Goal: Task Accomplishment & Management: Manage account settings

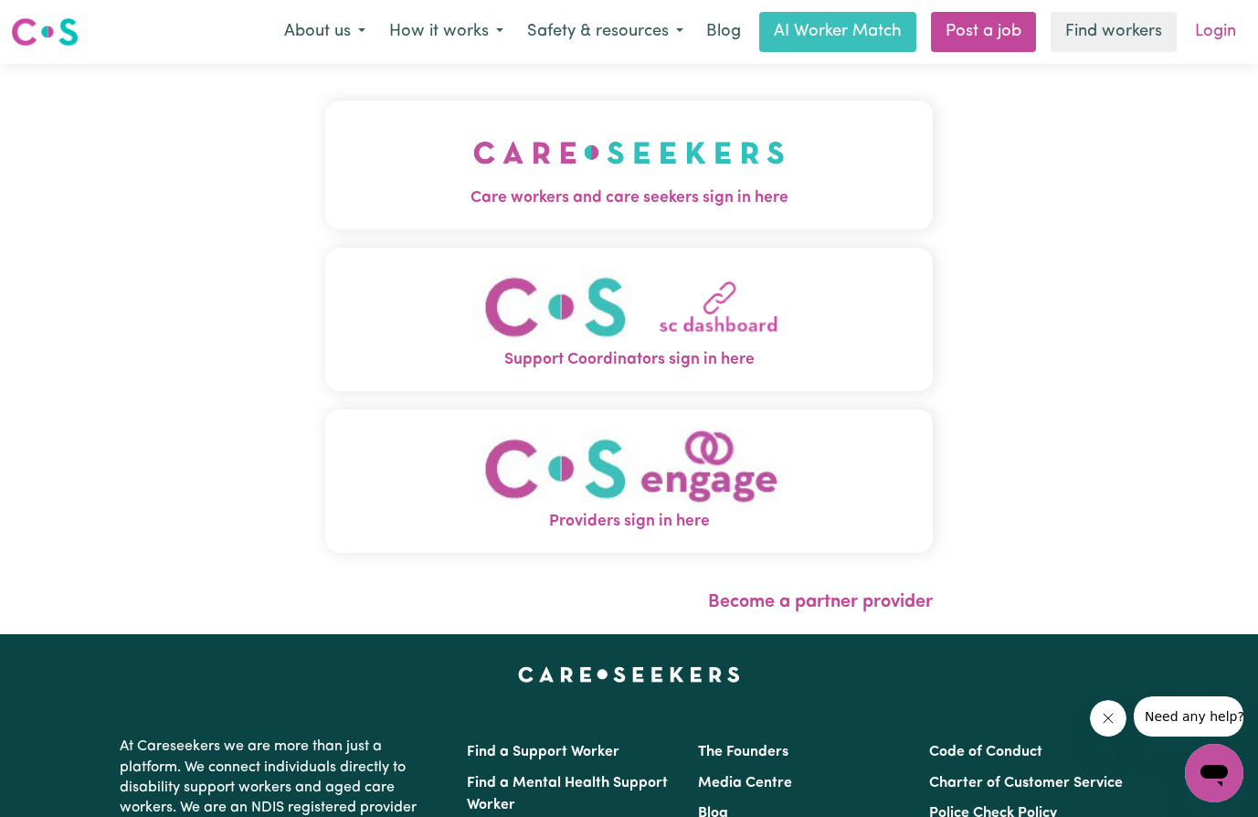
click at [1220, 38] on link "Login" at bounding box center [1215, 32] width 63 height 40
click at [1215, 37] on link "Login" at bounding box center [1215, 32] width 63 height 40
click at [655, 168] on img "Care workers and care seekers sign in here" at bounding box center [629, 153] width 312 height 68
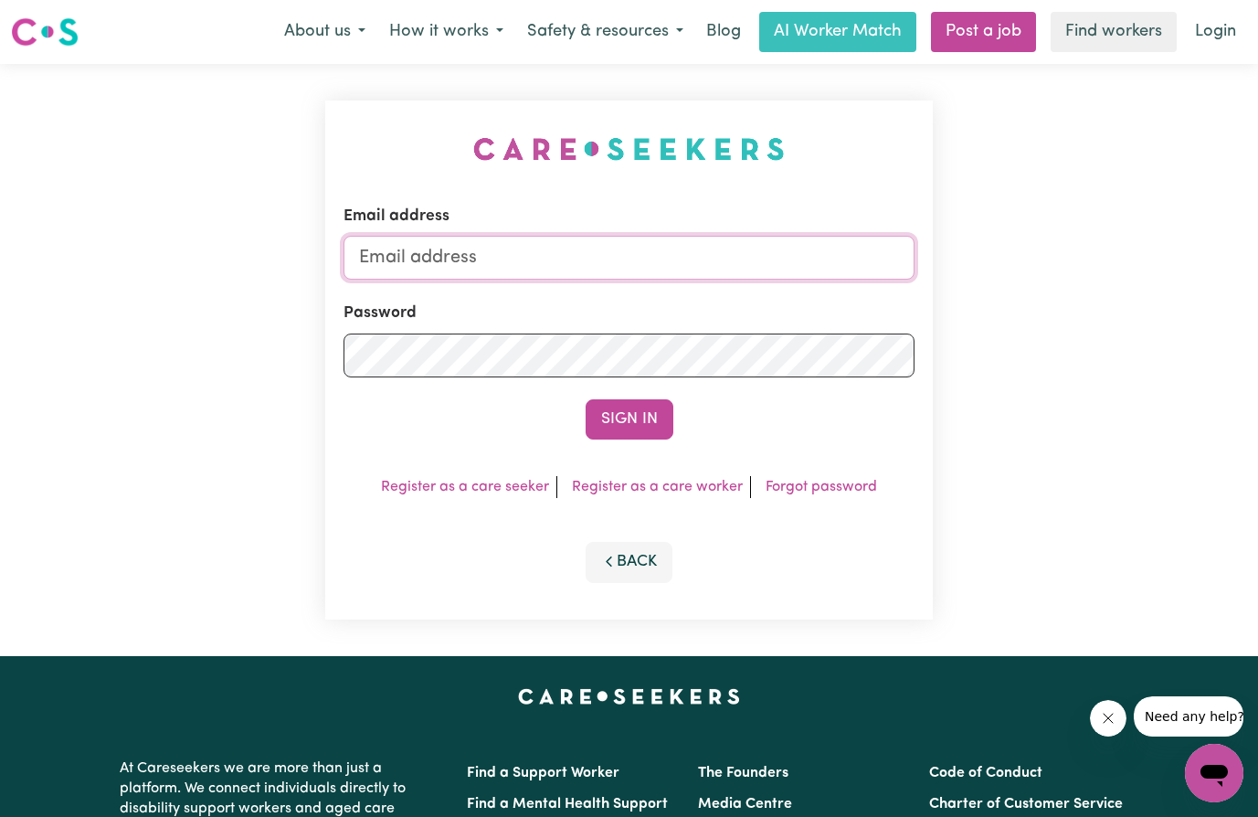
click at [446, 272] on input "Email address" at bounding box center [628, 258] width 571 height 44
type input "[EMAIL_ADDRESS][DOMAIN_NAME]"
click at [628, 415] on button "Sign In" at bounding box center [630, 419] width 88 height 40
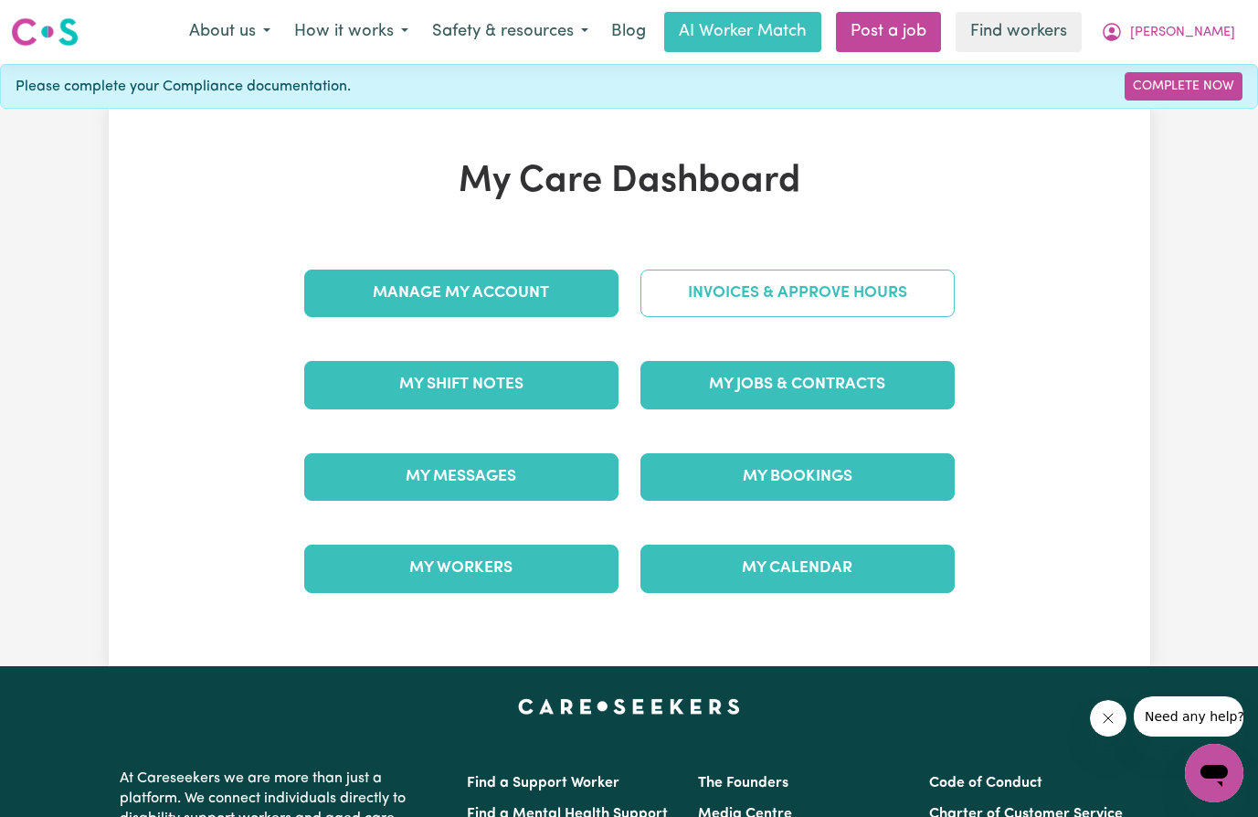
click at [791, 296] on link "Invoices & Approve Hours" at bounding box center [797, 293] width 314 height 48
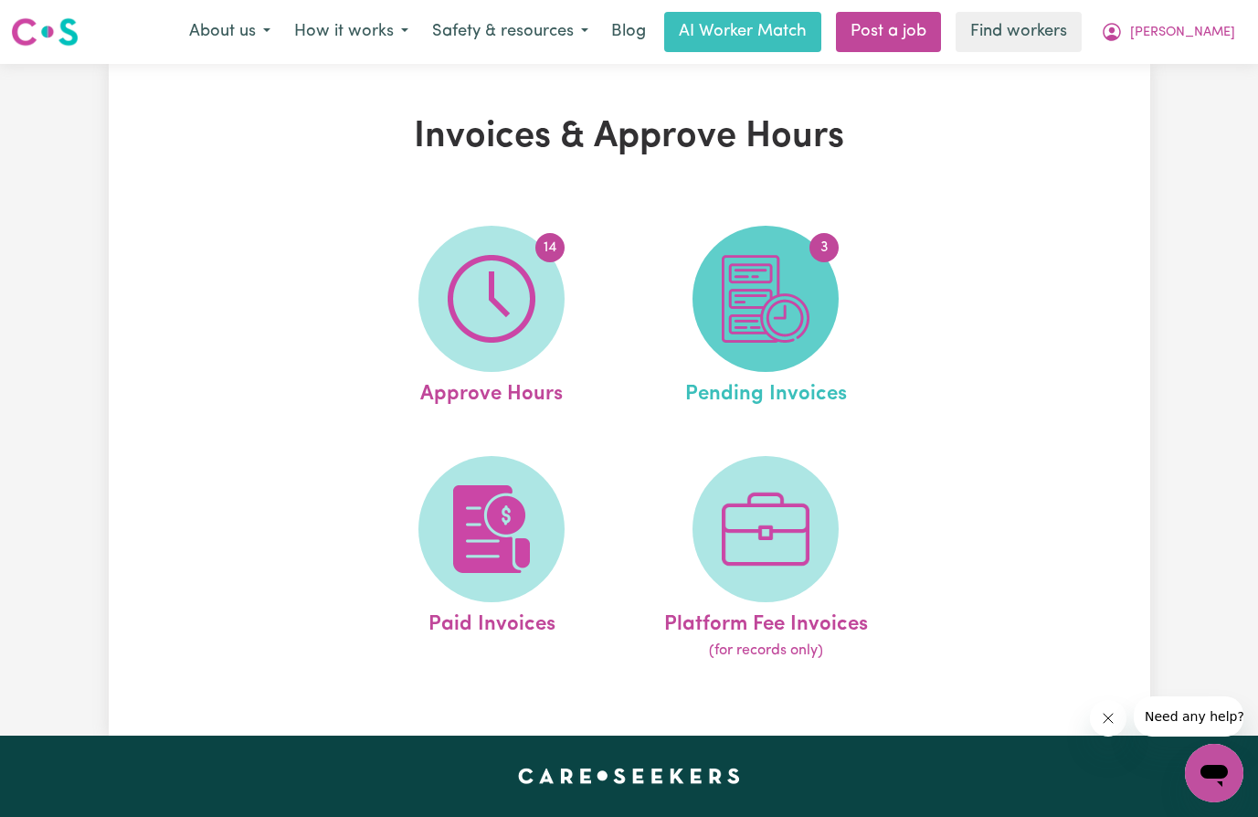
click at [771, 300] on img at bounding box center [766, 299] width 88 height 88
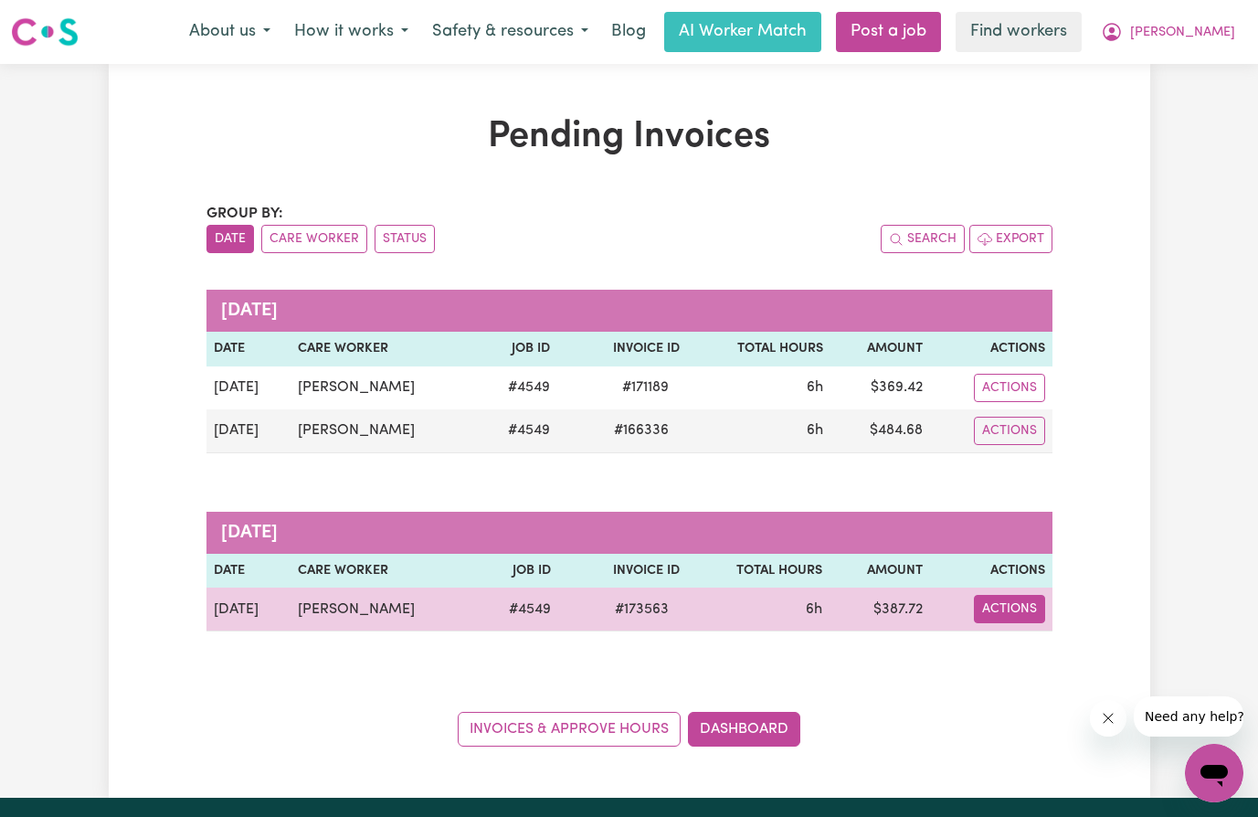
click at [1008, 613] on button "Actions" at bounding box center [1009, 609] width 71 height 28
click at [1009, 611] on button "Actions" at bounding box center [1009, 609] width 71 height 28
click at [1009, 599] on button "Actions" at bounding box center [1009, 609] width 71 height 28
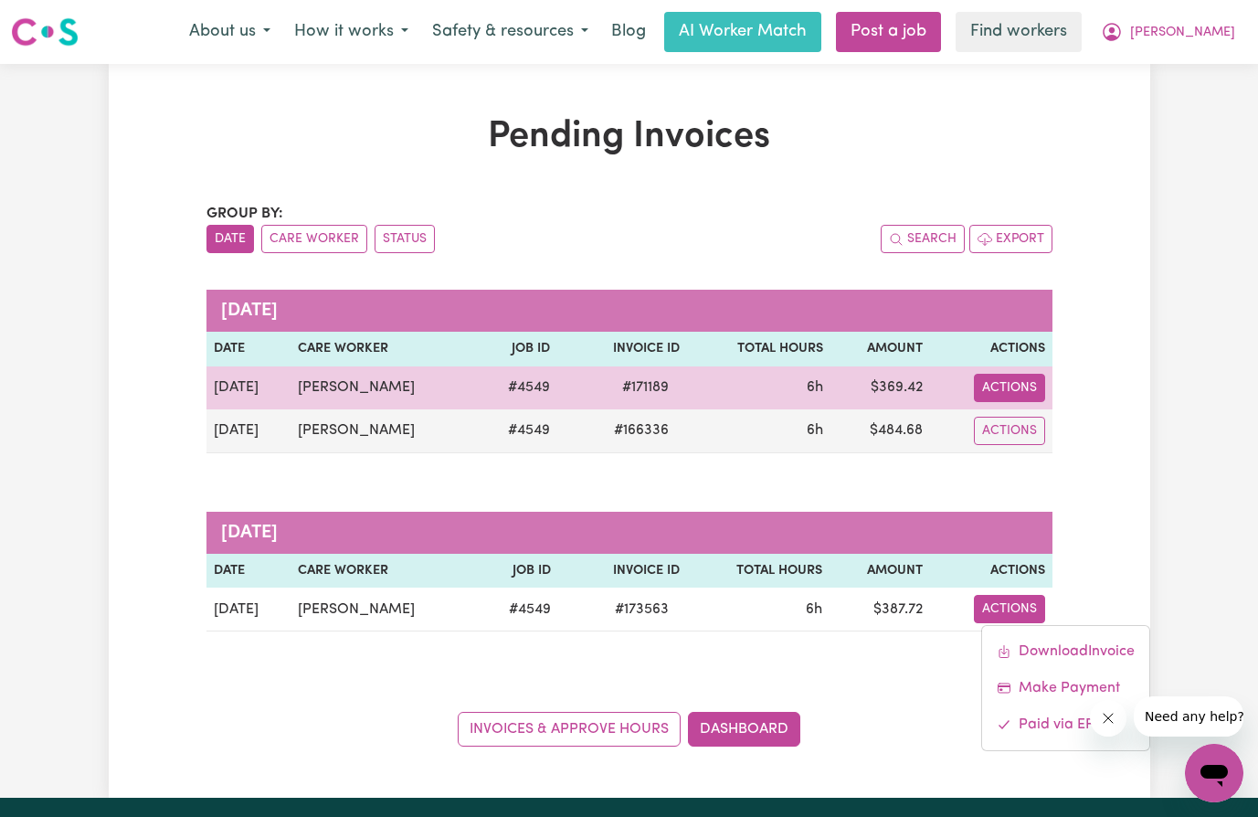
click at [1008, 396] on button "Actions" at bounding box center [1009, 388] width 71 height 28
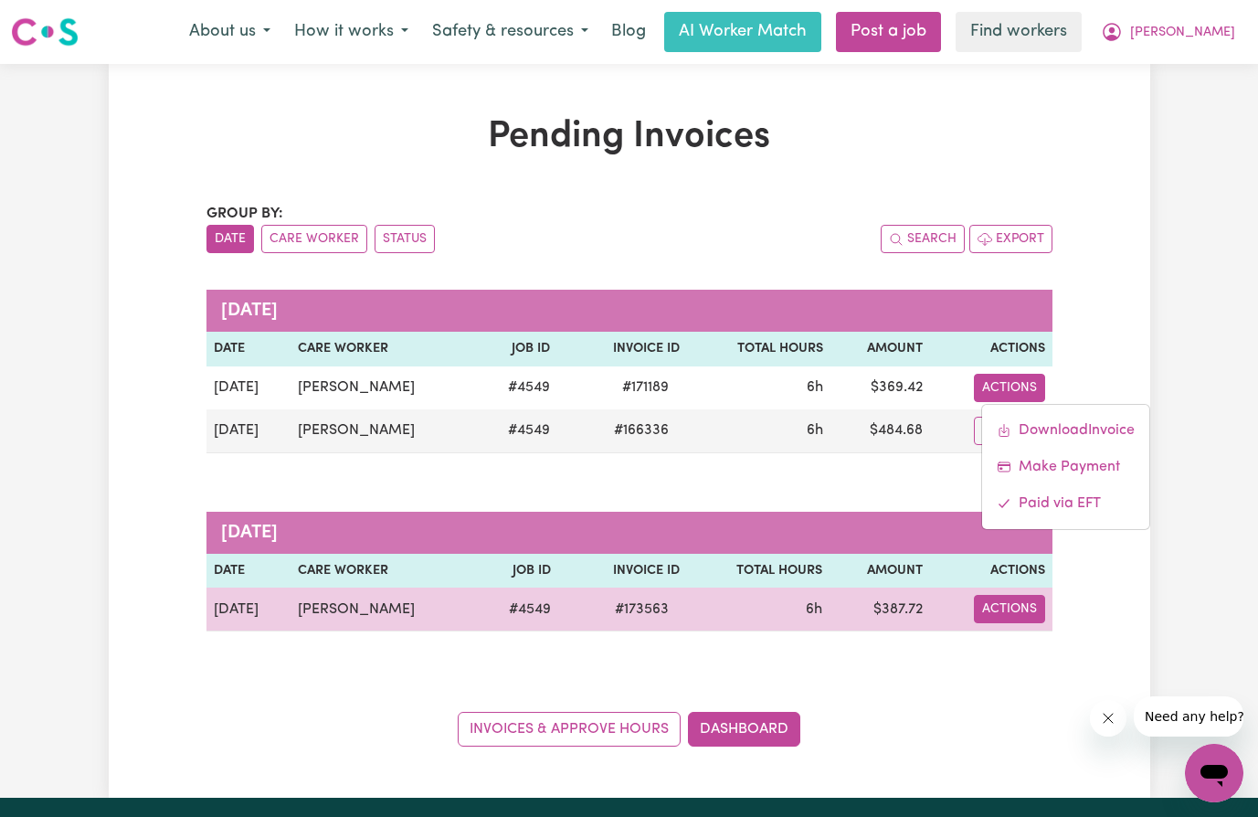
click at [1008, 617] on button "Actions" at bounding box center [1009, 609] width 71 height 28
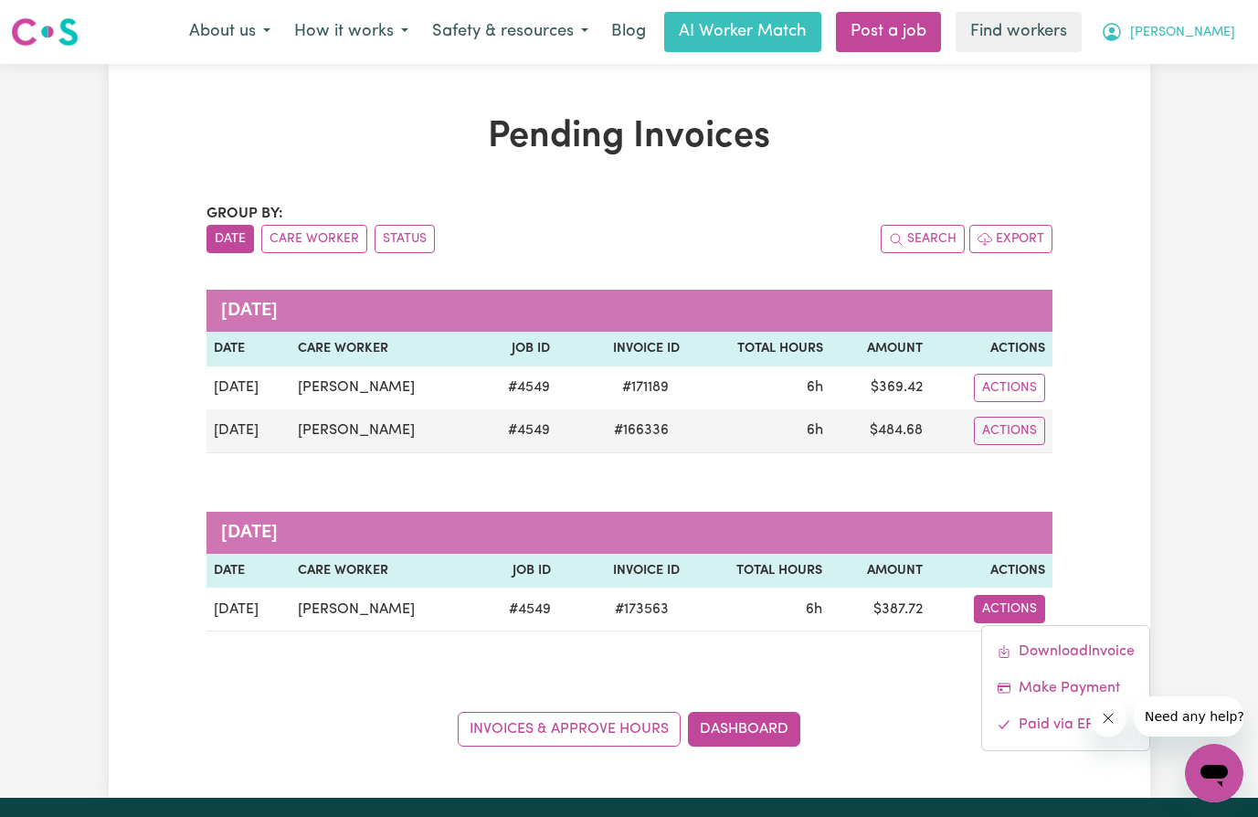
click at [1216, 37] on span "[PERSON_NAME]" at bounding box center [1182, 33] width 105 height 20
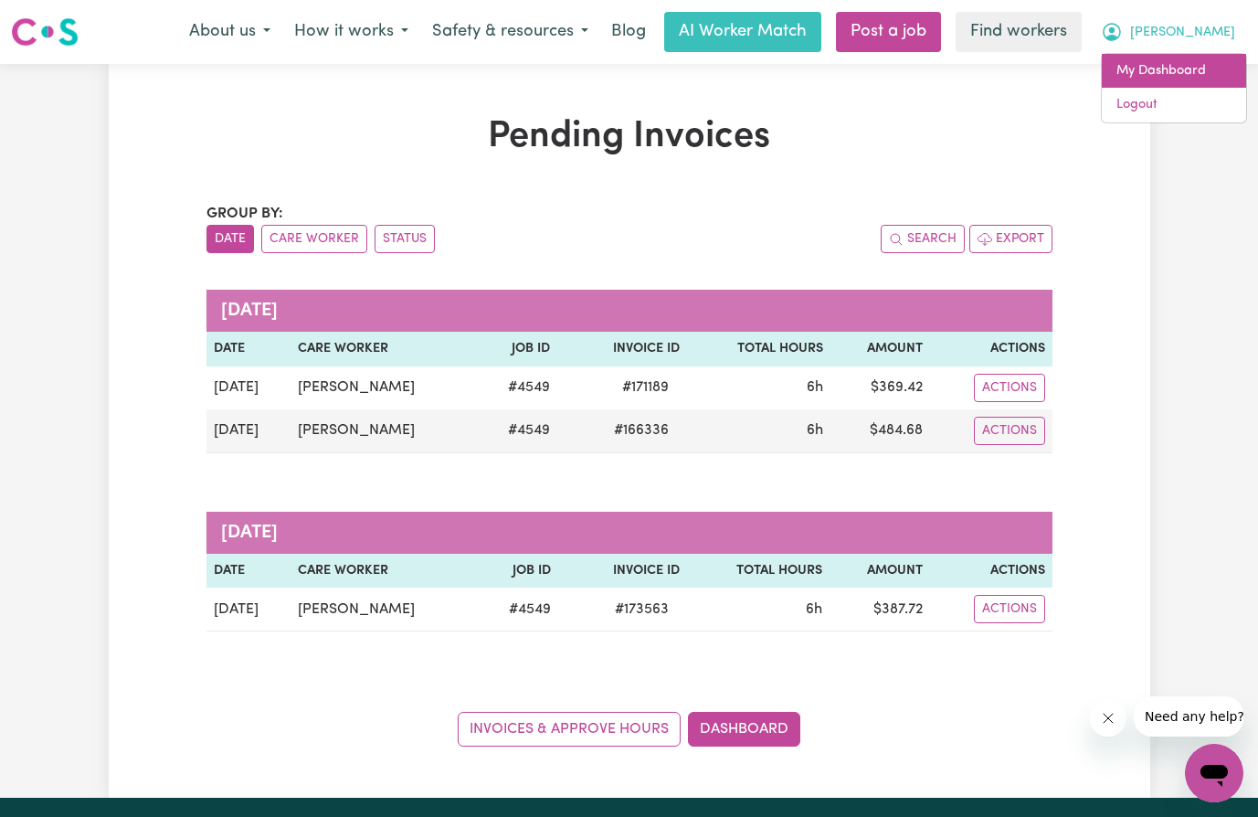
click at [1178, 70] on link "My Dashboard" at bounding box center [1174, 71] width 144 height 35
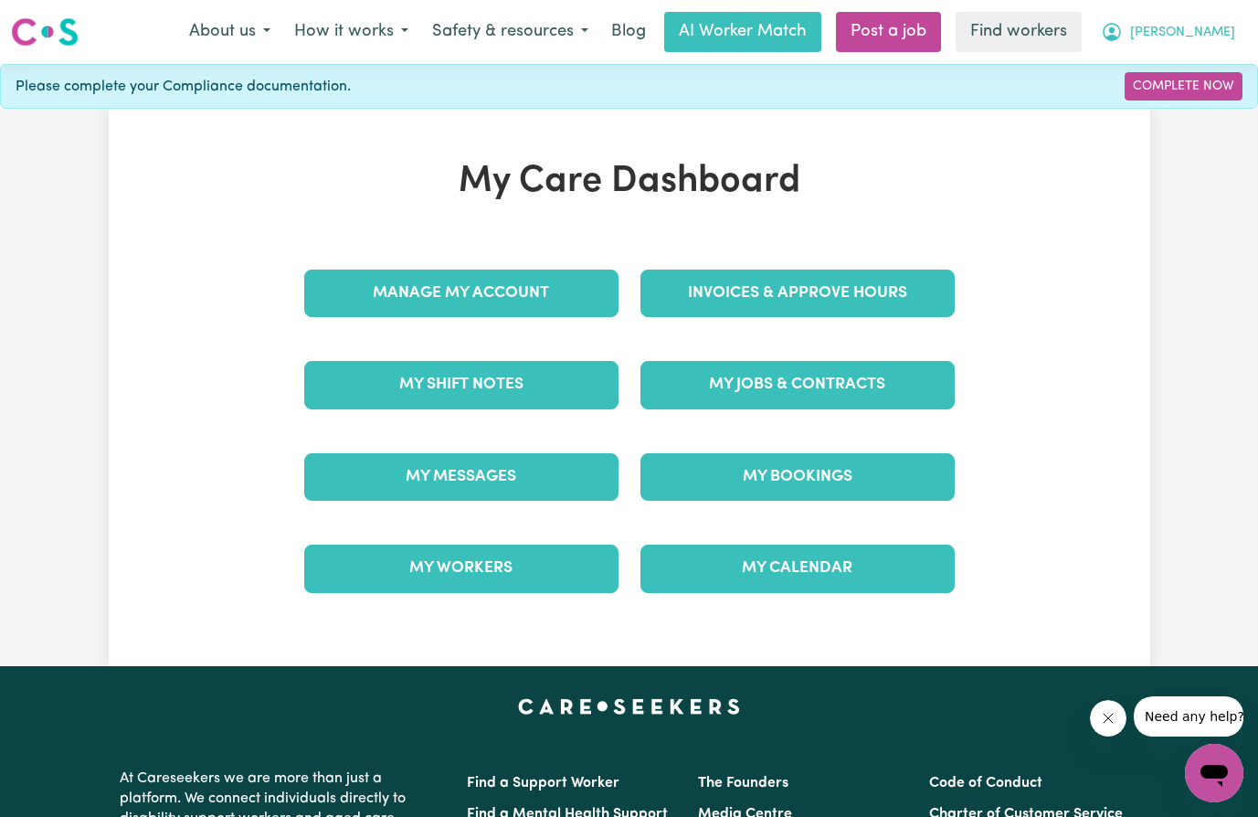
click at [1209, 32] on span "[PERSON_NAME]" at bounding box center [1182, 33] width 105 height 20
click at [1172, 74] on link "My Dashboard" at bounding box center [1174, 71] width 144 height 35
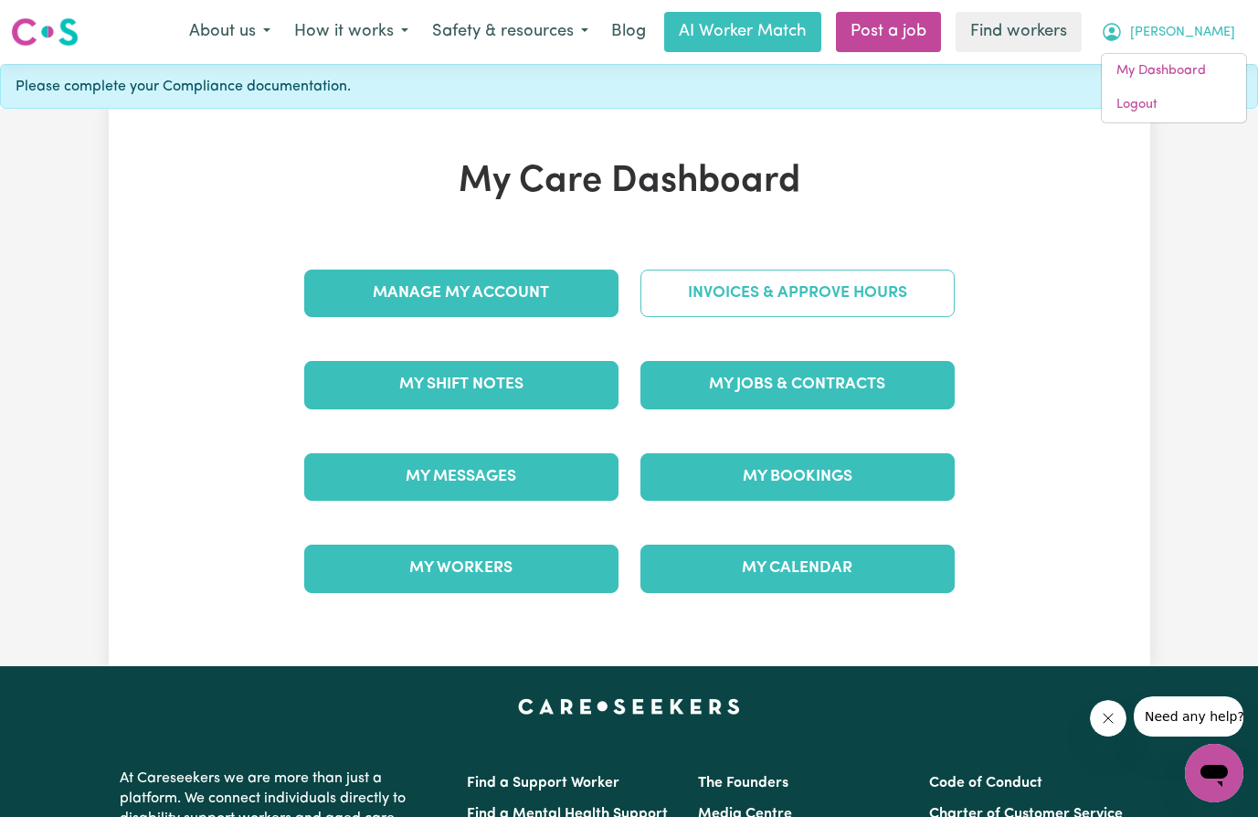
click at [795, 298] on link "Invoices & Approve Hours" at bounding box center [797, 293] width 314 height 48
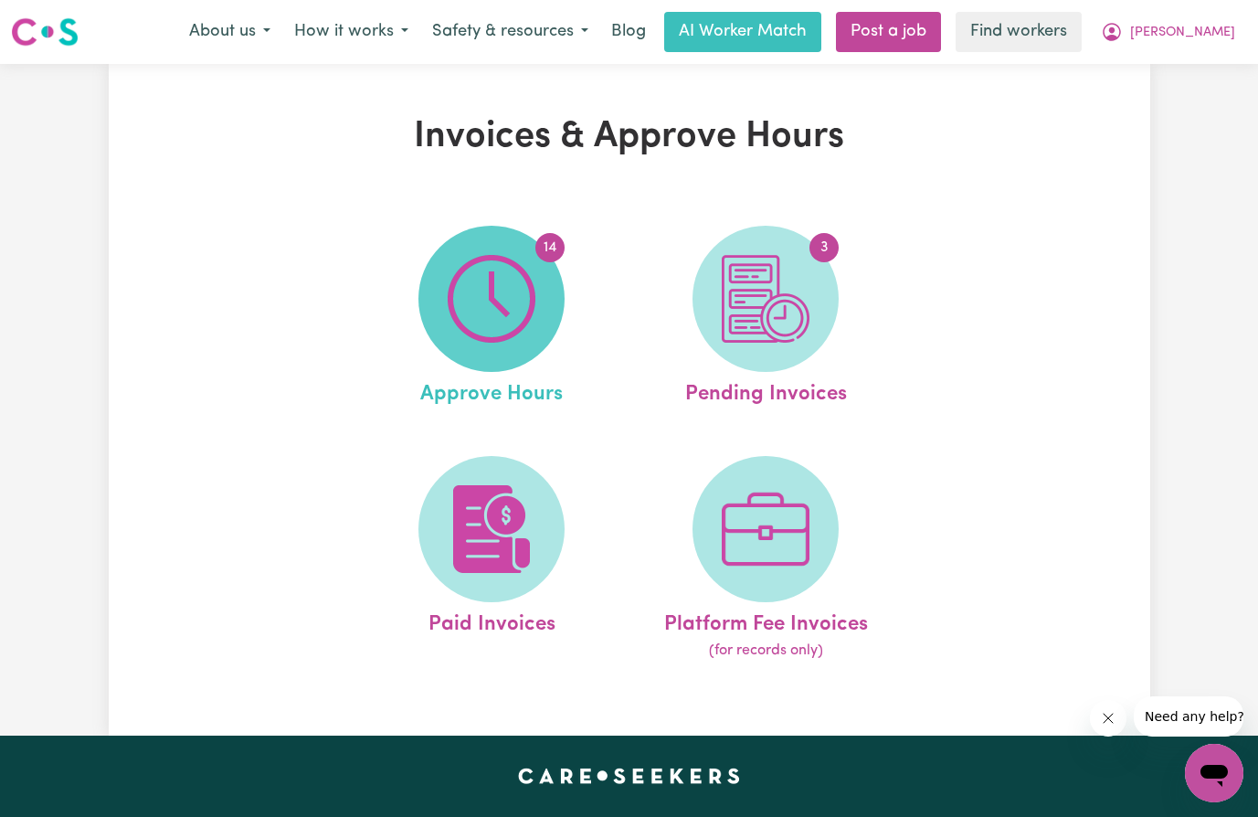
click at [488, 305] on img at bounding box center [492, 299] width 88 height 88
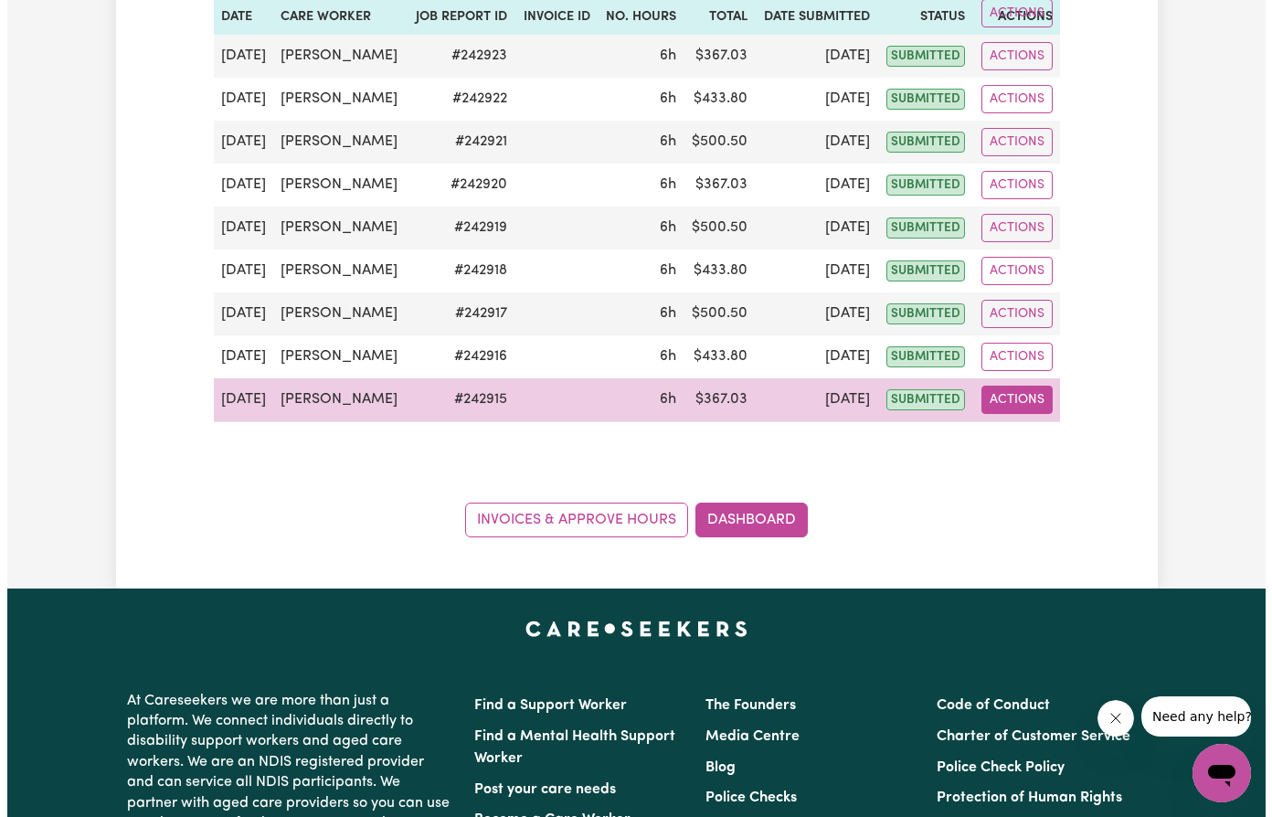
scroll to position [548, 0]
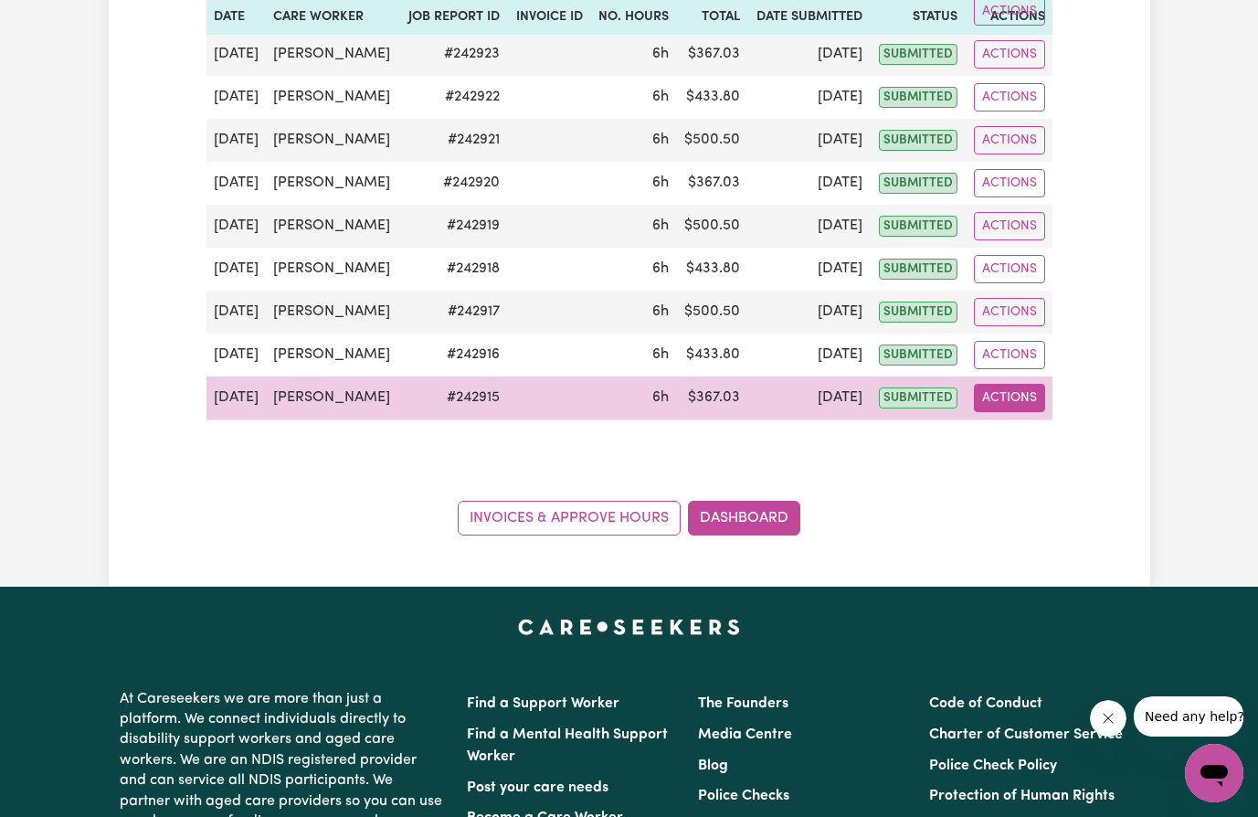
click at [1019, 396] on button "Actions" at bounding box center [1009, 398] width 71 height 28
click at [1042, 437] on link "View Job Report" at bounding box center [1055, 440] width 156 height 37
select select "pm"
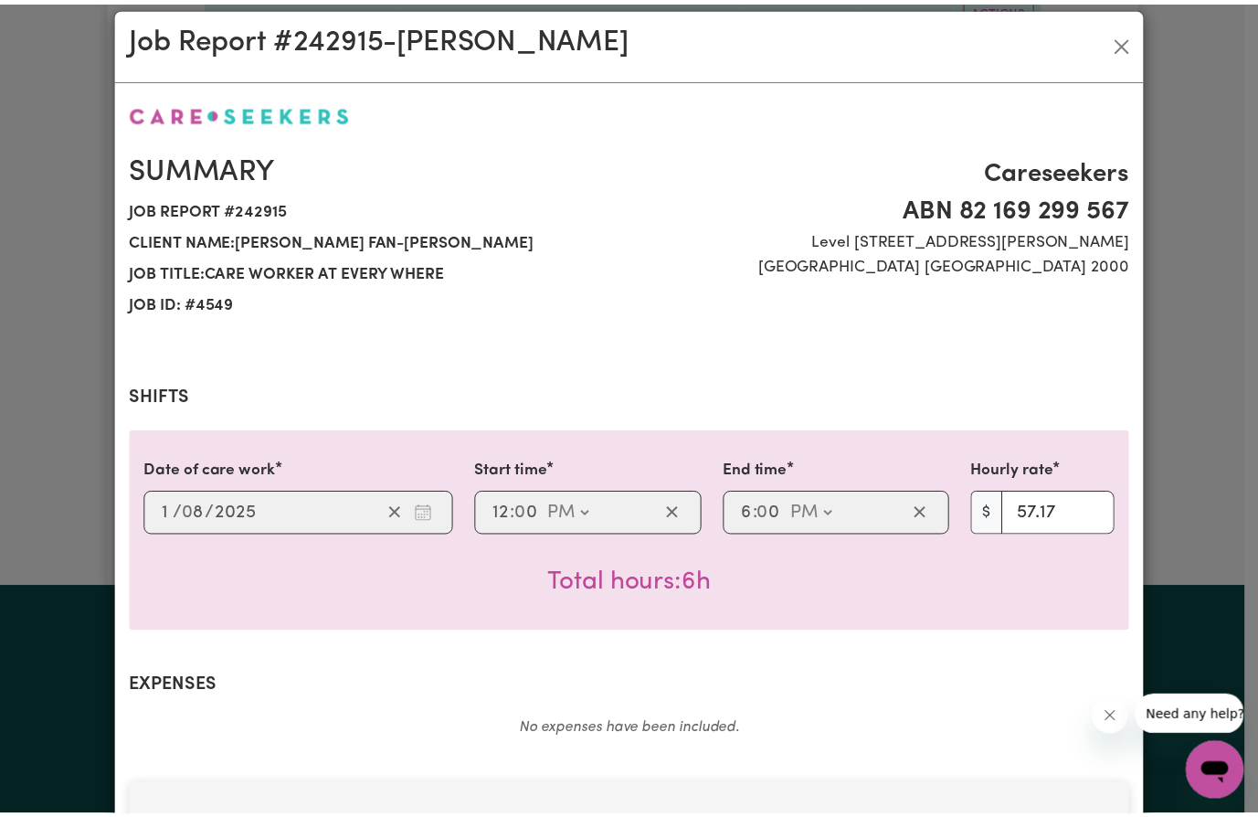
scroll to position [0, 0]
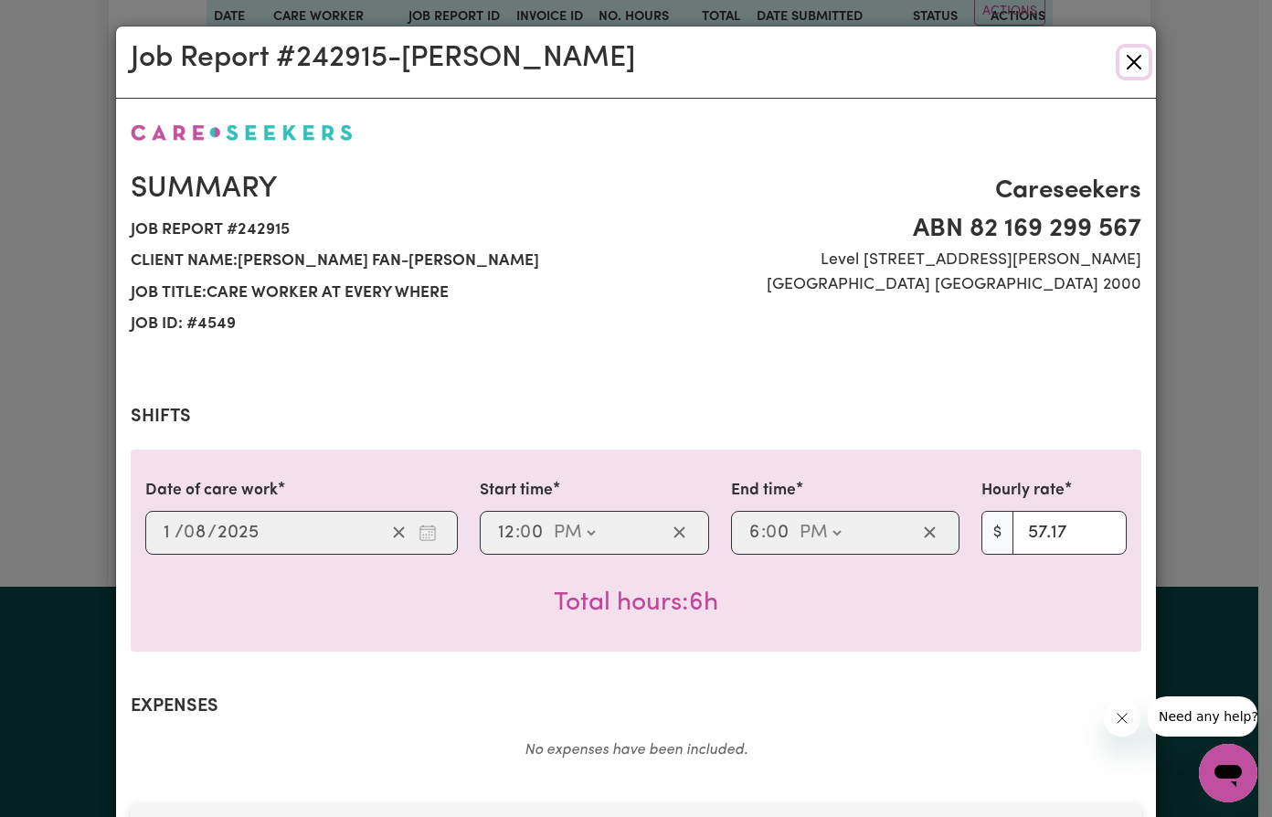
click at [1125, 62] on button "Close" at bounding box center [1133, 62] width 29 height 29
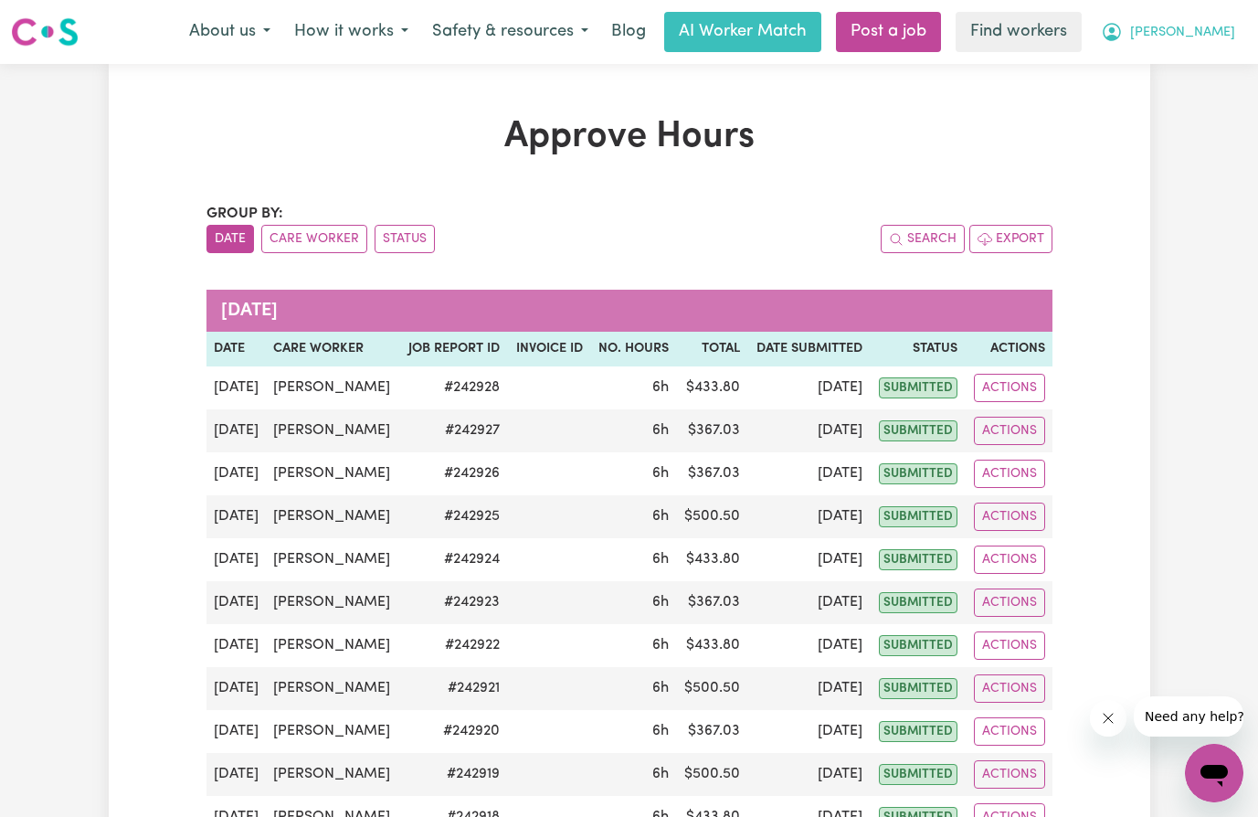
click at [1204, 32] on span "[PERSON_NAME]" at bounding box center [1182, 33] width 105 height 20
click at [1198, 67] on link "My Dashboard" at bounding box center [1174, 71] width 144 height 35
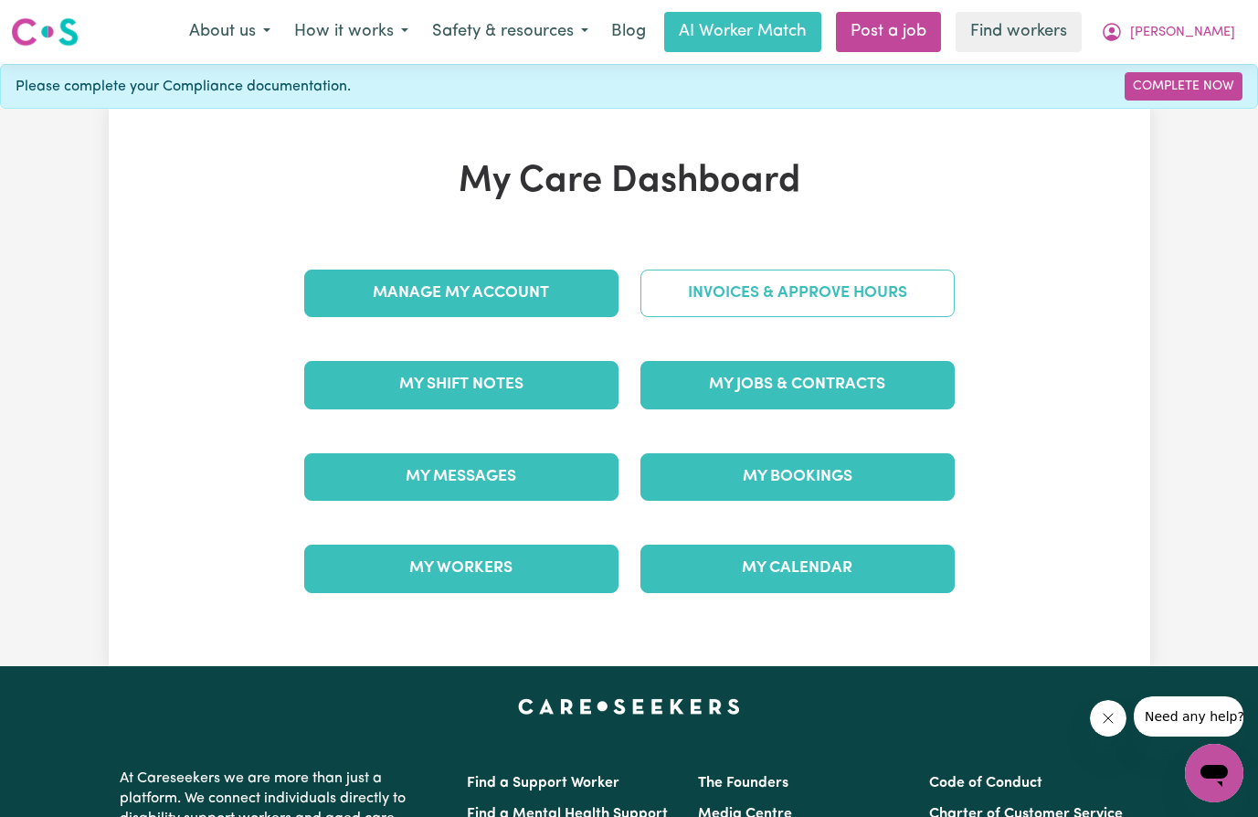
click at [860, 301] on link "Invoices & Approve Hours" at bounding box center [797, 293] width 314 height 48
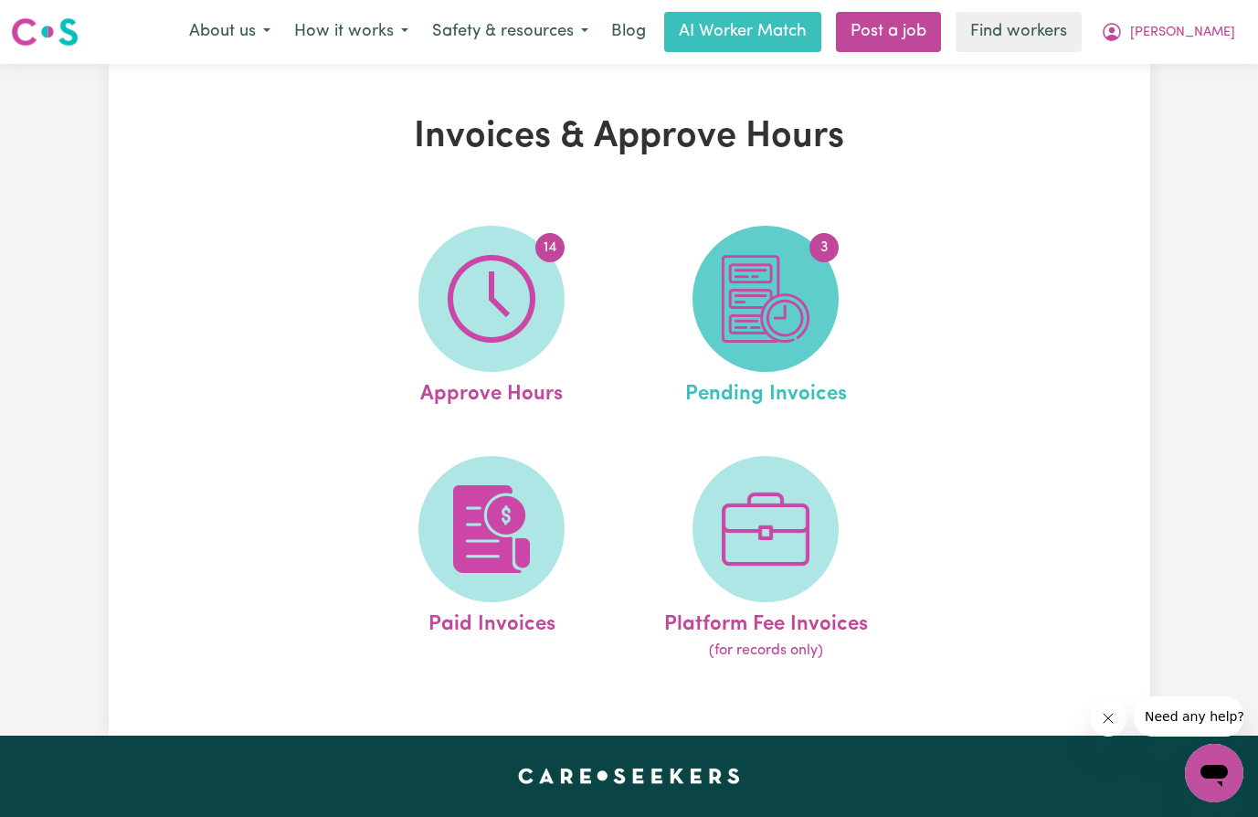
click at [754, 319] on img at bounding box center [766, 299] width 88 height 88
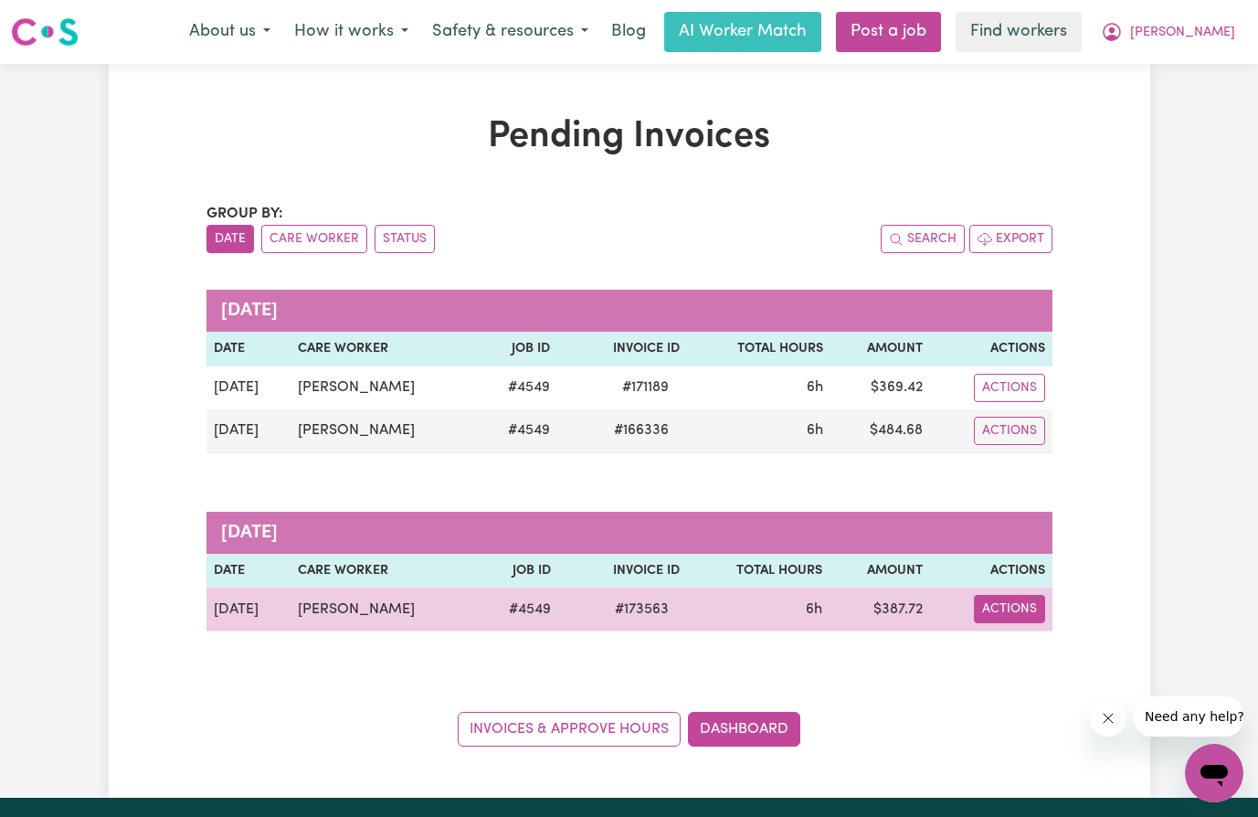
click at [999, 614] on button "Actions" at bounding box center [1009, 609] width 71 height 28
click at [1035, 646] on link "Download Invoice" at bounding box center [1065, 651] width 167 height 37
click at [998, 606] on button "Actions" at bounding box center [1009, 609] width 71 height 28
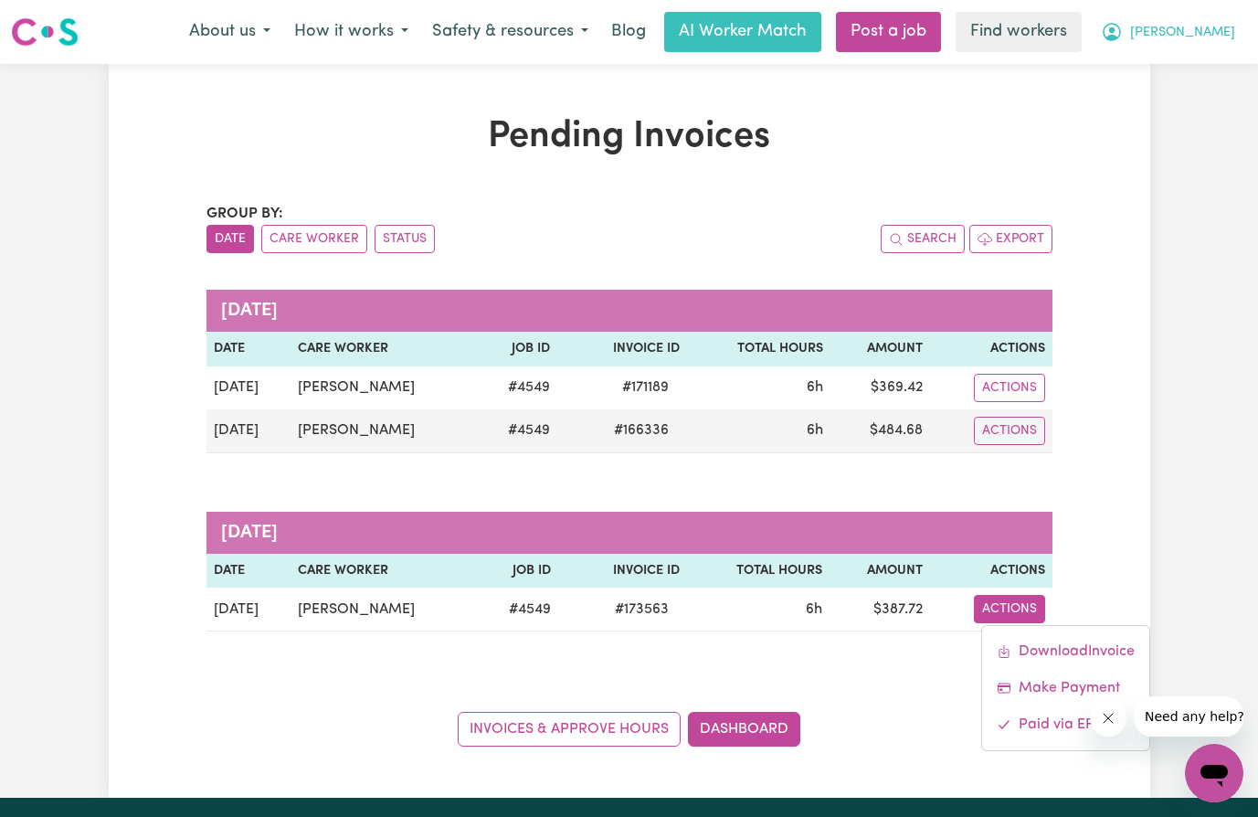
click at [1217, 32] on span "[PERSON_NAME]" at bounding box center [1182, 33] width 105 height 20
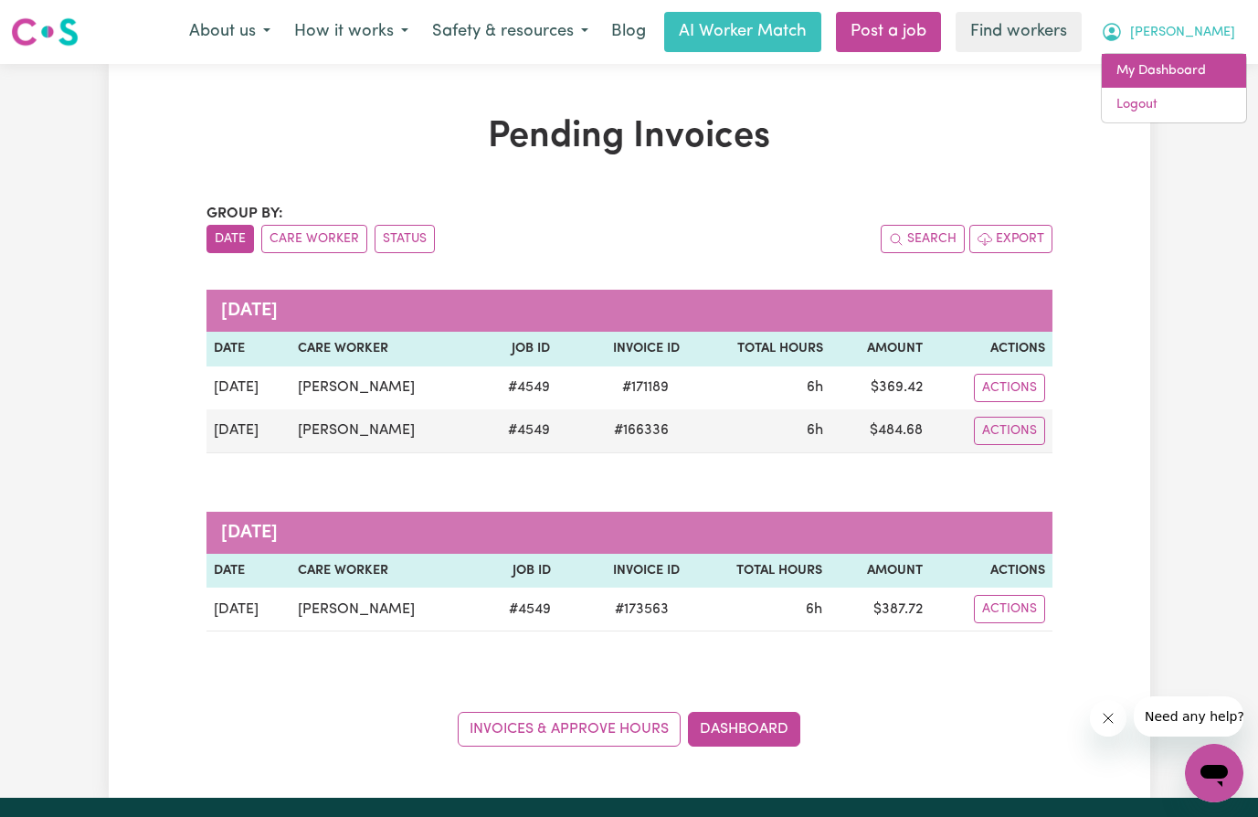
click at [1178, 75] on link "My Dashboard" at bounding box center [1174, 71] width 144 height 35
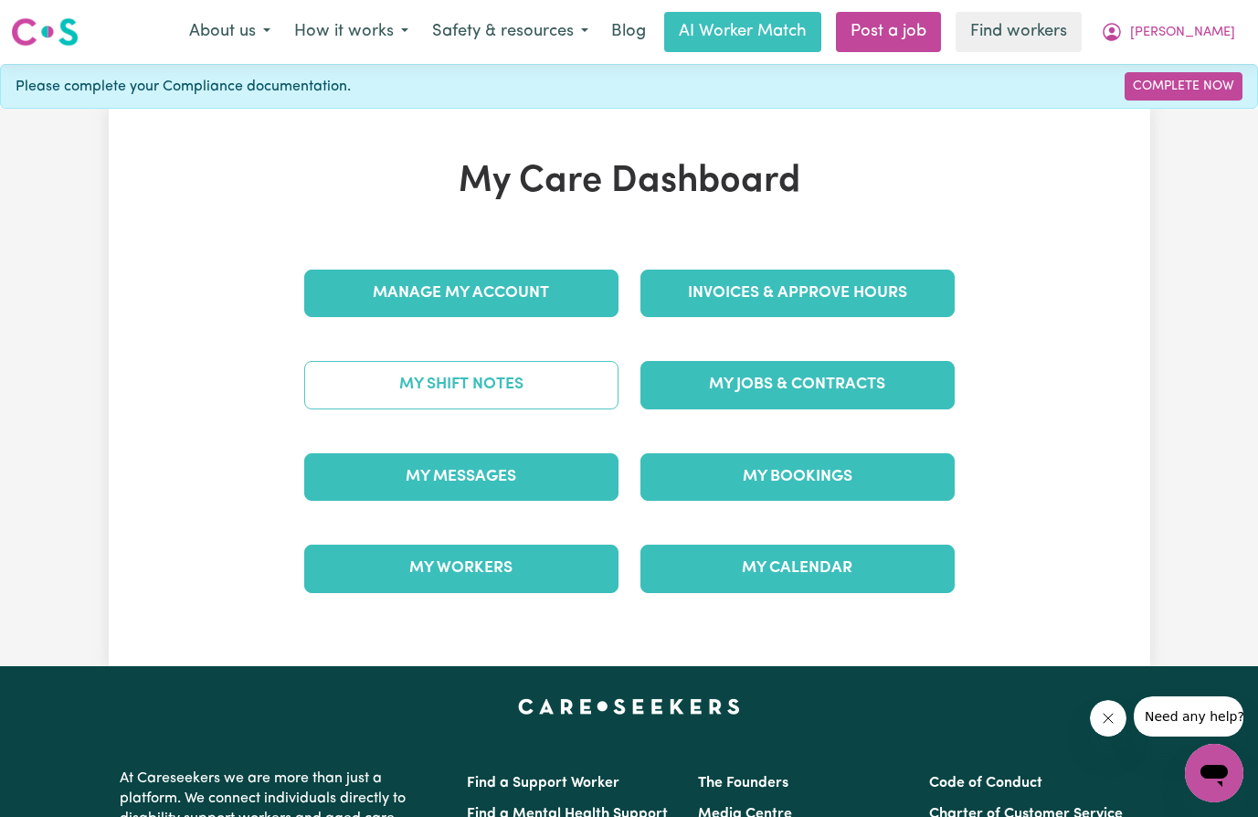
click at [487, 387] on link "My Shift Notes" at bounding box center [461, 385] width 314 height 48
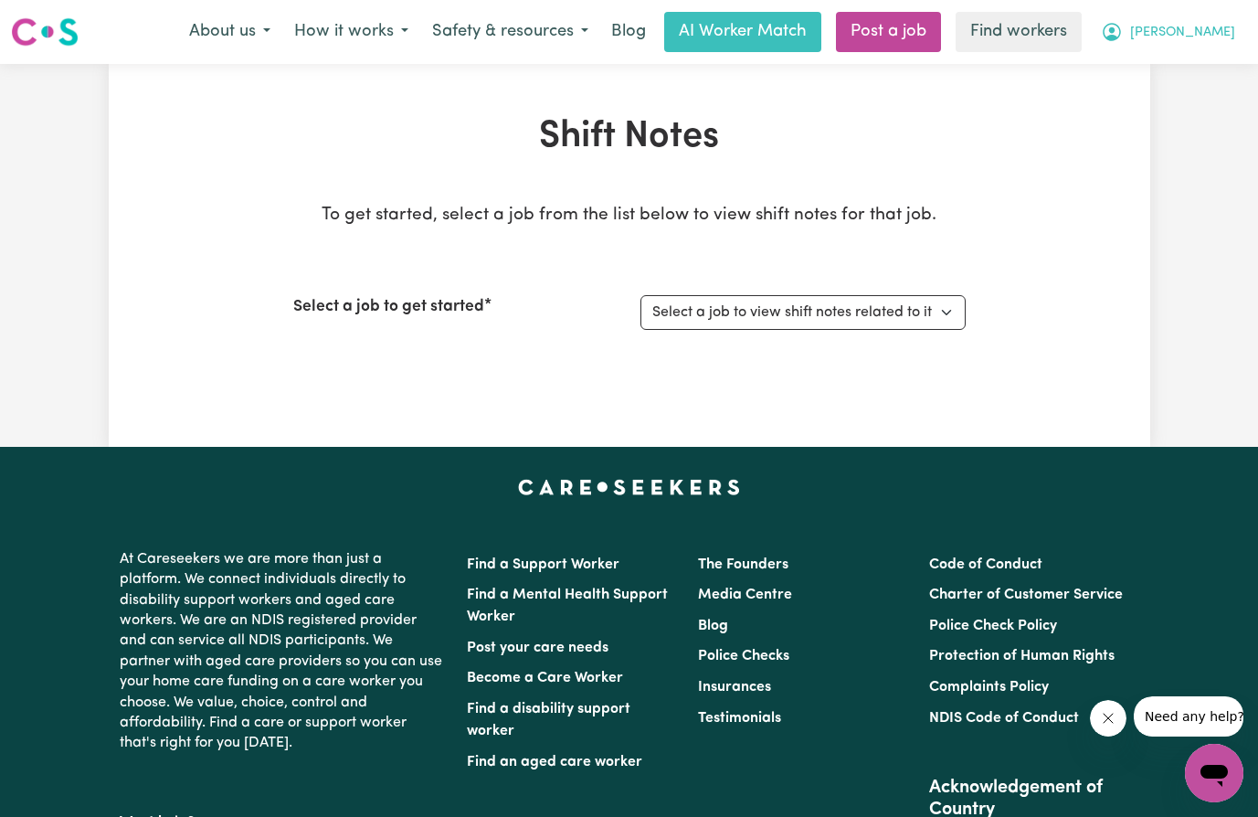
click at [1218, 35] on span "[PERSON_NAME]" at bounding box center [1182, 33] width 105 height 20
click at [1190, 72] on link "My Dashboard" at bounding box center [1174, 71] width 144 height 35
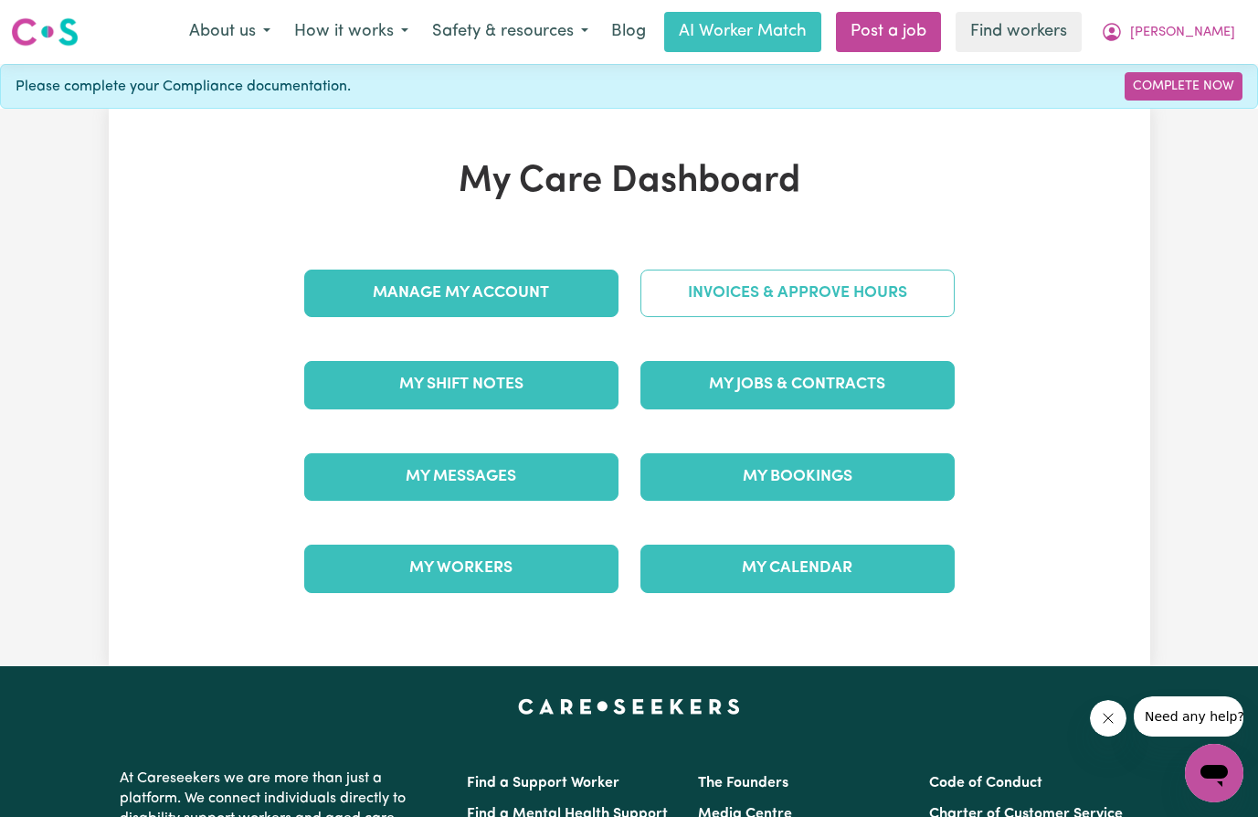
click at [777, 290] on link "Invoices & Approve Hours" at bounding box center [797, 293] width 314 height 48
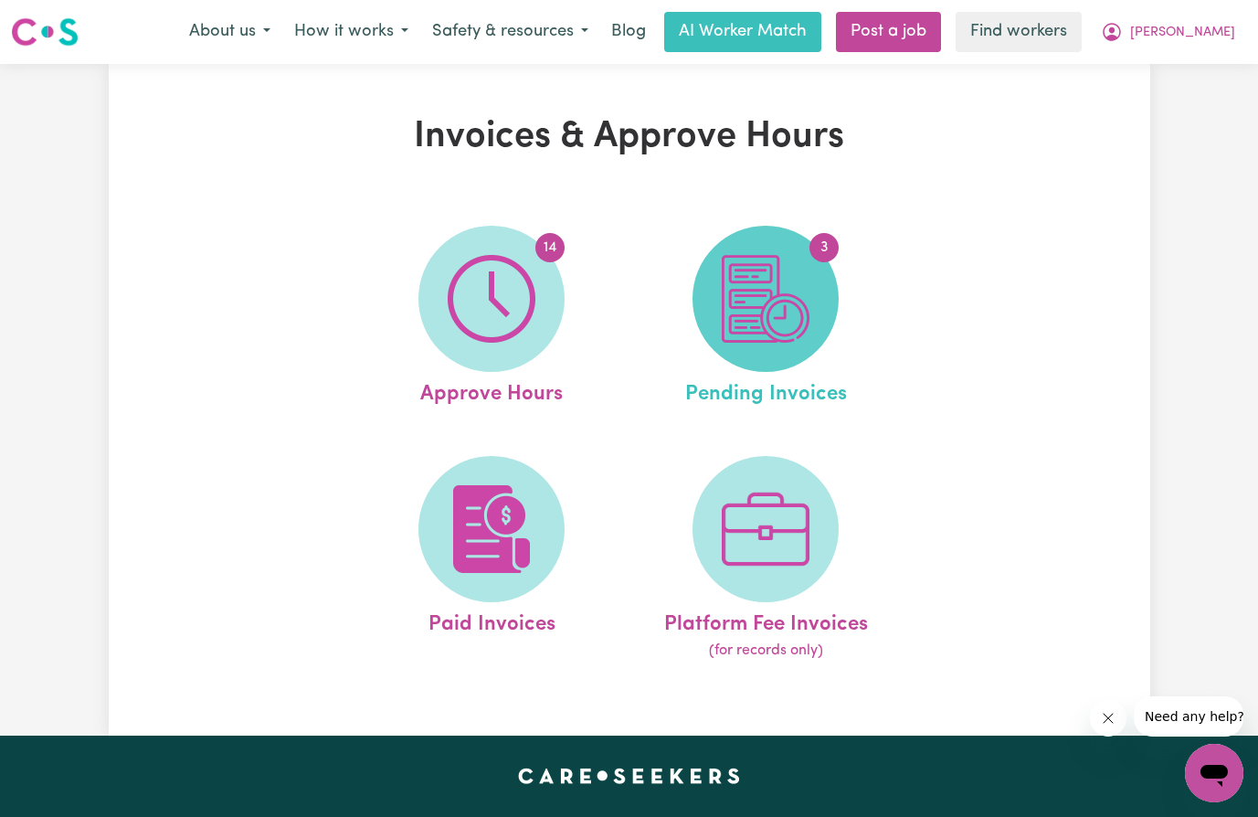
click at [773, 317] on img at bounding box center [766, 299] width 88 height 88
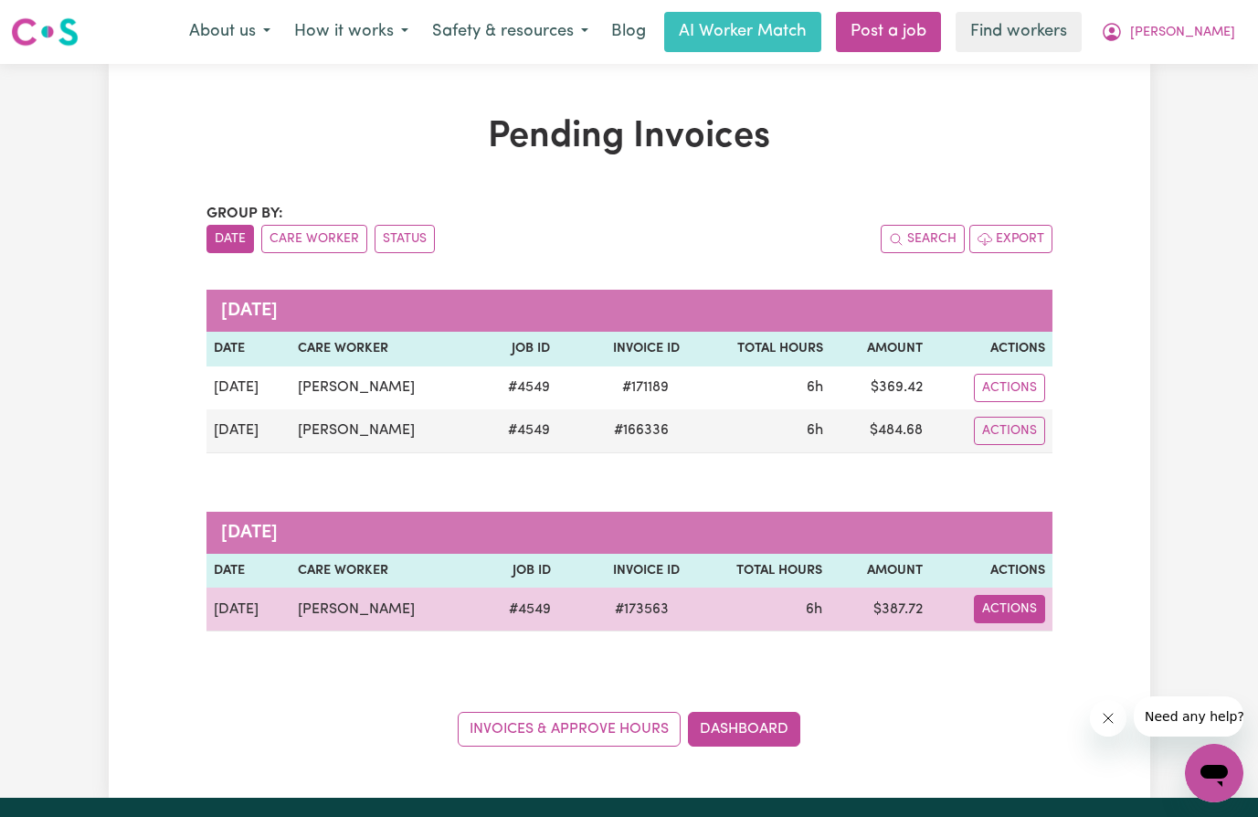
click at [999, 621] on button "Actions" at bounding box center [1009, 609] width 71 height 28
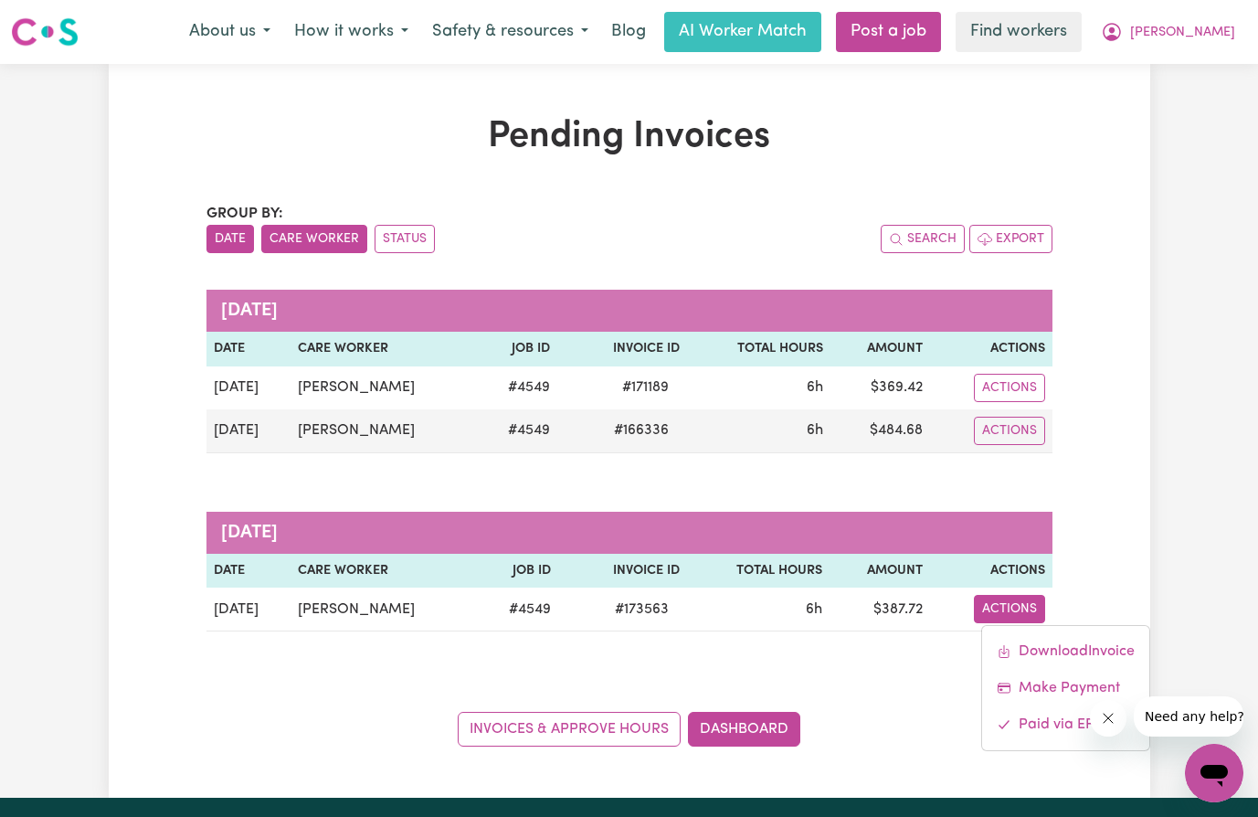
click at [315, 248] on button "Care Worker" at bounding box center [314, 239] width 106 height 28
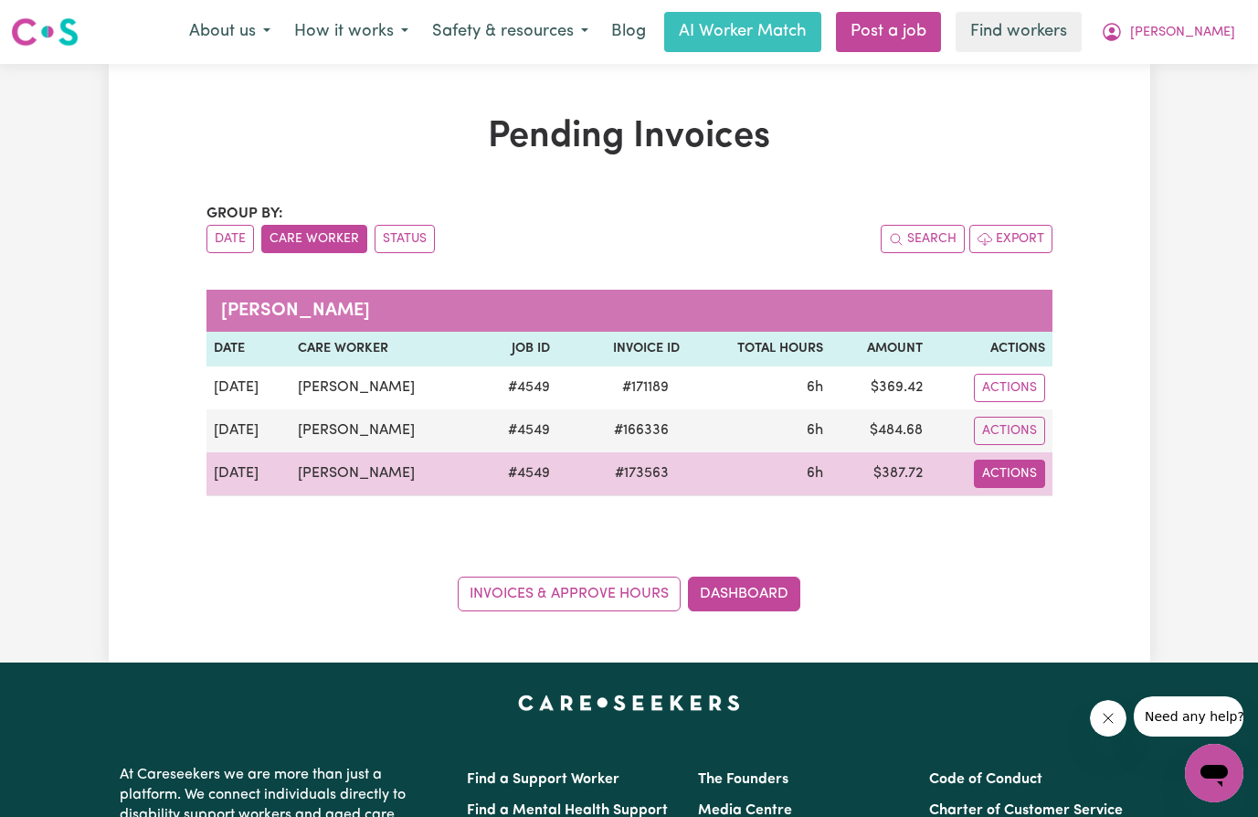
click at [1007, 482] on button "Actions" at bounding box center [1009, 473] width 71 height 28
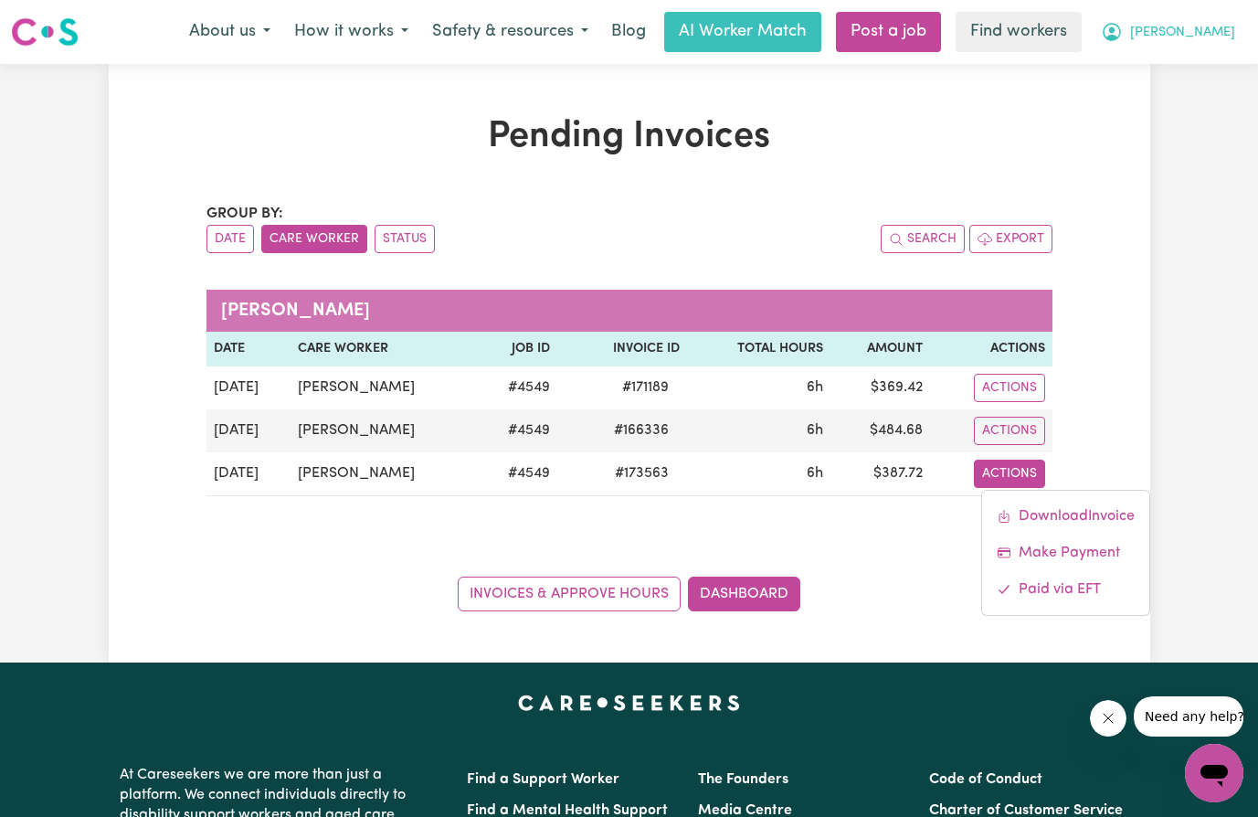
click at [1206, 34] on span "[PERSON_NAME]" at bounding box center [1182, 33] width 105 height 20
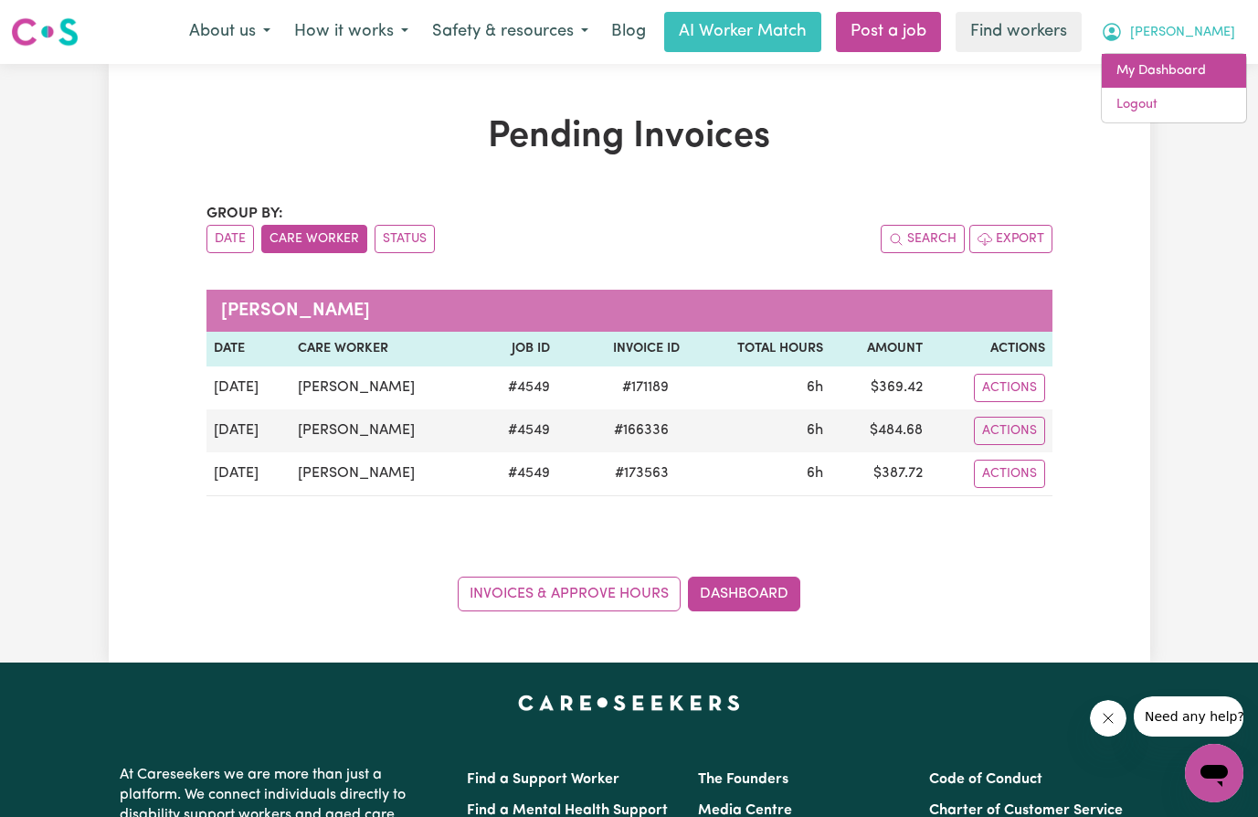
click at [1196, 67] on link "My Dashboard" at bounding box center [1174, 71] width 144 height 35
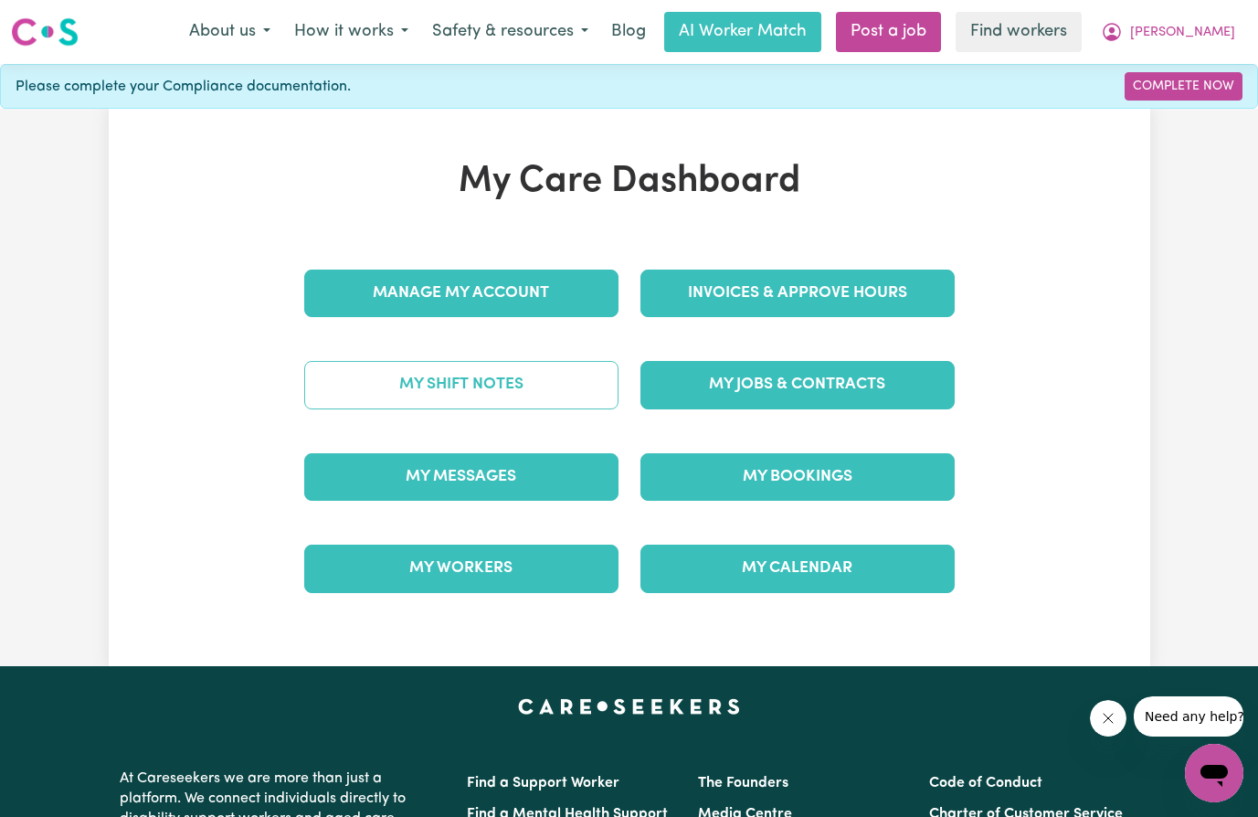
click at [459, 392] on link "My Shift Notes" at bounding box center [461, 385] width 314 height 48
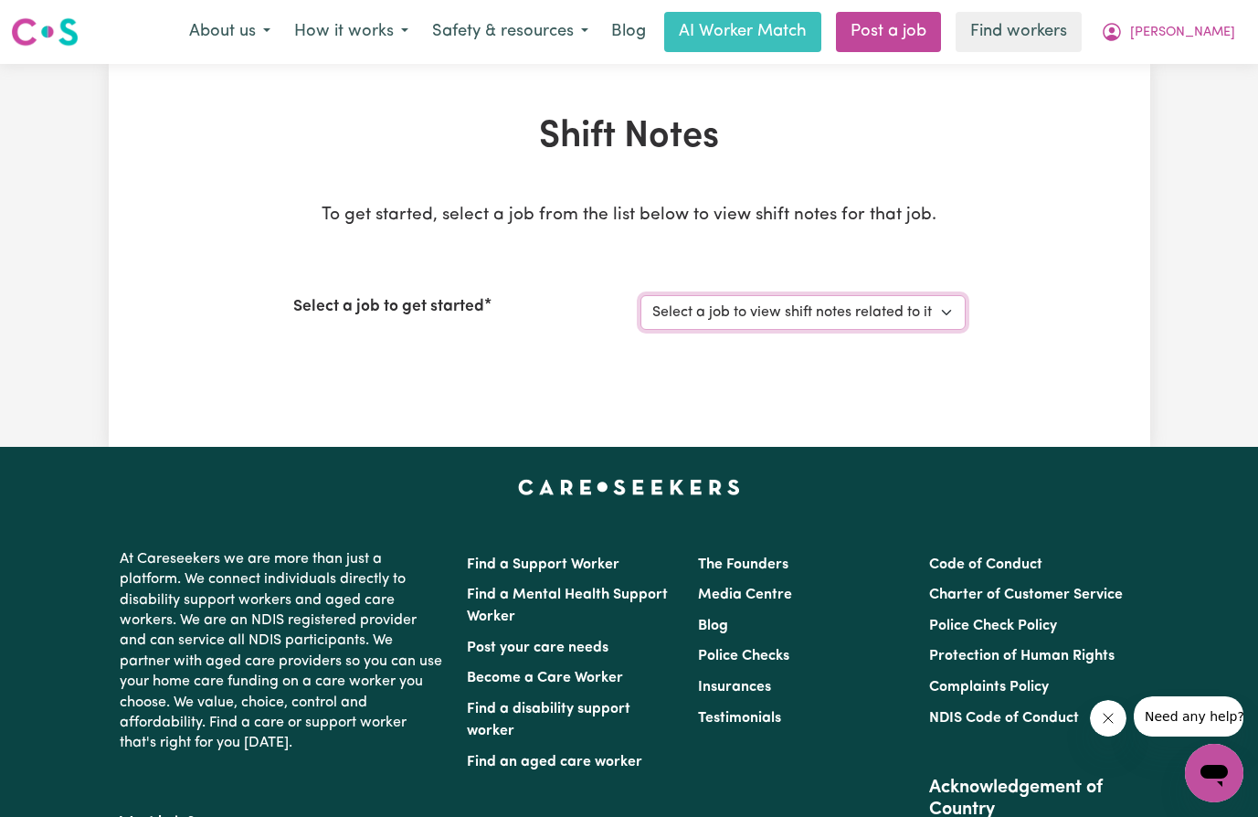
click at [911, 313] on select "Select a job to view shift notes related to it... care worker at every where" at bounding box center [802, 312] width 325 height 35
select select "4549"
click at [640, 295] on select "Select a job to view shift notes related to it... care worker at every where" at bounding box center [802, 312] width 325 height 35
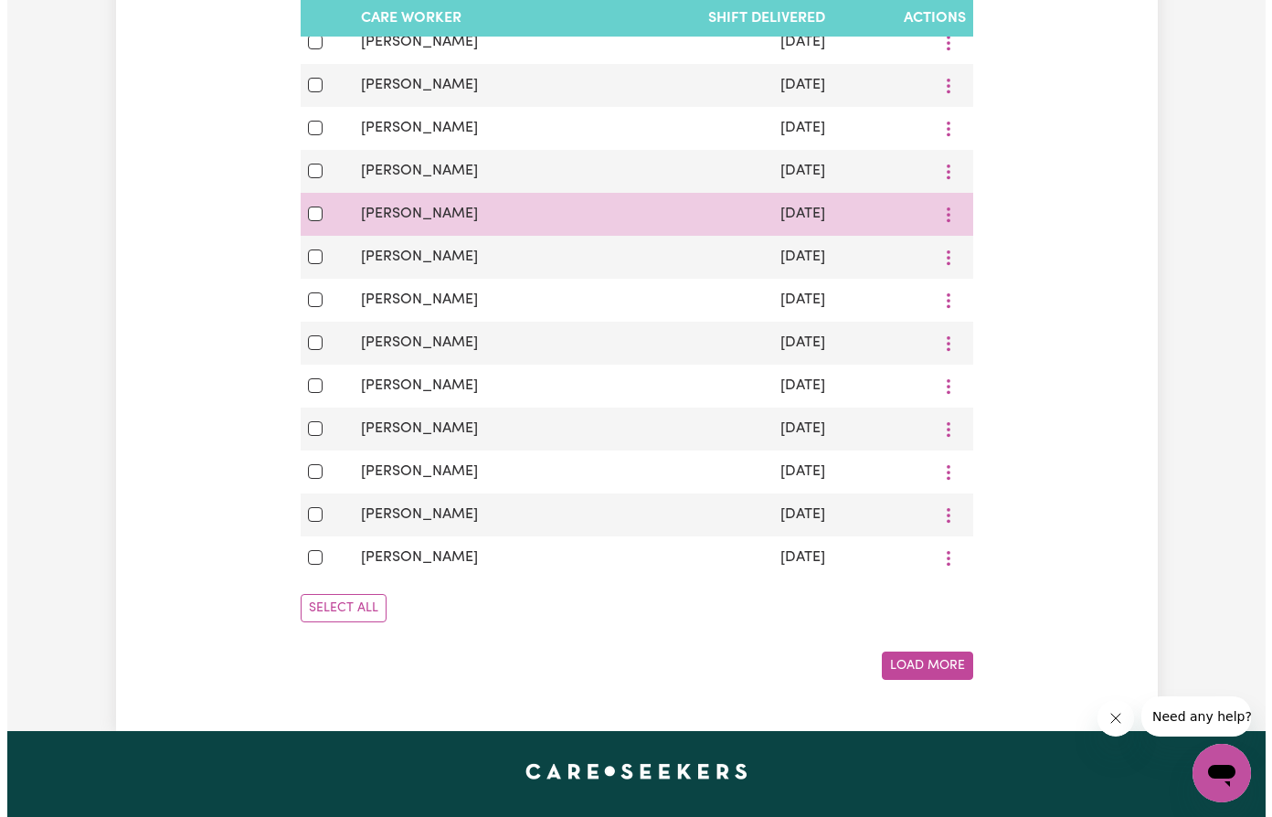
scroll to position [1096, 0]
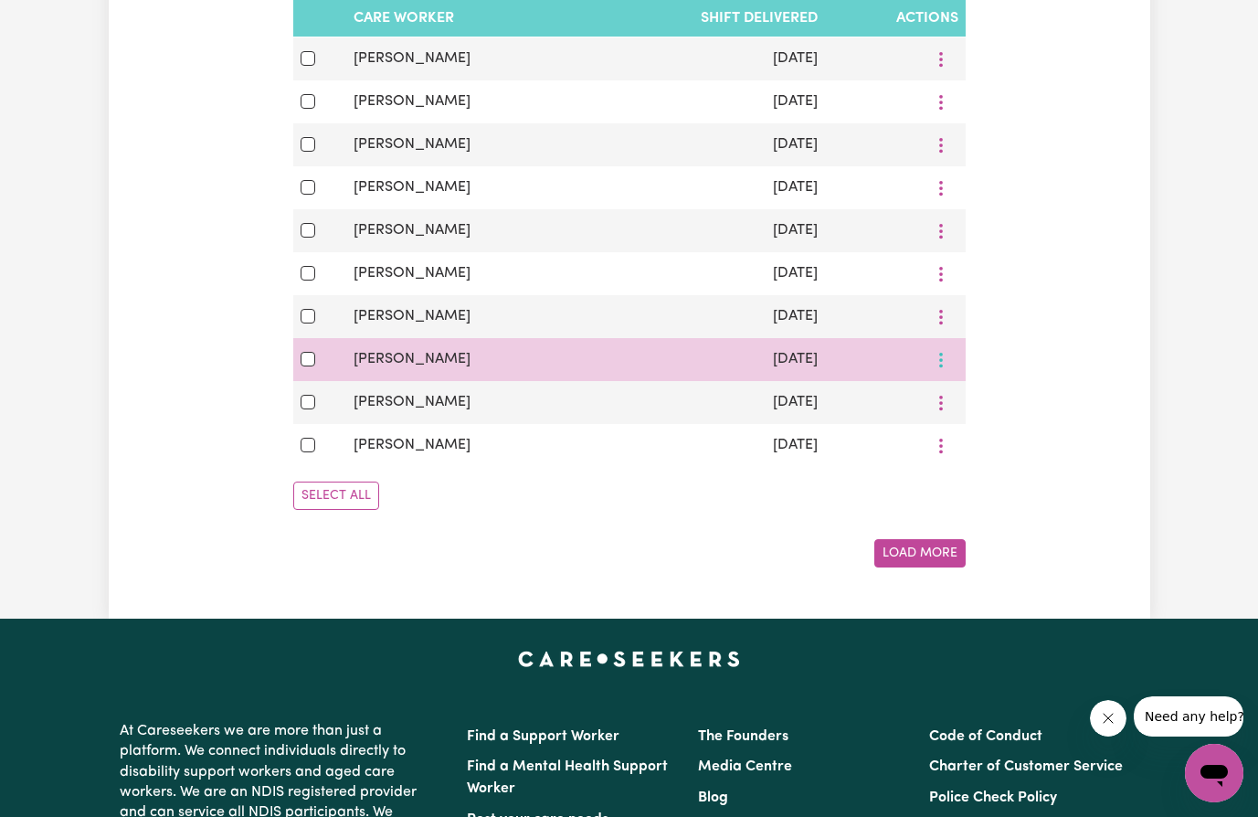
click at [945, 374] on button "More options" at bounding box center [941, 359] width 35 height 28
click at [1018, 408] on span "View Shift Note" at bounding box center [1016, 403] width 100 height 15
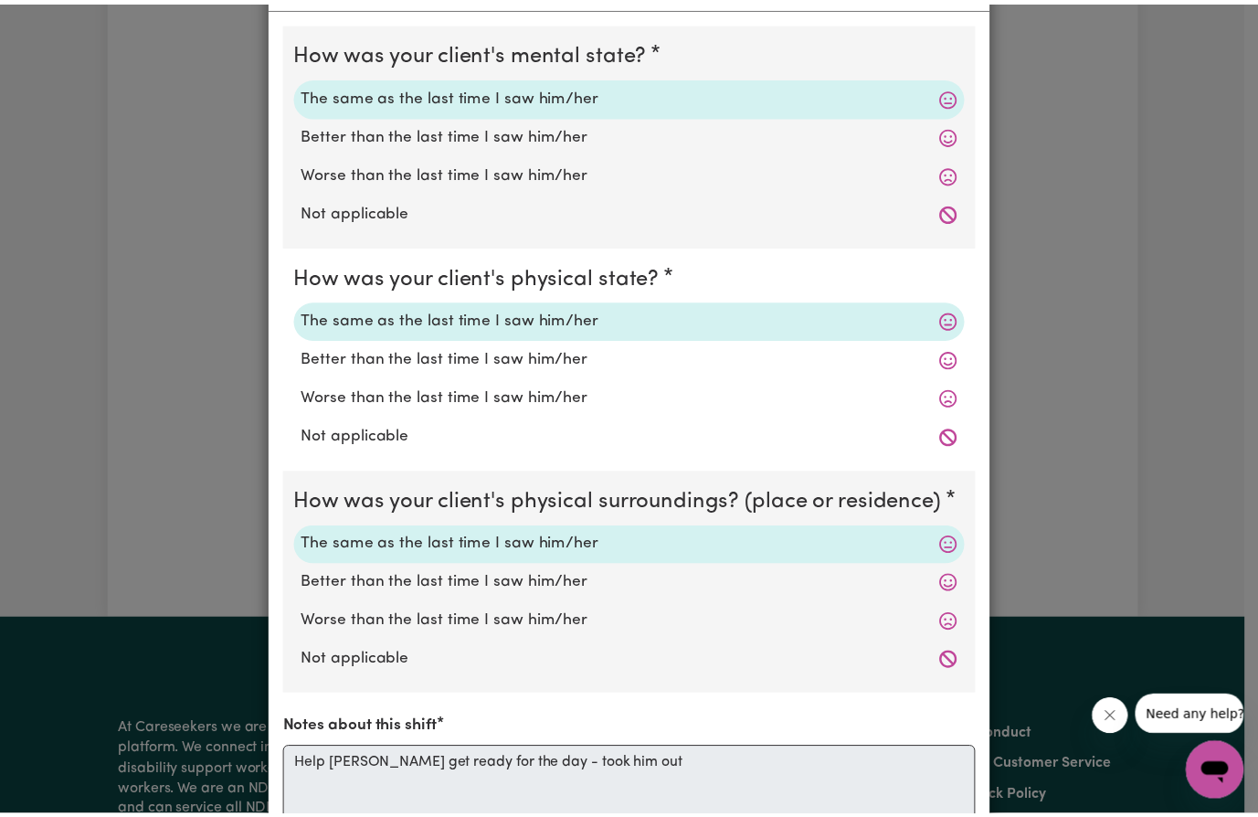
scroll to position [0, 0]
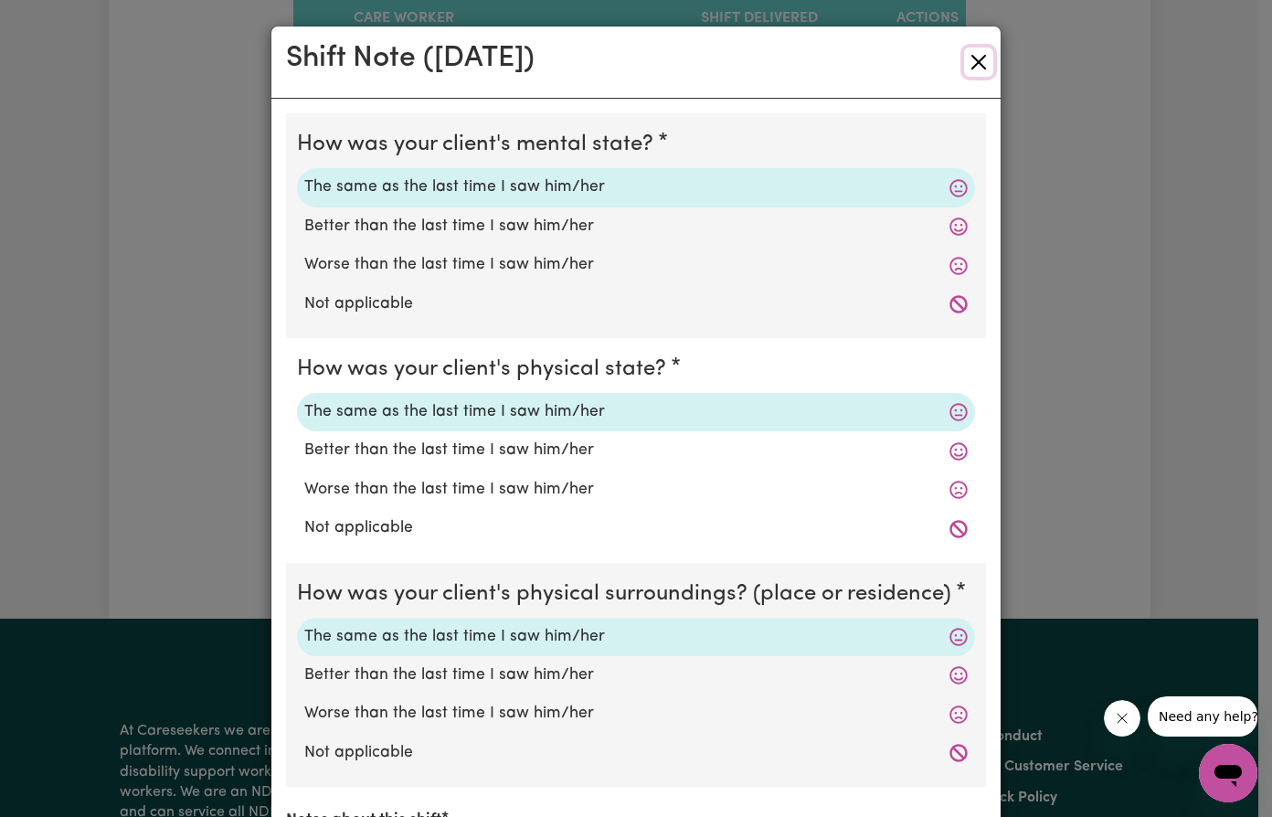
click at [972, 66] on button "Close" at bounding box center [978, 62] width 29 height 29
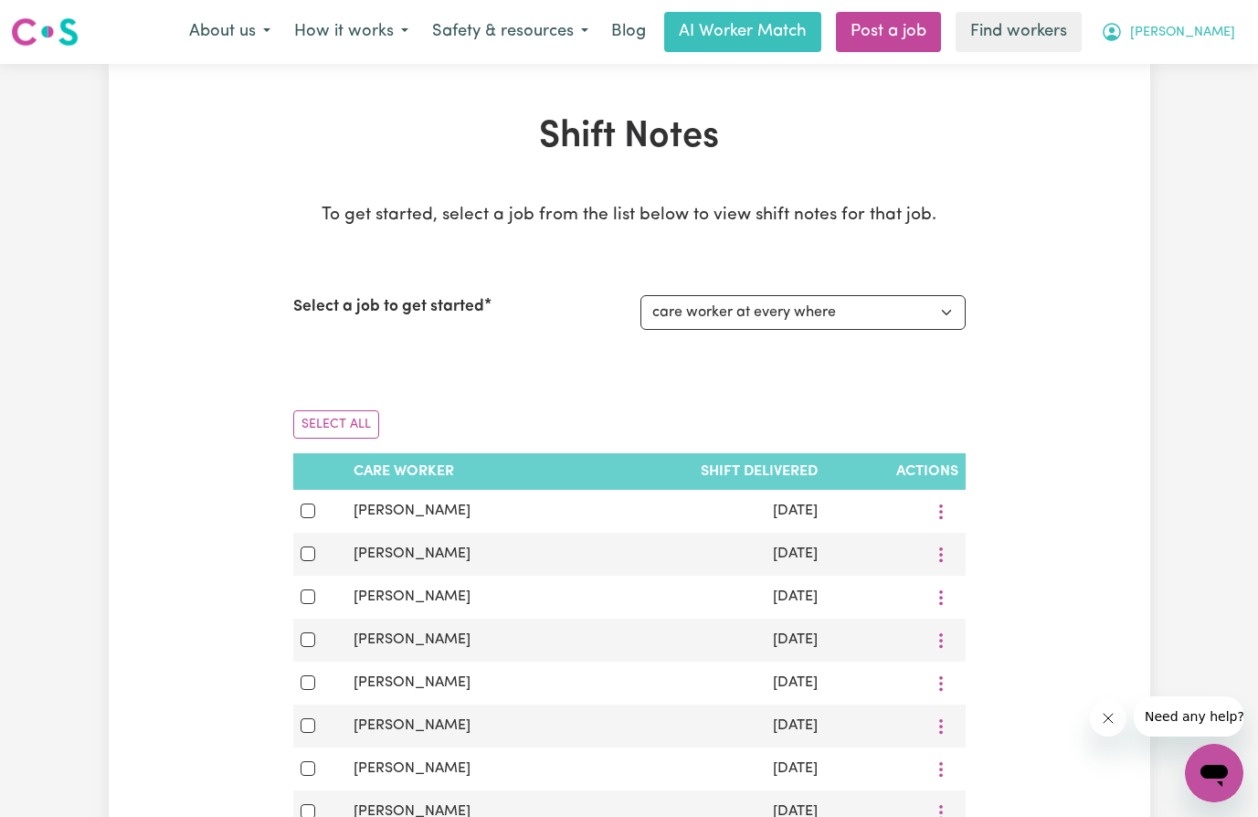
click at [1209, 36] on span "[PERSON_NAME]" at bounding box center [1182, 33] width 105 height 20
click at [1200, 71] on link "My Dashboard" at bounding box center [1174, 71] width 144 height 35
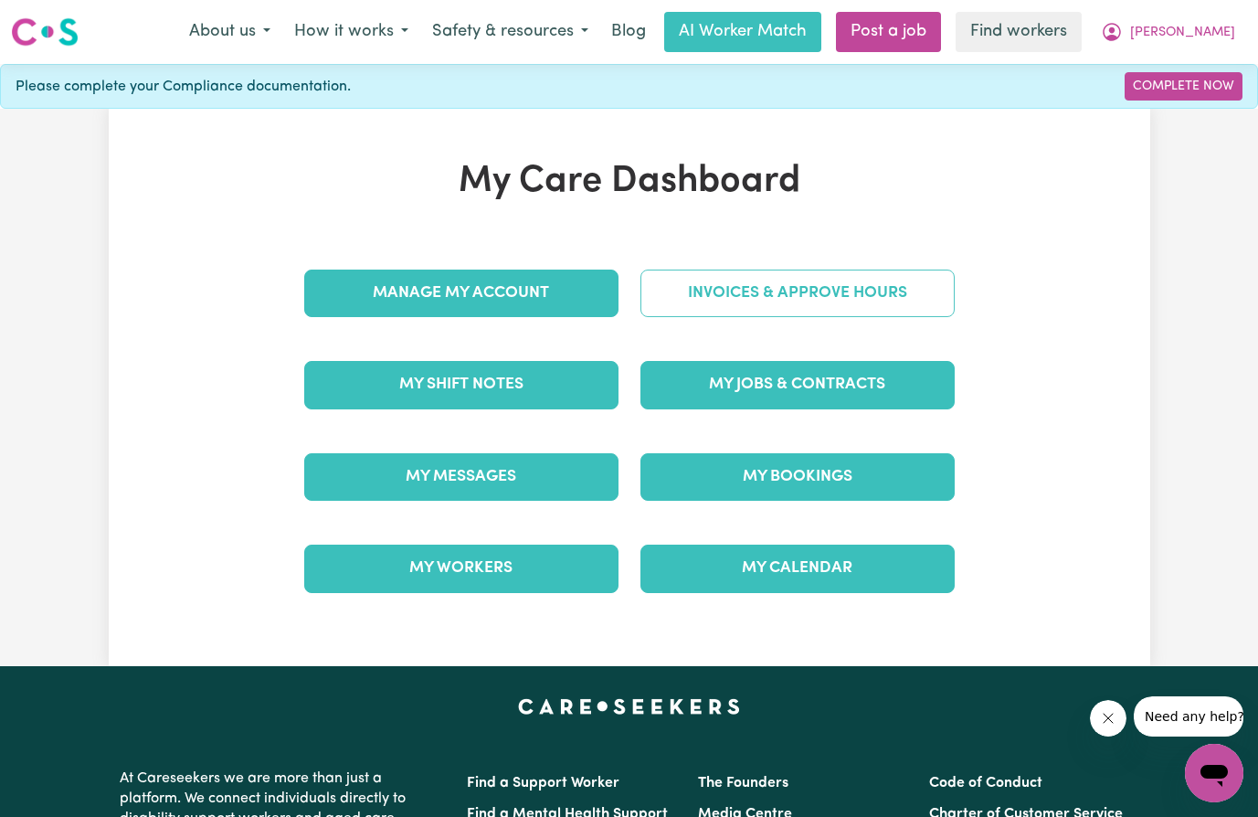
click at [867, 295] on link "Invoices & Approve Hours" at bounding box center [797, 293] width 314 height 48
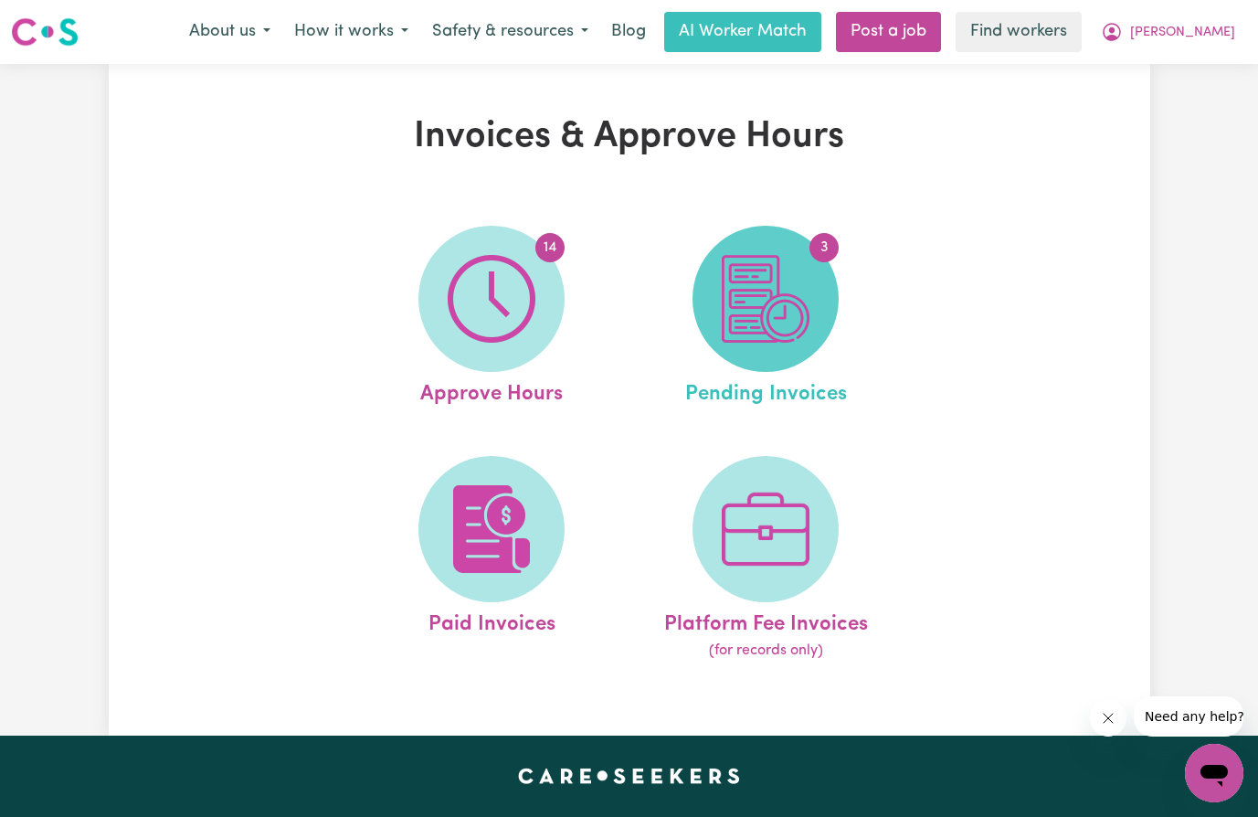
click at [767, 311] on img at bounding box center [766, 299] width 88 height 88
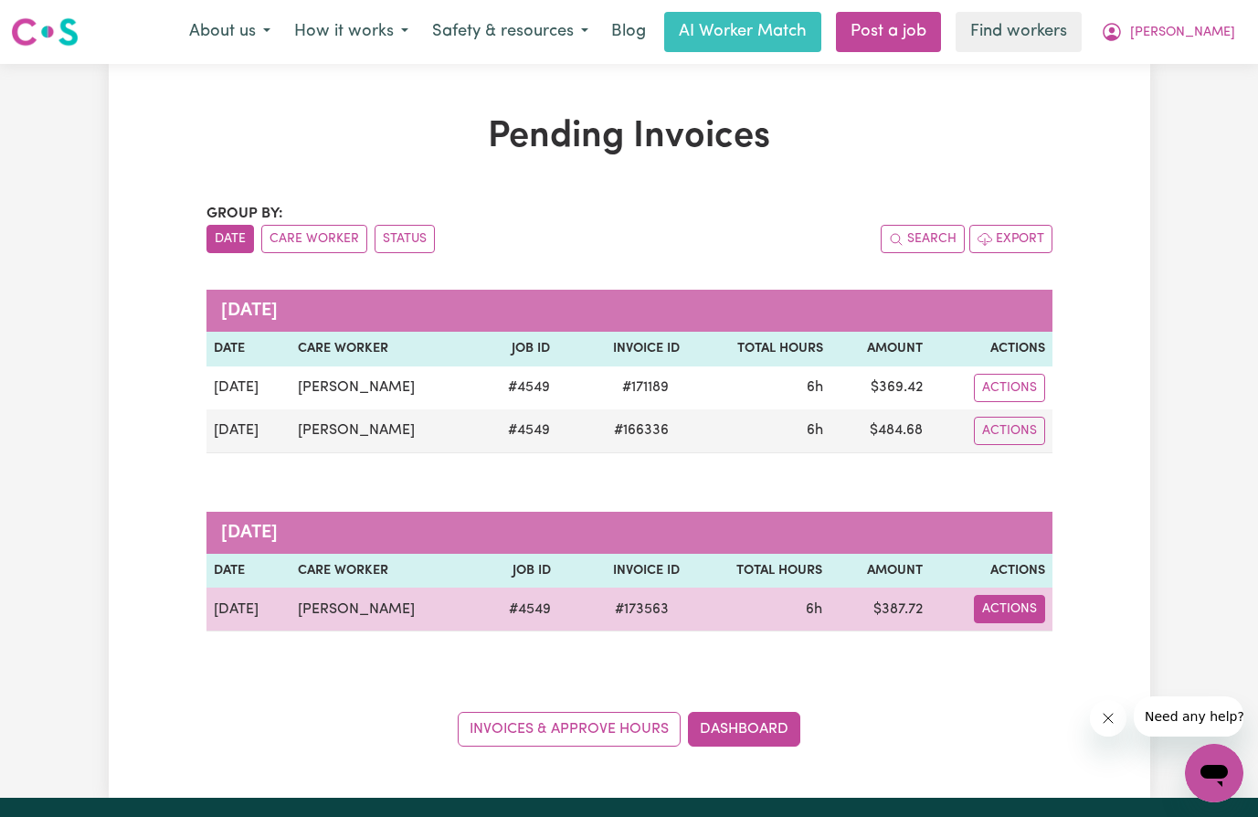
click at [1009, 618] on button "Actions" at bounding box center [1009, 609] width 71 height 28
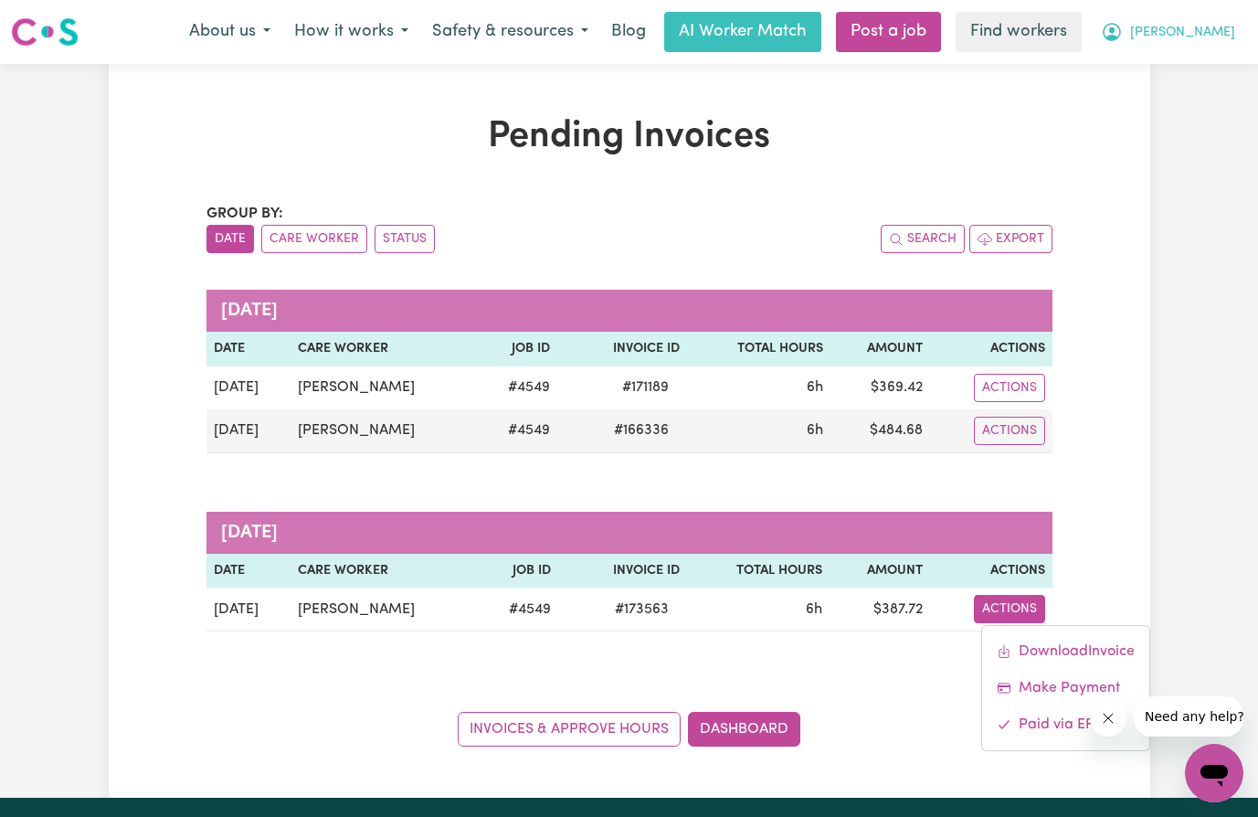
click at [1222, 37] on span "[PERSON_NAME]" at bounding box center [1182, 33] width 105 height 20
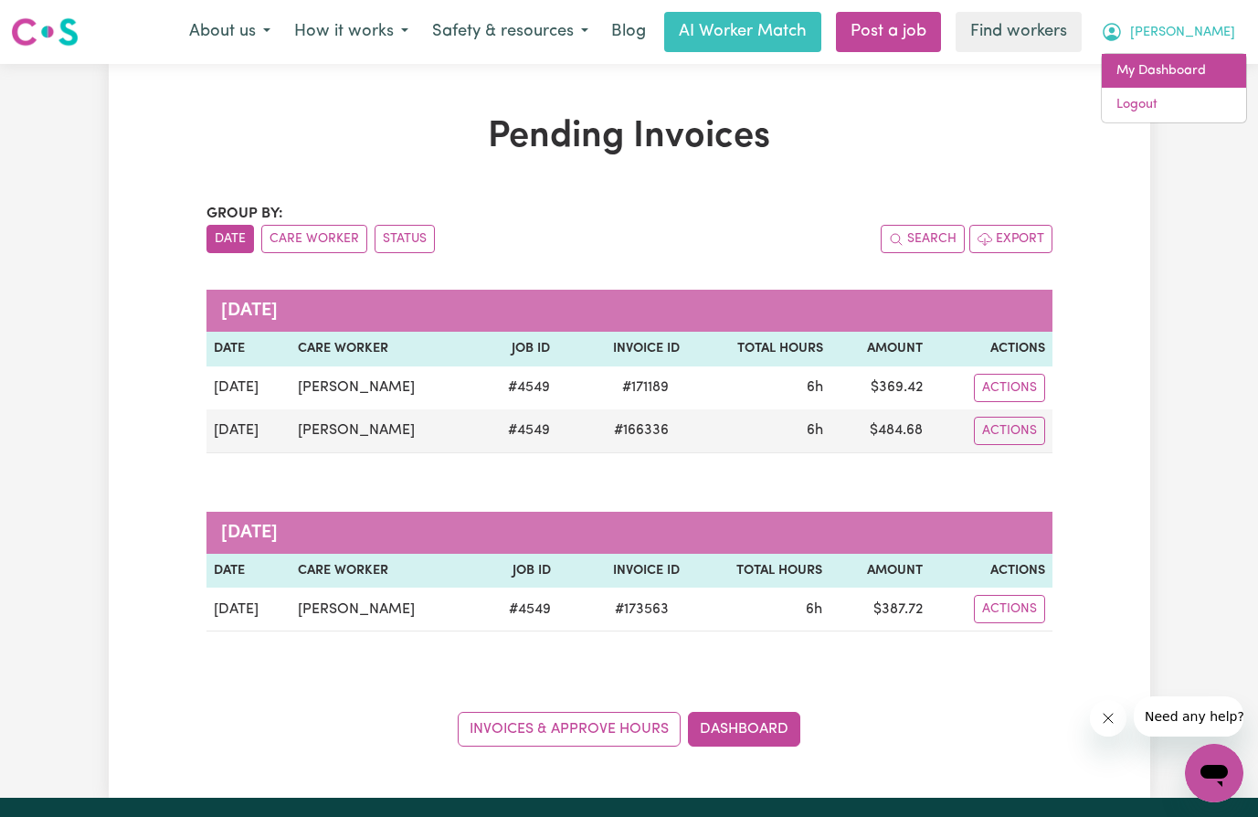
click at [1203, 69] on link "My Dashboard" at bounding box center [1174, 71] width 144 height 35
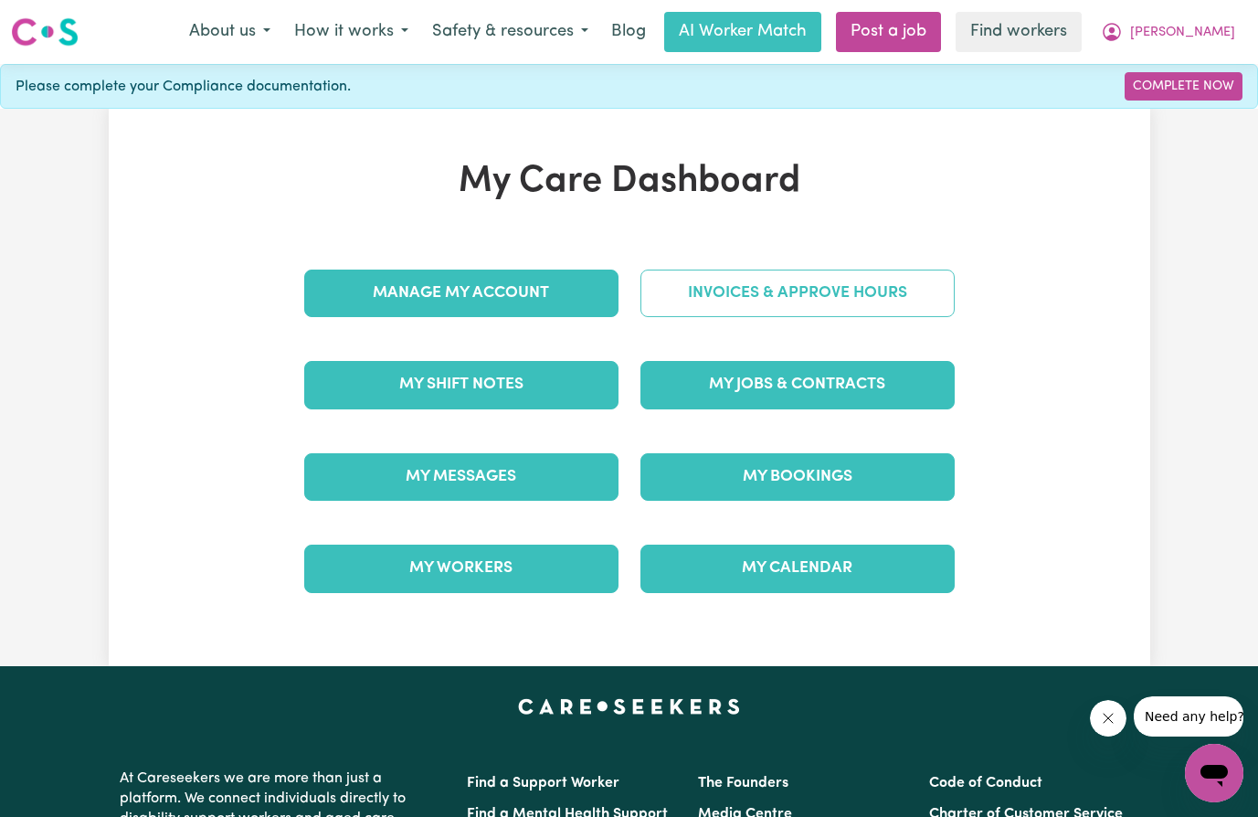
click at [798, 298] on link "Invoices & Approve Hours" at bounding box center [797, 293] width 314 height 48
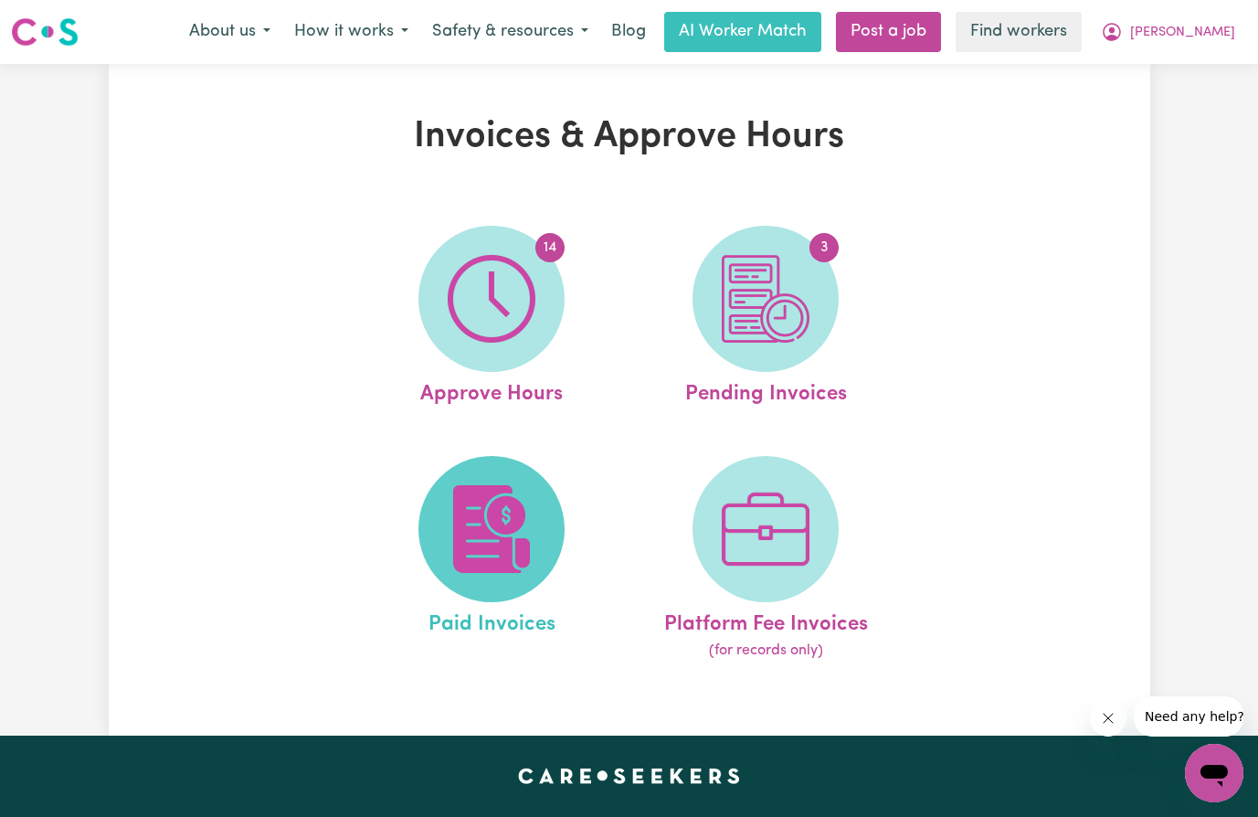
click at [475, 517] on img at bounding box center [492, 529] width 88 height 88
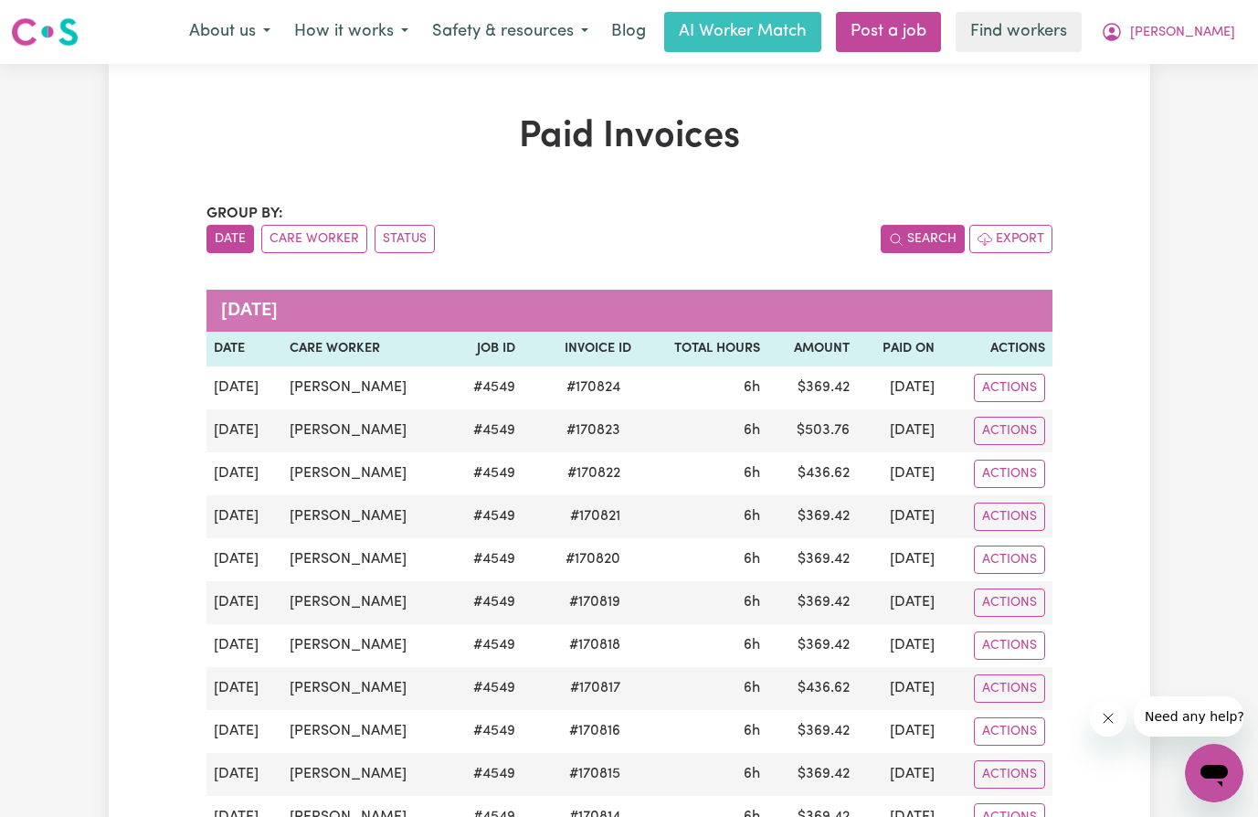
click at [924, 231] on button "Search" at bounding box center [923, 239] width 84 height 28
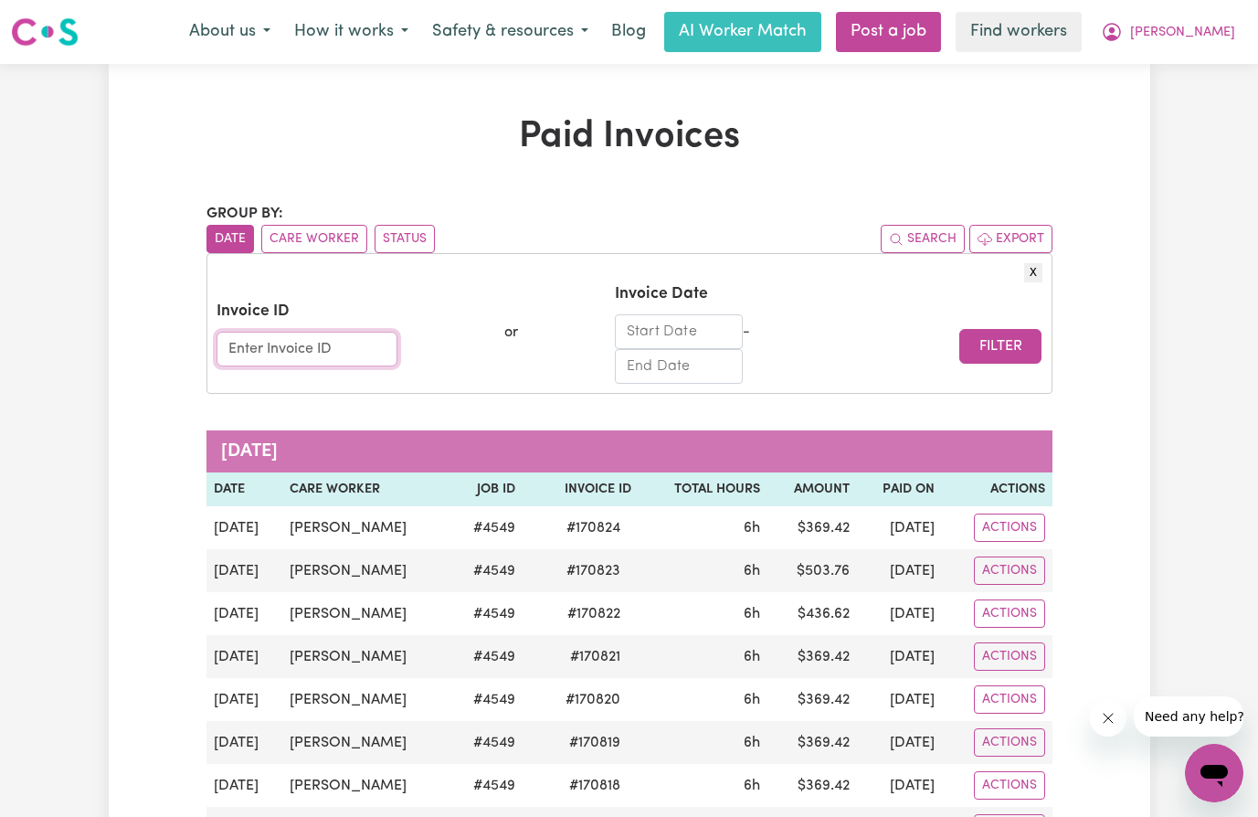
click at [335, 357] on input "Invoice ID" at bounding box center [308, 349] width 182 height 35
type input "170816"
click at [929, 241] on button "Search" at bounding box center [923, 239] width 84 height 28
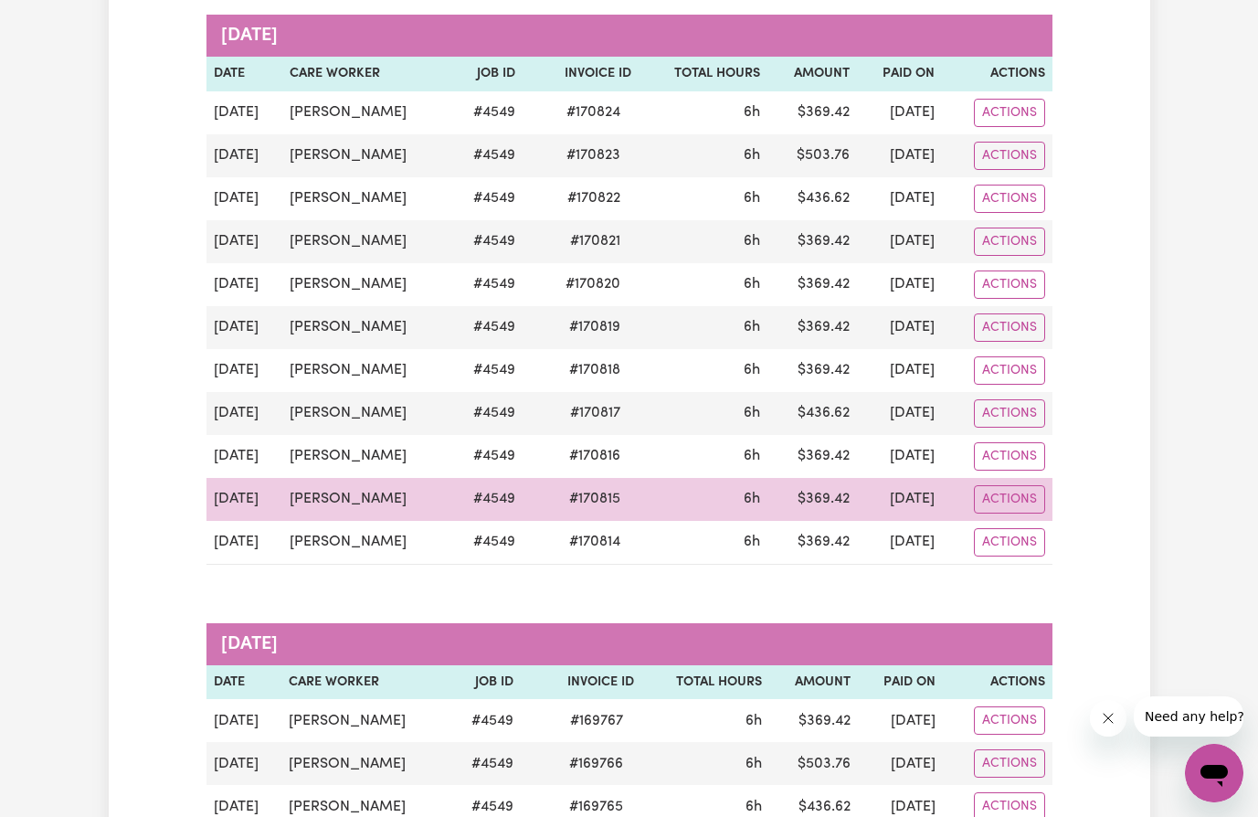
scroll to position [183, 0]
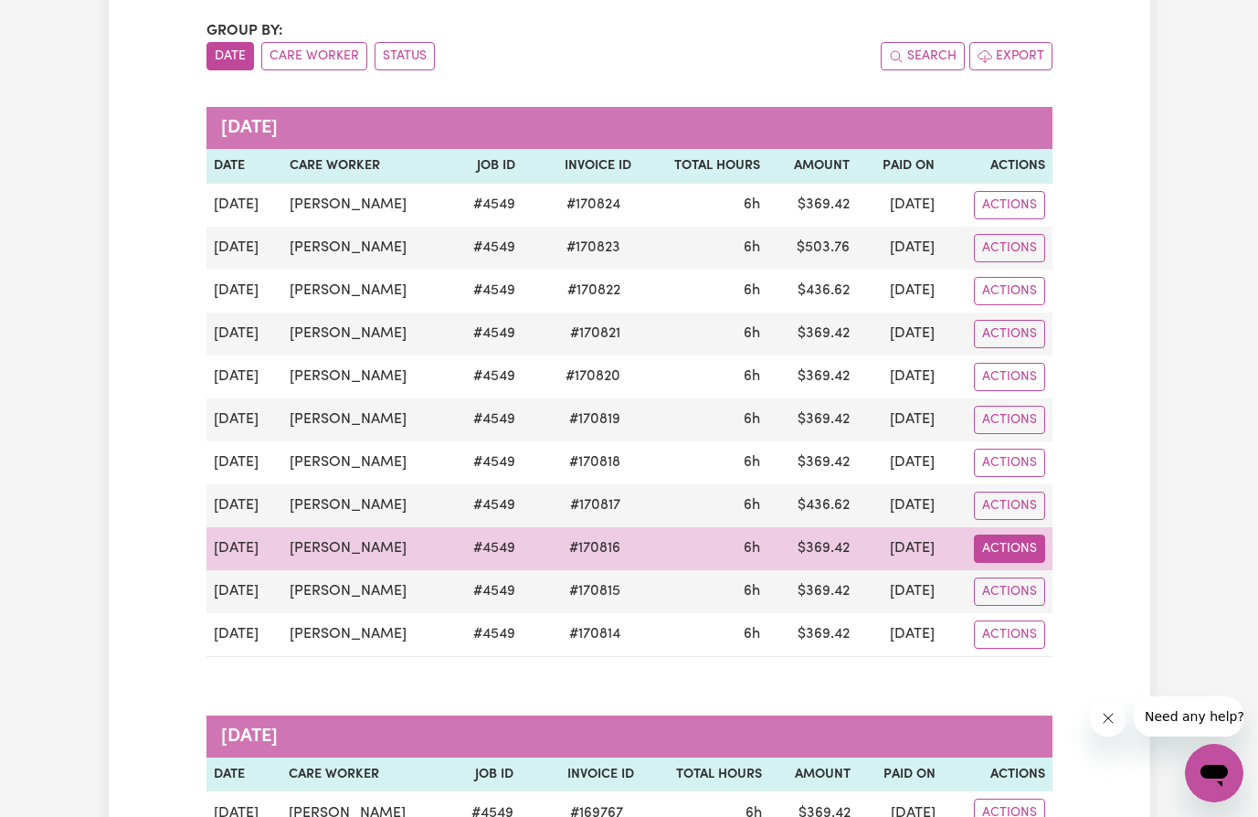
click at [1004, 553] on button "Actions" at bounding box center [1009, 548] width 71 height 28
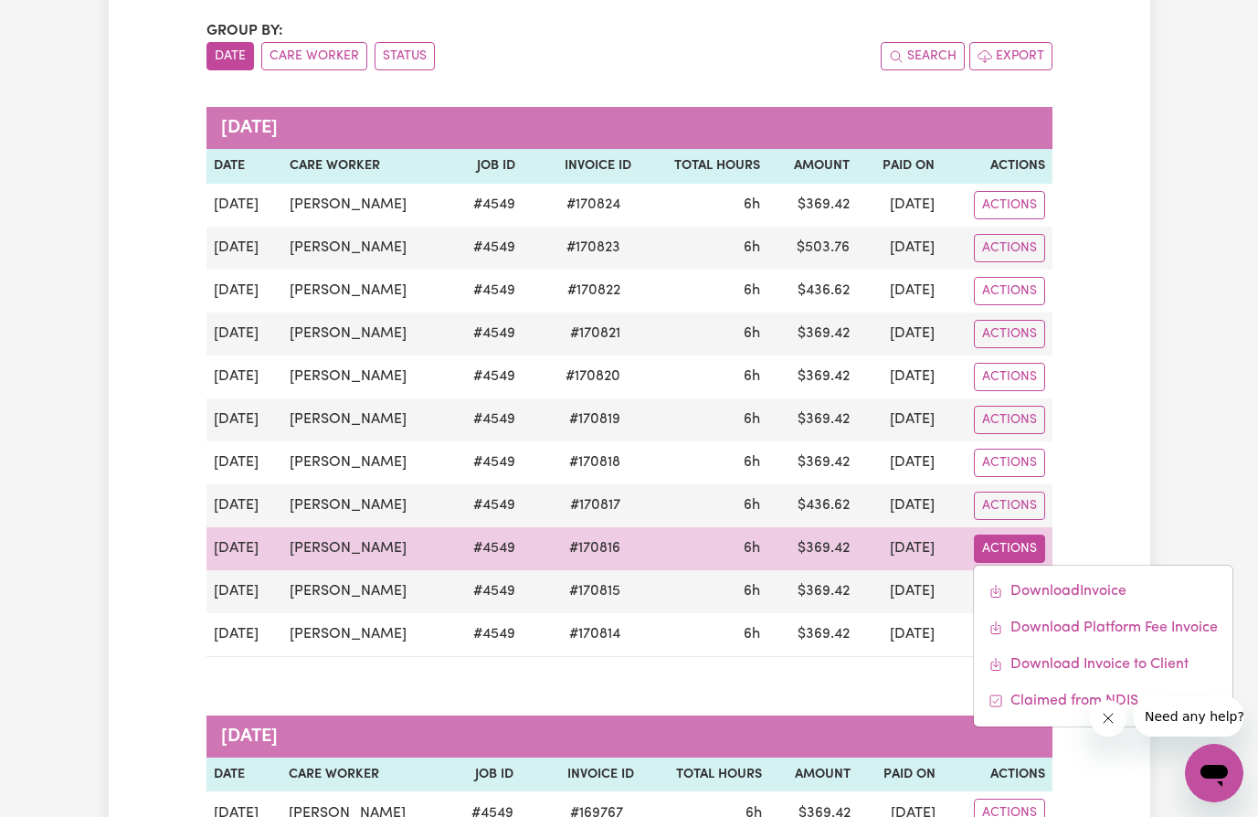
click at [297, 551] on td "[PERSON_NAME]" at bounding box center [366, 548] width 168 height 43
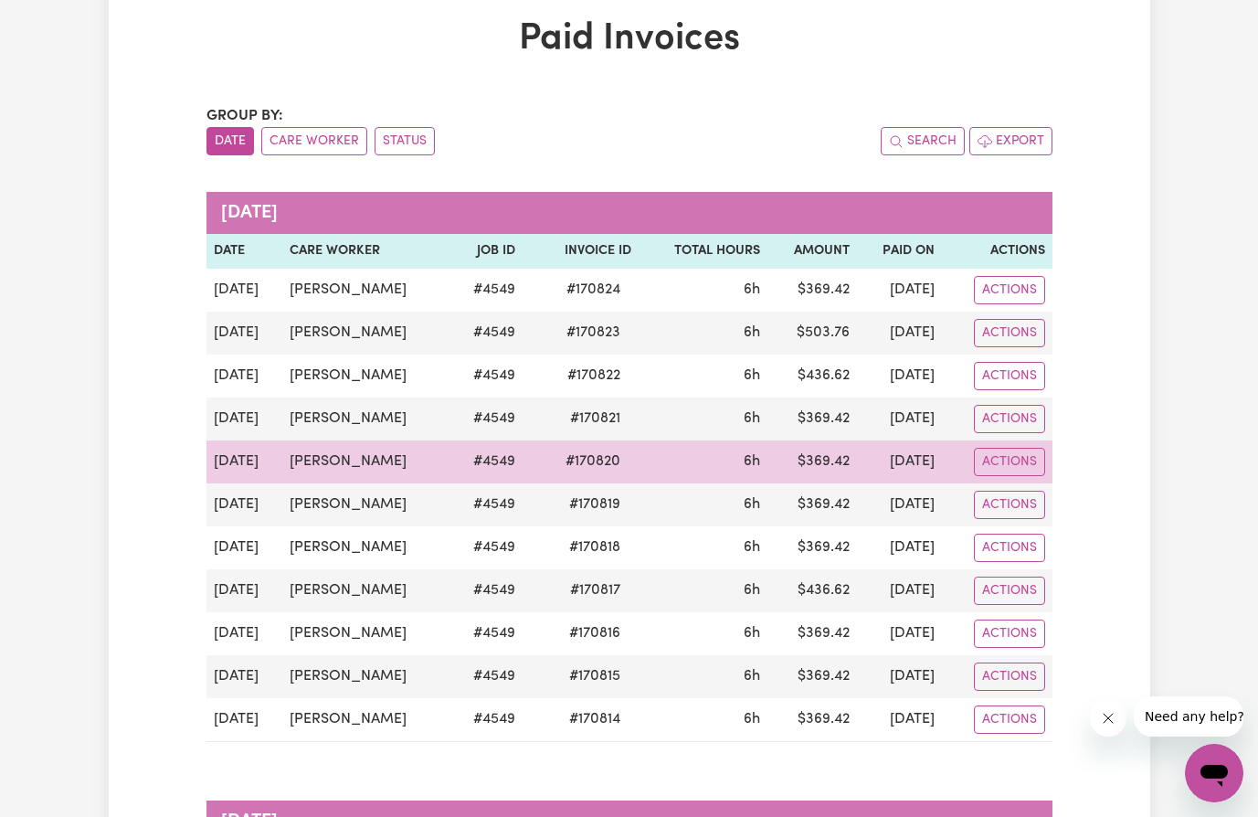
scroll to position [0, 0]
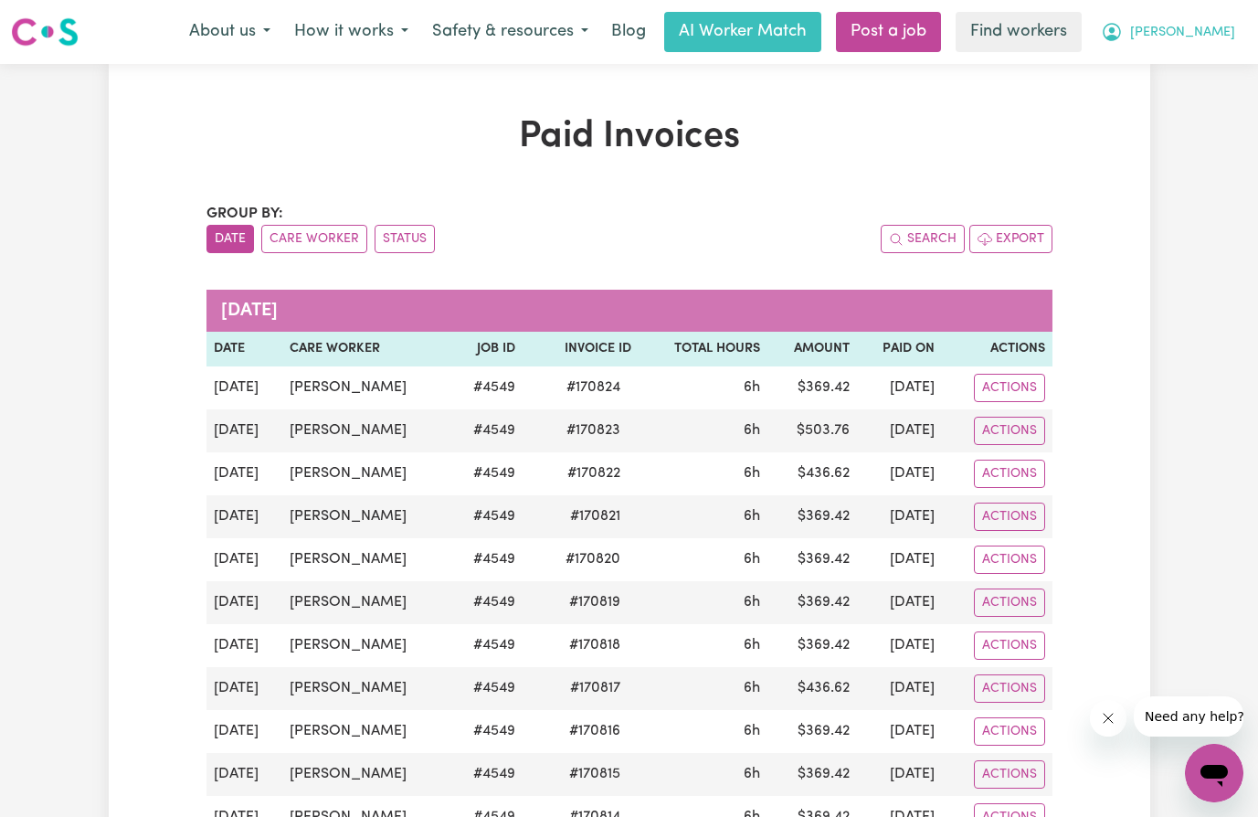
click at [1219, 33] on span "[PERSON_NAME]" at bounding box center [1182, 33] width 105 height 20
click at [1187, 64] on link "My Dashboard" at bounding box center [1174, 71] width 144 height 35
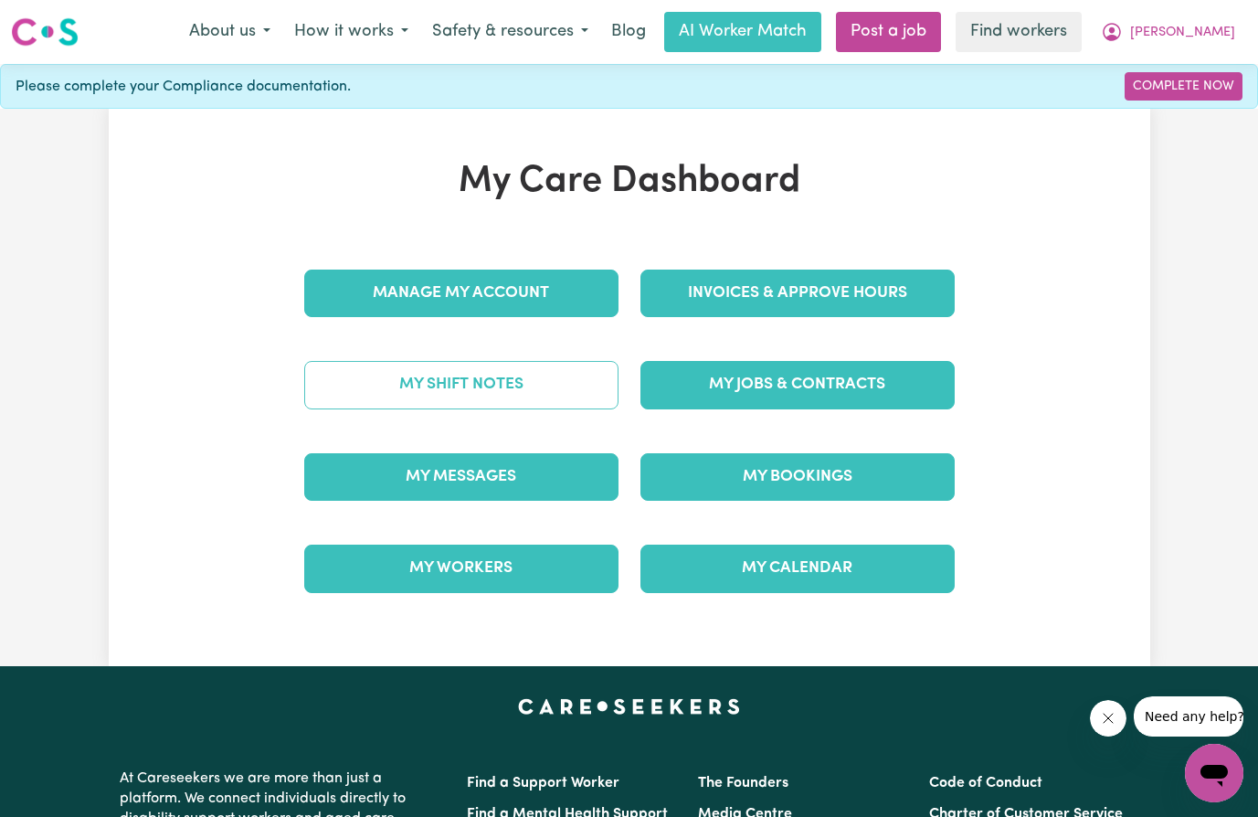
click at [481, 389] on link "My Shift Notes" at bounding box center [461, 385] width 314 height 48
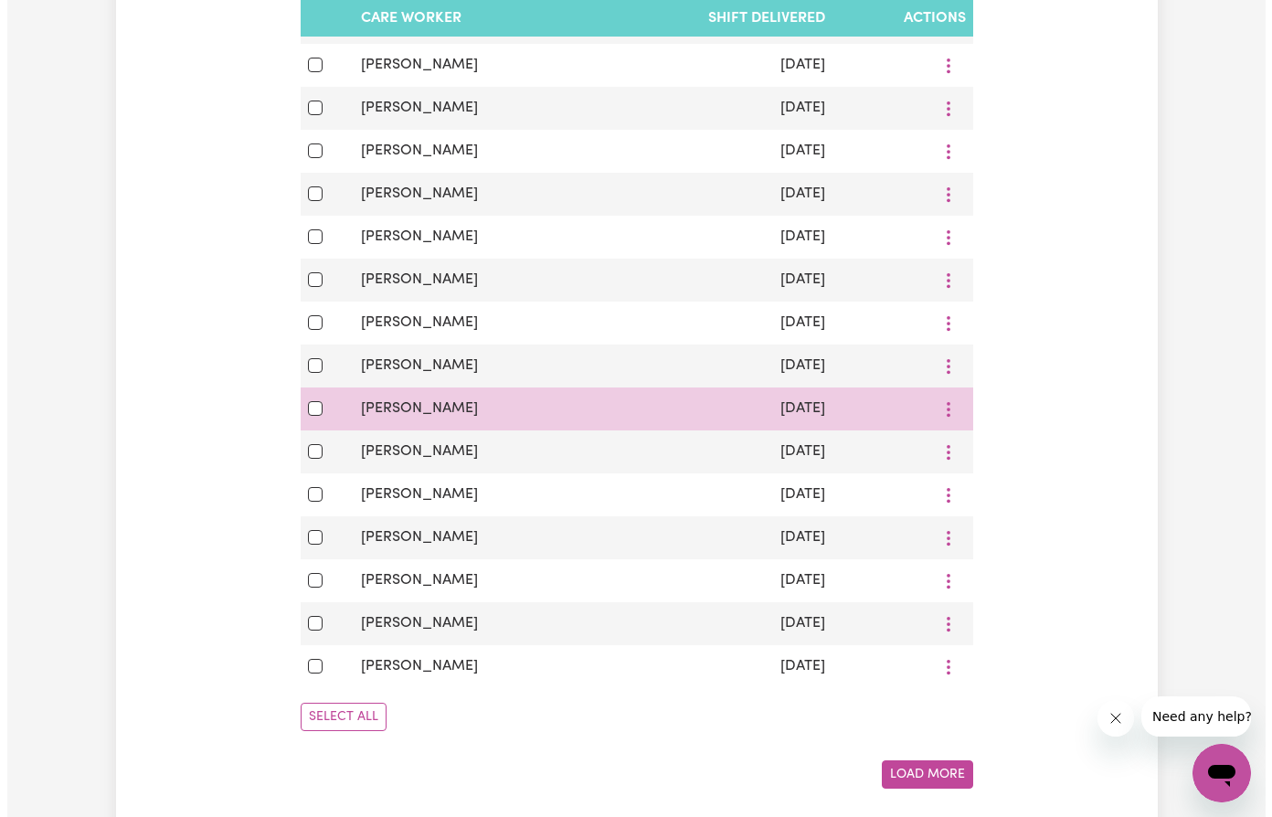
scroll to position [914, 0]
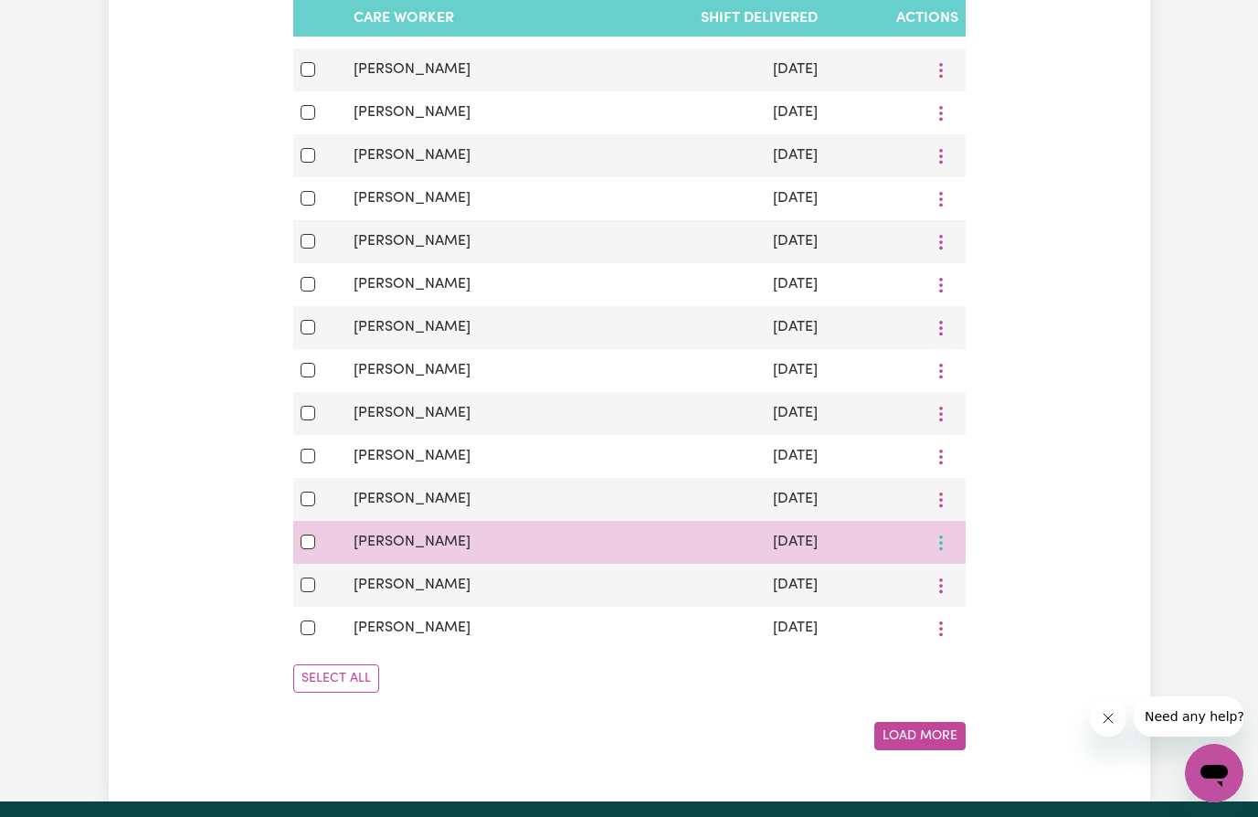
click at [945, 554] on button "More options" at bounding box center [941, 542] width 35 height 28
click at [1001, 593] on span "View Shift Note" at bounding box center [1016, 585] width 100 height 15
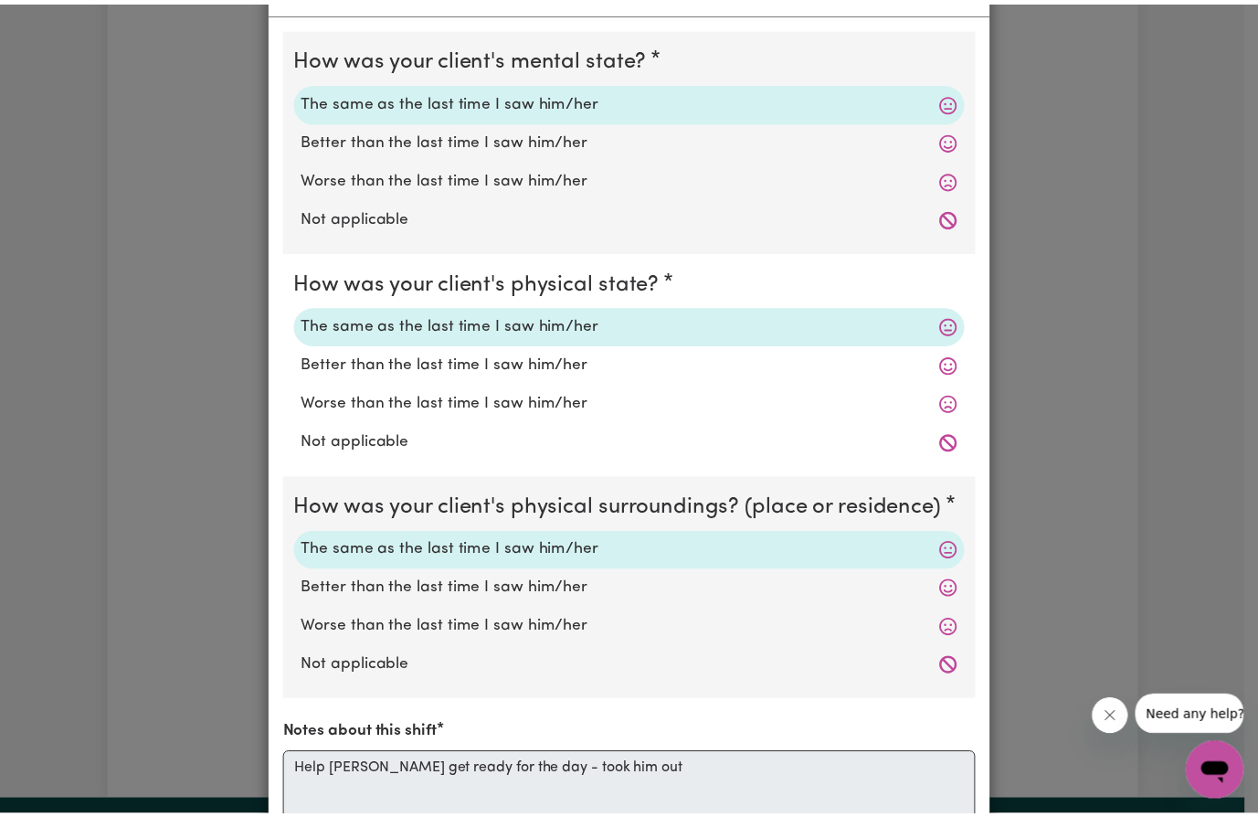
scroll to position [0, 0]
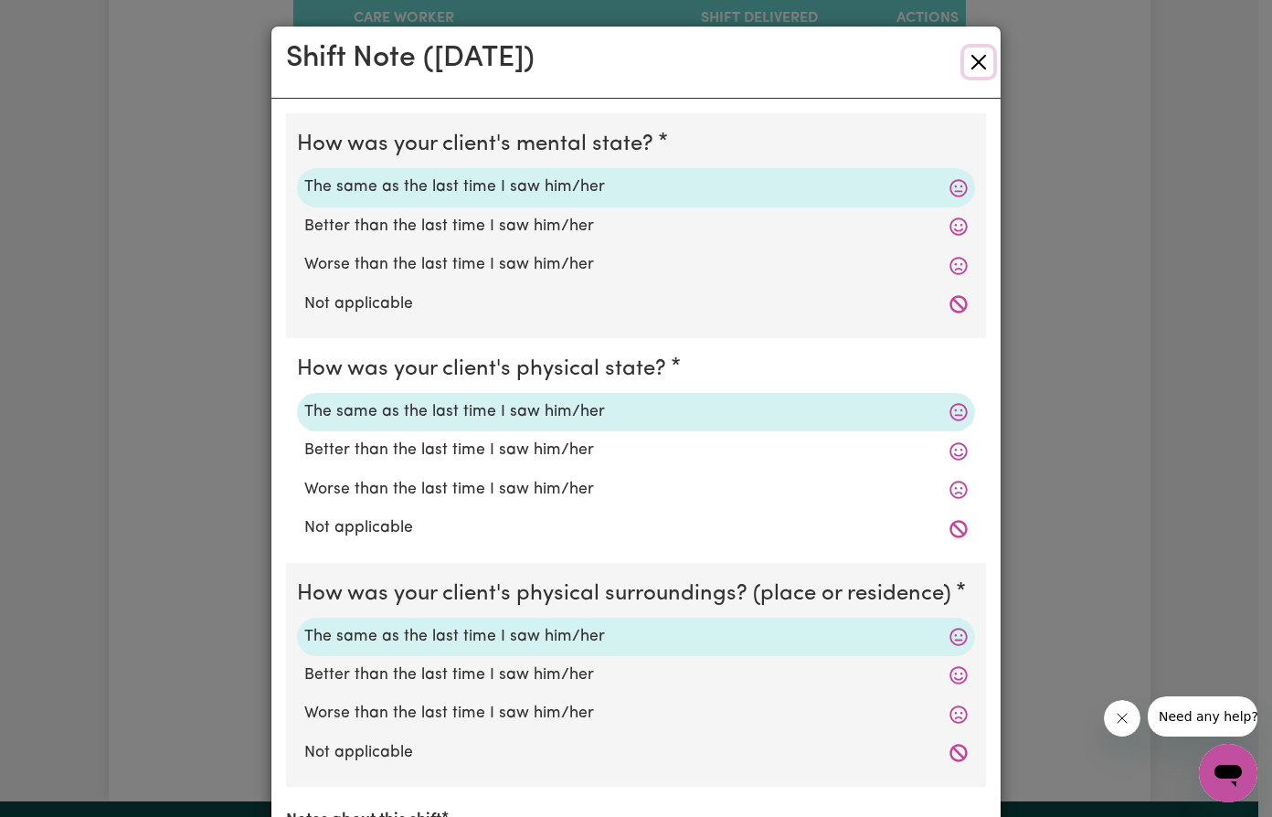
click at [974, 58] on button "Close" at bounding box center [978, 62] width 29 height 29
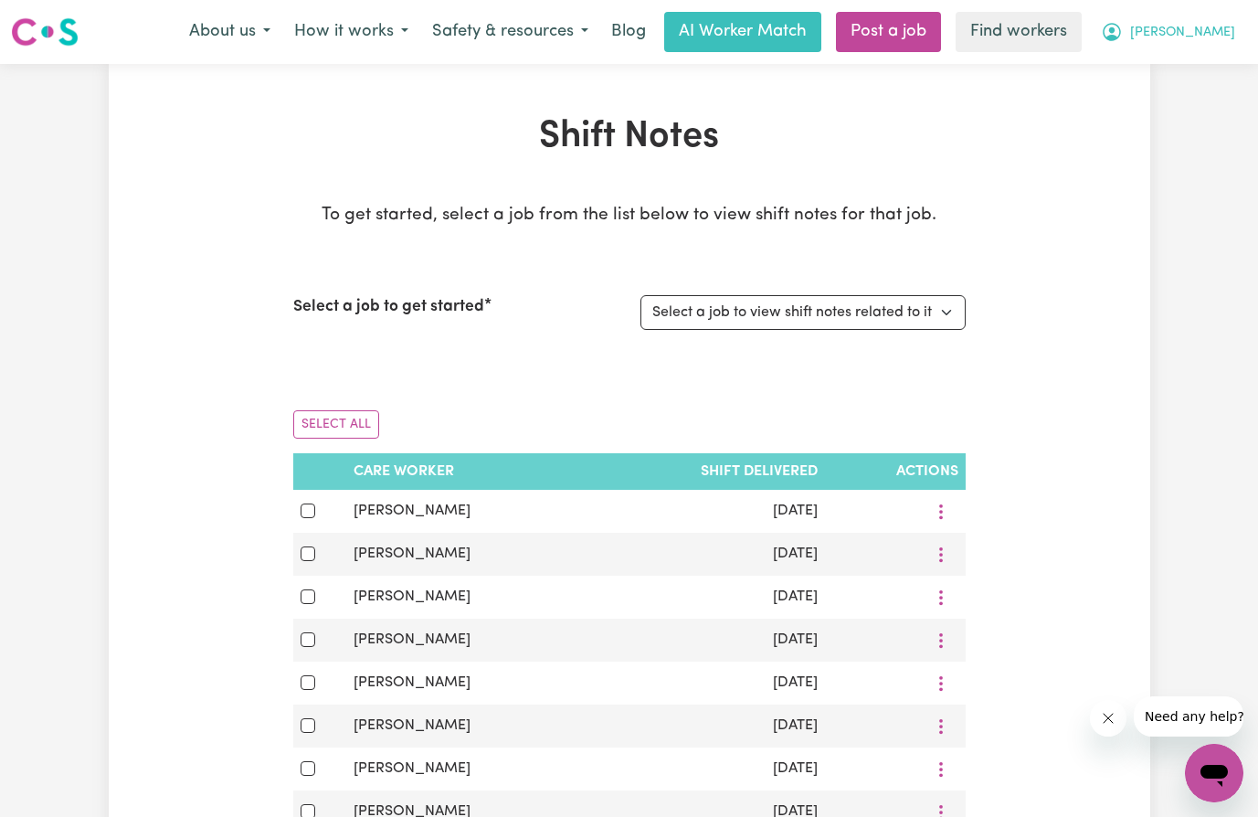
click at [1220, 29] on span "[PERSON_NAME]" at bounding box center [1182, 33] width 105 height 20
click at [1185, 76] on link "My Dashboard" at bounding box center [1174, 71] width 144 height 35
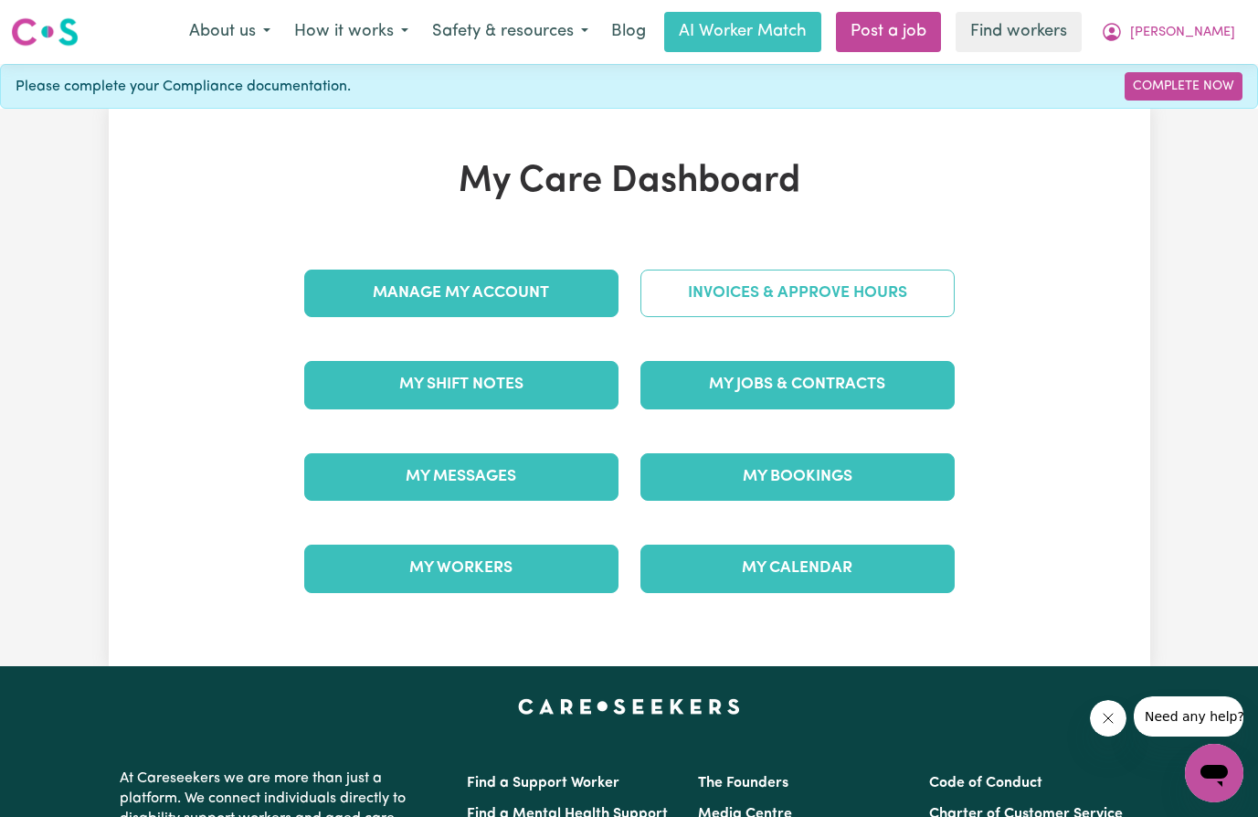
click at [787, 296] on link "Invoices & Approve Hours" at bounding box center [797, 293] width 314 height 48
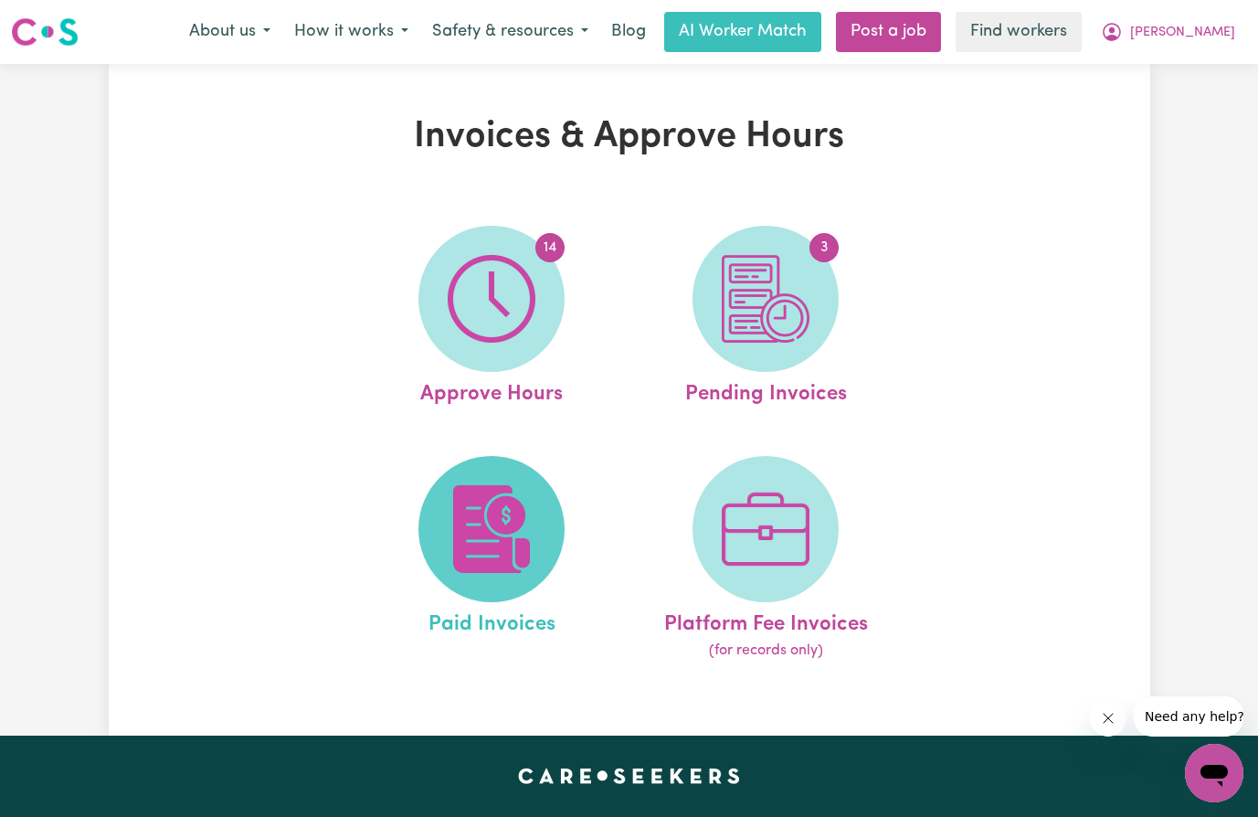
click at [511, 524] on img at bounding box center [492, 529] width 88 height 88
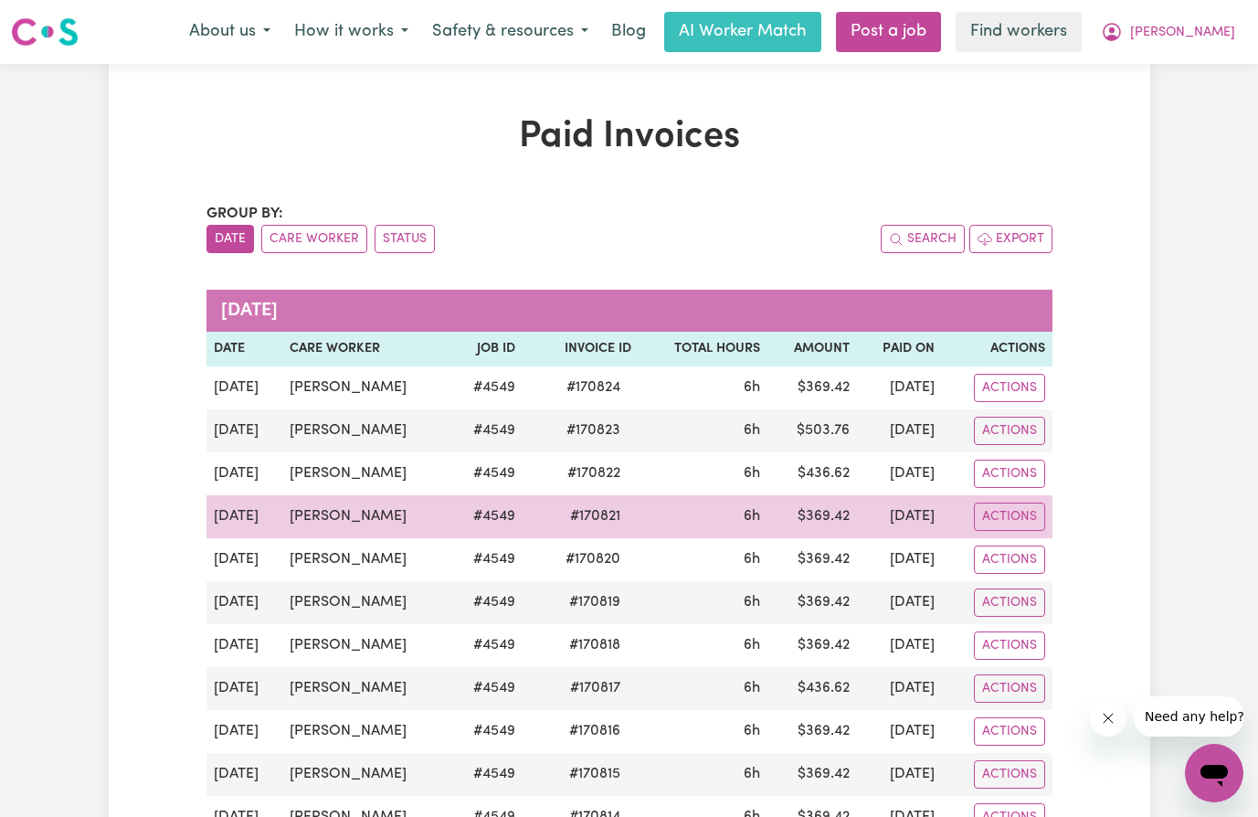
scroll to position [183, 0]
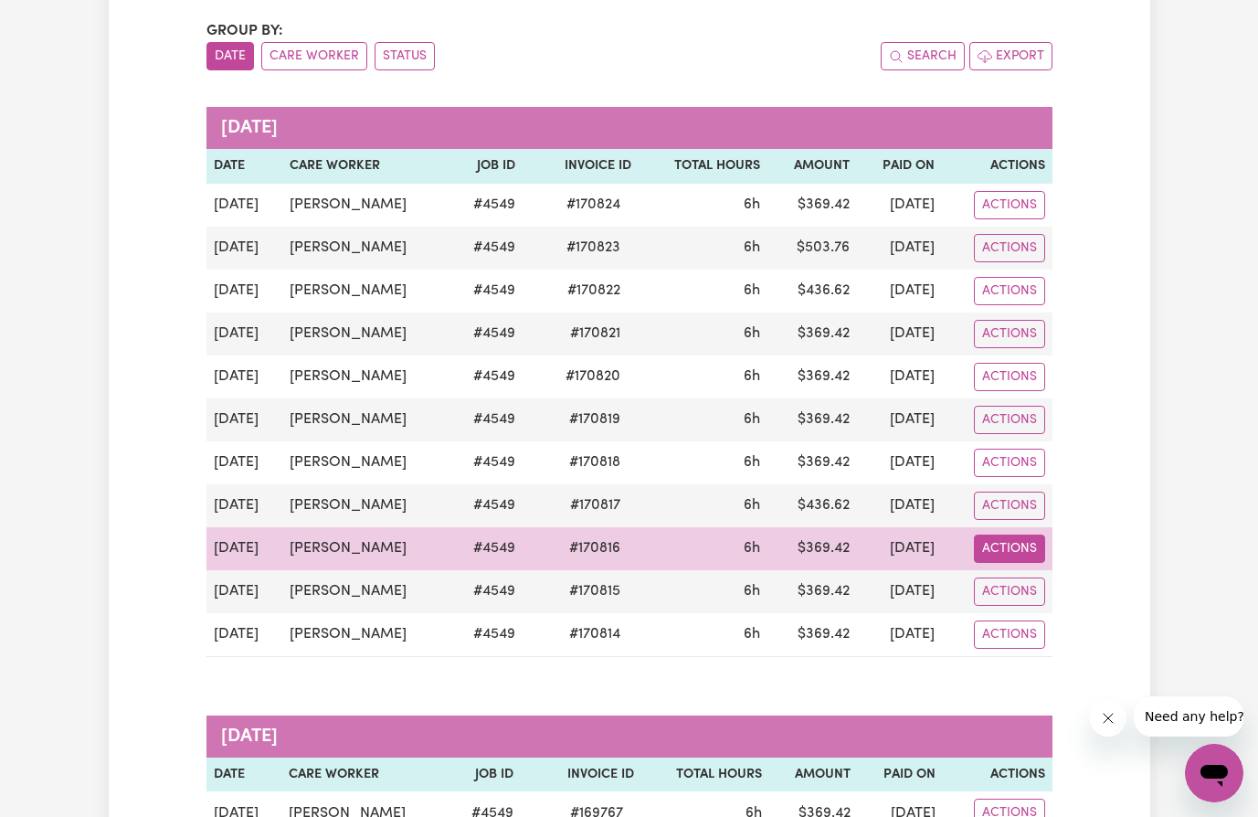
click at [1003, 544] on button "Actions" at bounding box center [1009, 548] width 71 height 28
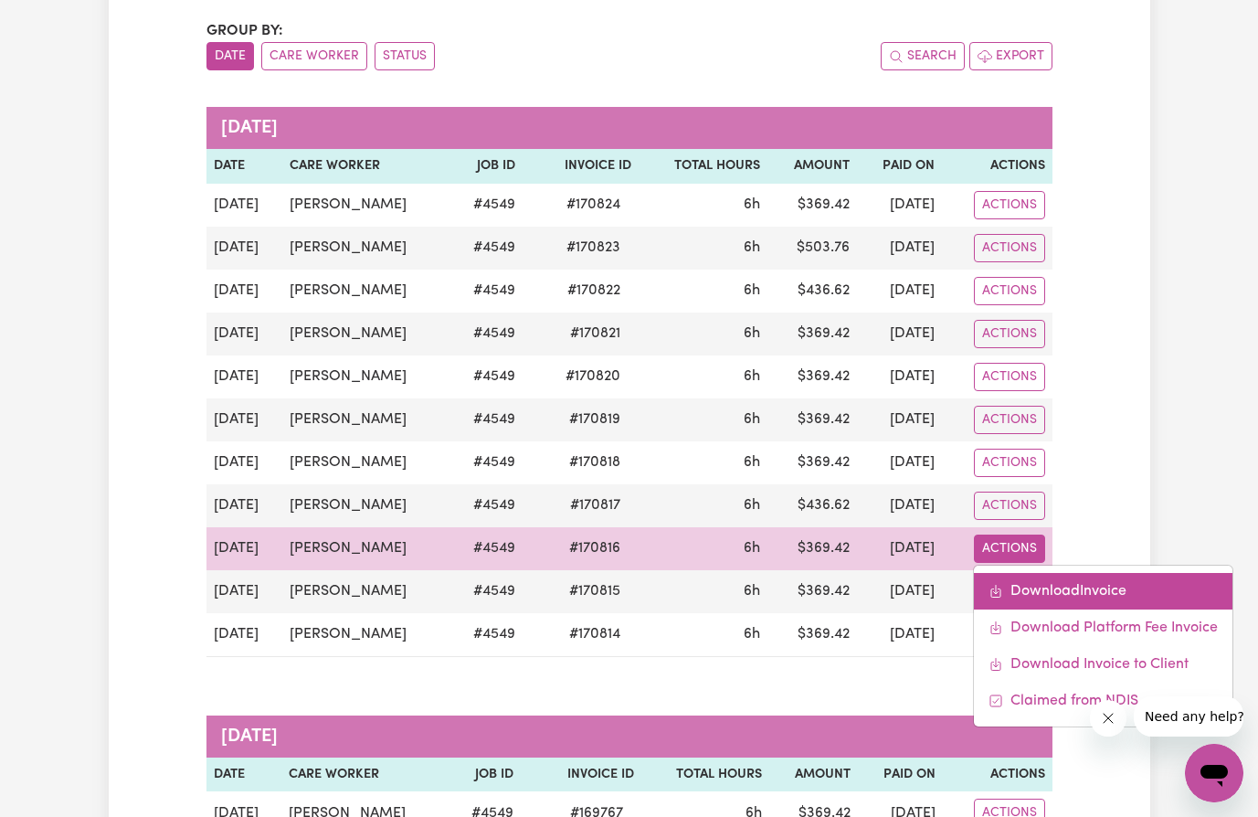
click at [1119, 596] on link "Download Invoice" at bounding box center [1103, 591] width 259 height 37
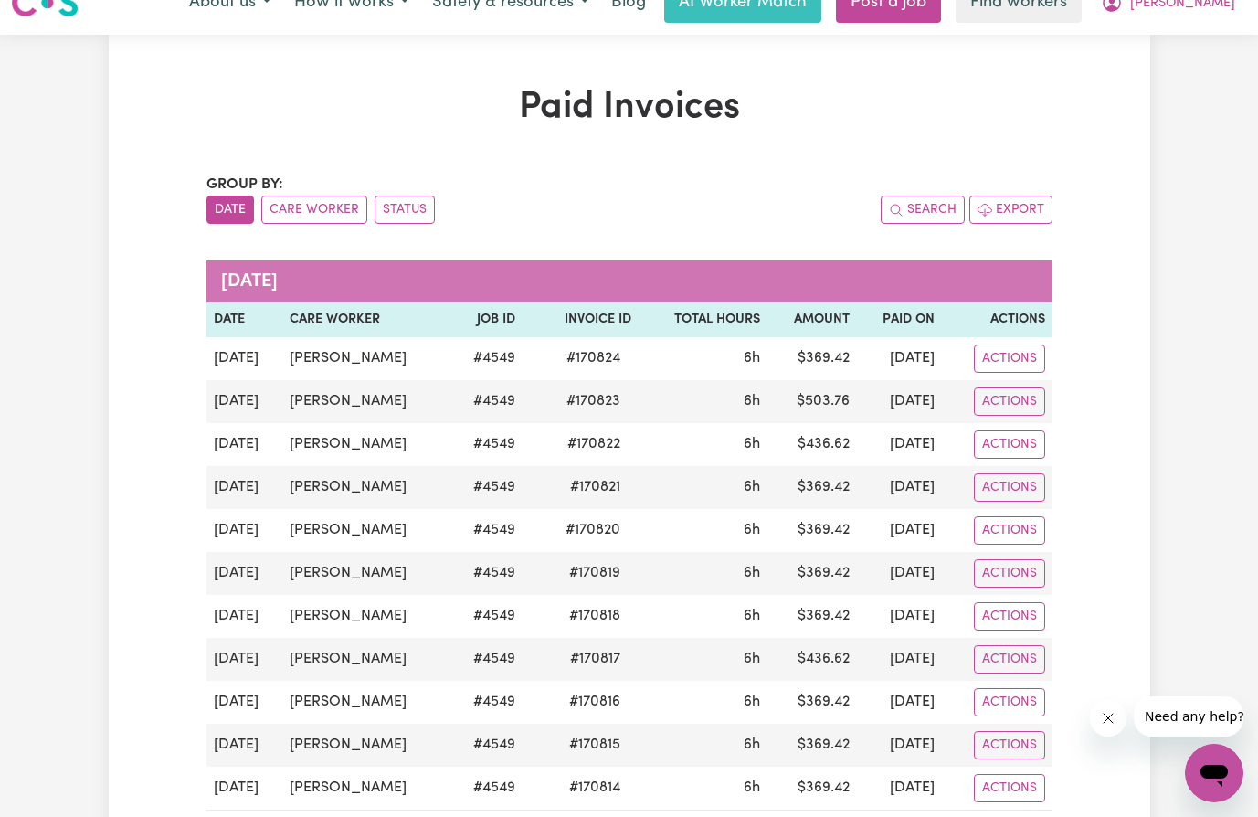
scroll to position [0, 0]
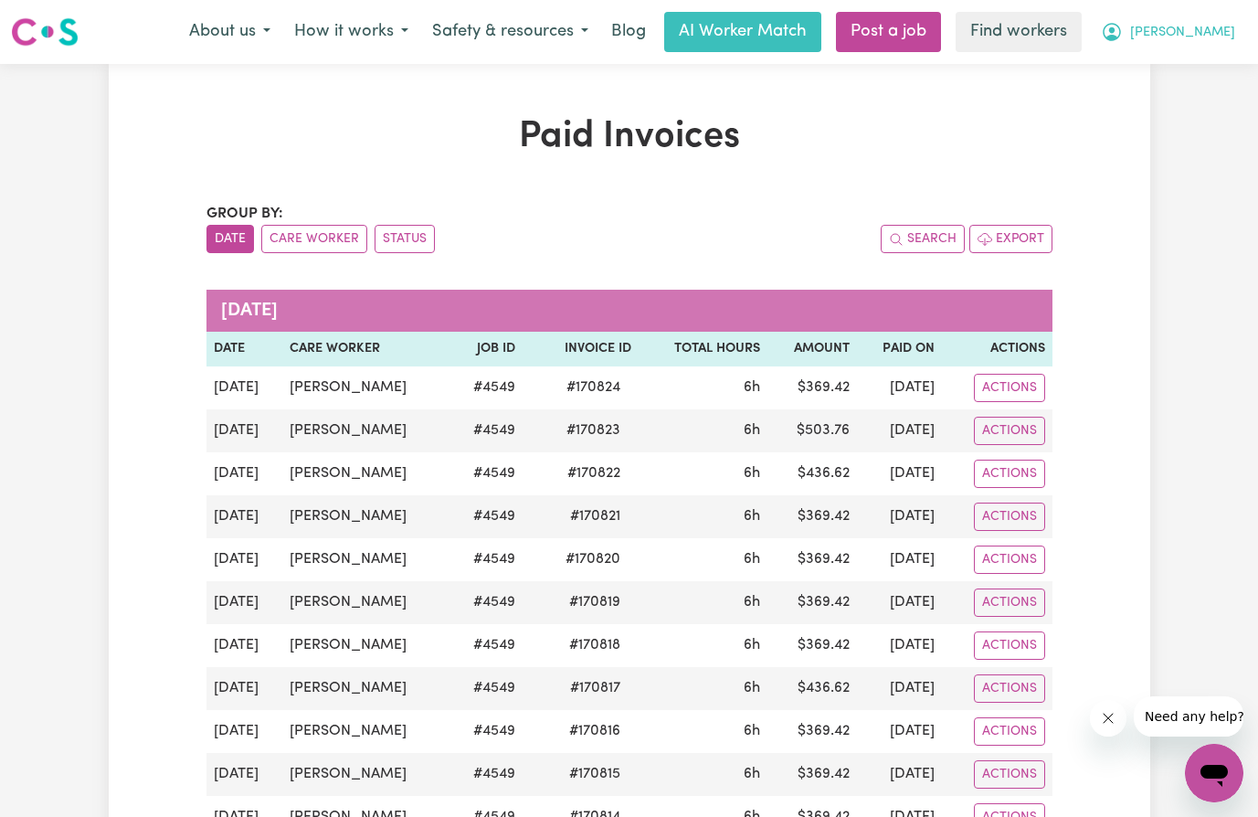
click at [1209, 36] on span "[PERSON_NAME]" at bounding box center [1182, 33] width 105 height 20
click at [1190, 67] on link "My Dashboard" at bounding box center [1174, 71] width 144 height 35
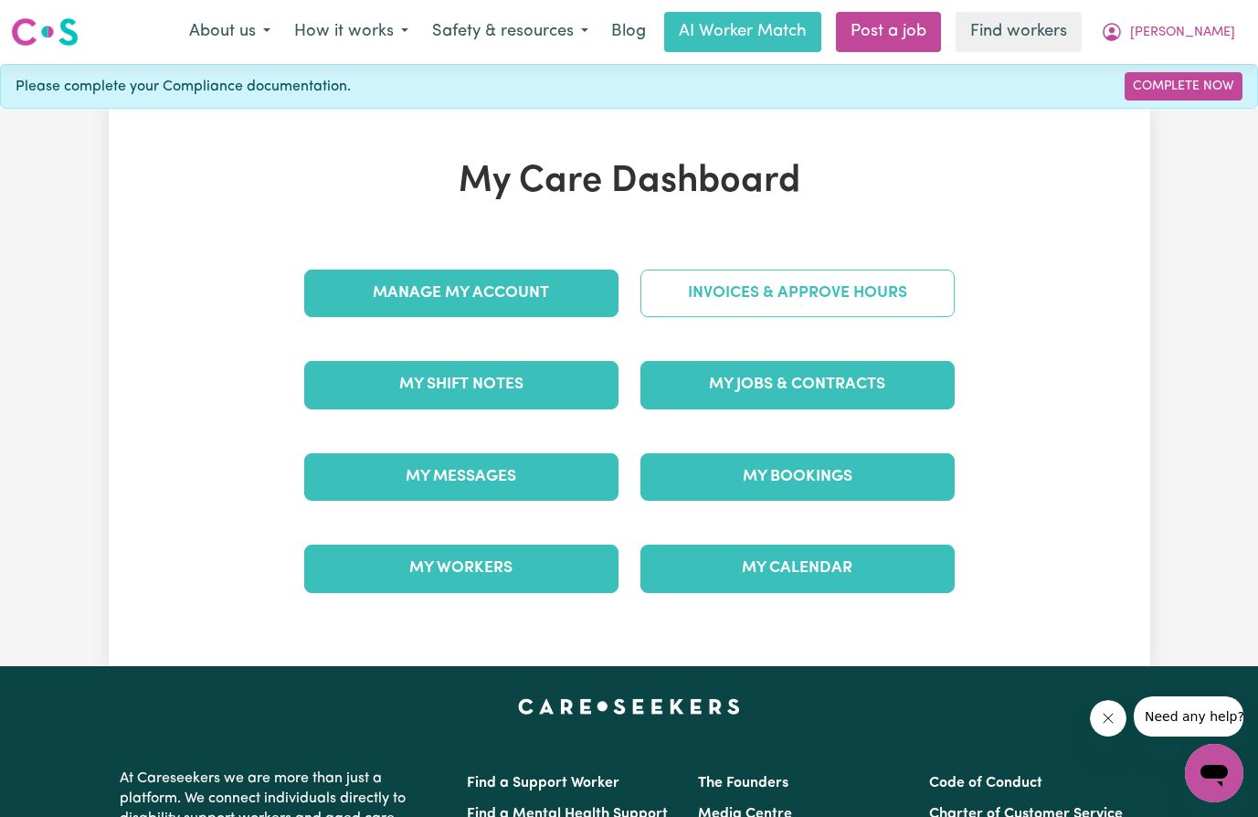
click at [767, 297] on link "Invoices & Approve Hours" at bounding box center [797, 293] width 314 height 48
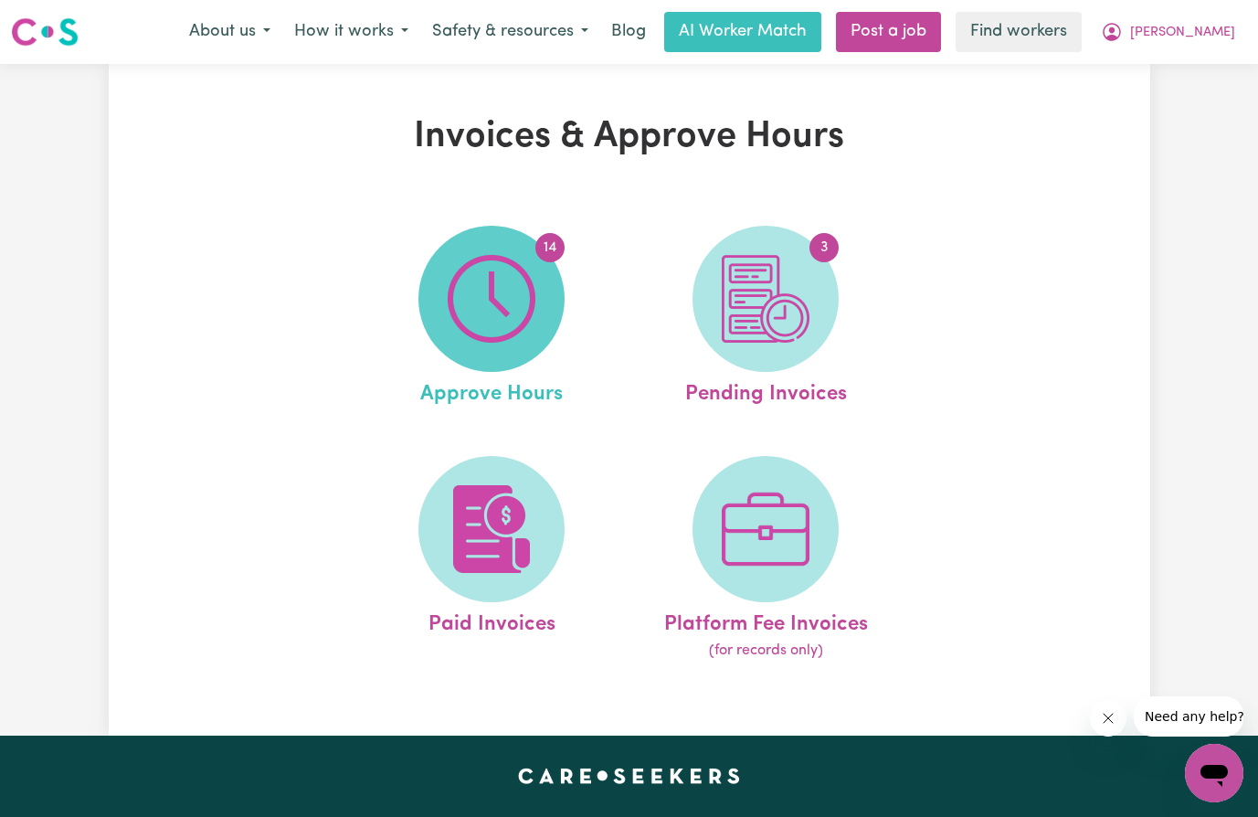
click at [502, 308] on img at bounding box center [492, 299] width 88 height 88
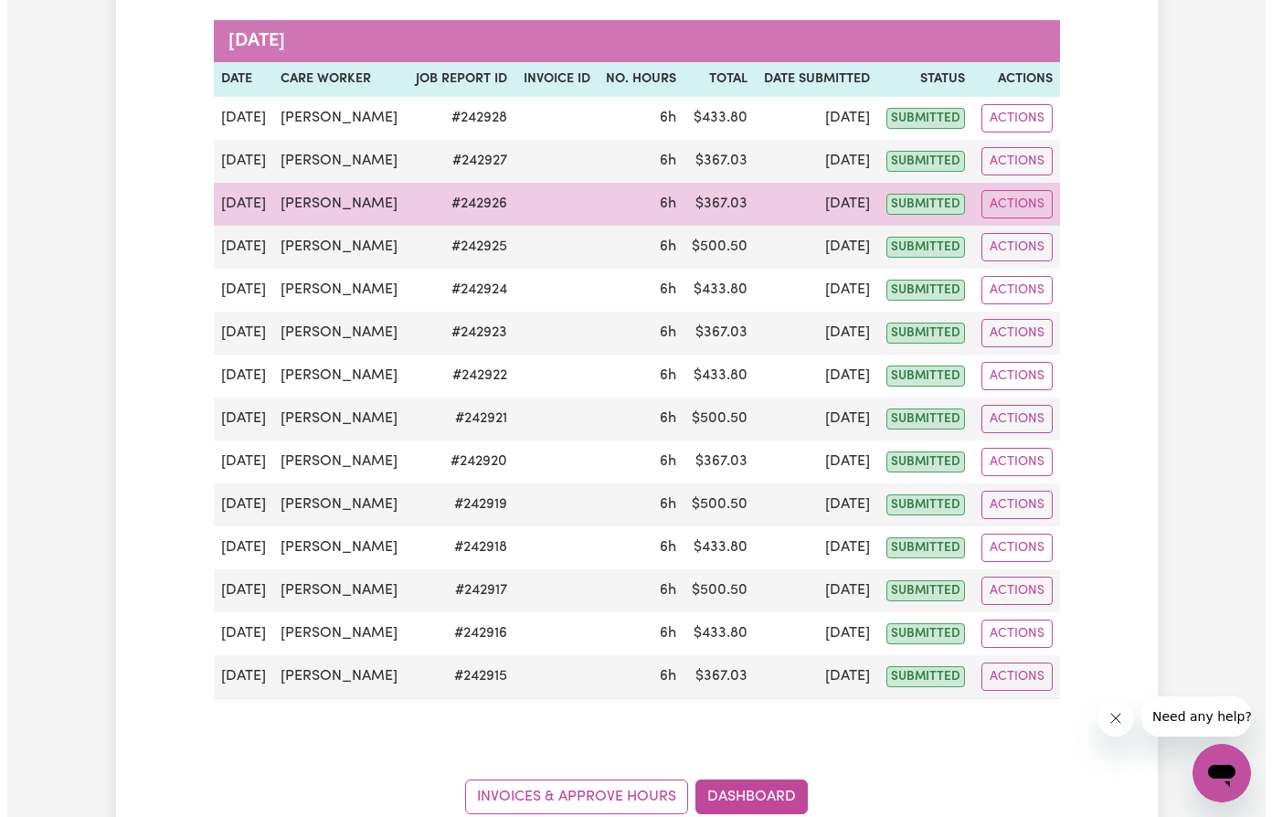
scroll to position [274, 0]
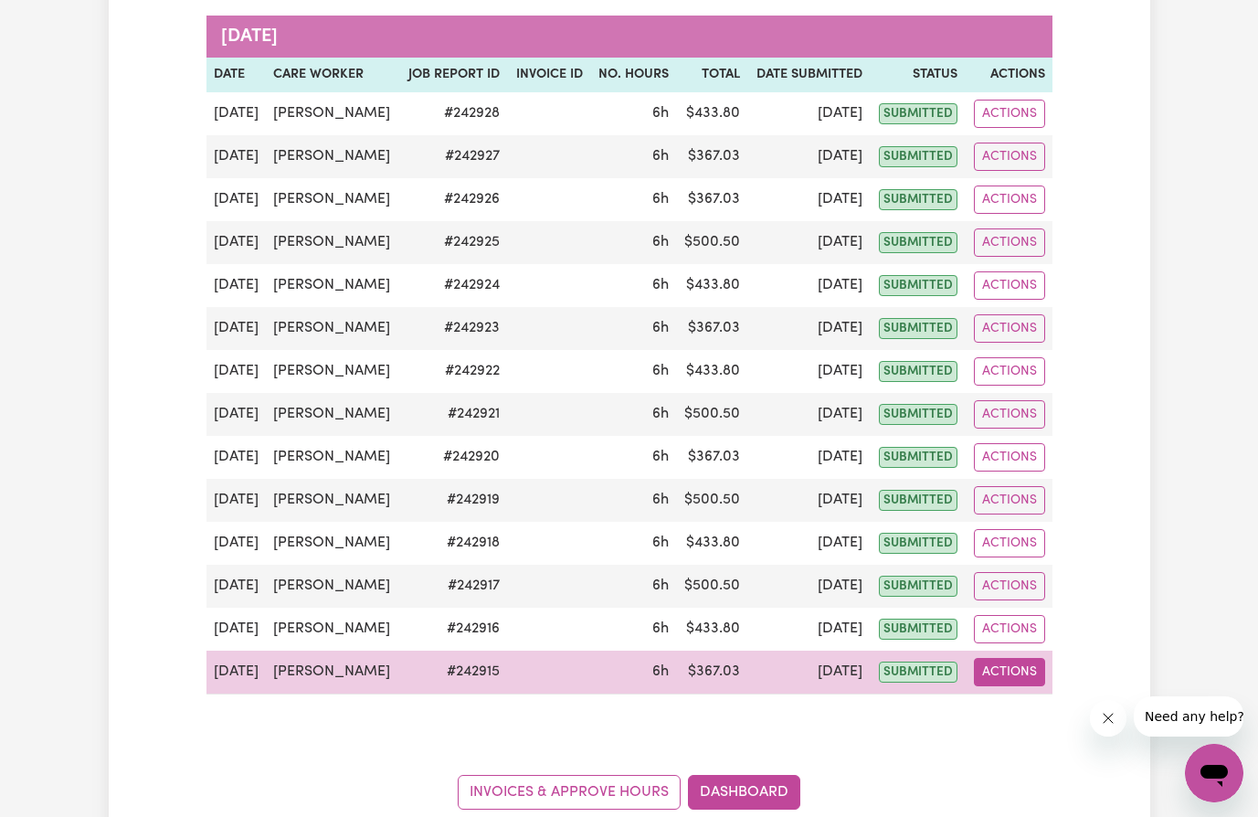
click at [1028, 678] on button "Actions" at bounding box center [1009, 672] width 71 height 28
click at [1032, 715] on link "View Job Report" at bounding box center [1055, 714] width 156 height 37
select select "pm"
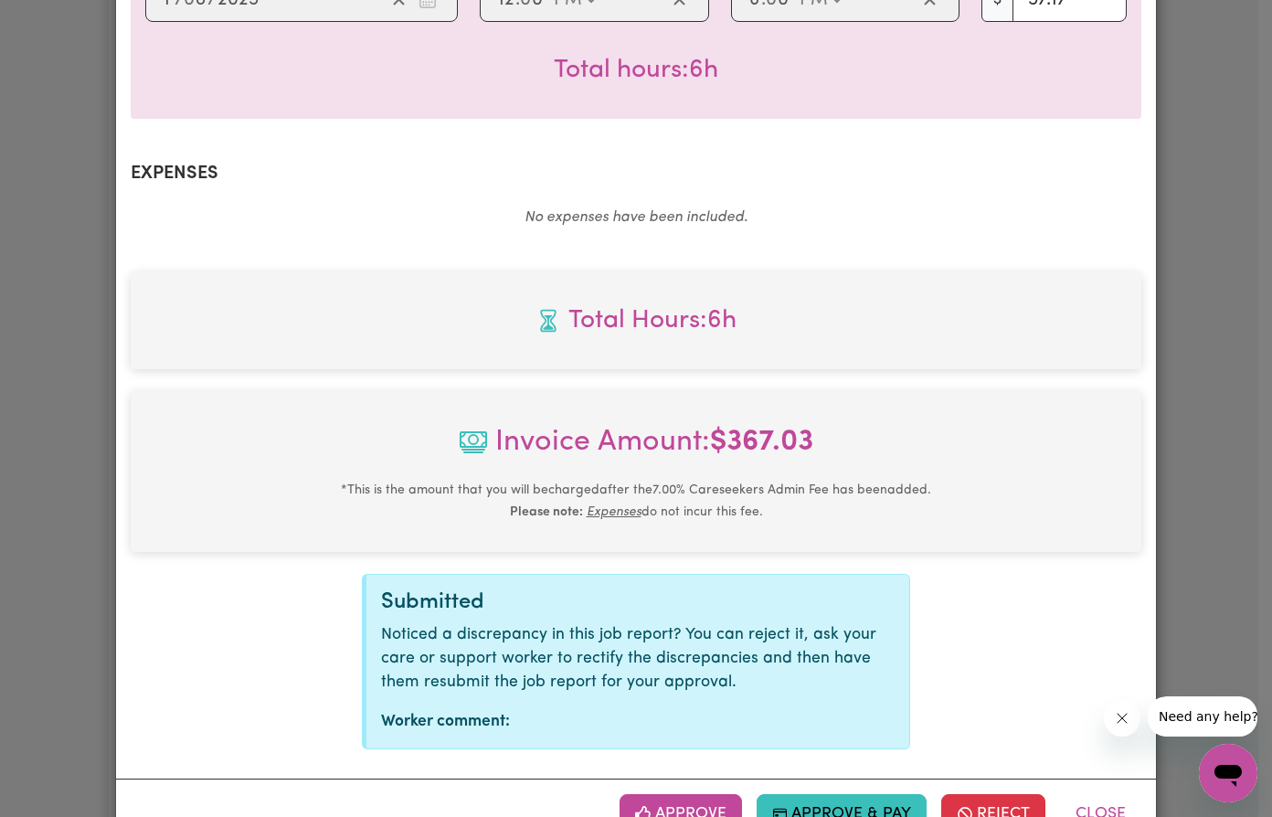
scroll to position [592, 0]
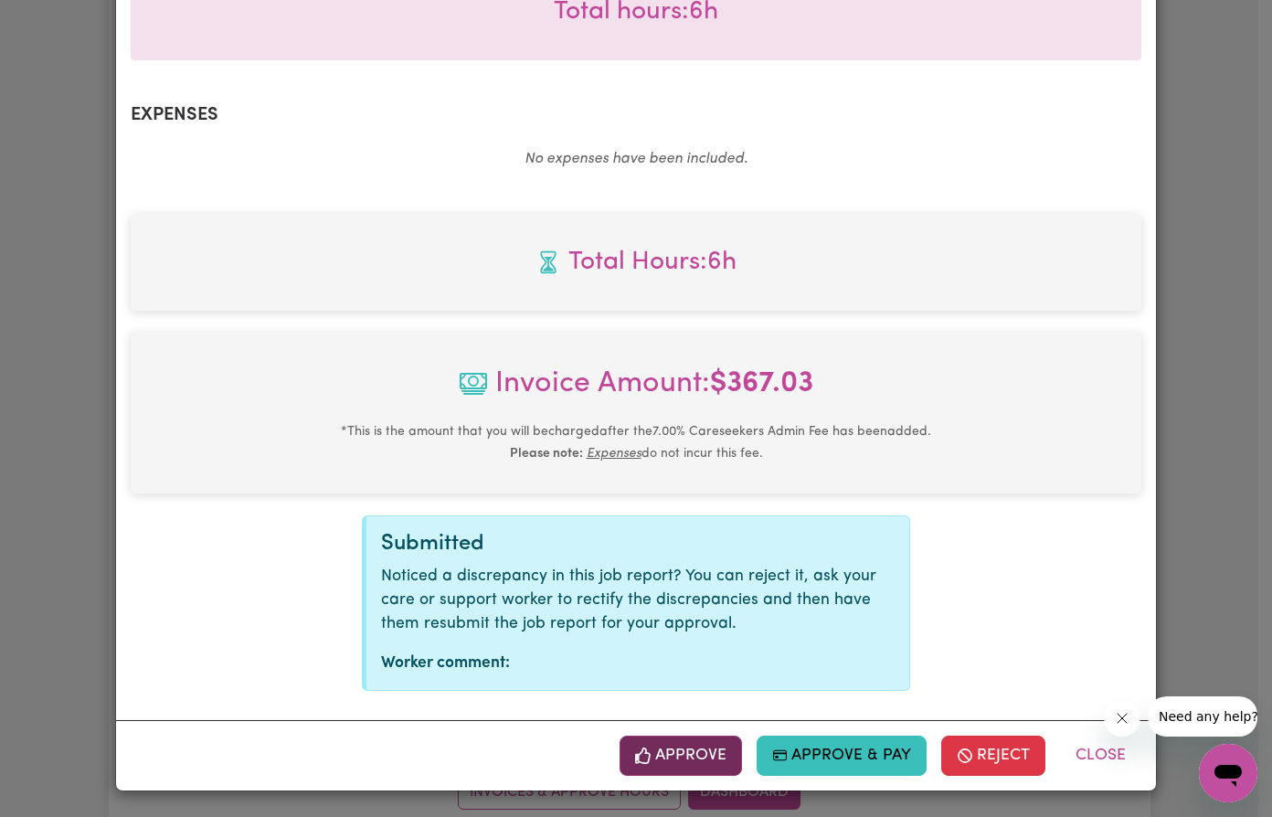
click at [673, 759] on button "Approve" at bounding box center [680, 755] width 122 height 40
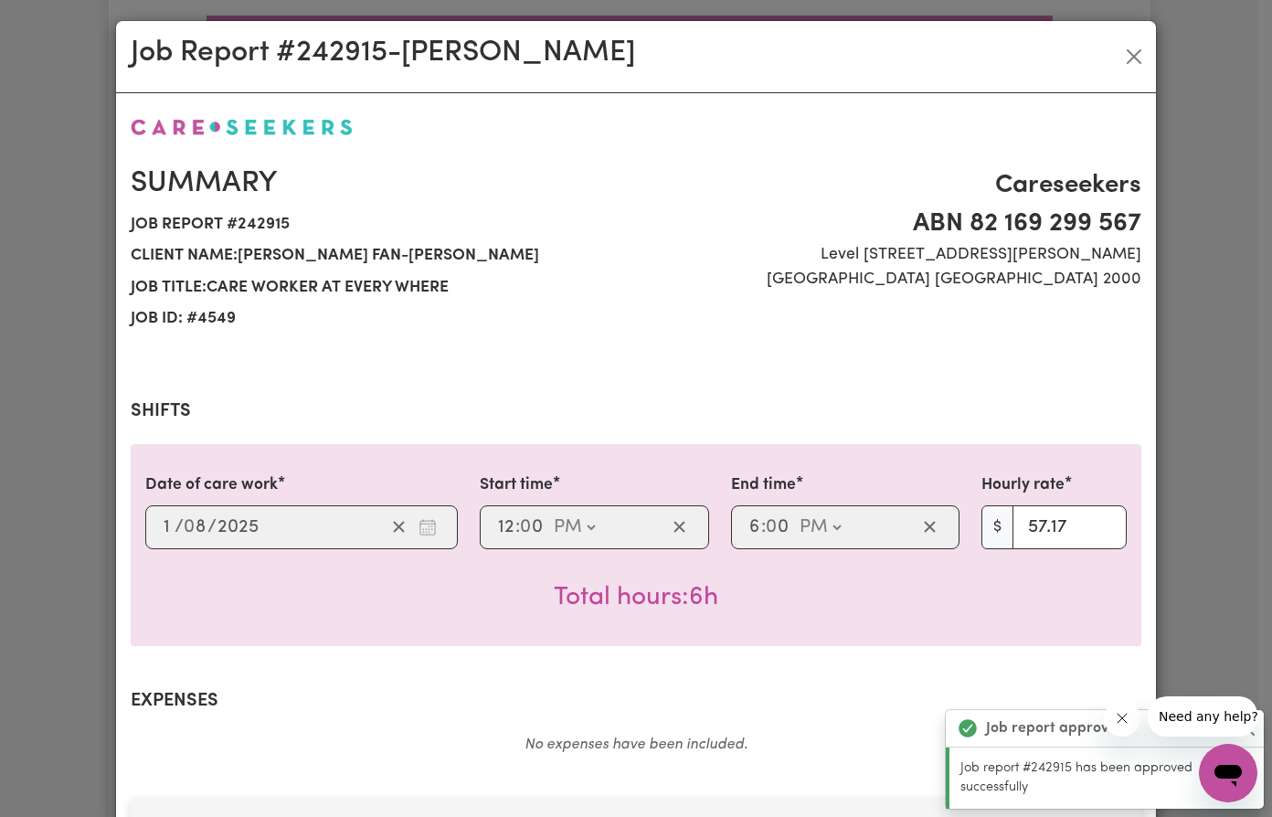
scroll to position [0, 0]
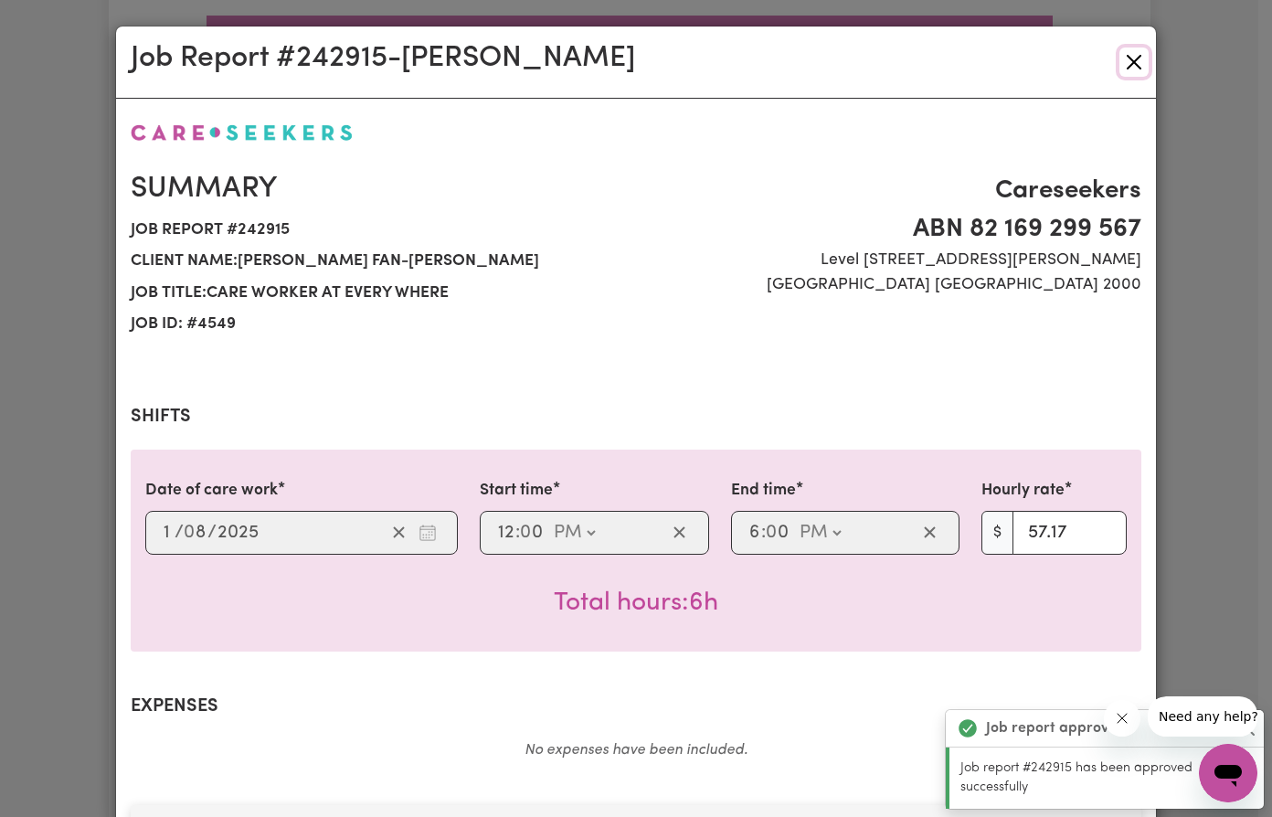
click at [1133, 66] on button "Close" at bounding box center [1133, 62] width 29 height 29
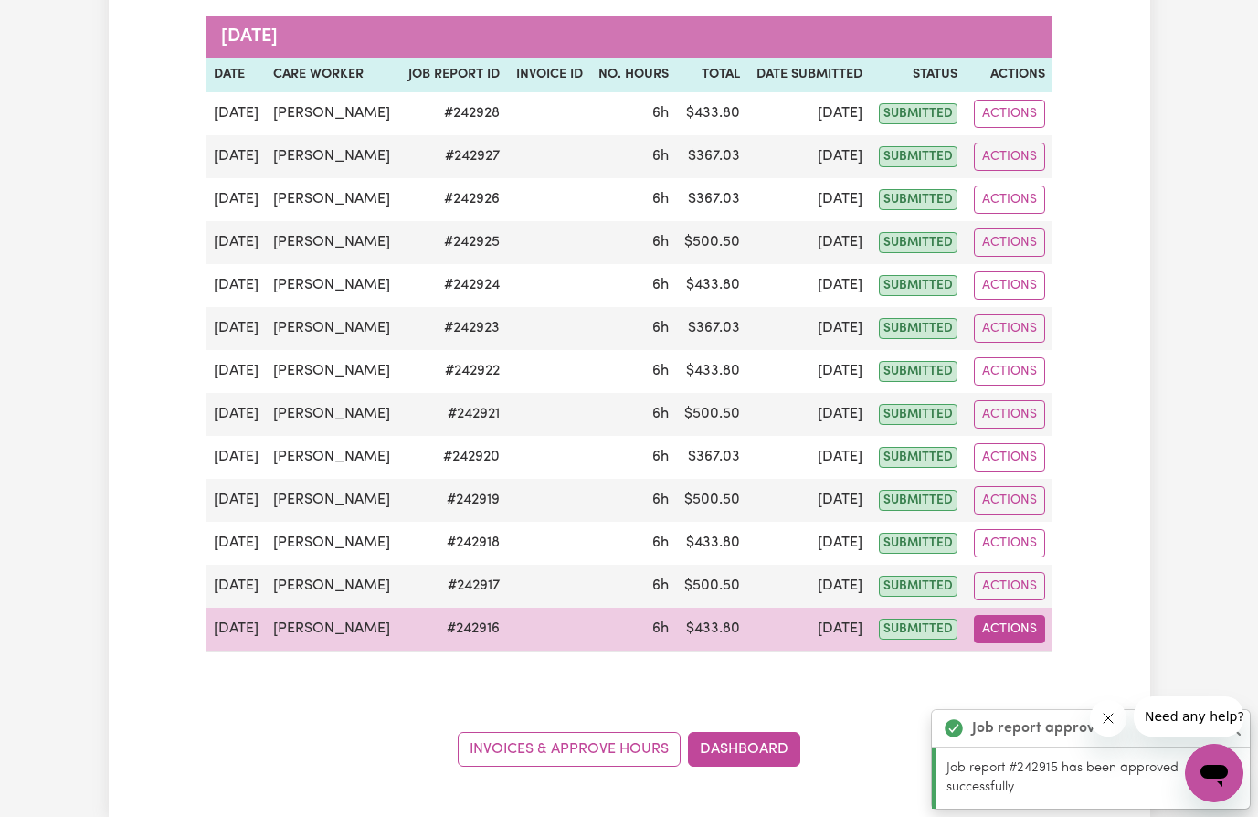
click at [998, 631] on button "Actions" at bounding box center [1009, 629] width 71 height 28
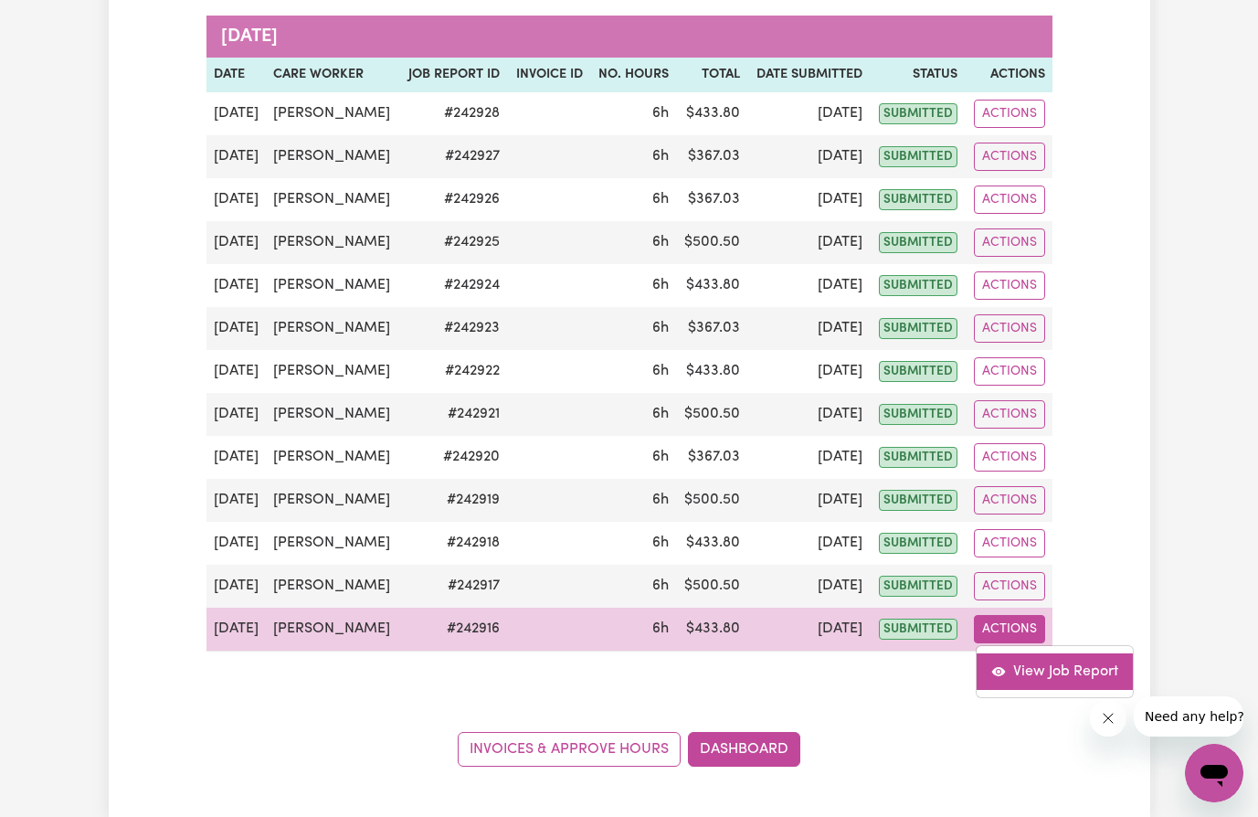
click at [1024, 665] on link "View Job Report" at bounding box center [1055, 671] width 156 height 37
select select "pm"
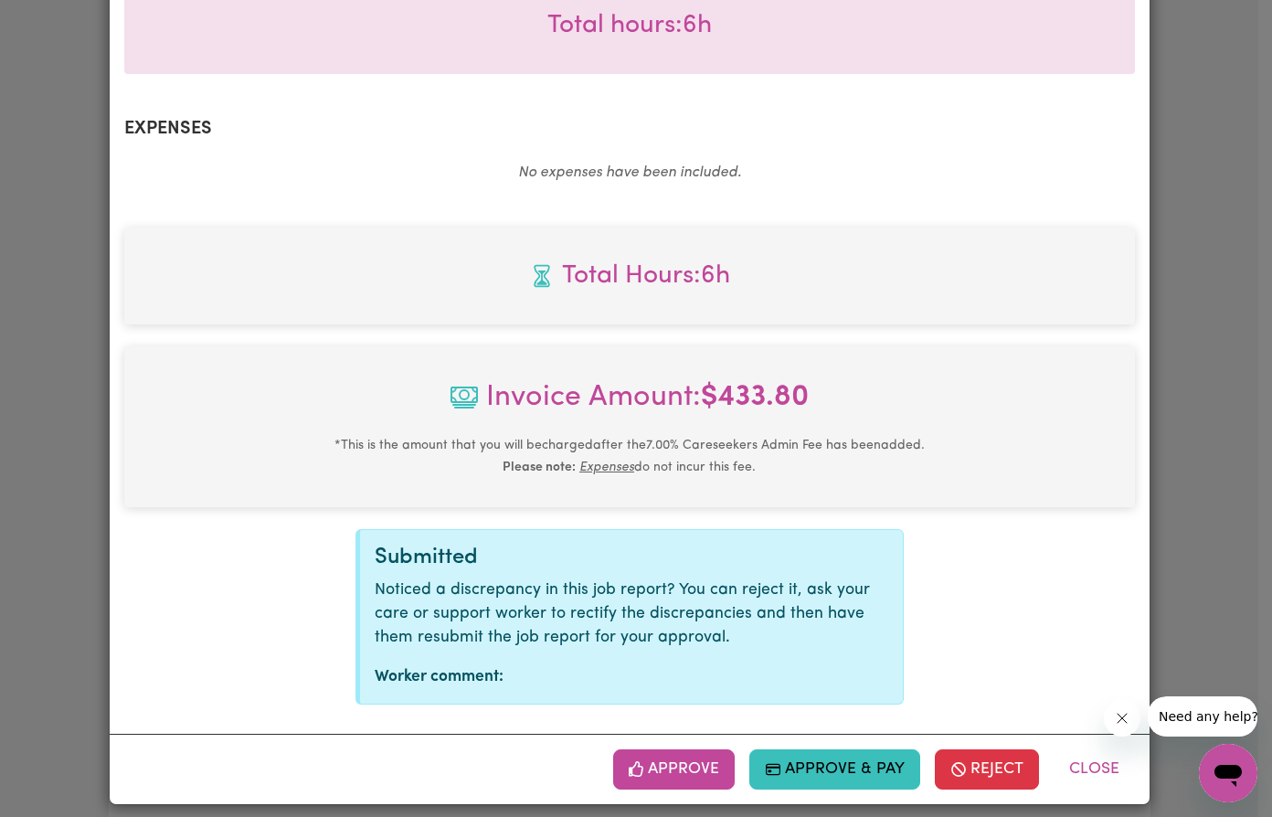
scroll to position [592, 0]
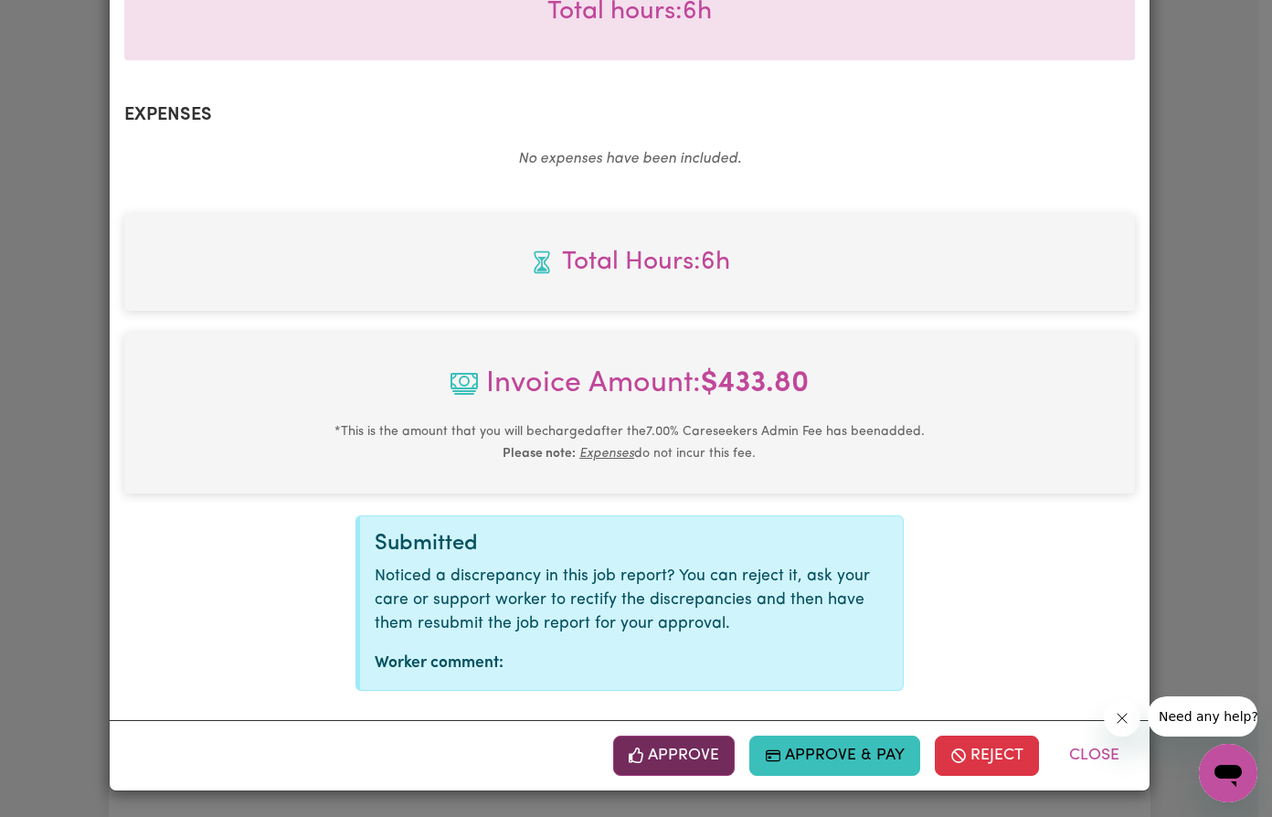
click at [664, 755] on button "Approve" at bounding box center [674, 755] width 122 height 40
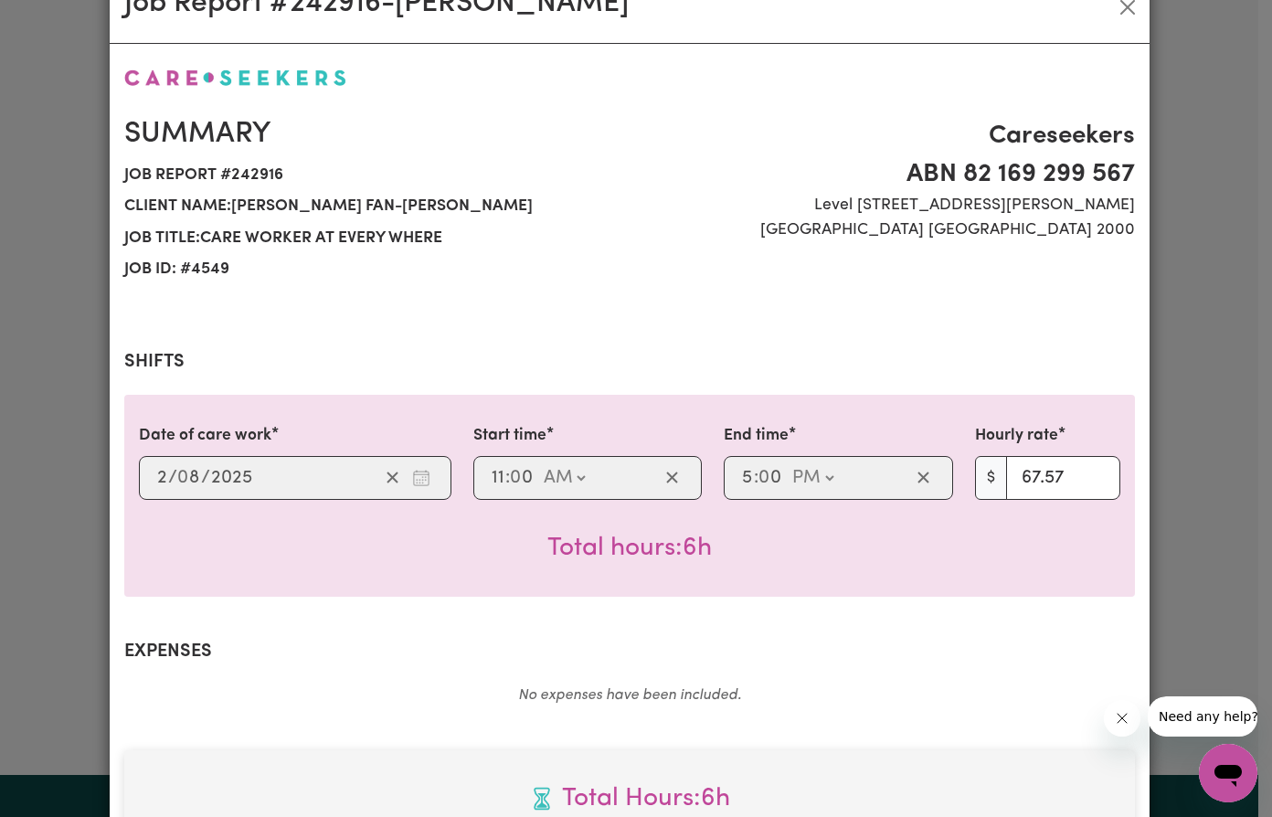
scroll to position [0, 0]
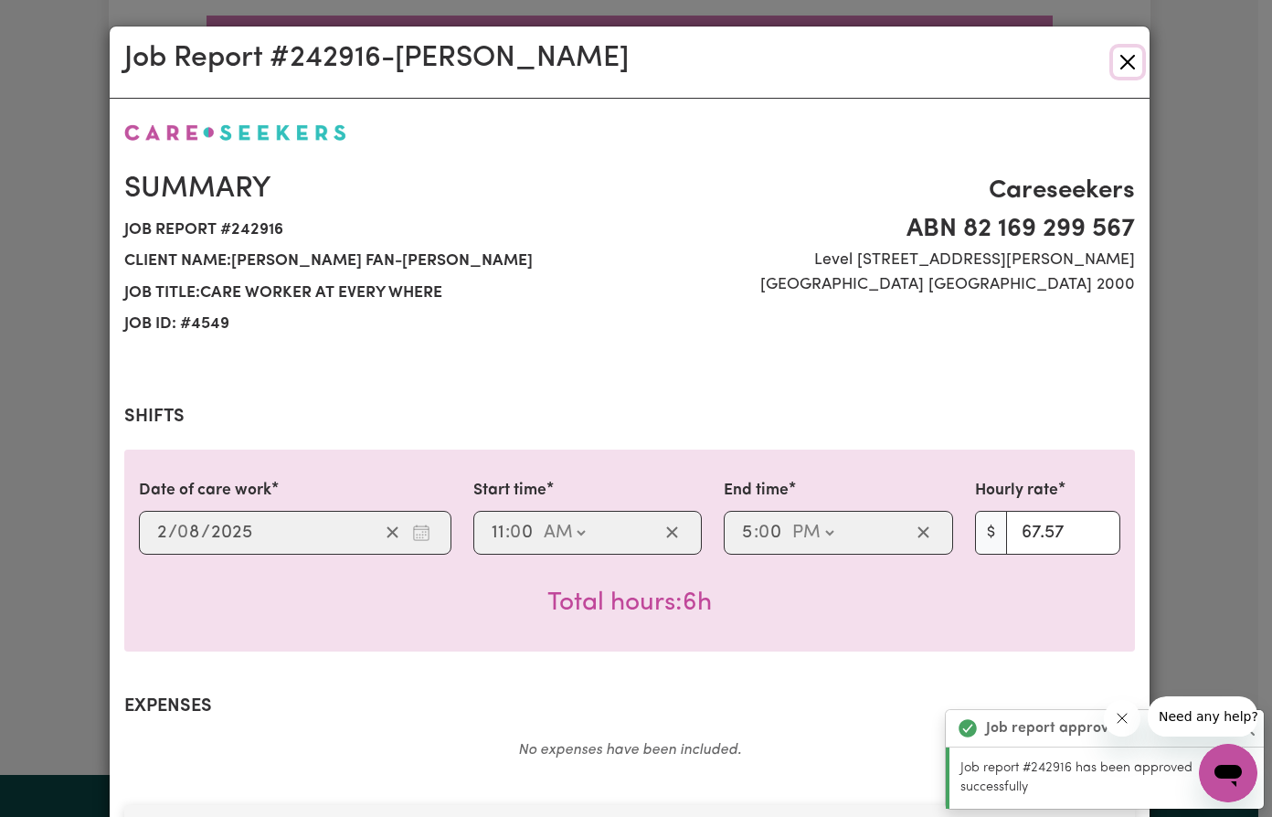
click at [1125, 53] on button "Close" at bounding box center [1127, 62] width 29 height 29
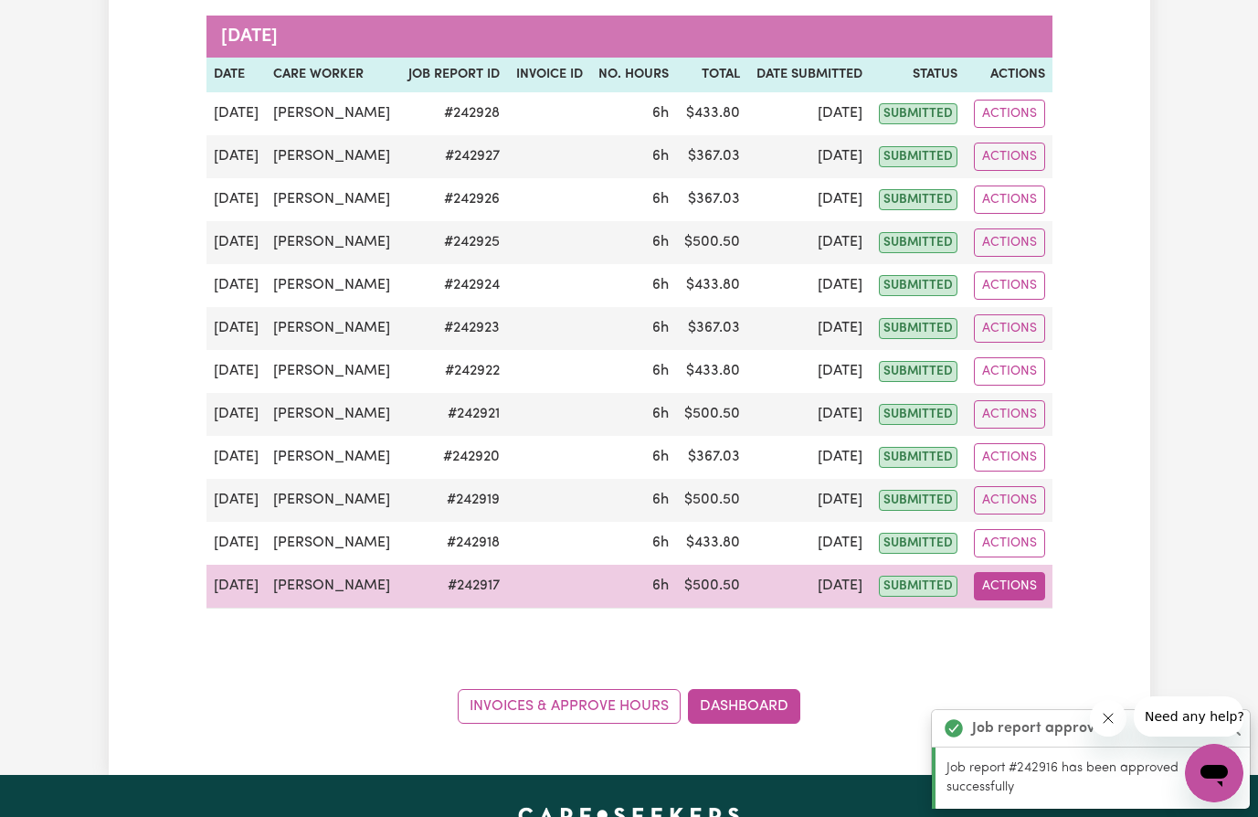
click at [1017, 586] on button "Actions" at bounding box center [1009, 586] width 71 height 28
click at [1034, 629] on link "View Job Report" at bounding box center [1055, 628] width 156 height 37
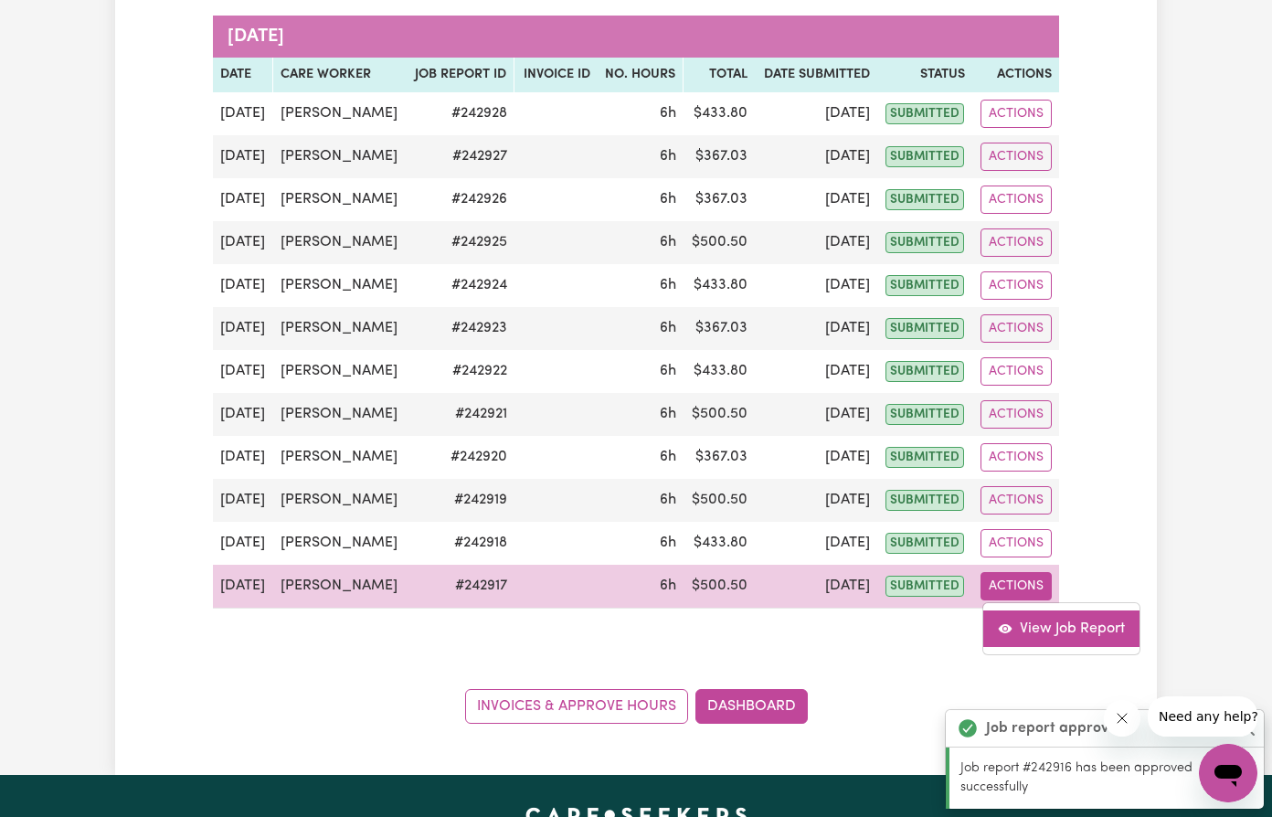
select select "pm"
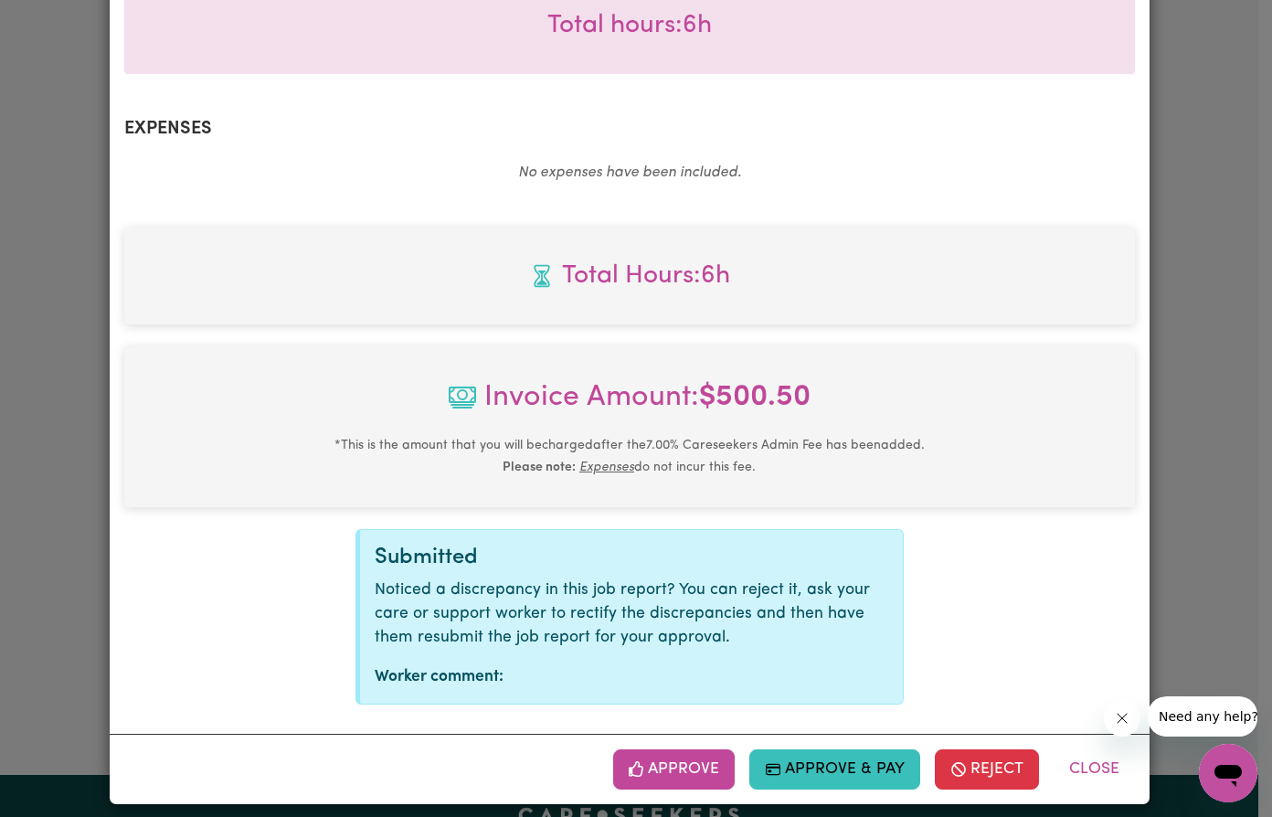
scroll to position [592, 0]
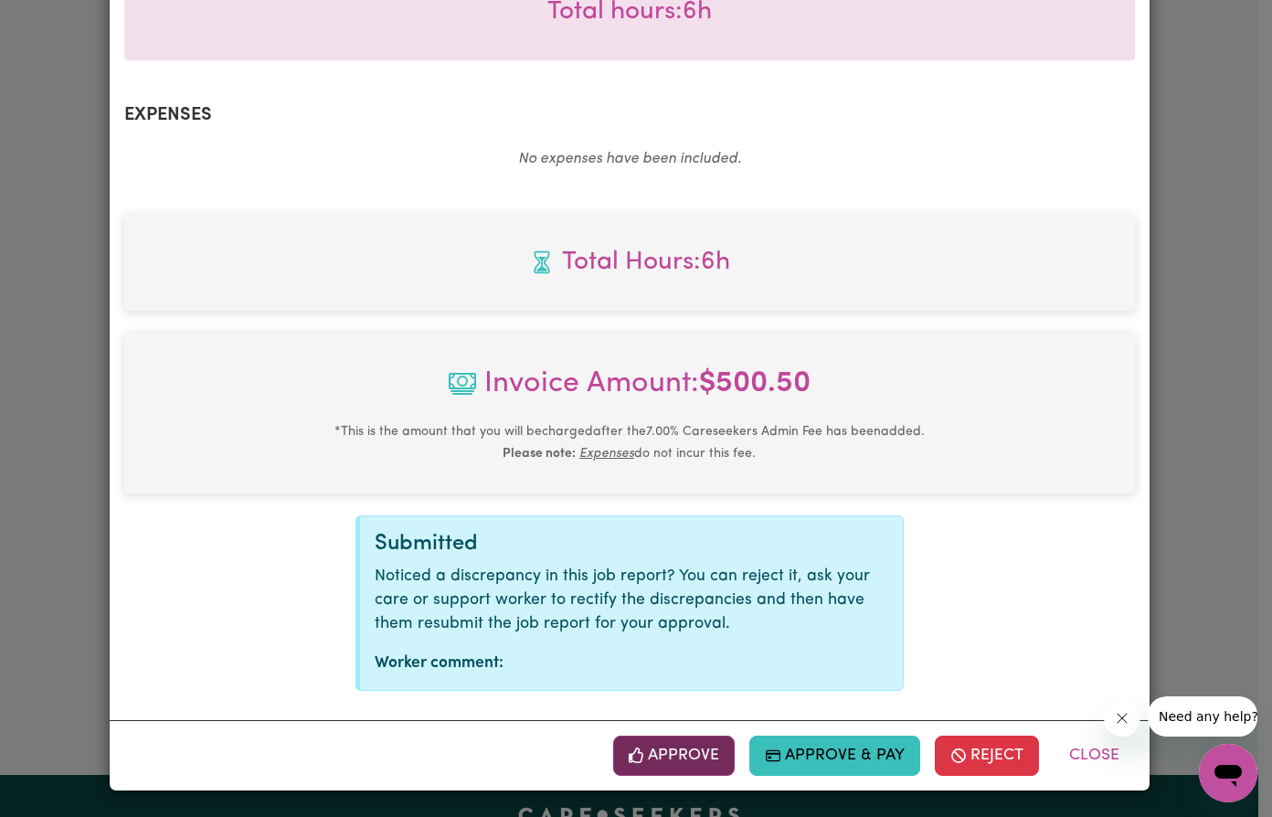
click at [658, 756] on button "Approve" at bounding box center [674, 755] width 122 height 40
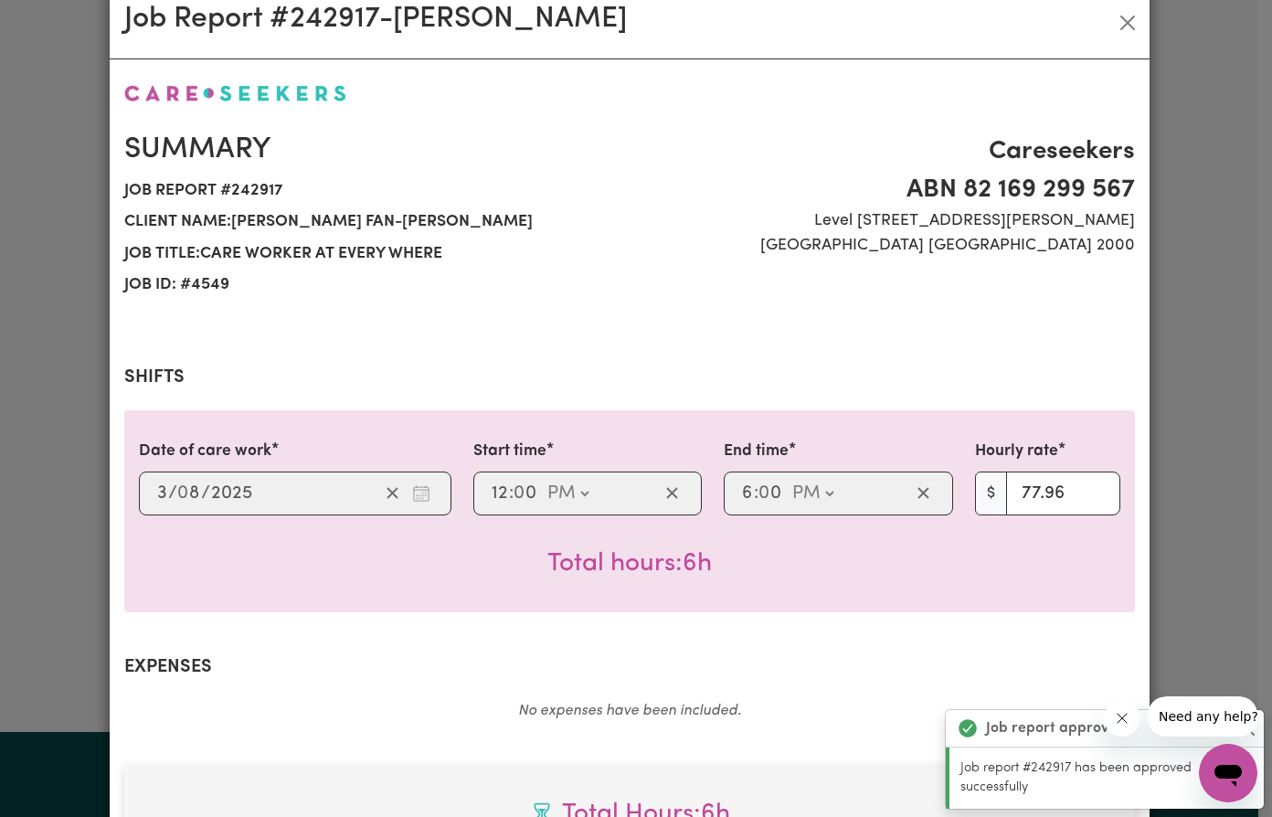
scroll to position [0, 0]
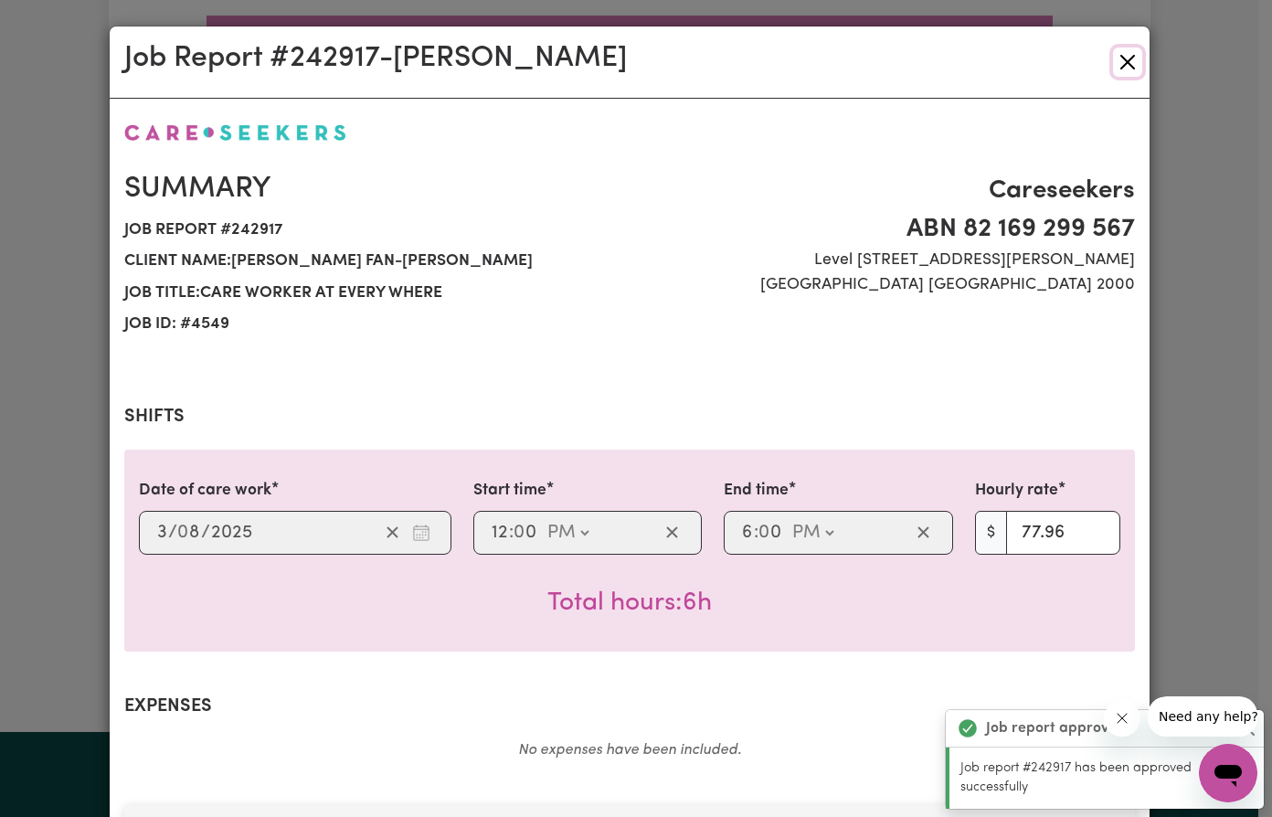
click at [1115, 55] on button "Close" at bounding box center [1127, 62] width 29 height 29
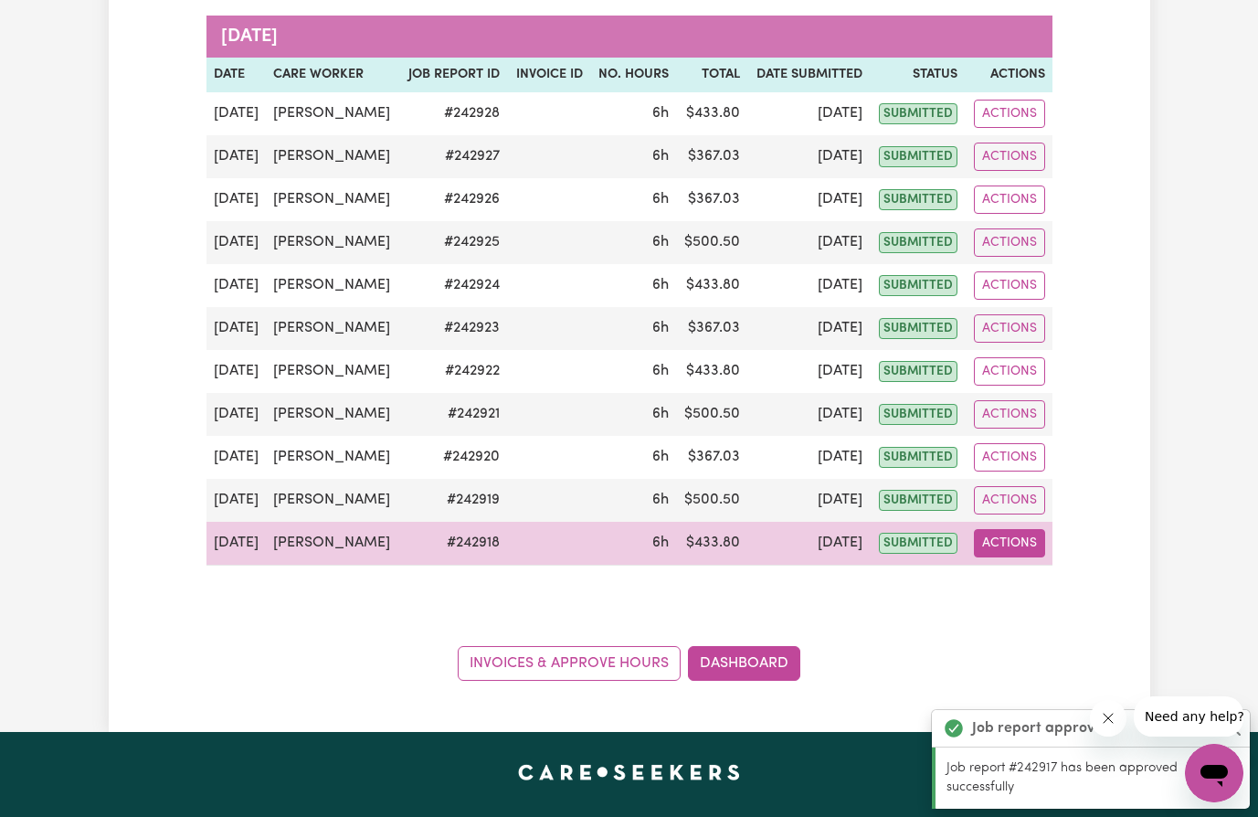
click at [1021, 544] on button "Actions" at bounding box center [1009, 543] width 71 height 28
click at [1043, 589] on link "View Job Report" at bounding box center [1055, 585] width 156 height 37
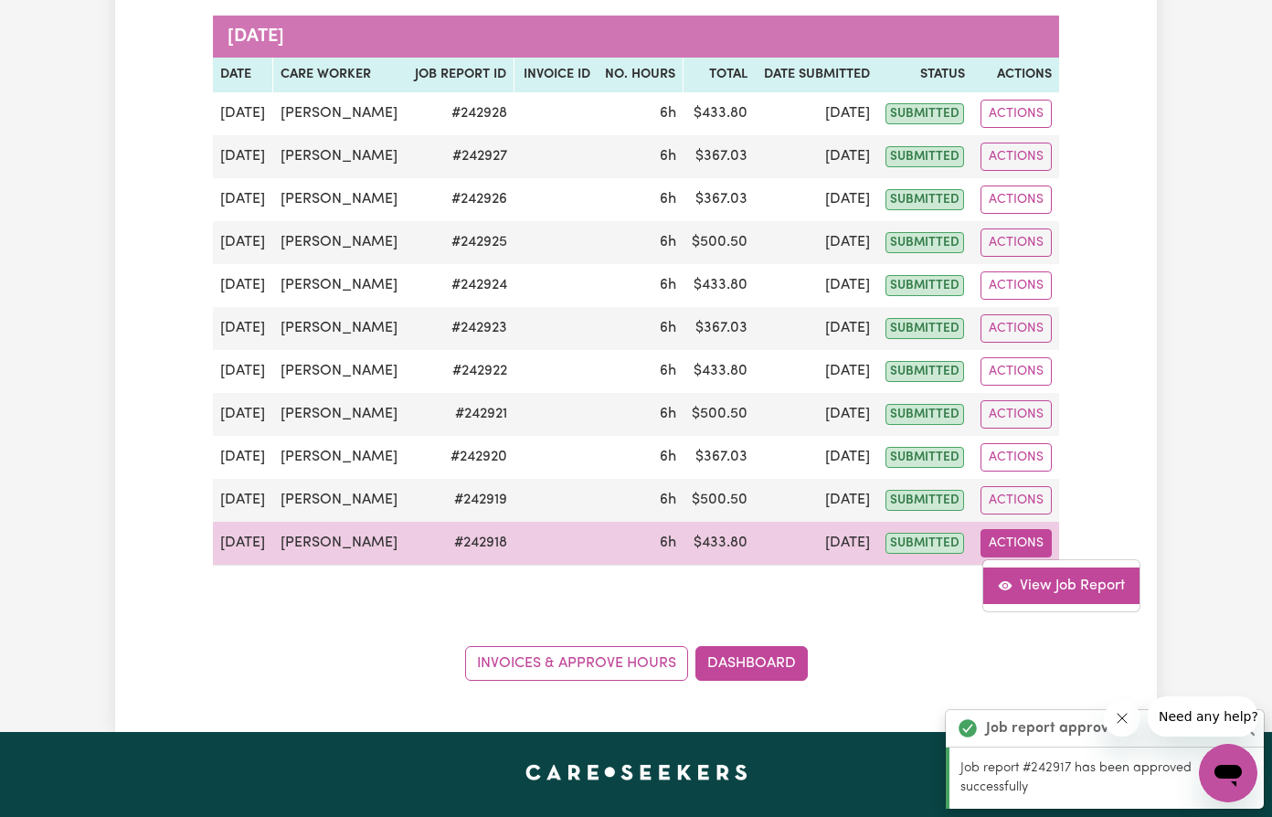
select select "pm"
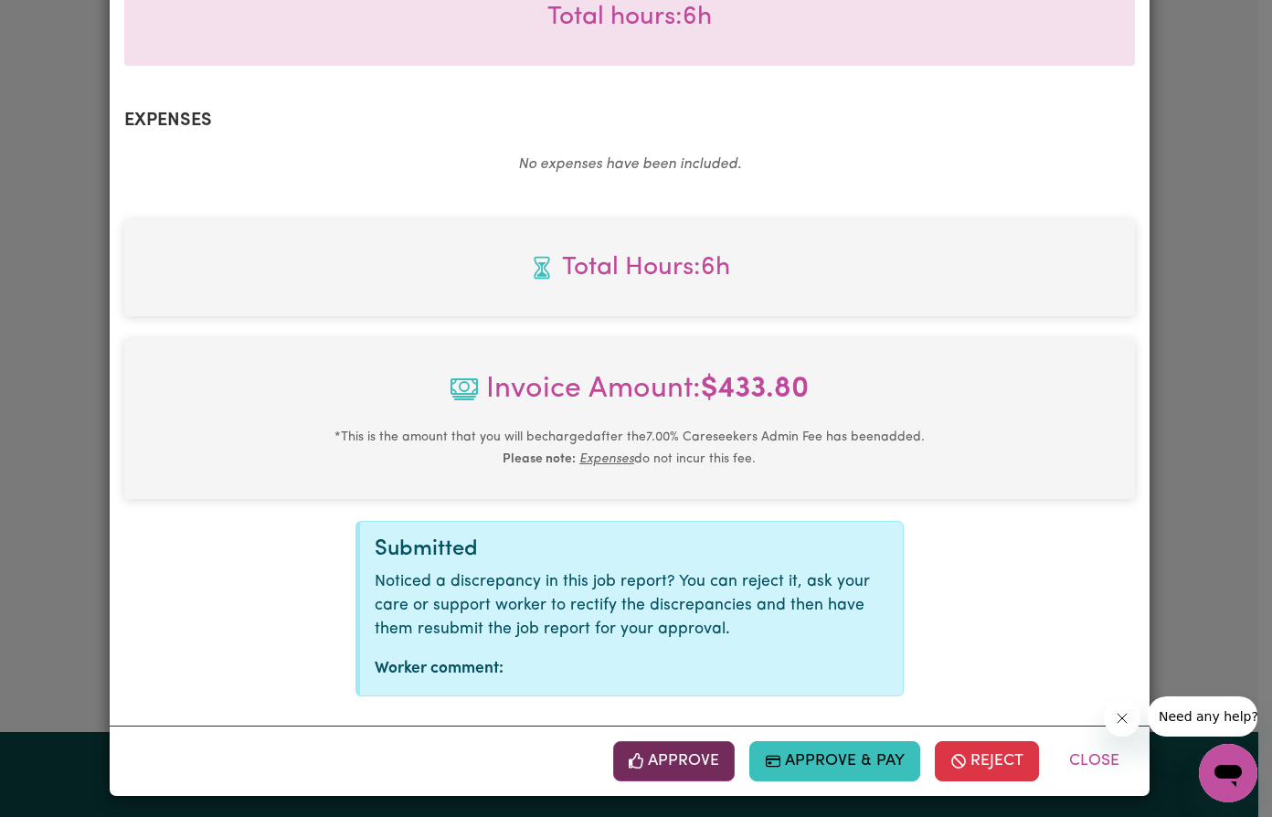
scroll to position [592, 0]
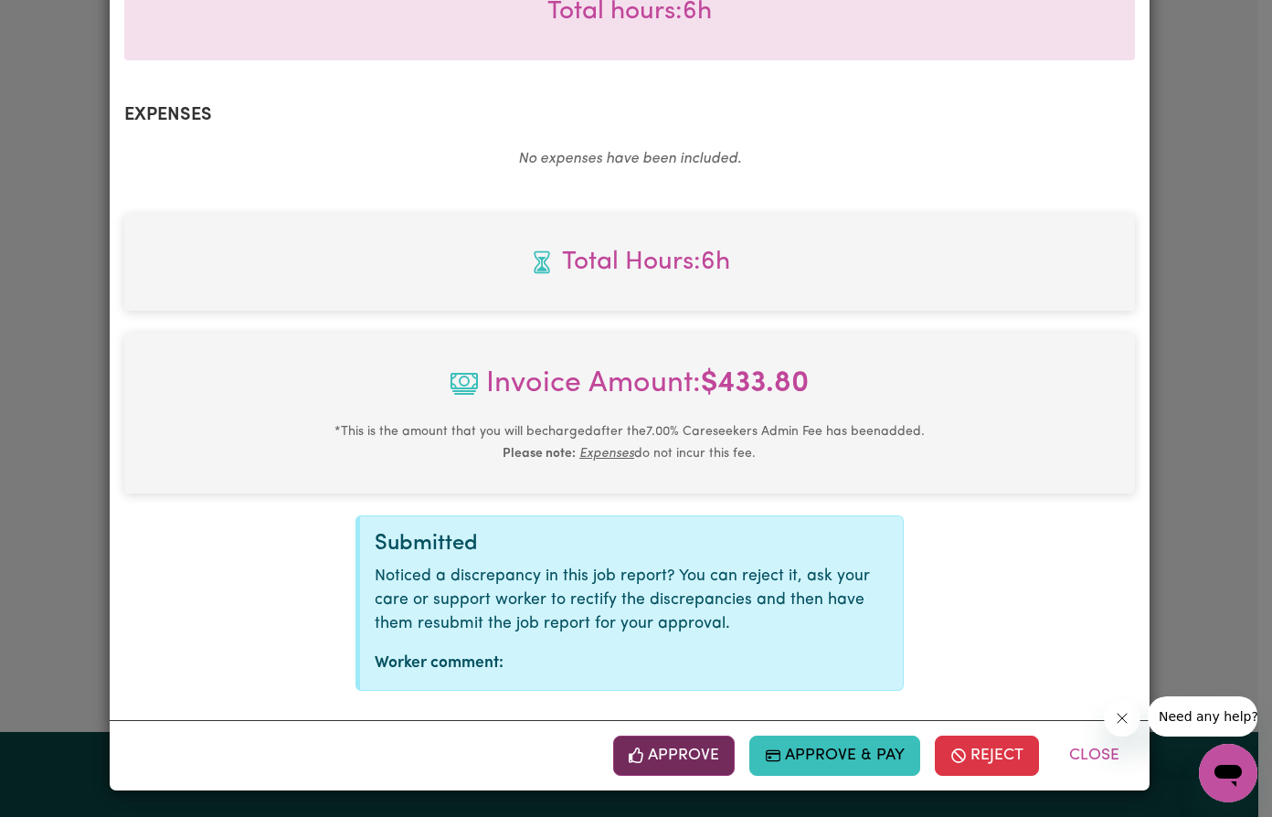
click at [671, 761] on button "Approve" at bounding box center [674, 755] width 122 height 40
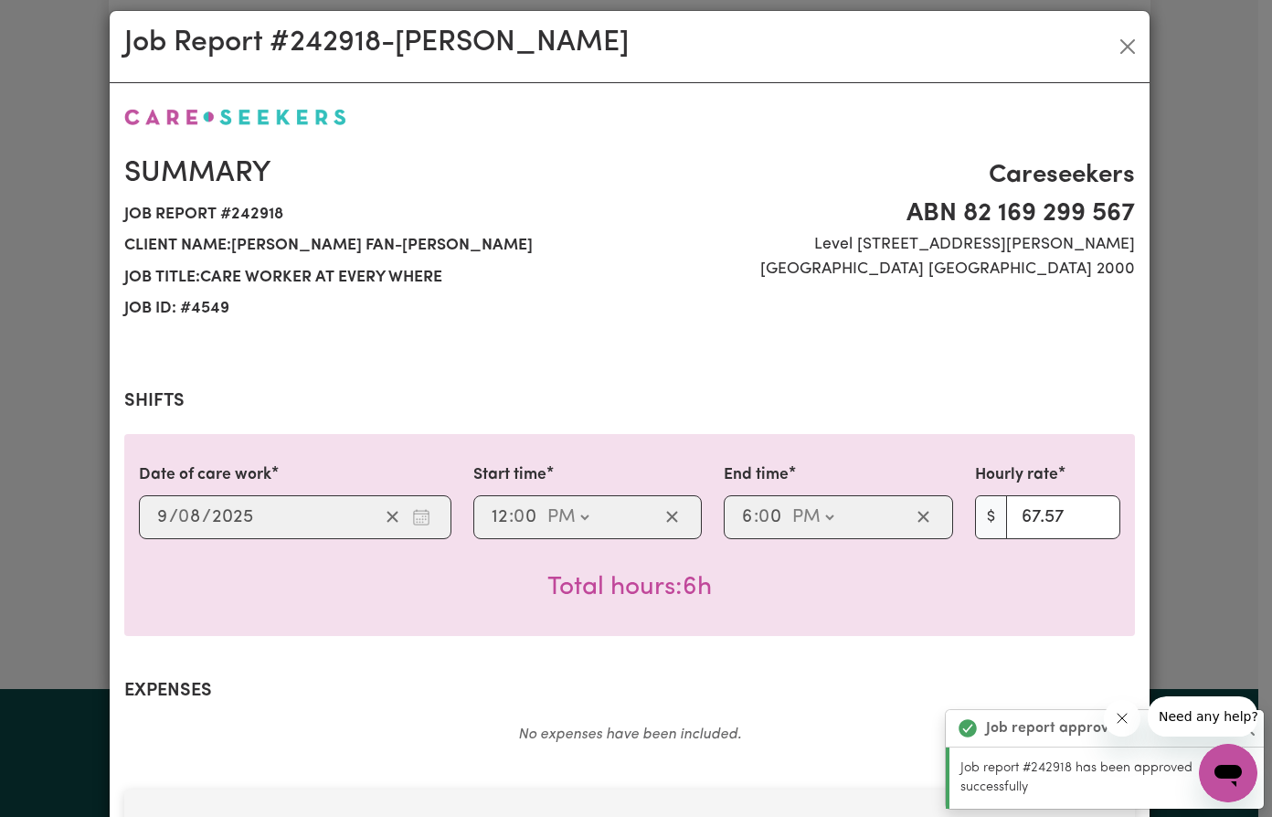
scroll to position [0, 0]
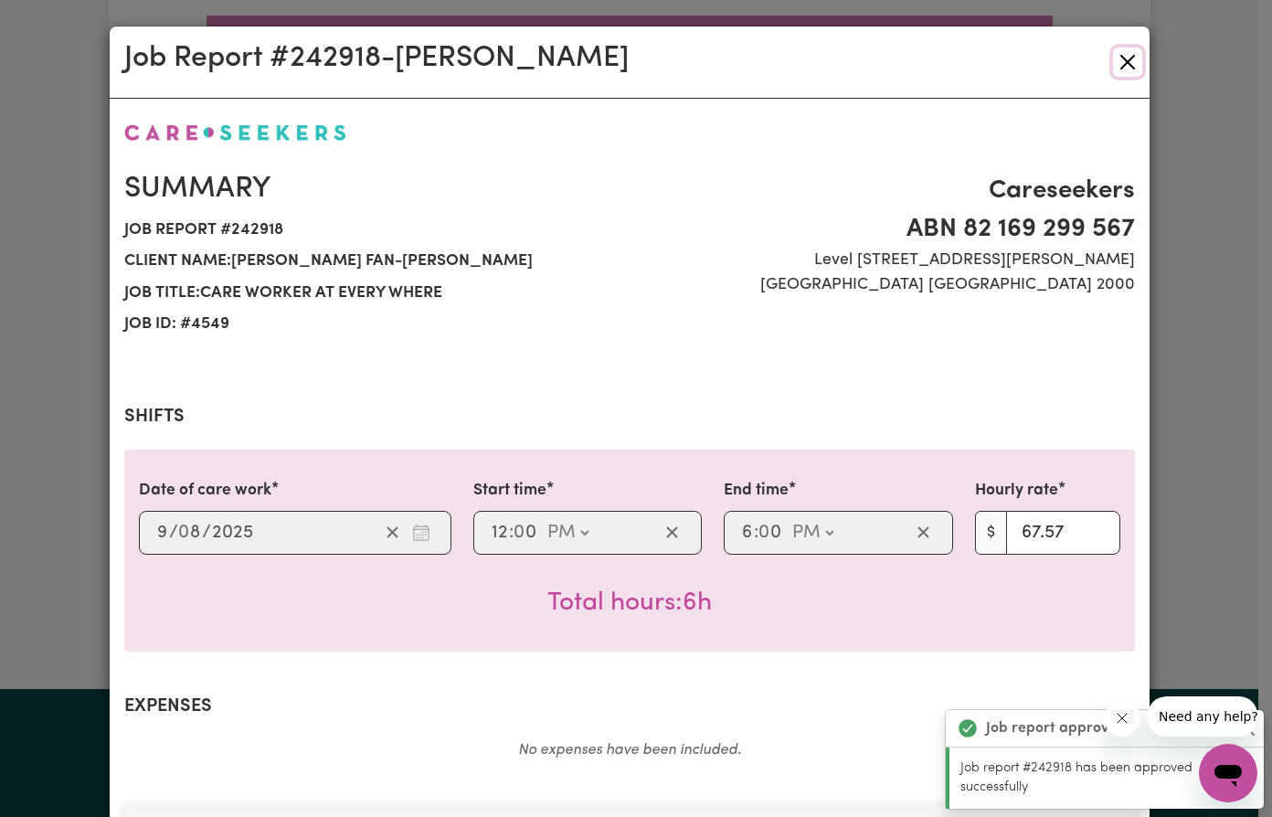
click at [1124, 72] on button "Close" at bounding box center [1127, 62] width 29 height 29
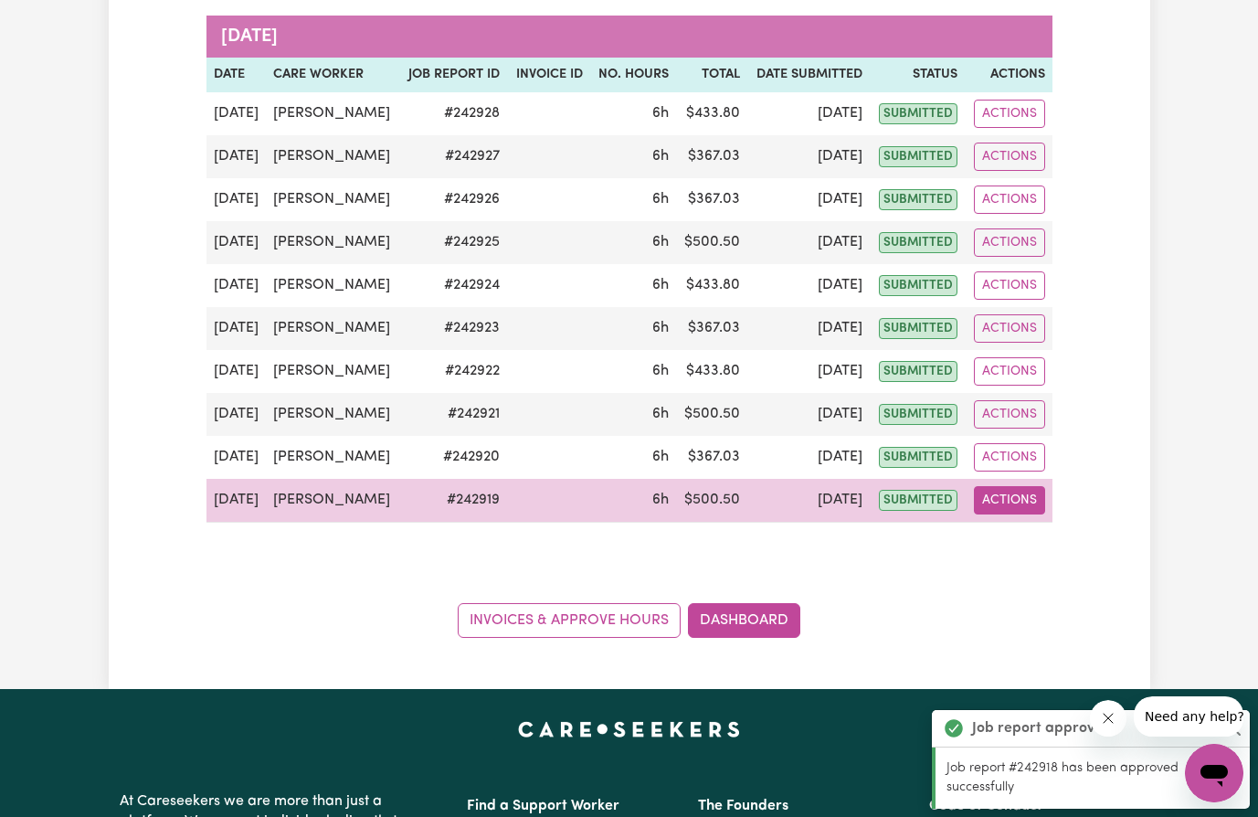
click at [1010, 502] on button "Actions" at bounding box center [1009, 500] width 71 height 28
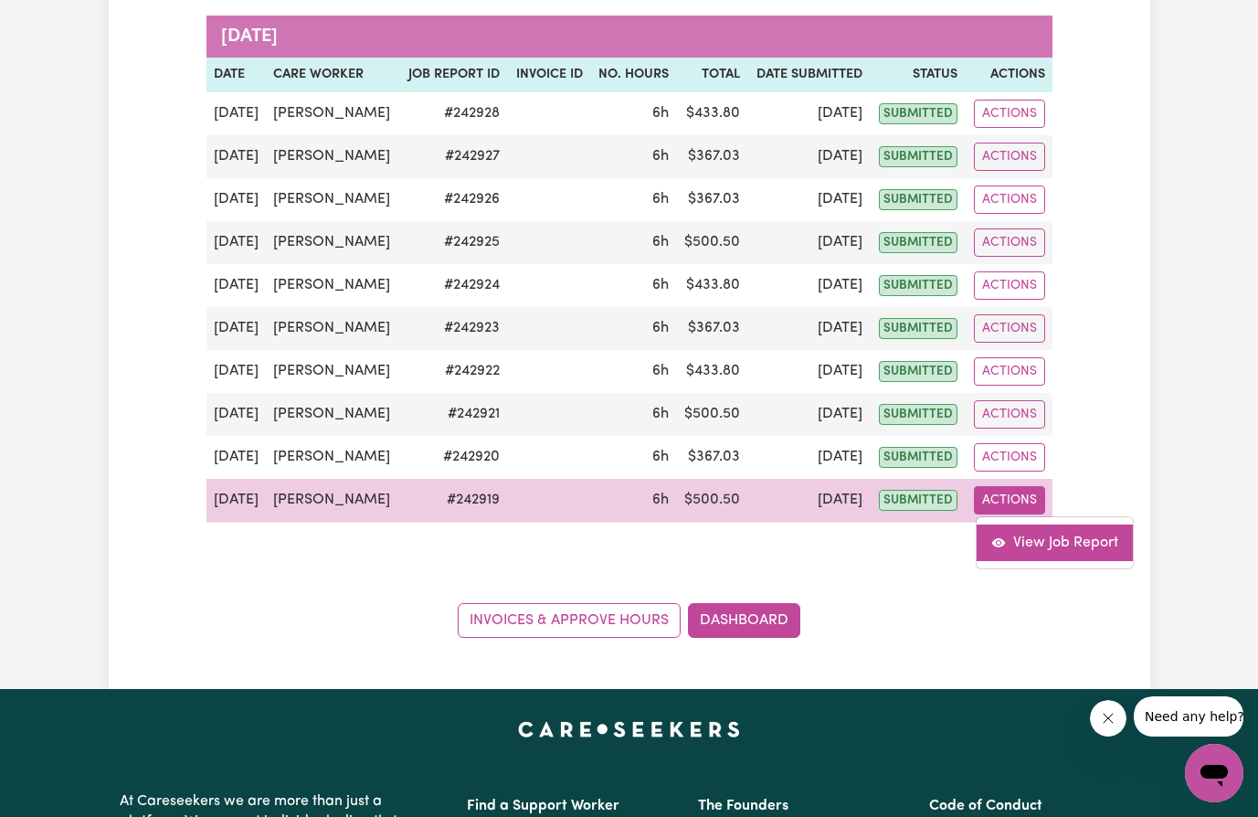
click at [1046, 540] on link "View Job Report" at bounding box center [1055, 542] width 156 height 37
select select "pm"
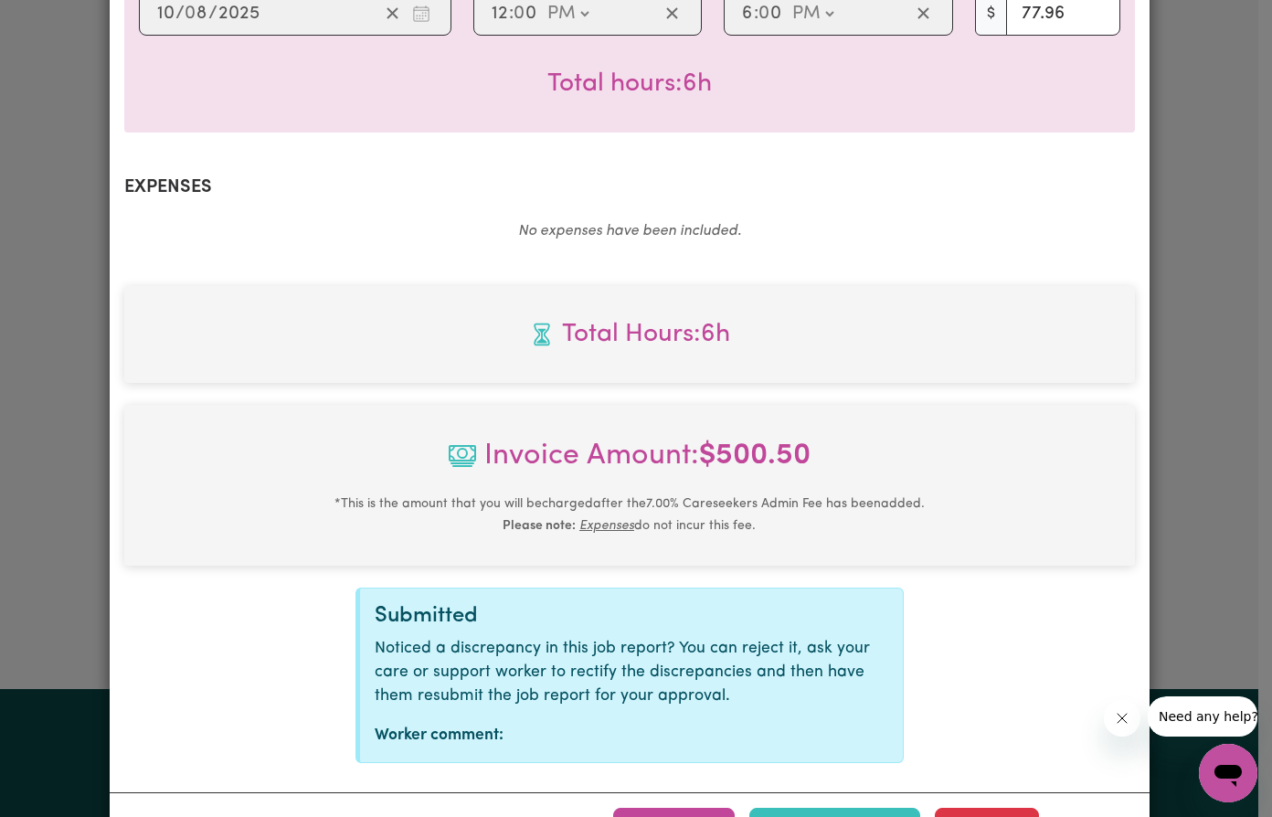
scroll to position [592, 0]
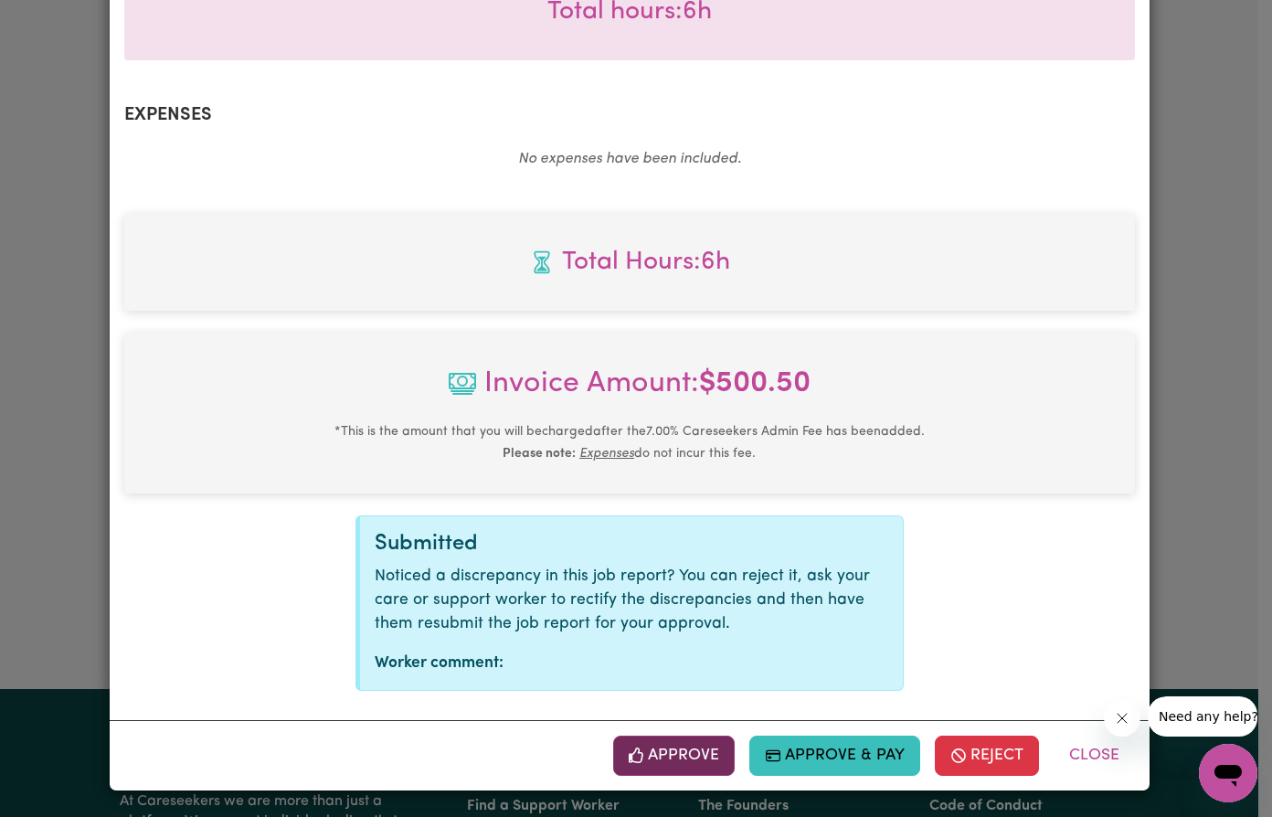
click at [664, 751] on button "Approve" at bounding box center [674, 755] width 122 height 40
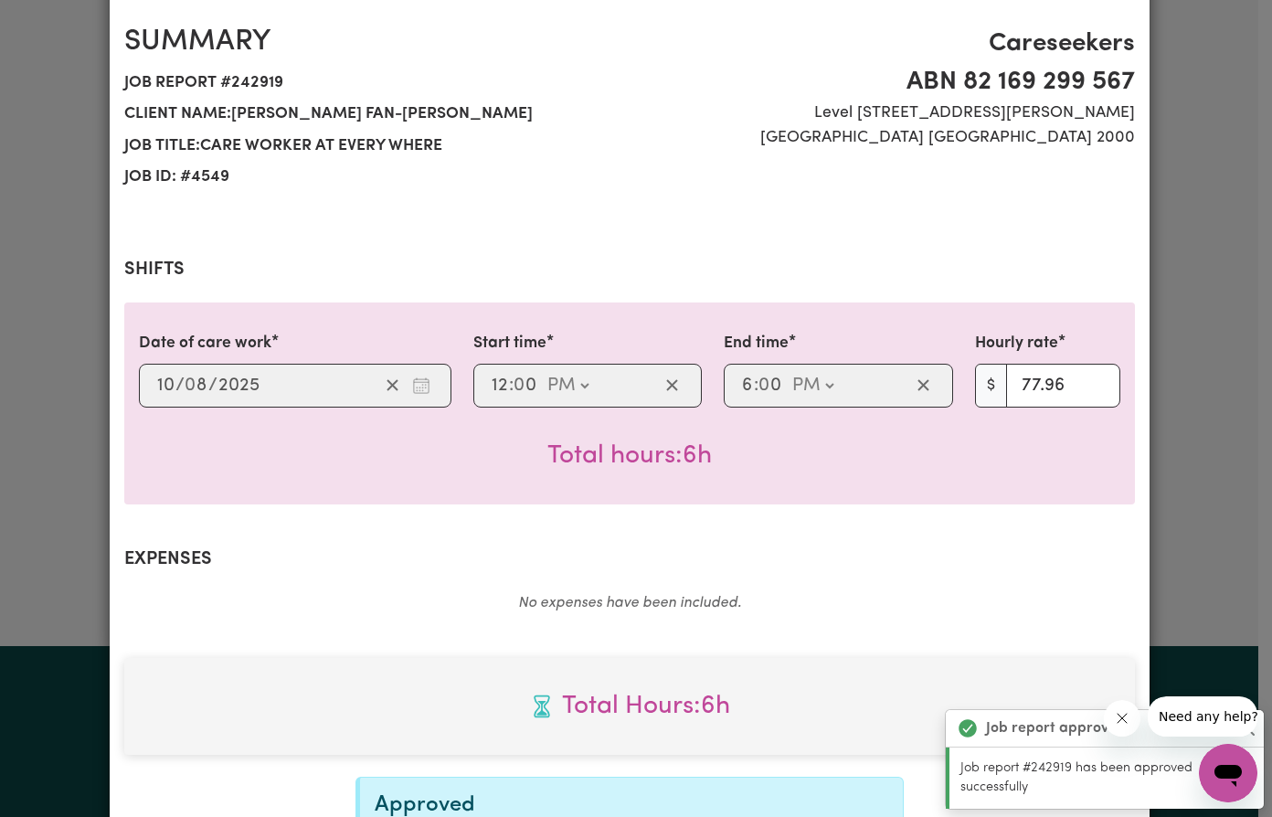
scroll to position [0, 0]
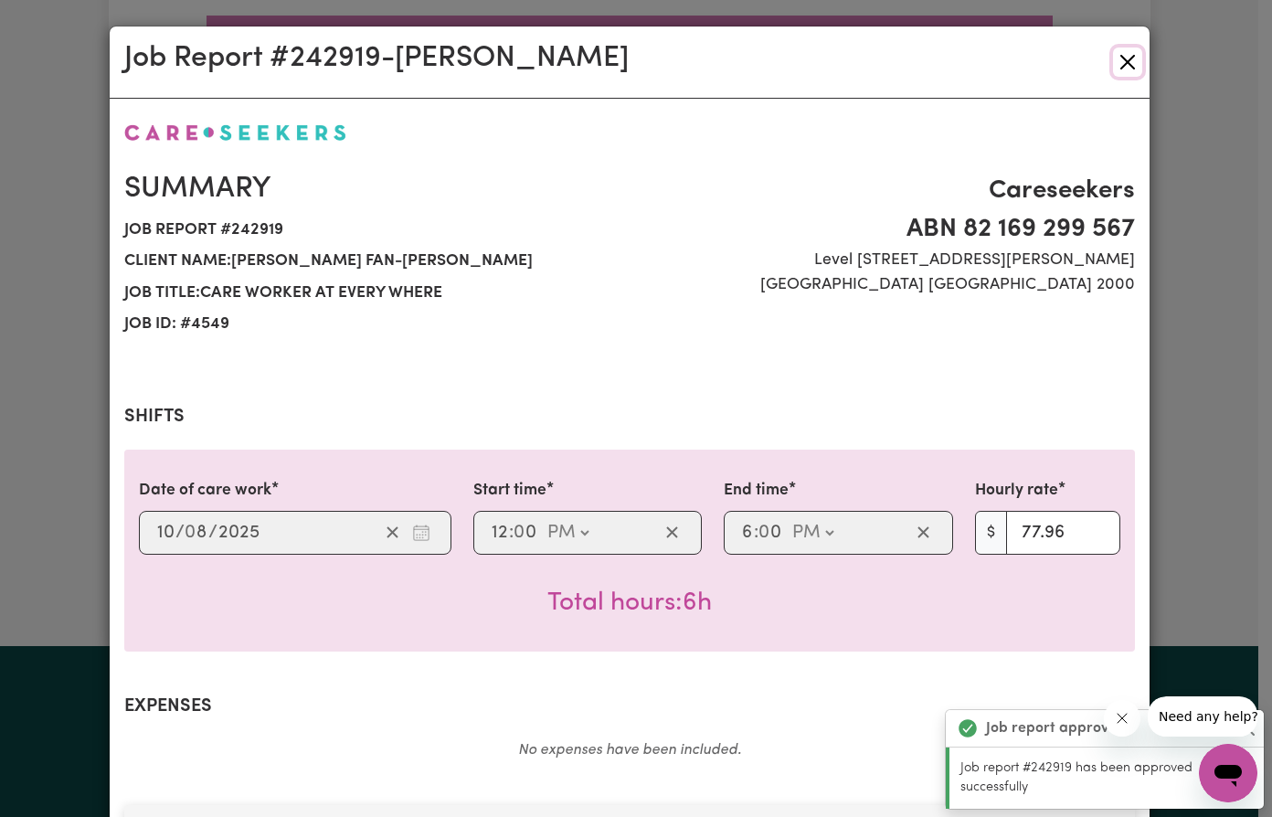
click at [1113, 59] on button "Close" at bounding box center [1127, 62] width 29 height 29
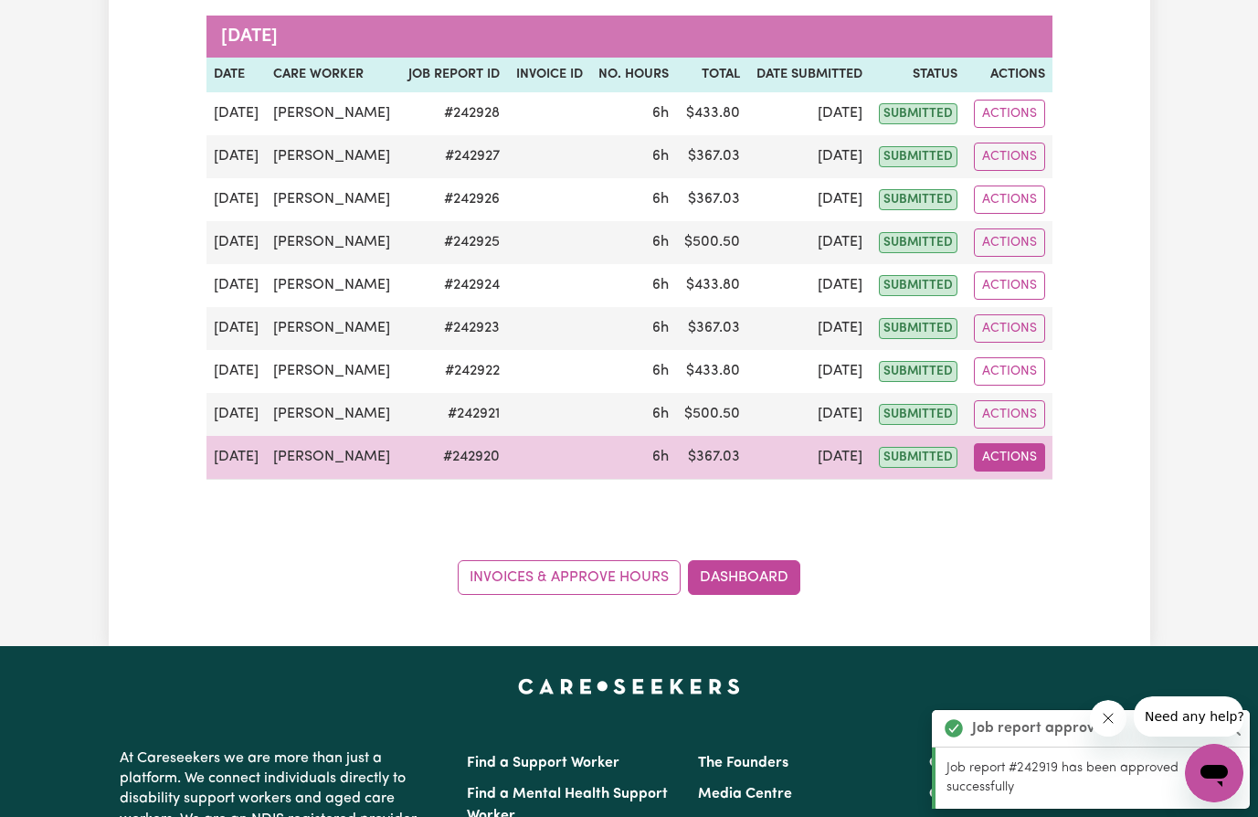
click at [1018, 459] on button "Actions" at bounding box center [1009, 457] width 71 height 28
click at [1051, 504] on link "View Job Report" at bounding box center [1055, 499] width 156 height 37
select select "pm"
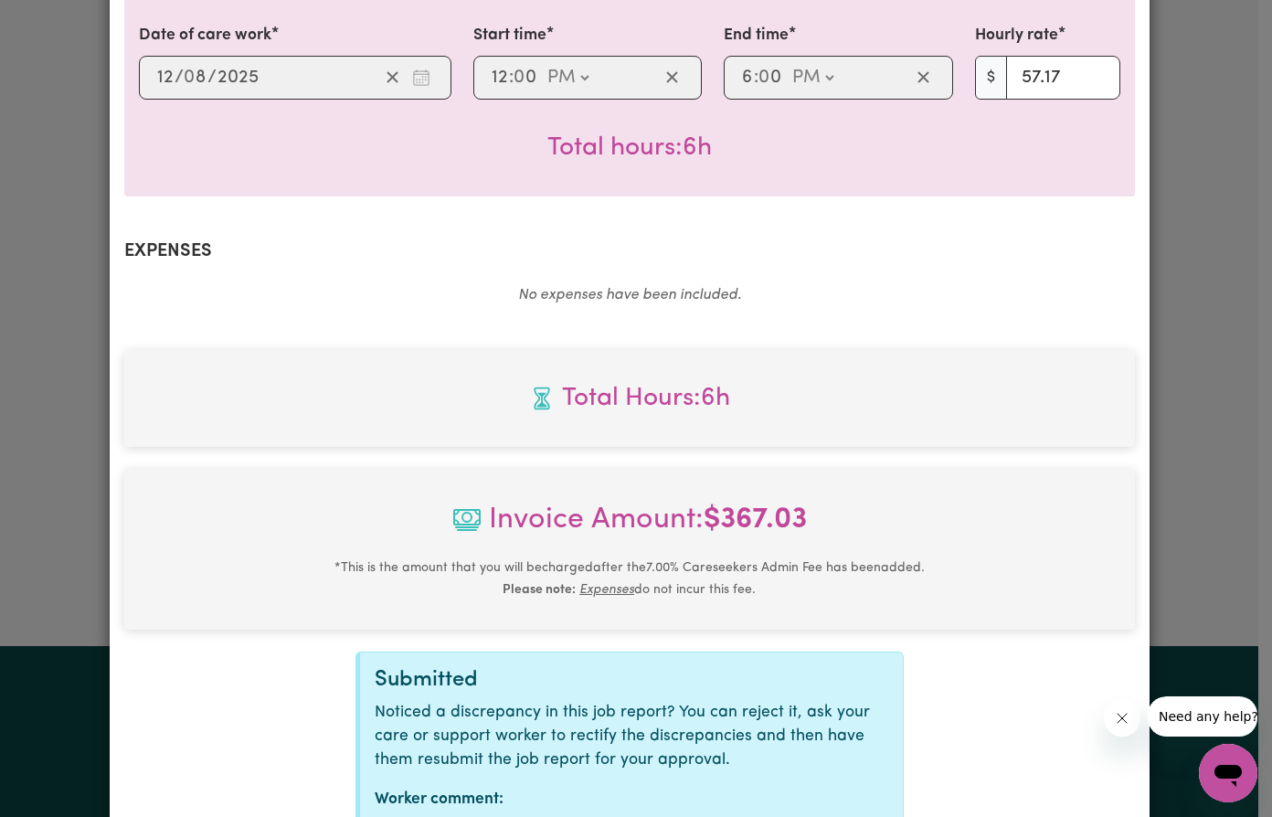
scroll to position [592, 0]
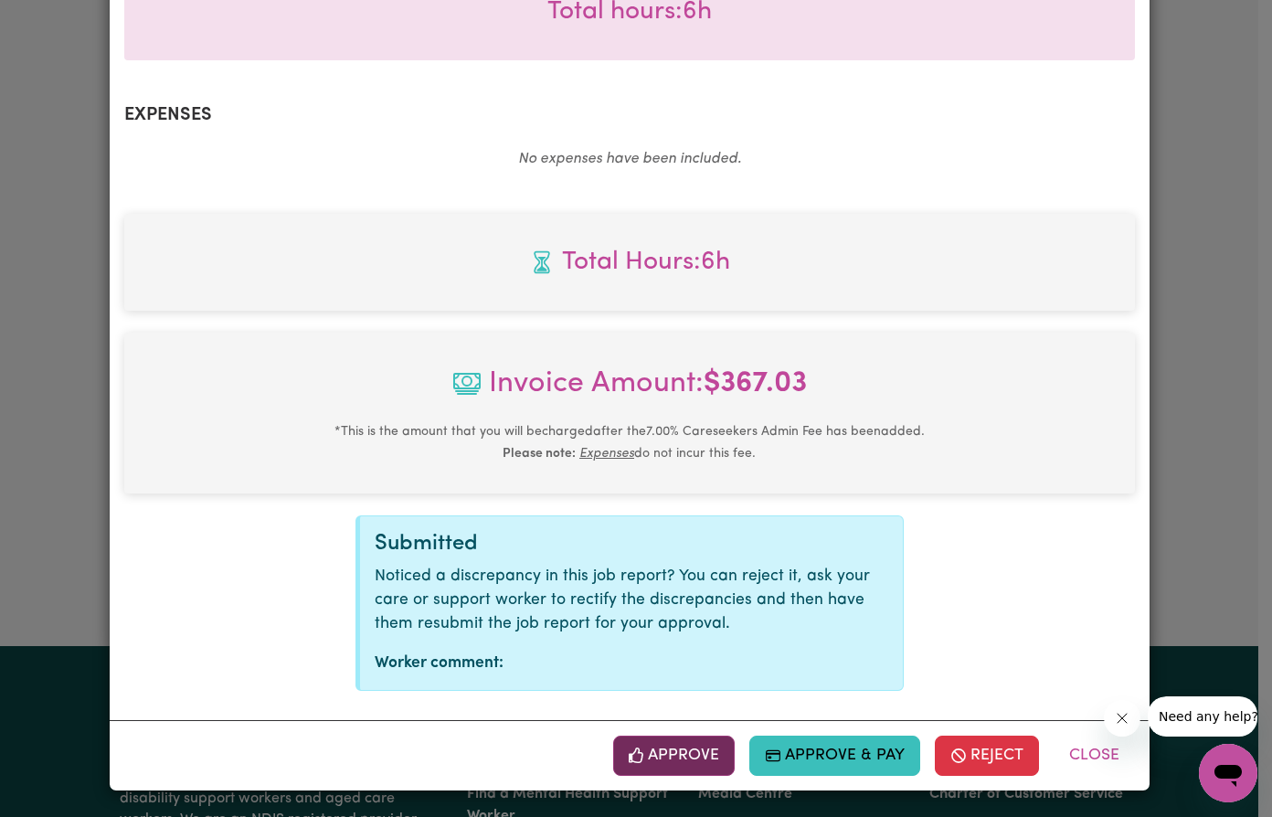
click at [661, 758] on button "Approve" at bounding box center [674, 755] width 122 height 40
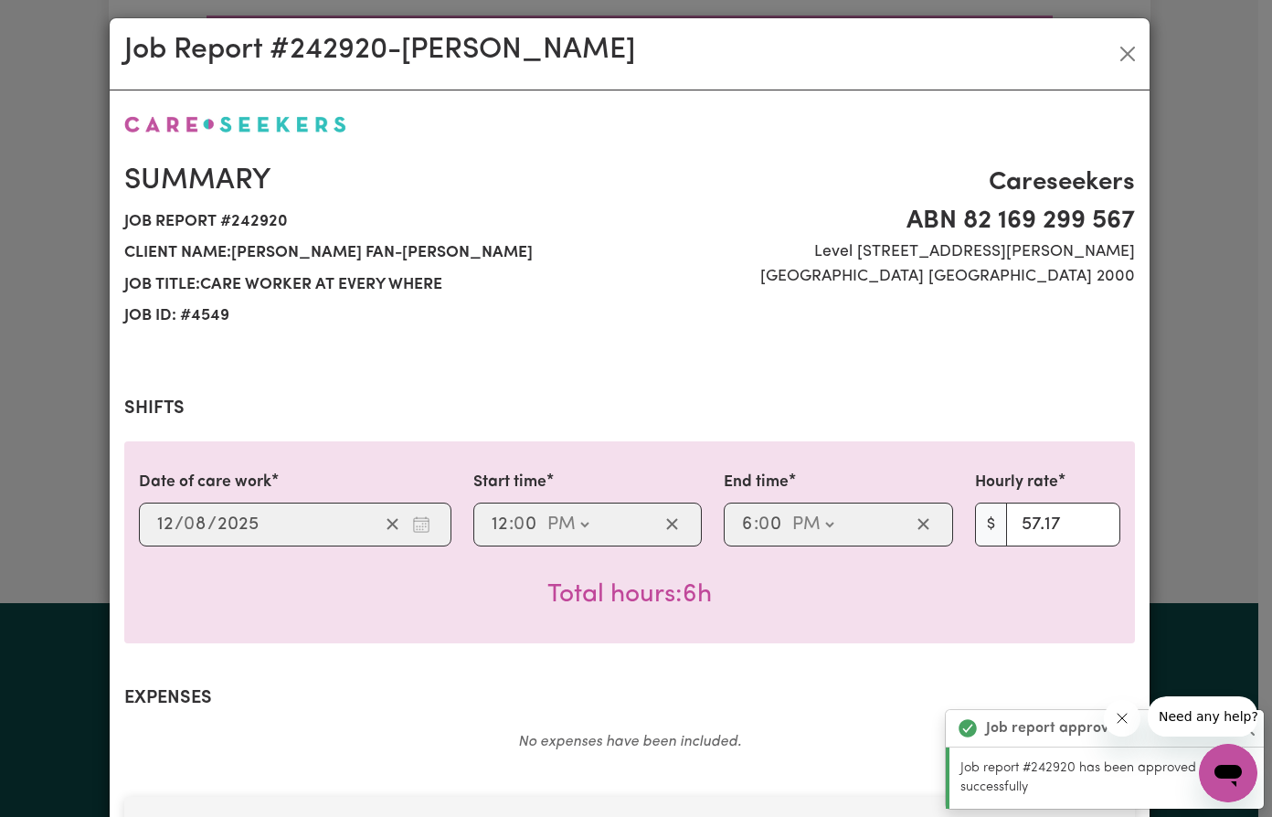
scroll to position [0, 0]
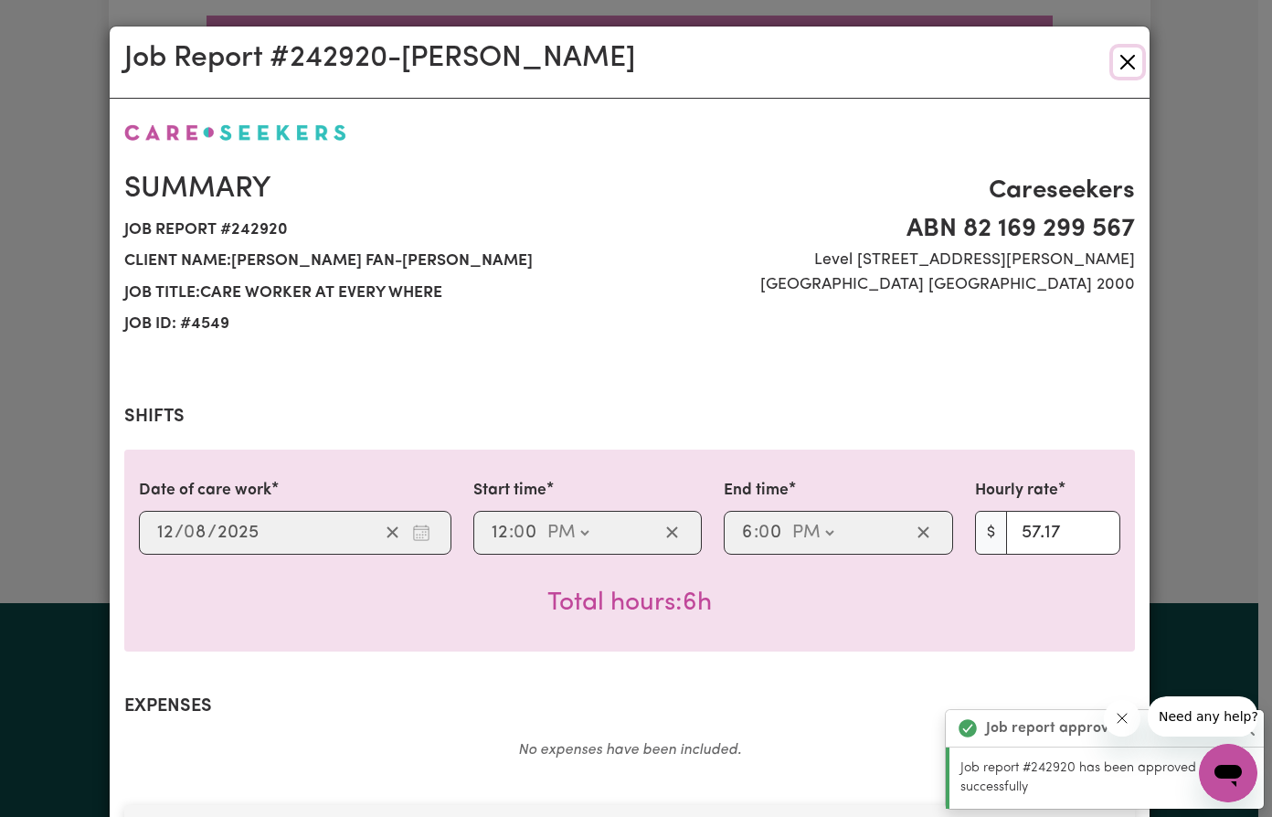
click at [1116, 61] on button "Close" at bounding box center [1127, 62] width 29 height 29
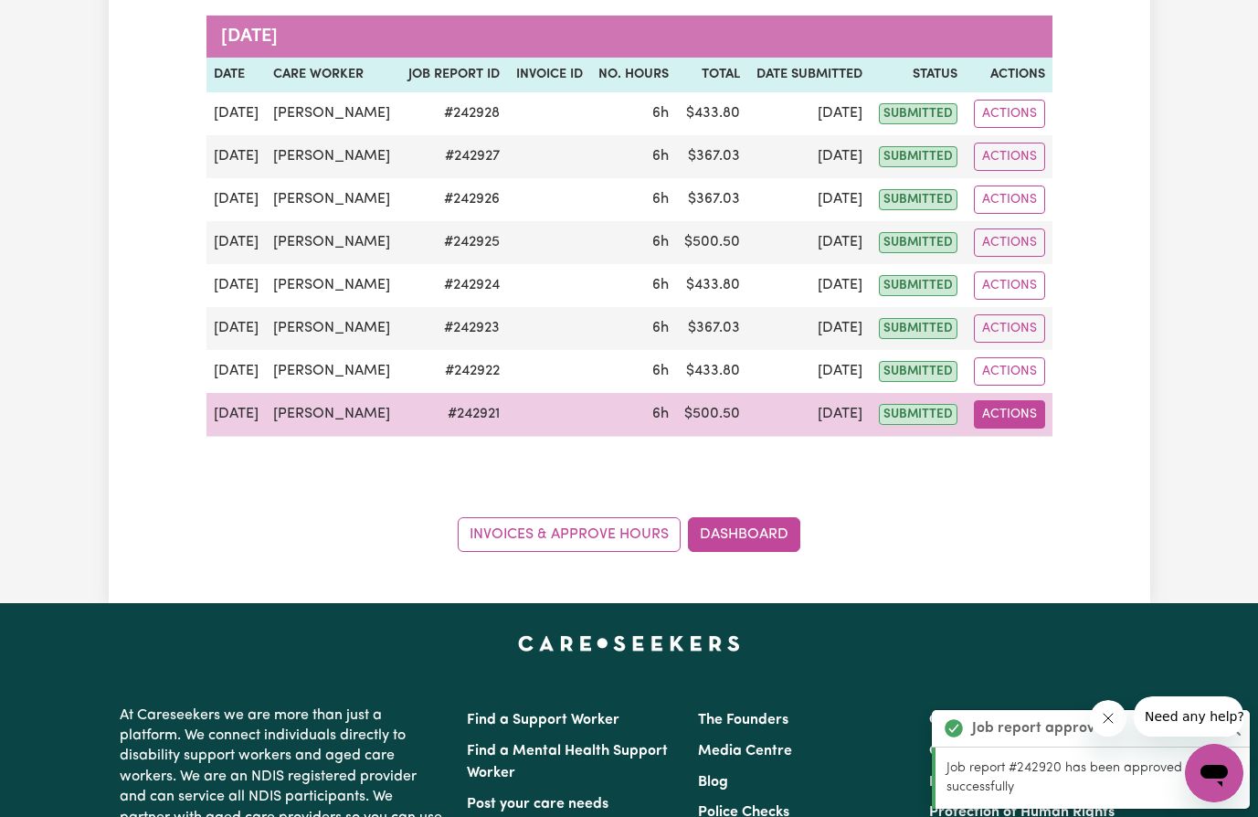
click at [1009, 408] on button "Actions" at bounding box center [1009, 414] width 71 height 28
click at [1043, 462] on link "View Job Report" at bounding box center [1055, 456] width 156 height 37
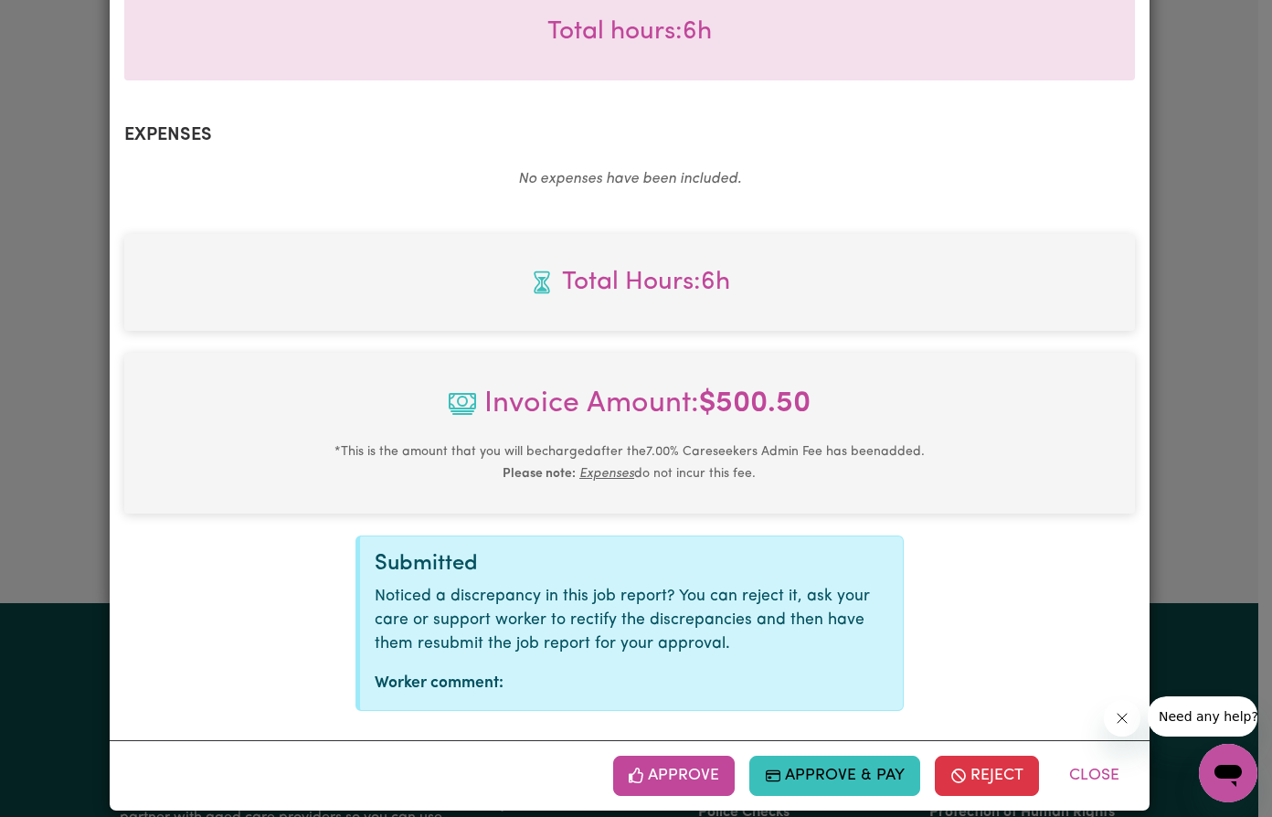
scroll to position [592, 0]
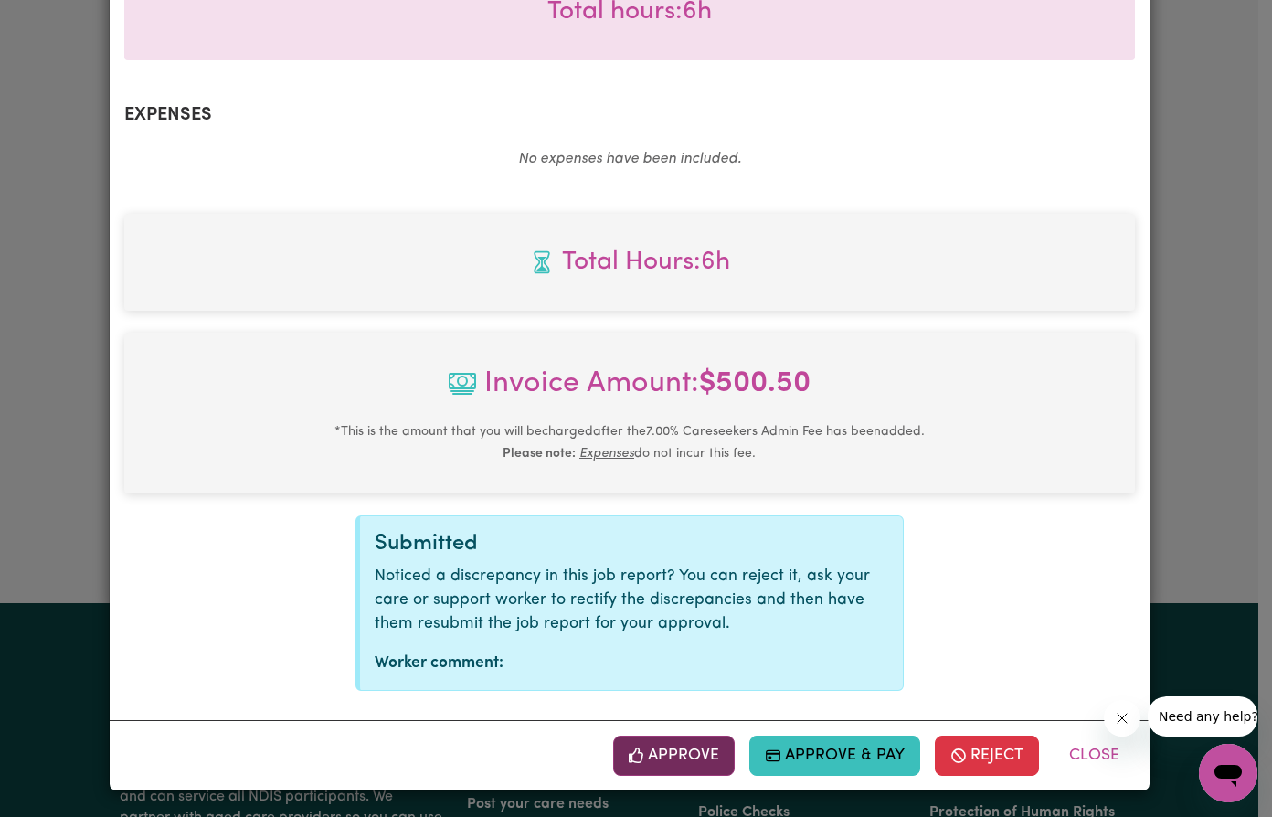
click at [667, 752] on button "Approve" at bounding box center [674, 755] width 122 height 40
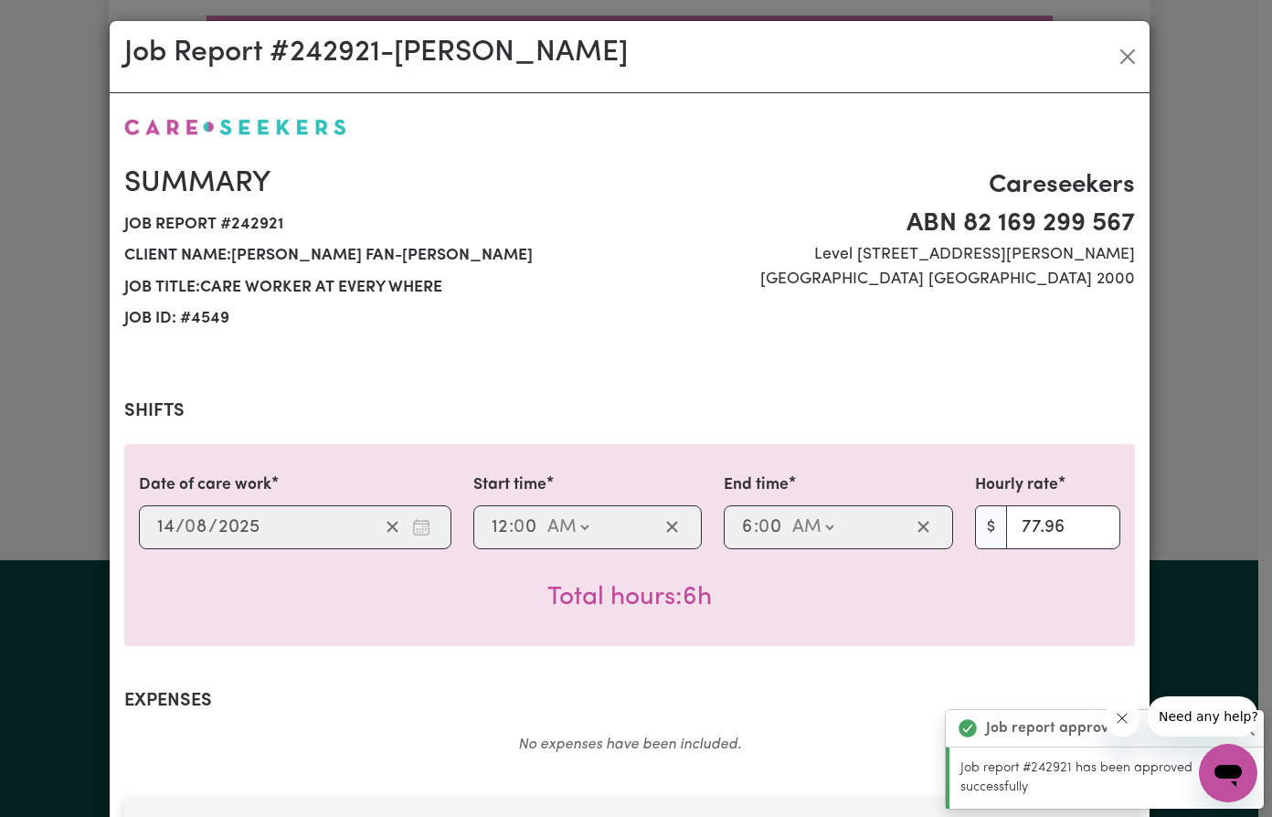
scroll to position [0, 0]
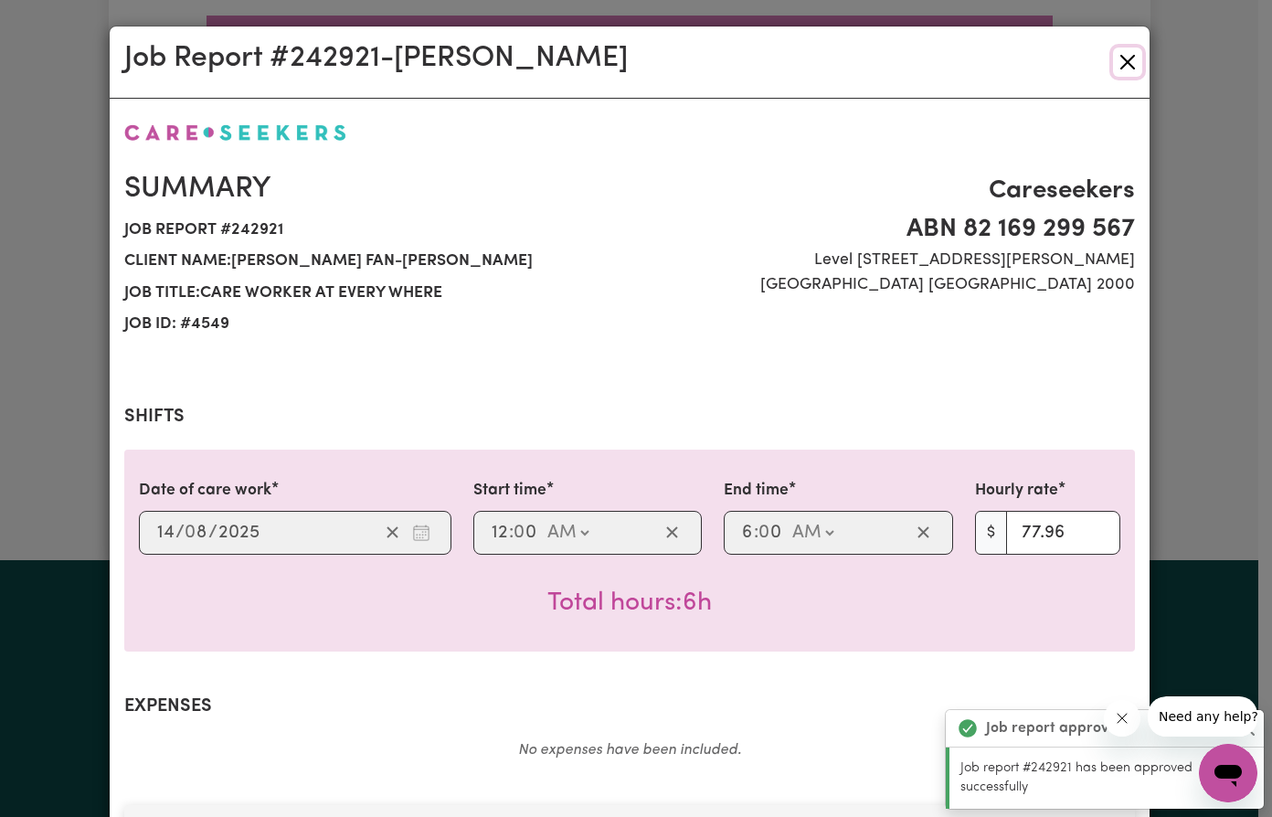
click at [1116, 59] on button "Close" at bounding box center [1127, 62] width 29 height 29
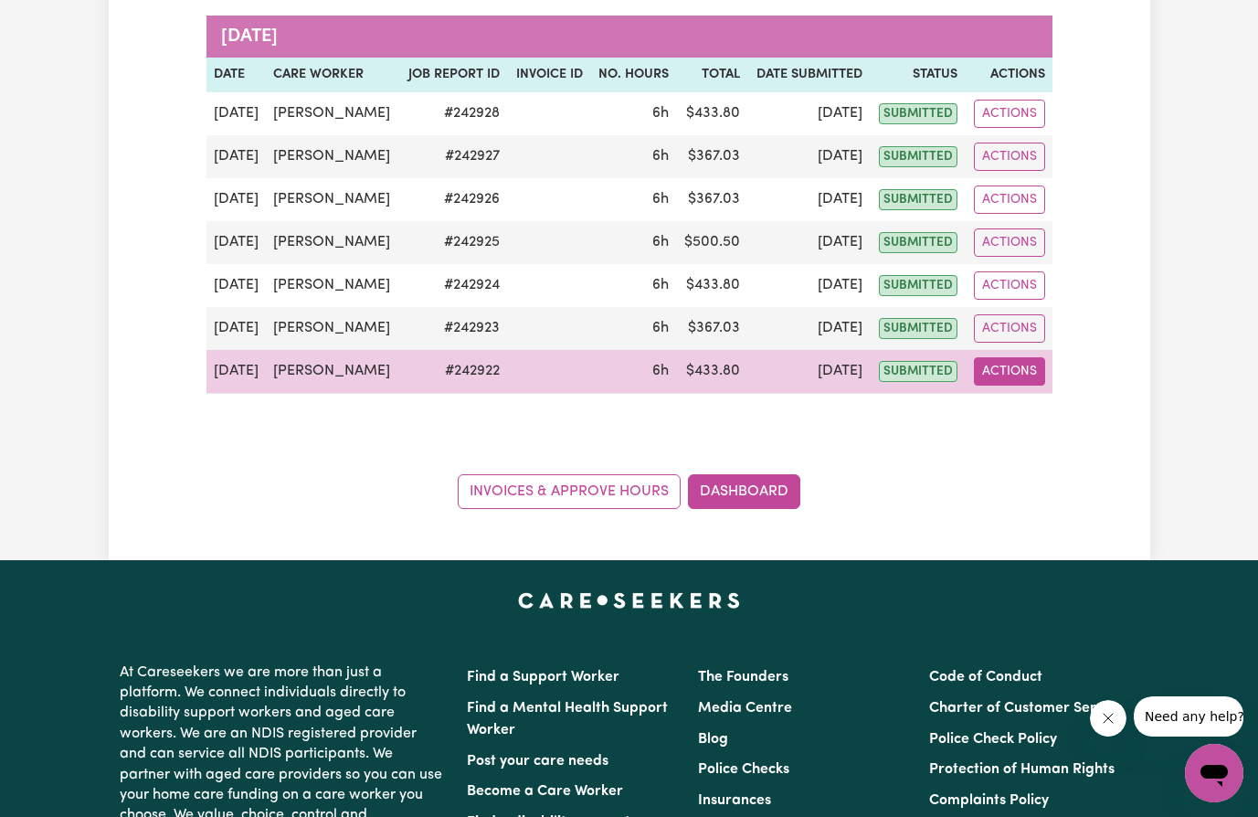
click at [1003, 364] on button "Actions" at bounding box center [1009, 371] width 71 height 28
click at [1052, 423] on link "View Job Report" at bounding box center [1055, 414] width 156 height 37
select select "pm"
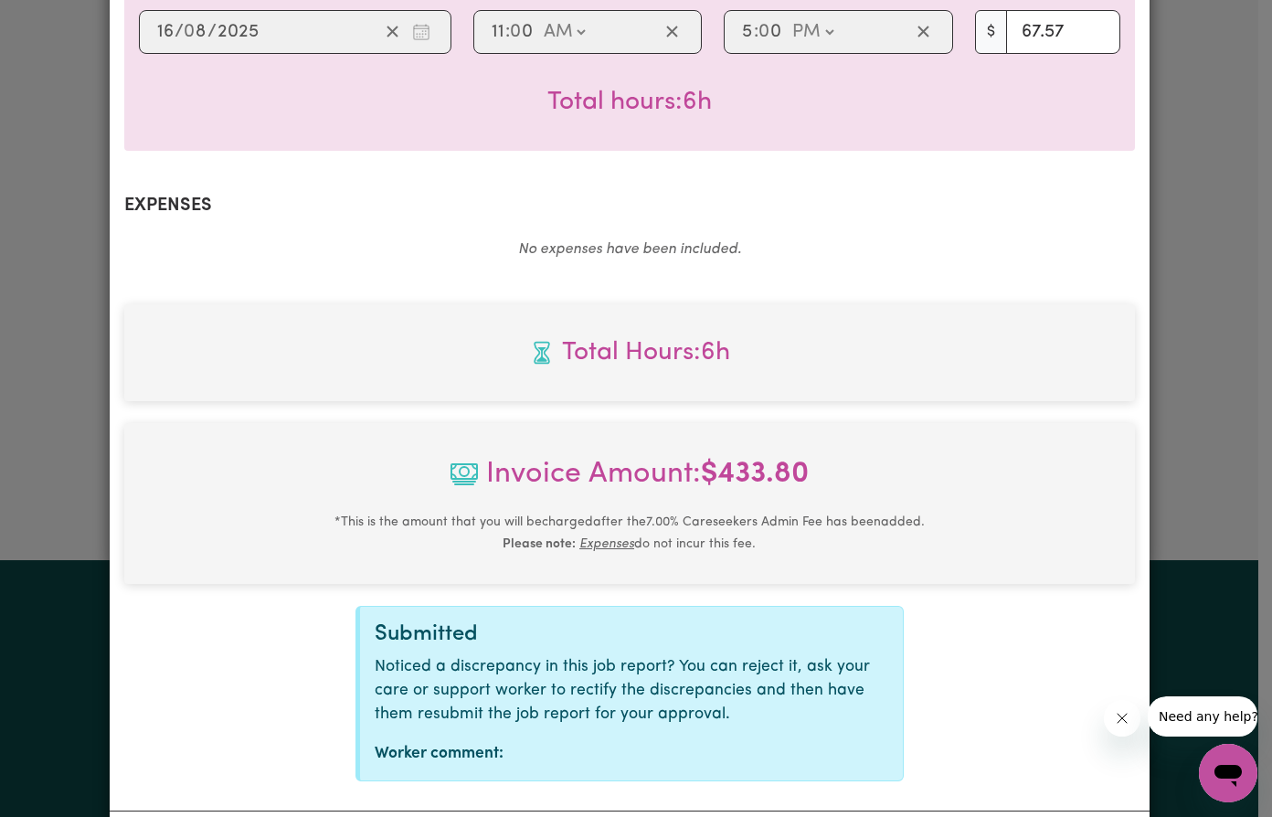
scroll to position [592, 0]
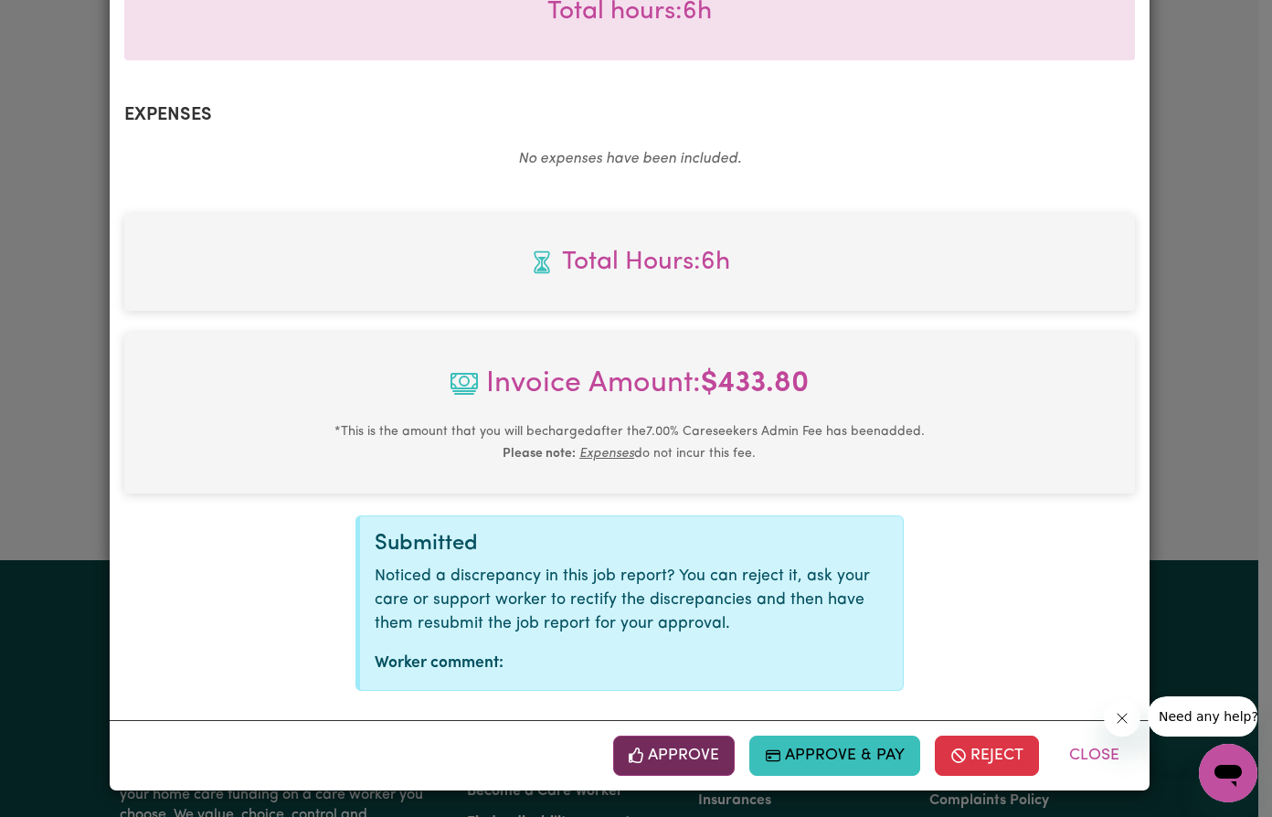
click at [664, 762] on button "Approve" at bounding box center [674, 755] width 122 height 40
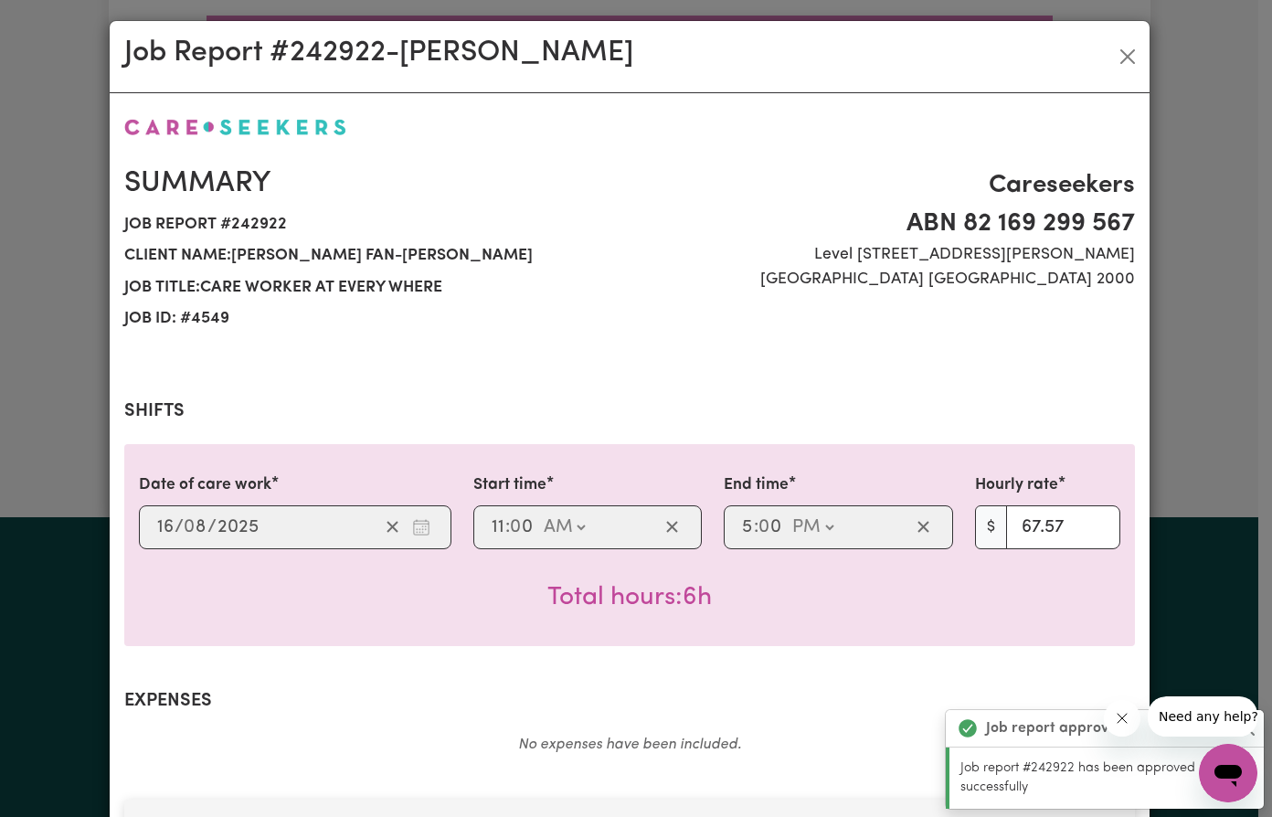
scroll to position [0, 0]
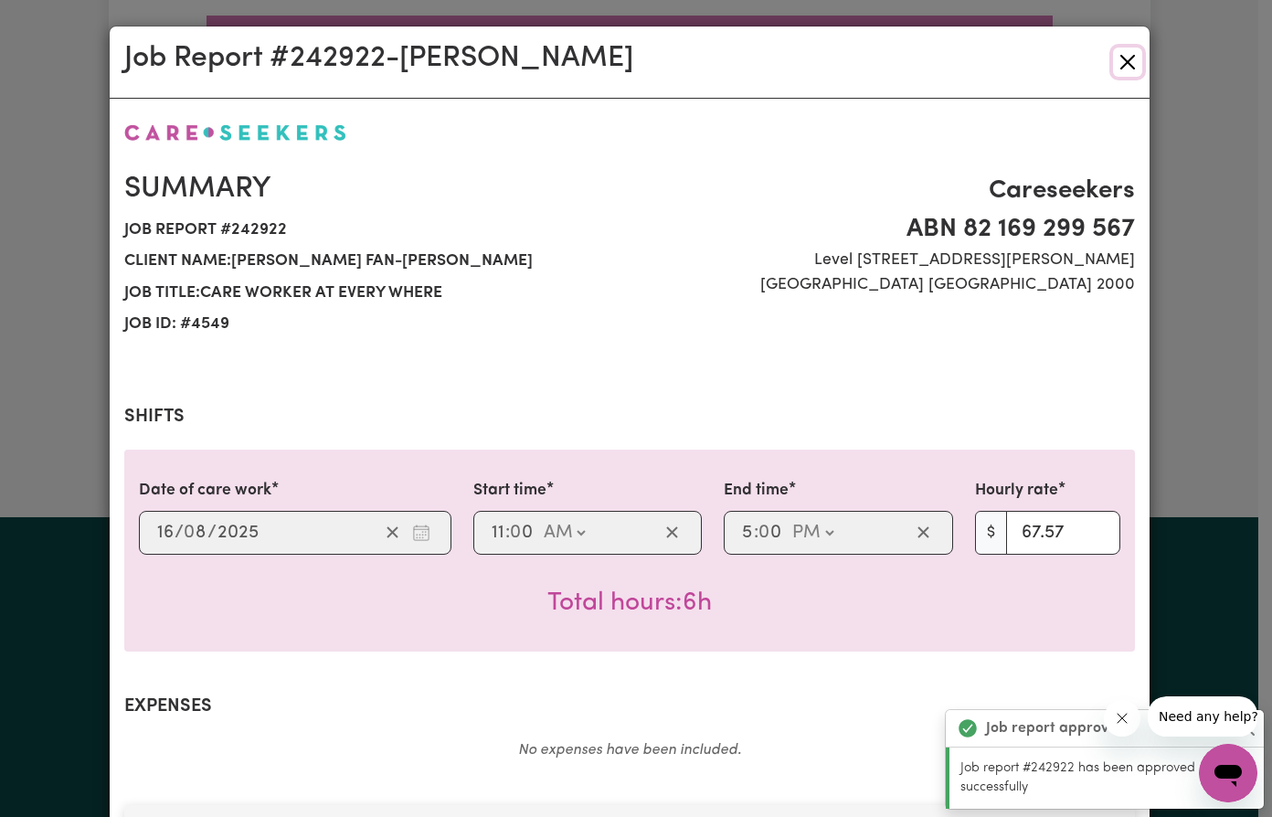
click at [1117, 60] on button "Close" at bounding box center [1127, 62] width 29 height 29
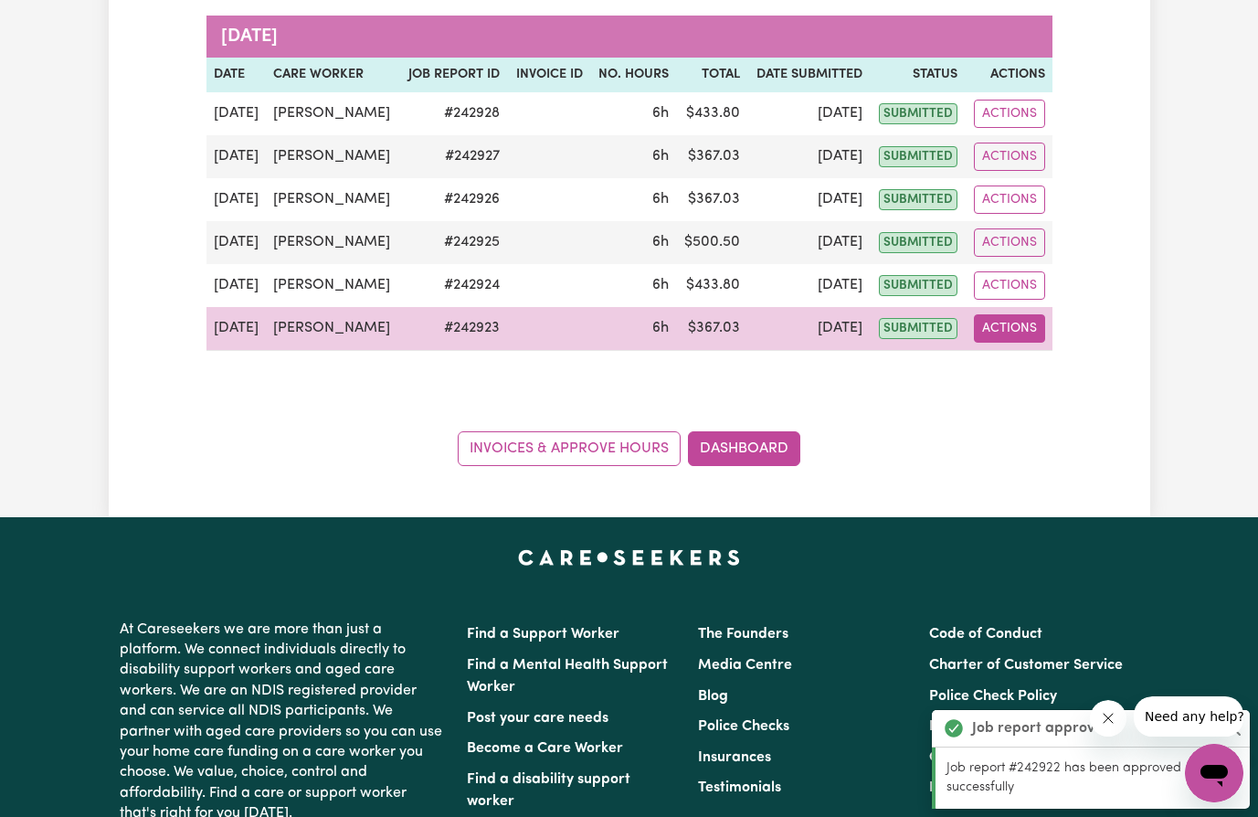
click at [1012, 332] on button "Actions" at bounding box center [1009, 328] width 71 height 28
click at [1051, 369] on link "View Job Report" at bounding box center [1055, 371] width 156 height 37
select select "pm"
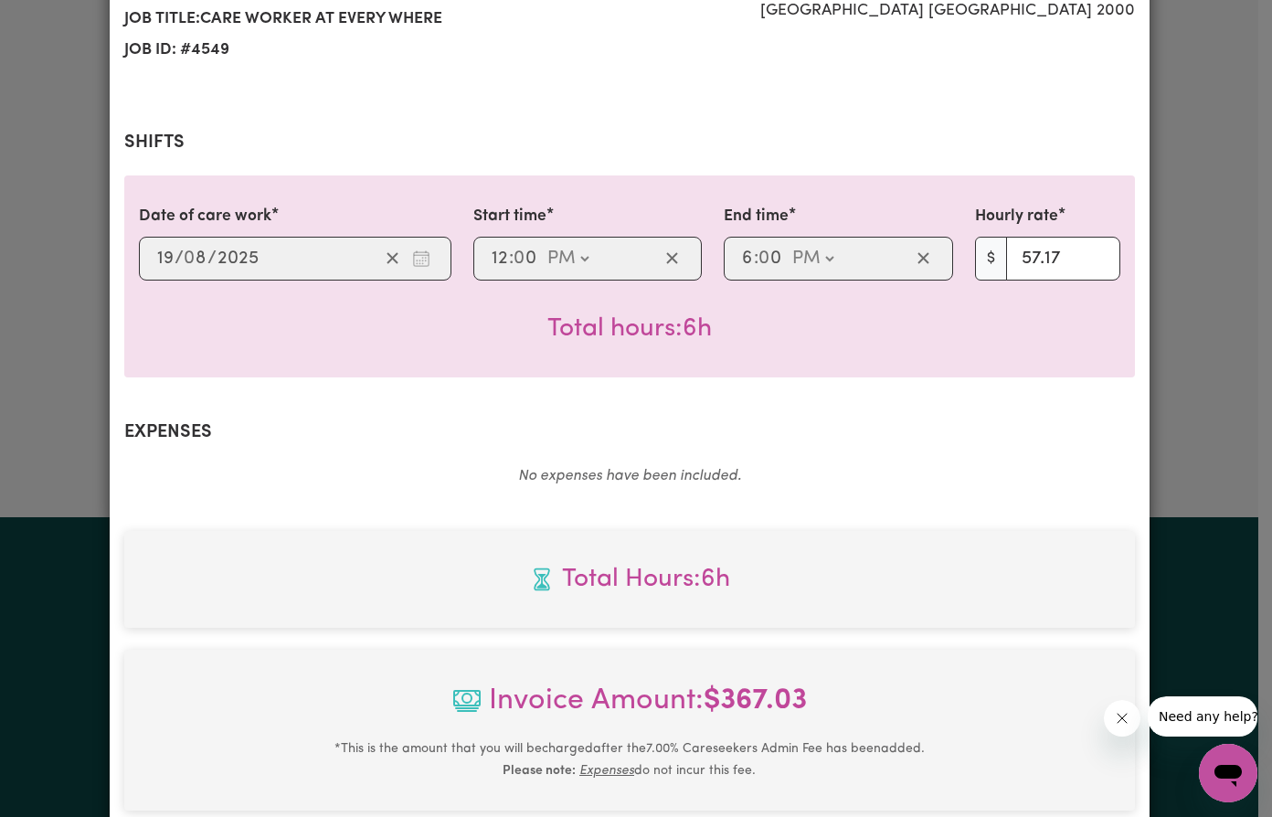
scroll to position [592, 0]
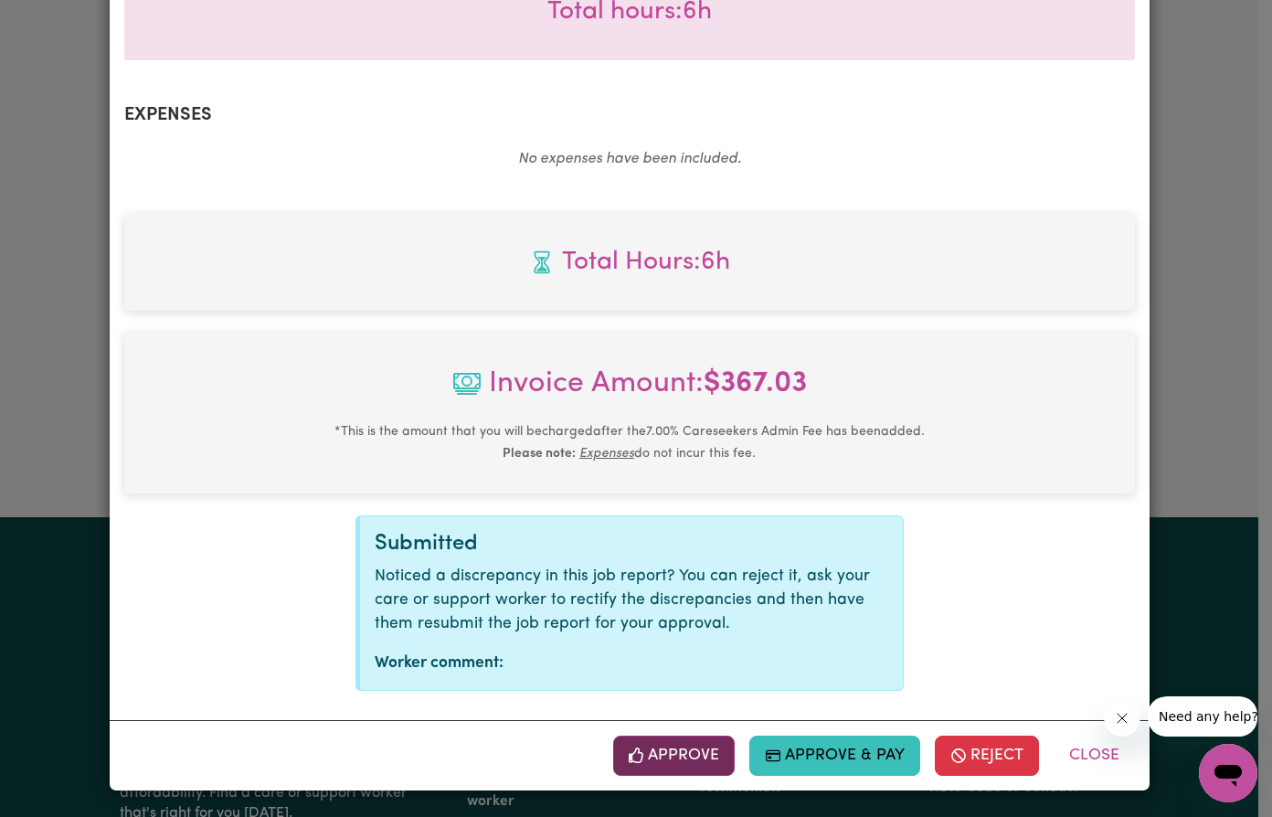
click at [669, 749] on button "Approve" at bounding box center [674, 755] width 122 height 40
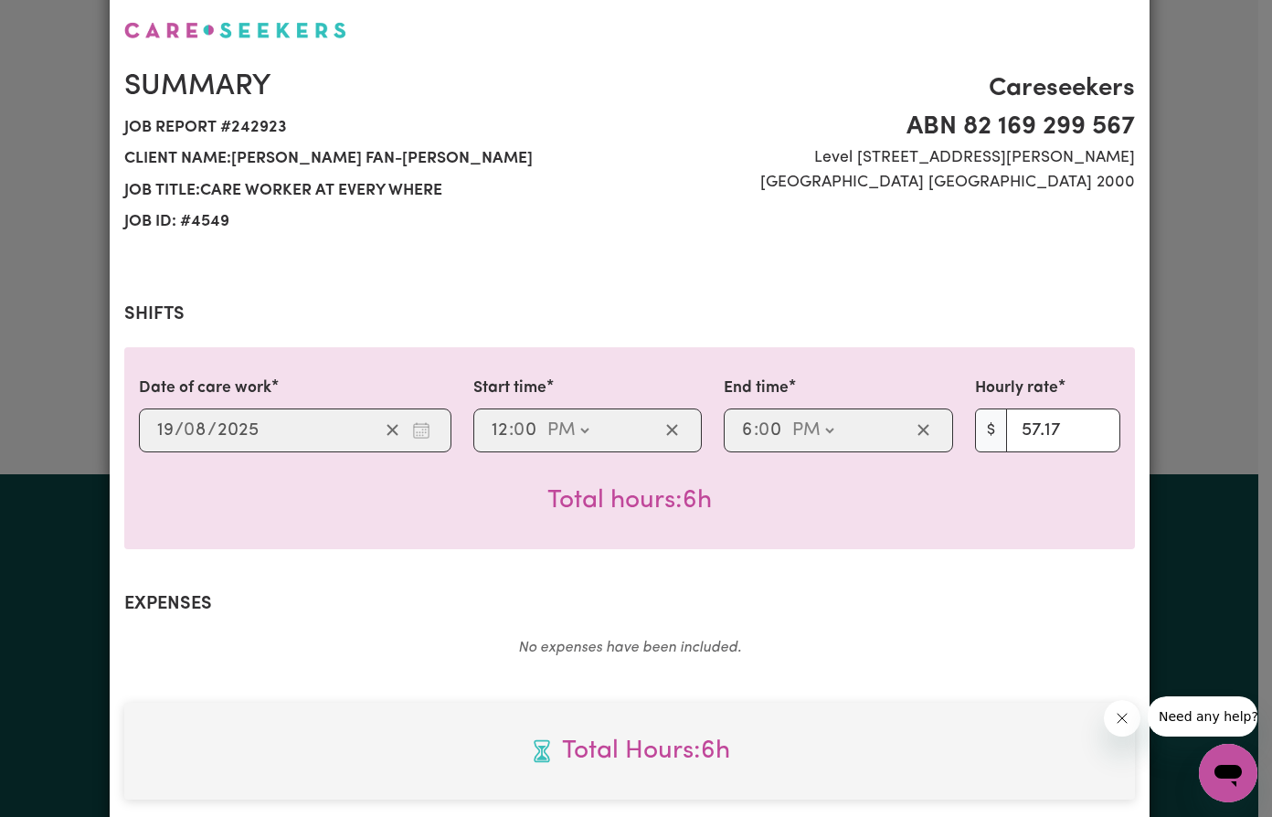
scroll to position [0, 0]
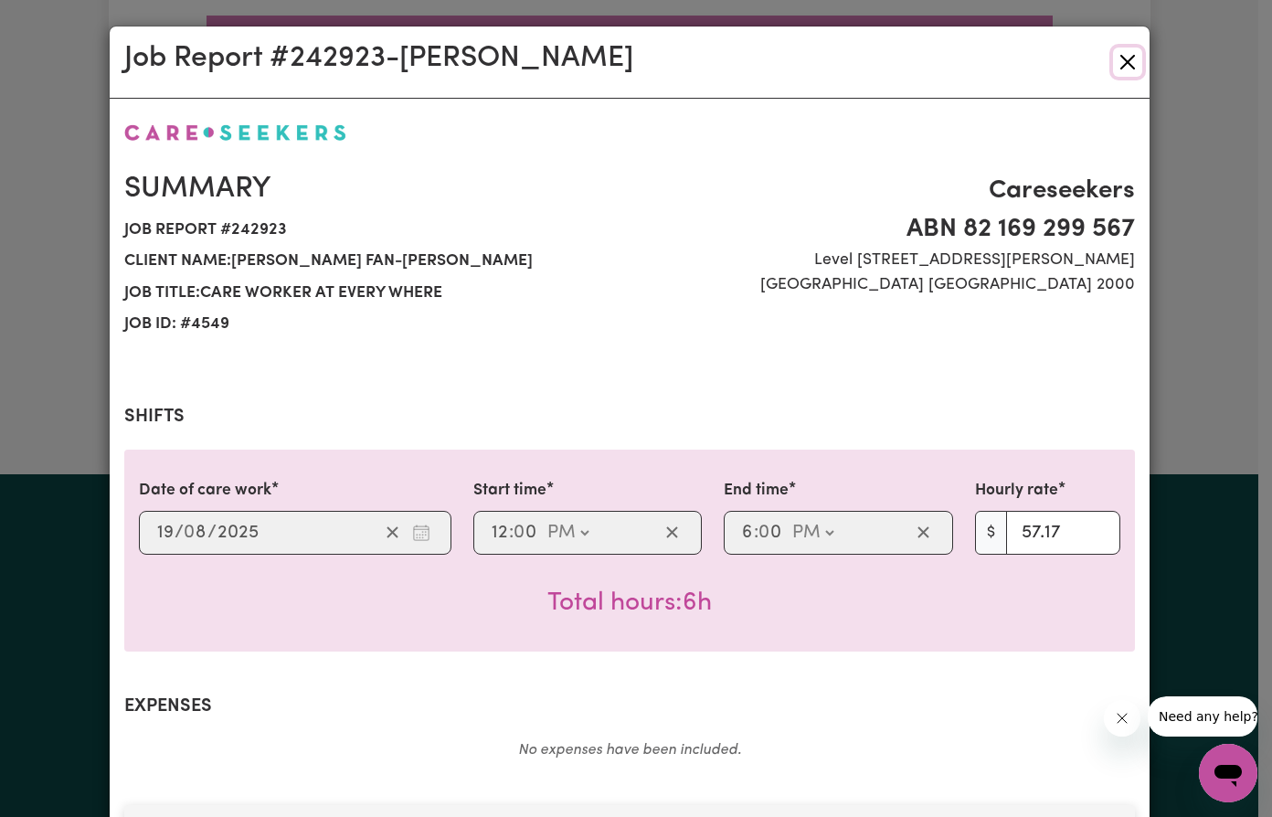
click at [1120, 60] on button "Close" at bounding box center [1127, 62] width 29 height 29
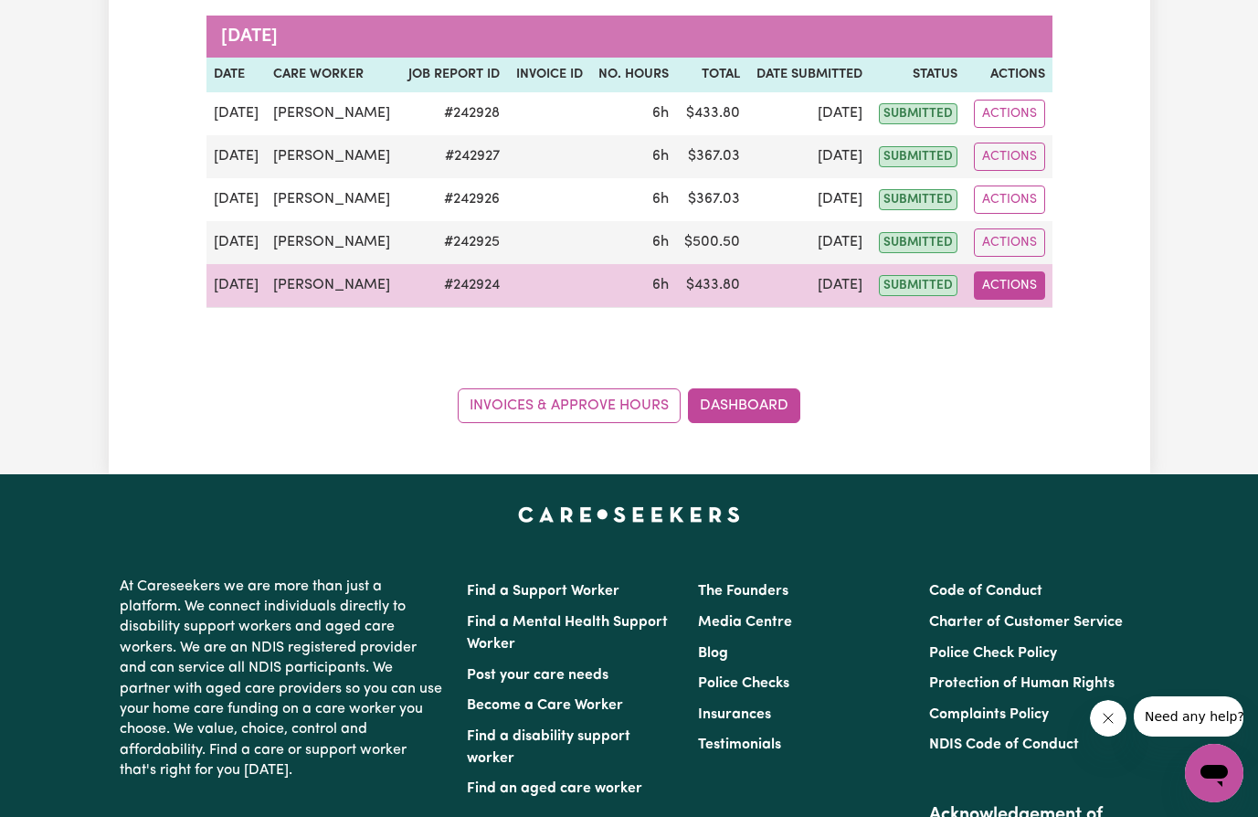
click at [1018, 284] on button "Actions" at bounding box center [1009, 285] width 71 height 28
click at [1032, 335] on link "View Job Report" at bounding box center [1055, 328] width 156 height 37
select select "pm"
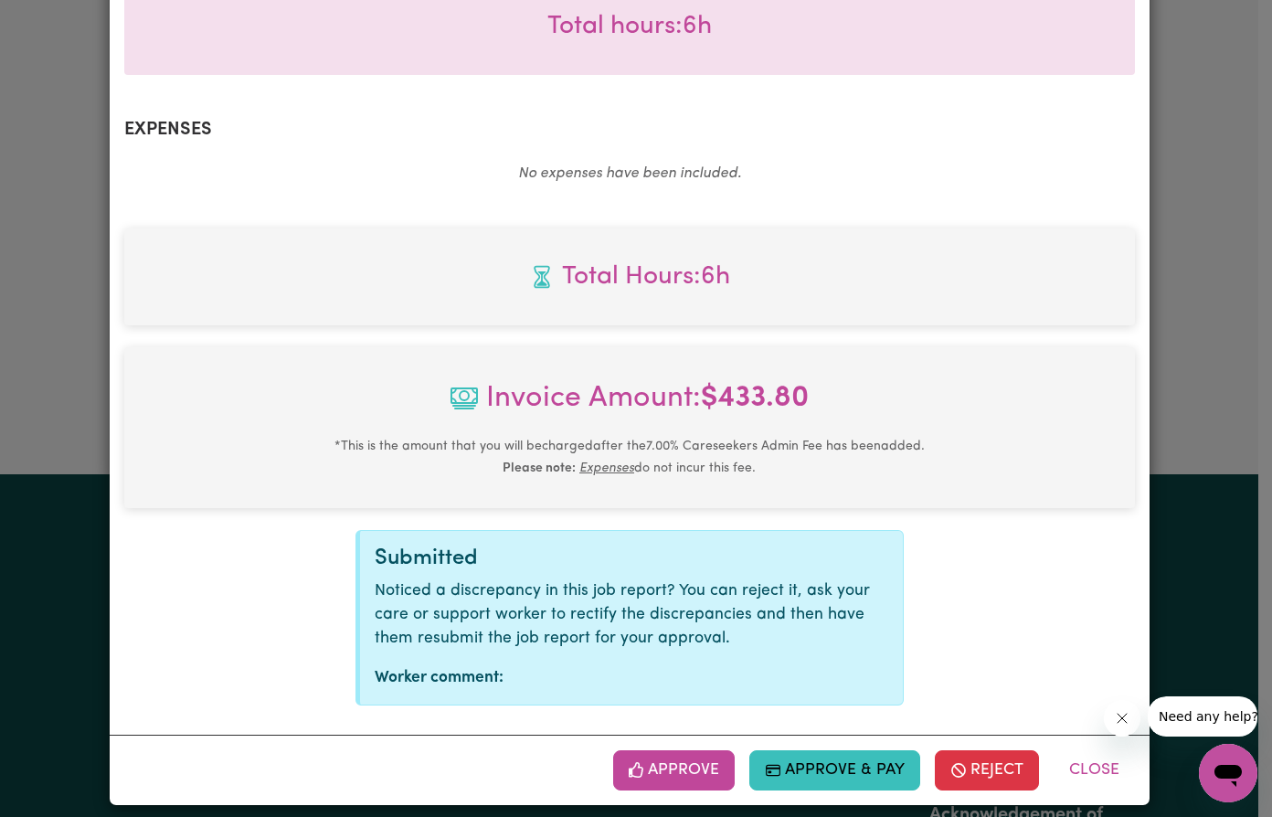
scroll to position [592, 0]
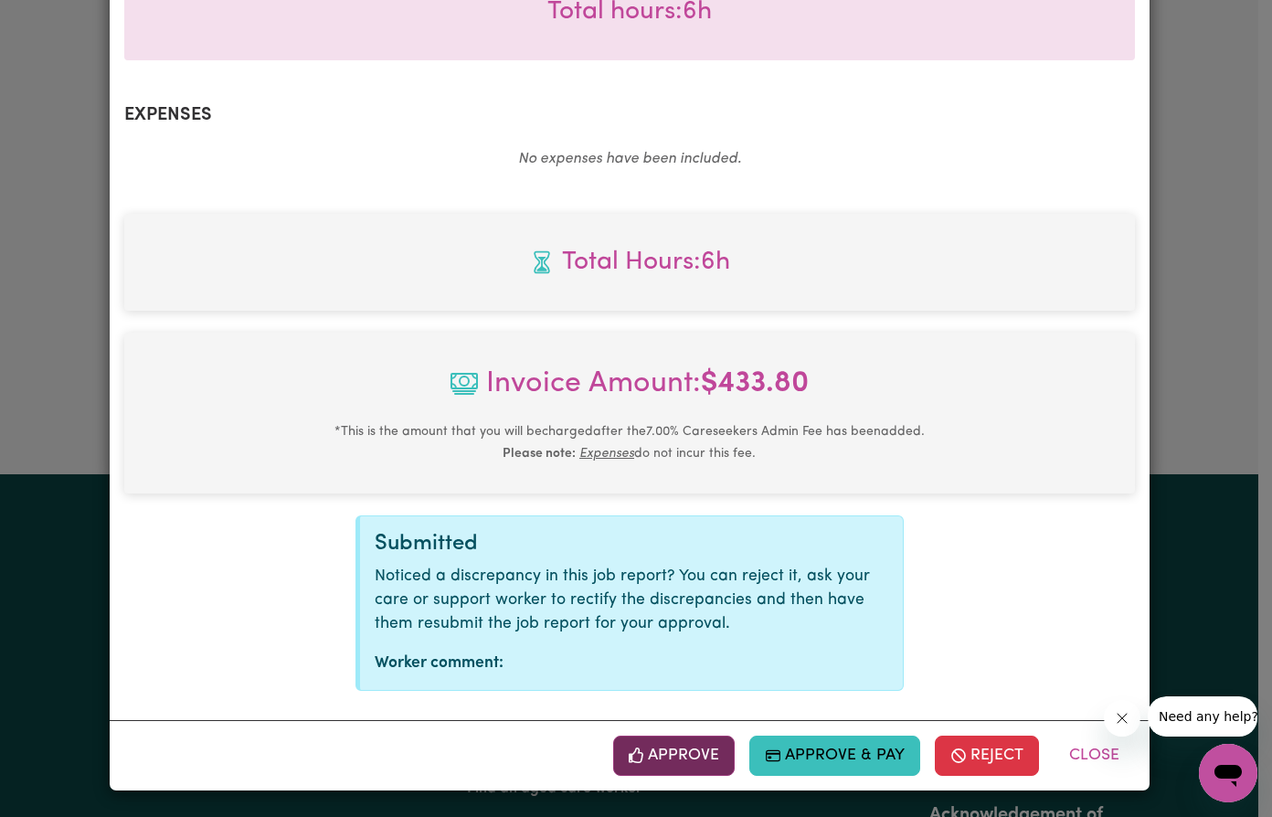
click at [692, 752] on button "Approve" at bounding box center [674, 755] width 122 height 40
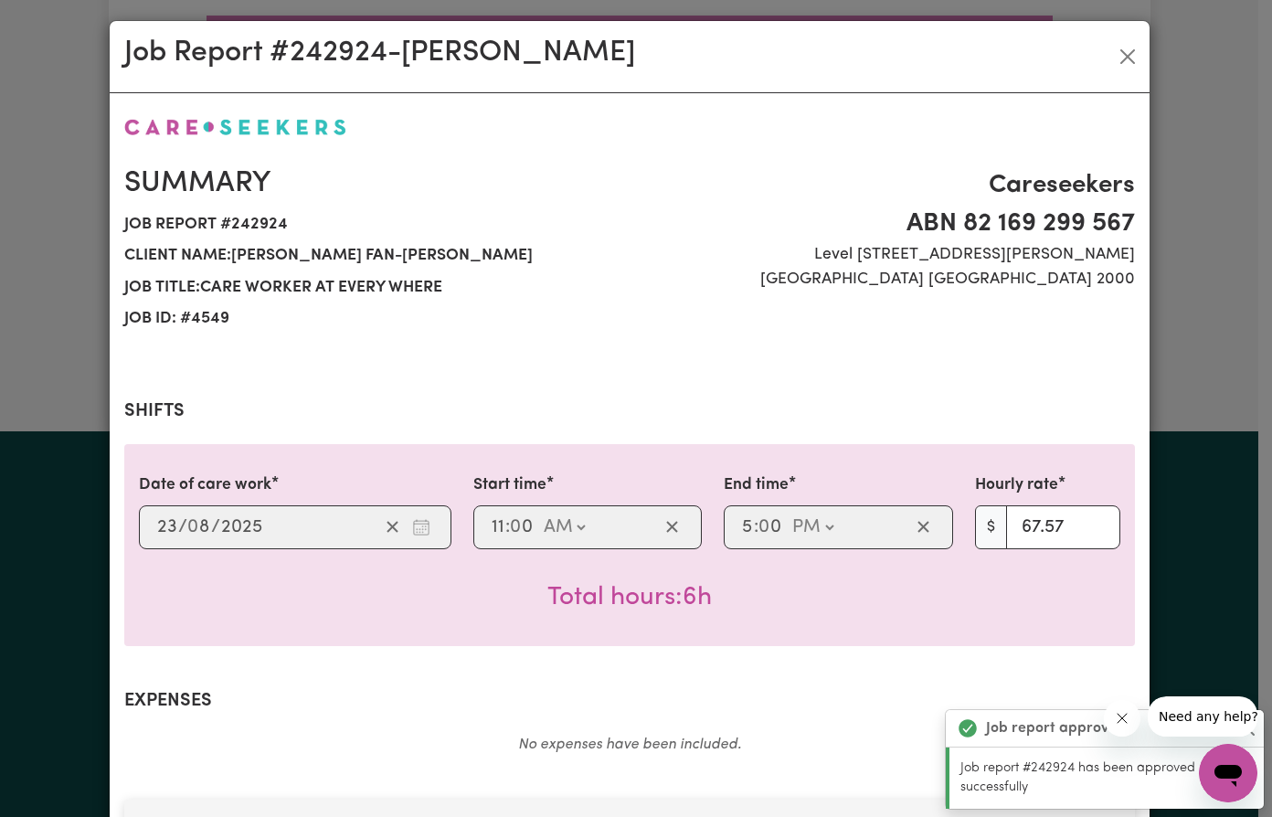
scroll to position [0, 0]
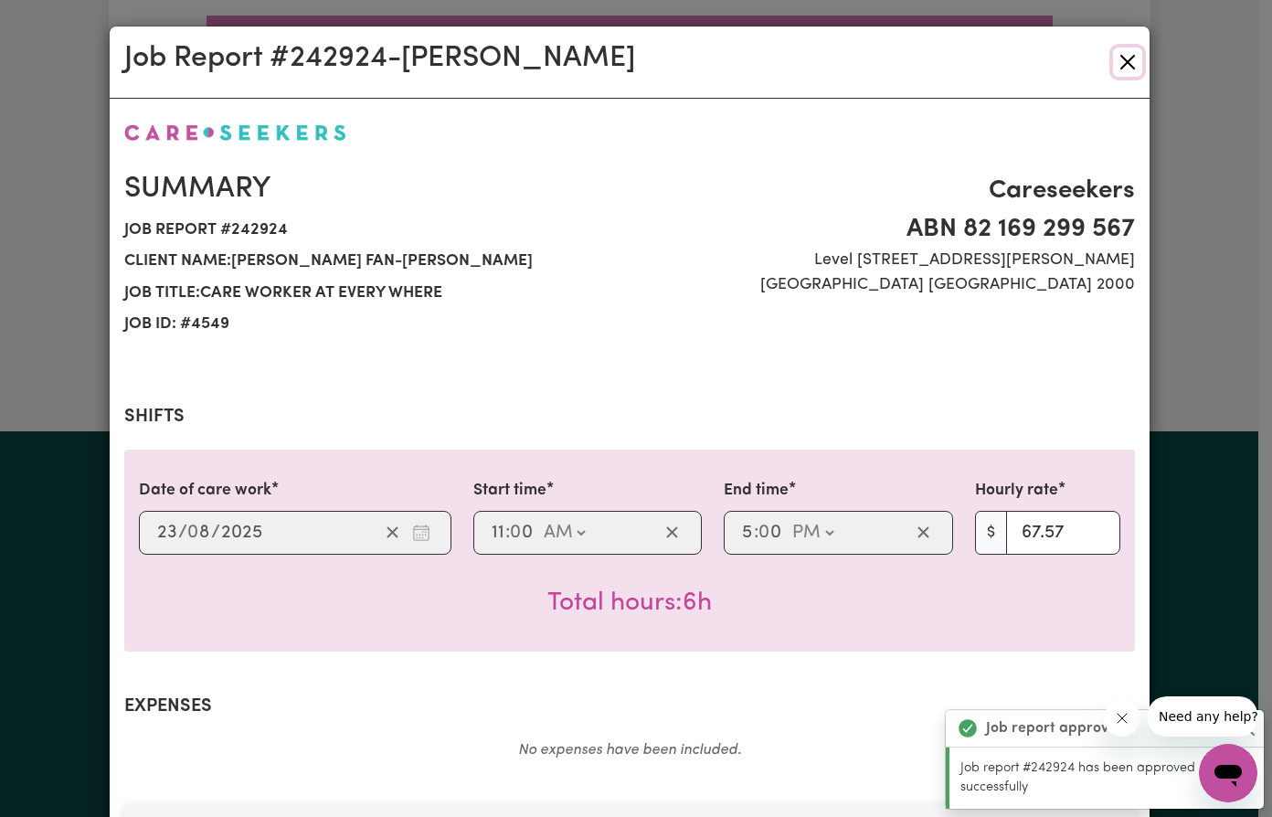
click at [1128, 58] on button "Close" at bounding box center [1127, 62] width 29 height 29
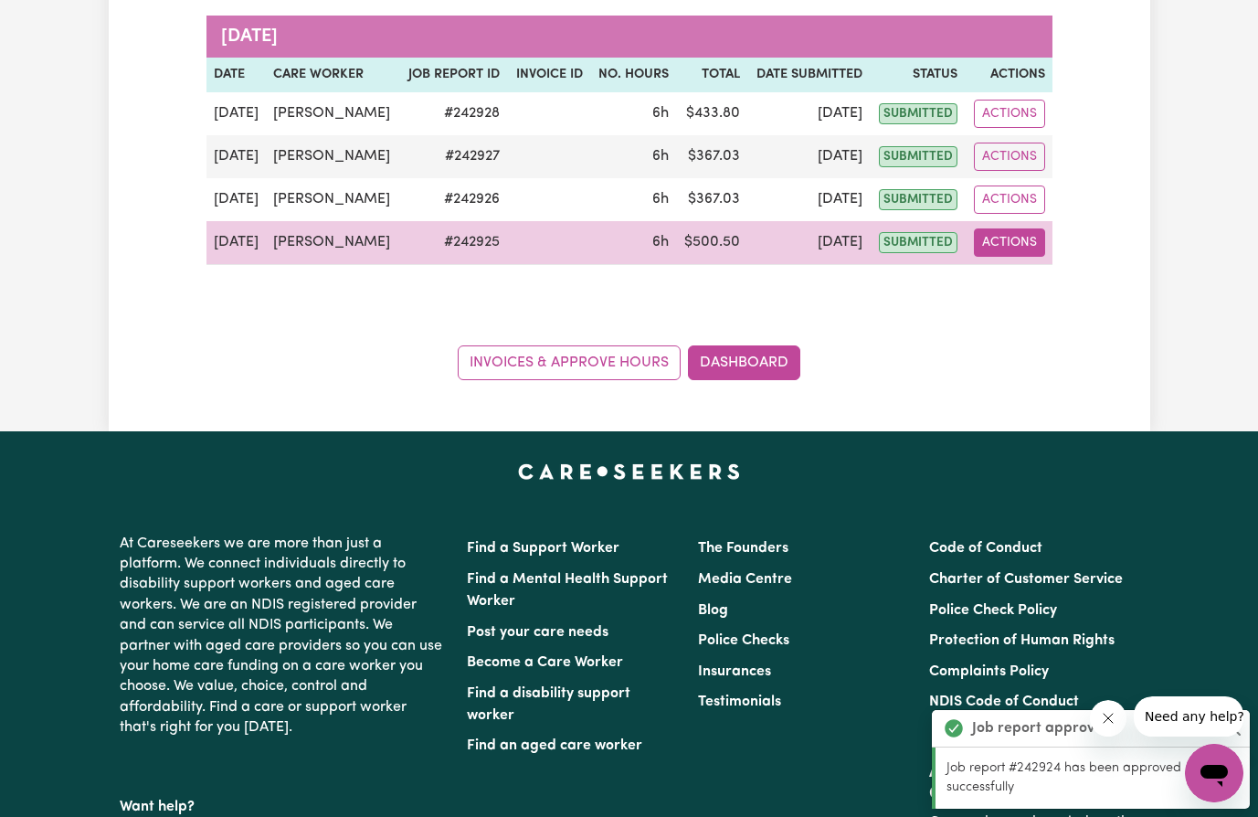
click at [1008, 241] on button "Actions" at bounding box center [1009, 242] width 71 height 28
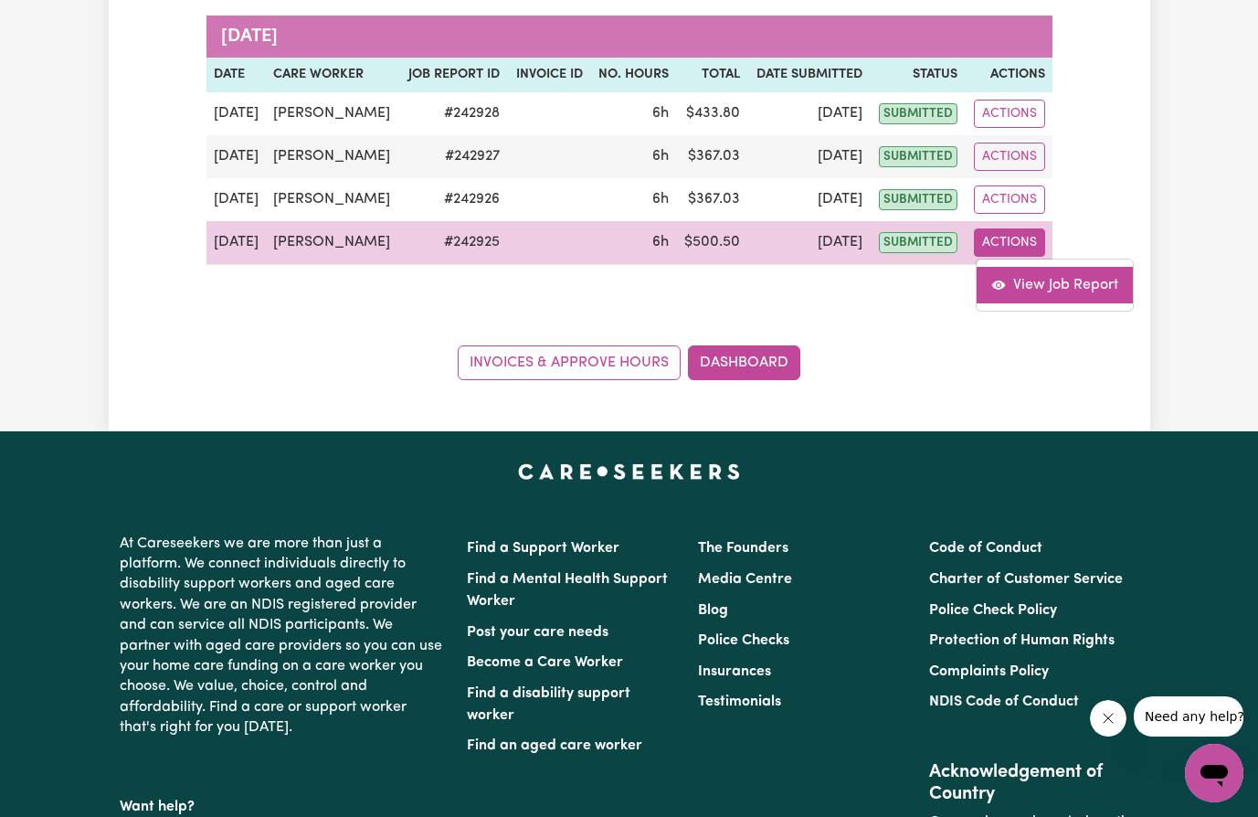
click at [1040, 287] on link "View Job Report" at bounding box center [1055, 285] width 156 height 37
select select "pm"
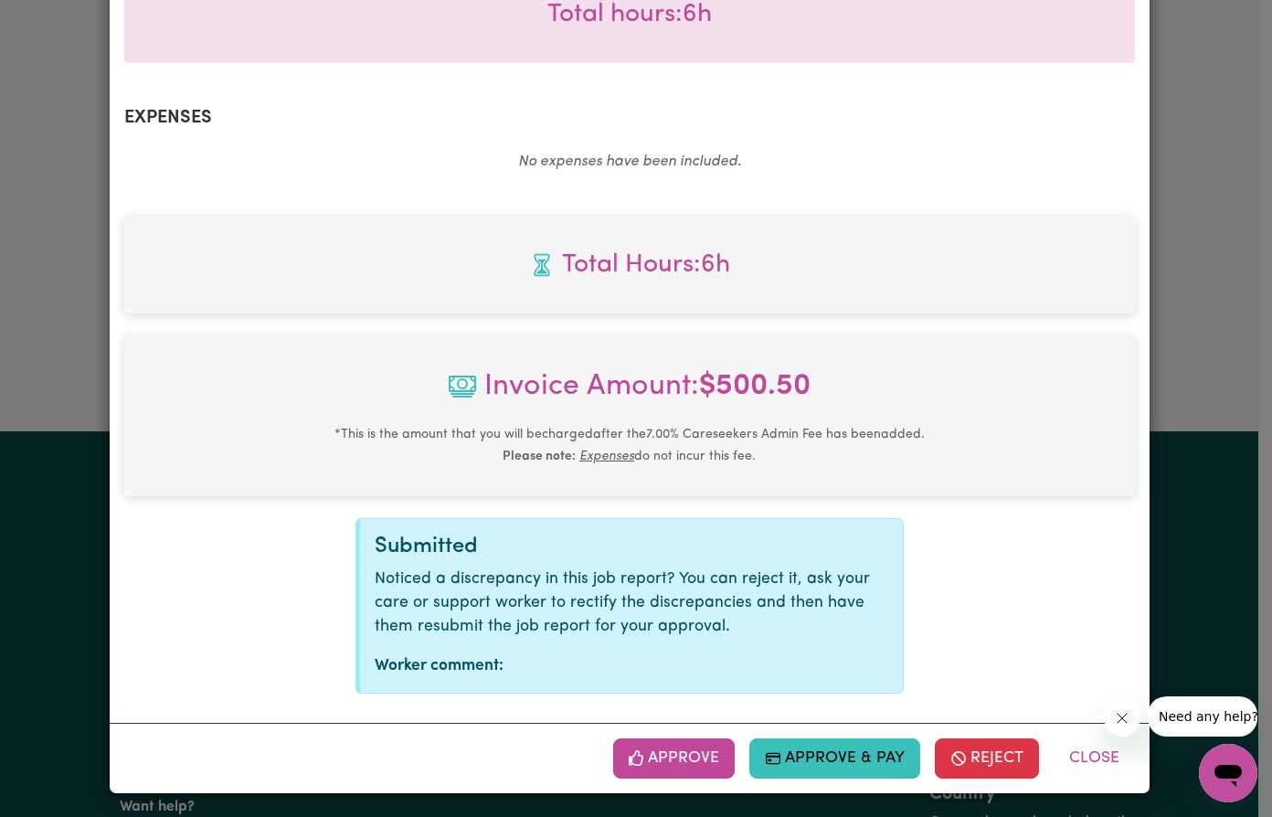
scroll to position [592, 0]
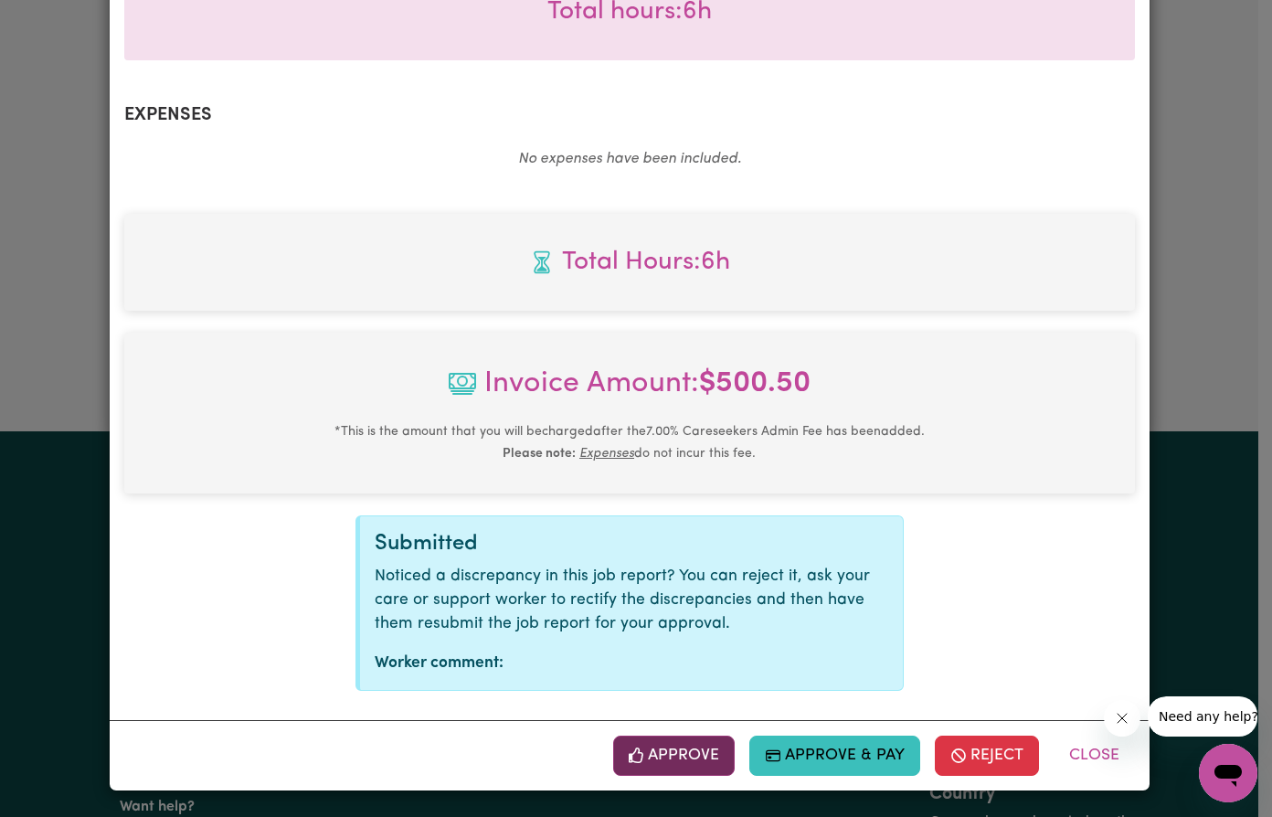
click at [695, 755] on button "Approve" at bounding box center [674, 755] width 122 height 40
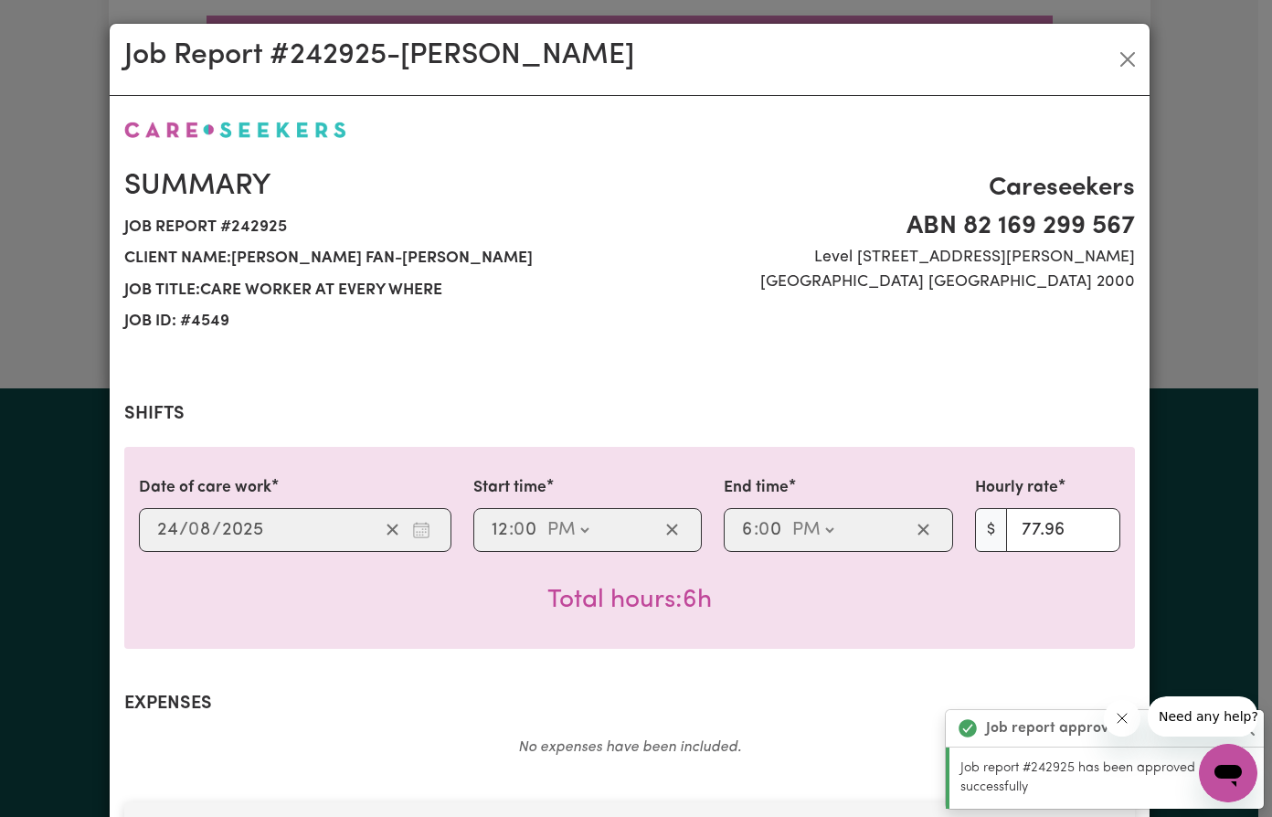
scroll to position [0, 0]
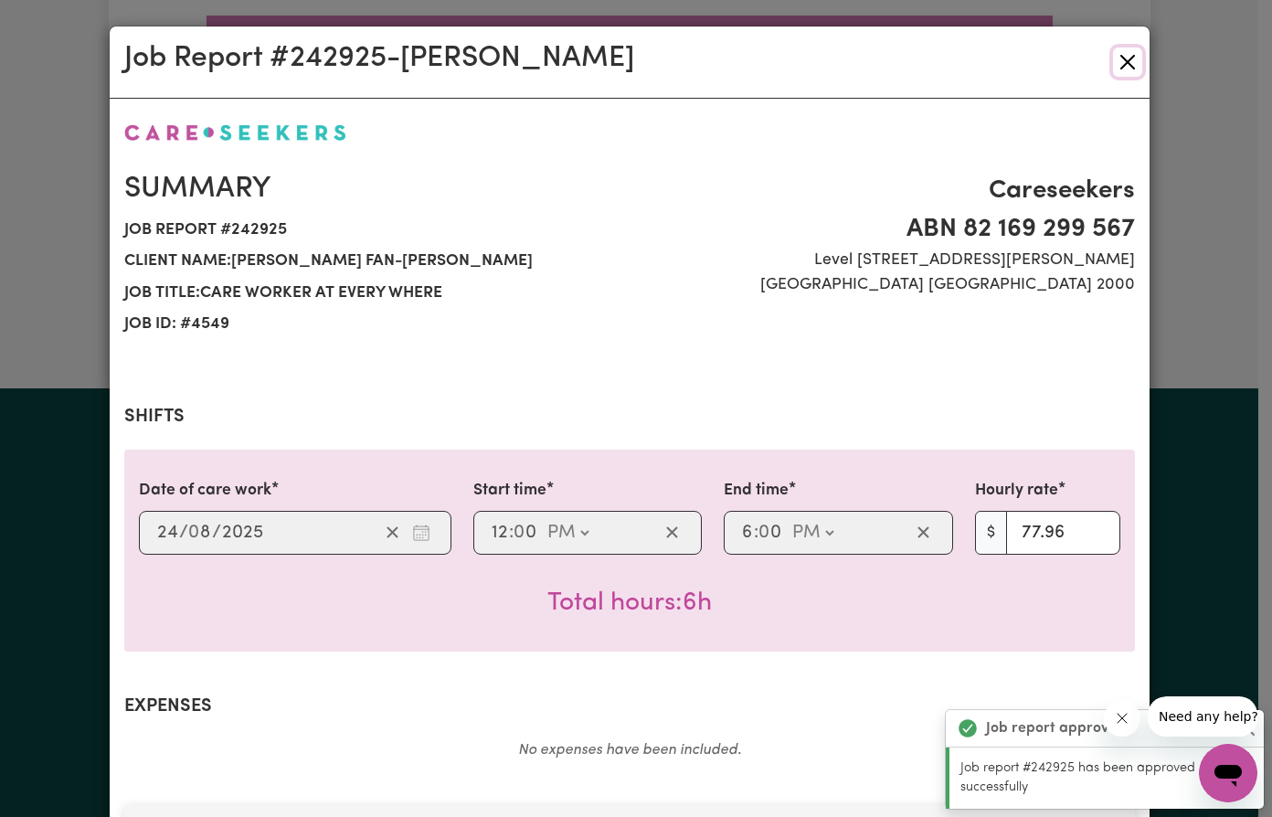
click at [1119, 60] on button "Close" at bounding box center [1127, 62] width 29 height 29
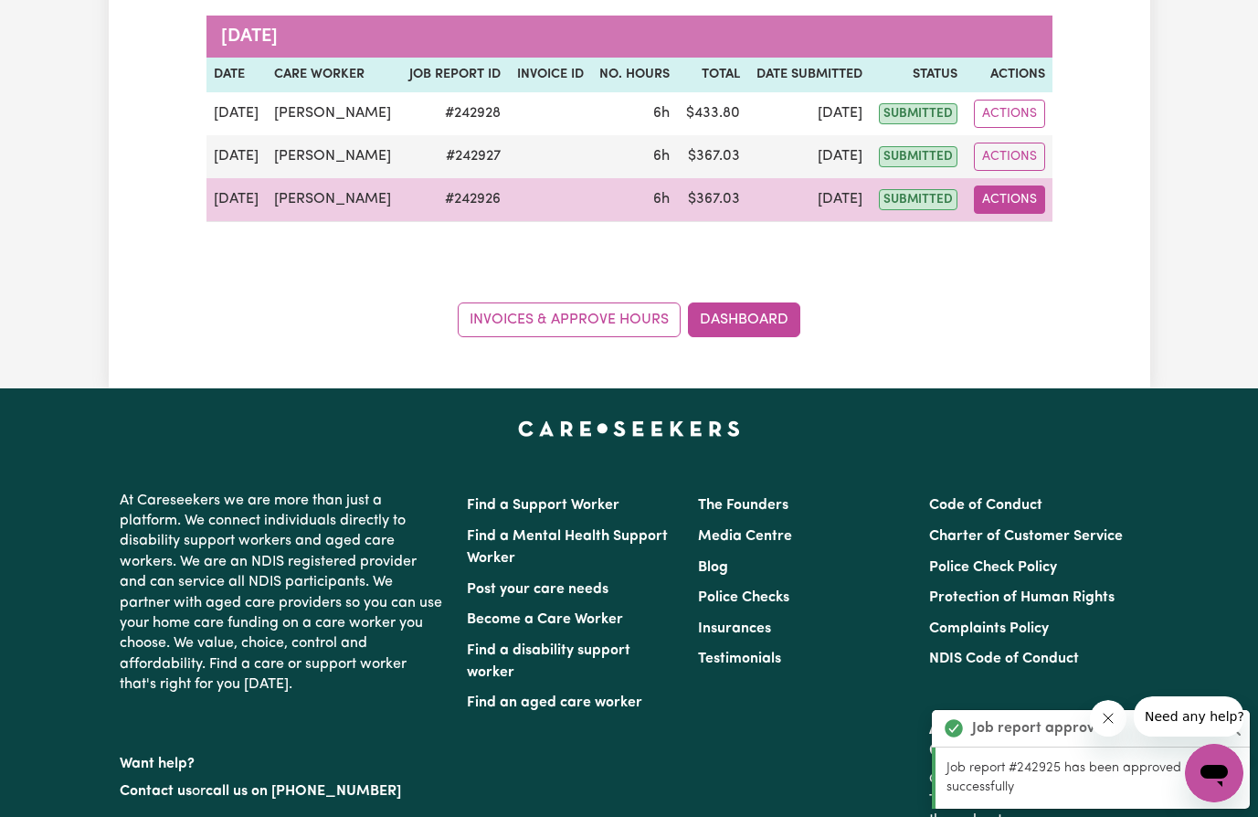
click at [1003, 193] on button "Actions" at bounding box center [1009, 199] width 71 height 28
click at [1034, 241] on link "View Job Report" at bounding box center [1055, 242] width 156 height 37
select select "pm"
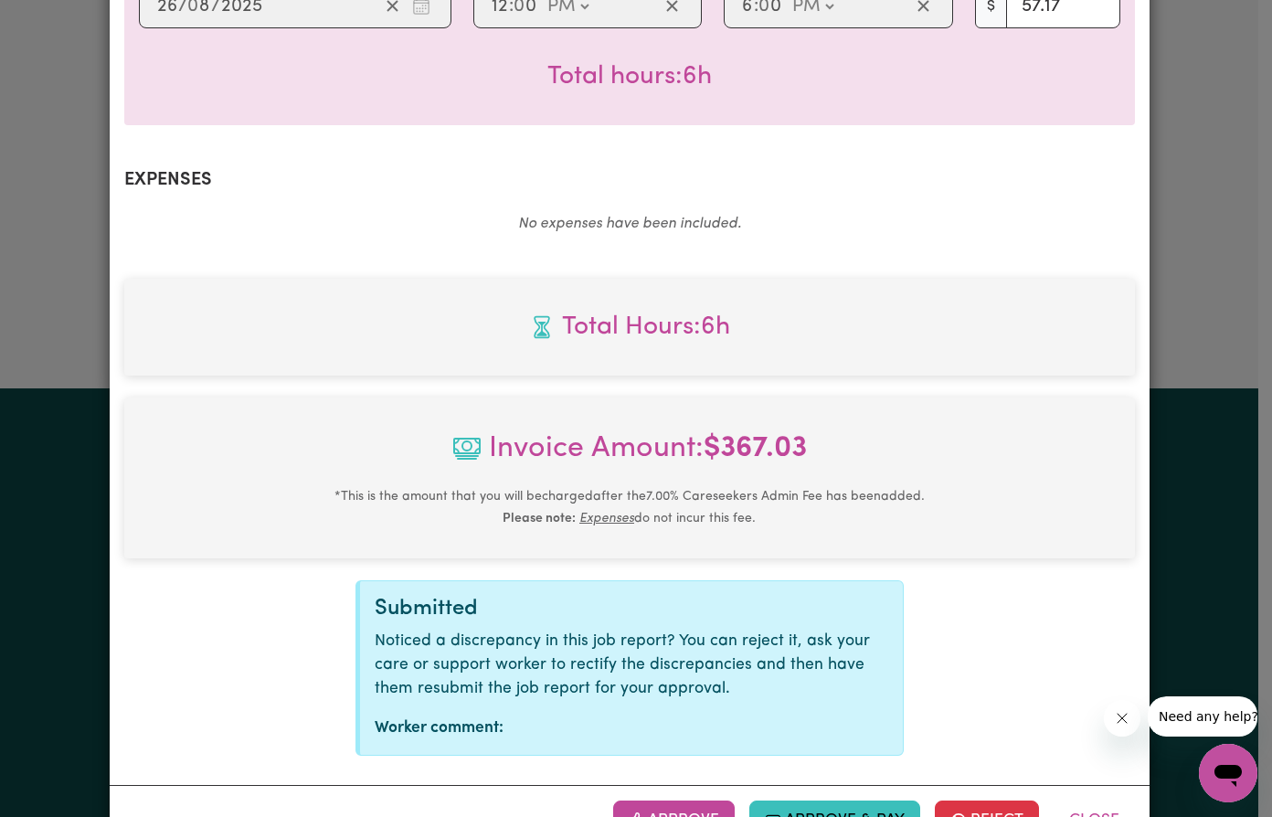
scroll to position [592, 0]
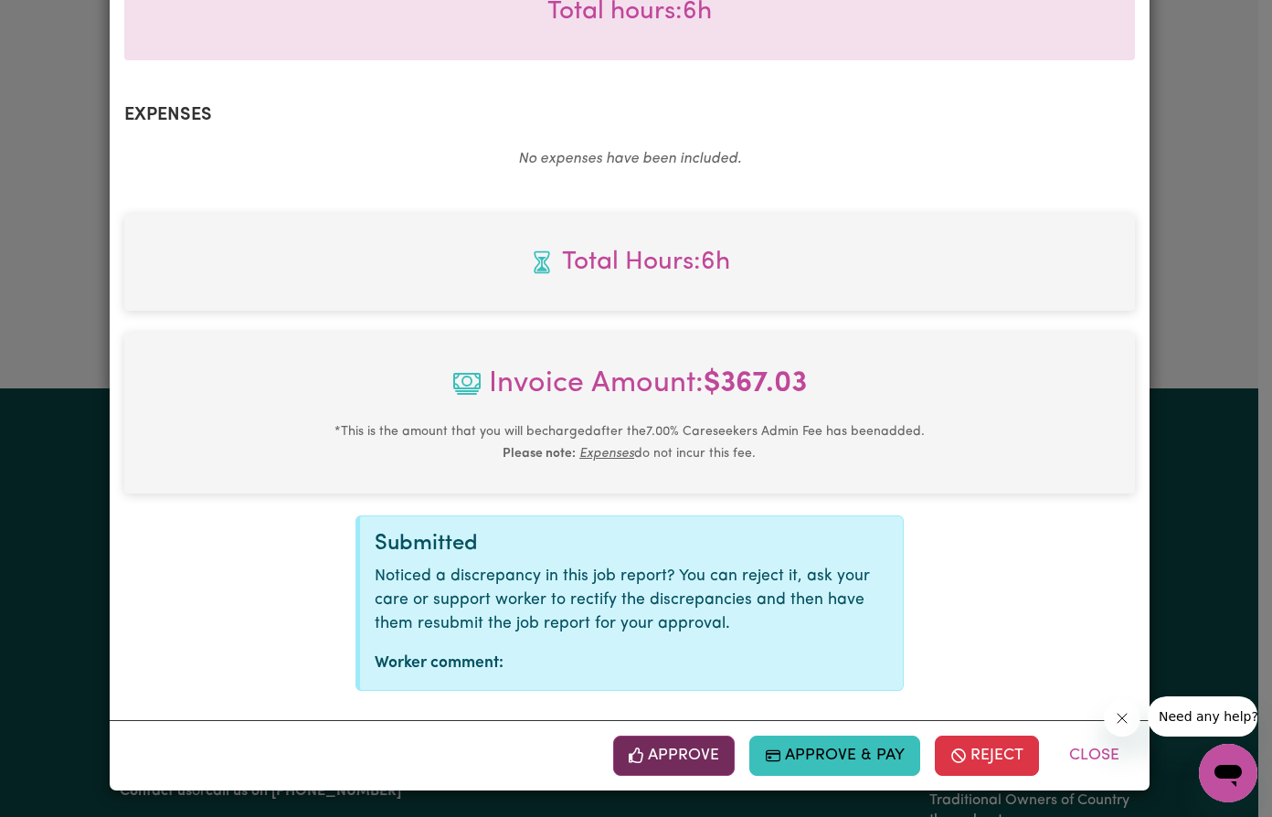
click at [655, 766] on button "Approve" at bounding box center [674, 755] width 122 height 40
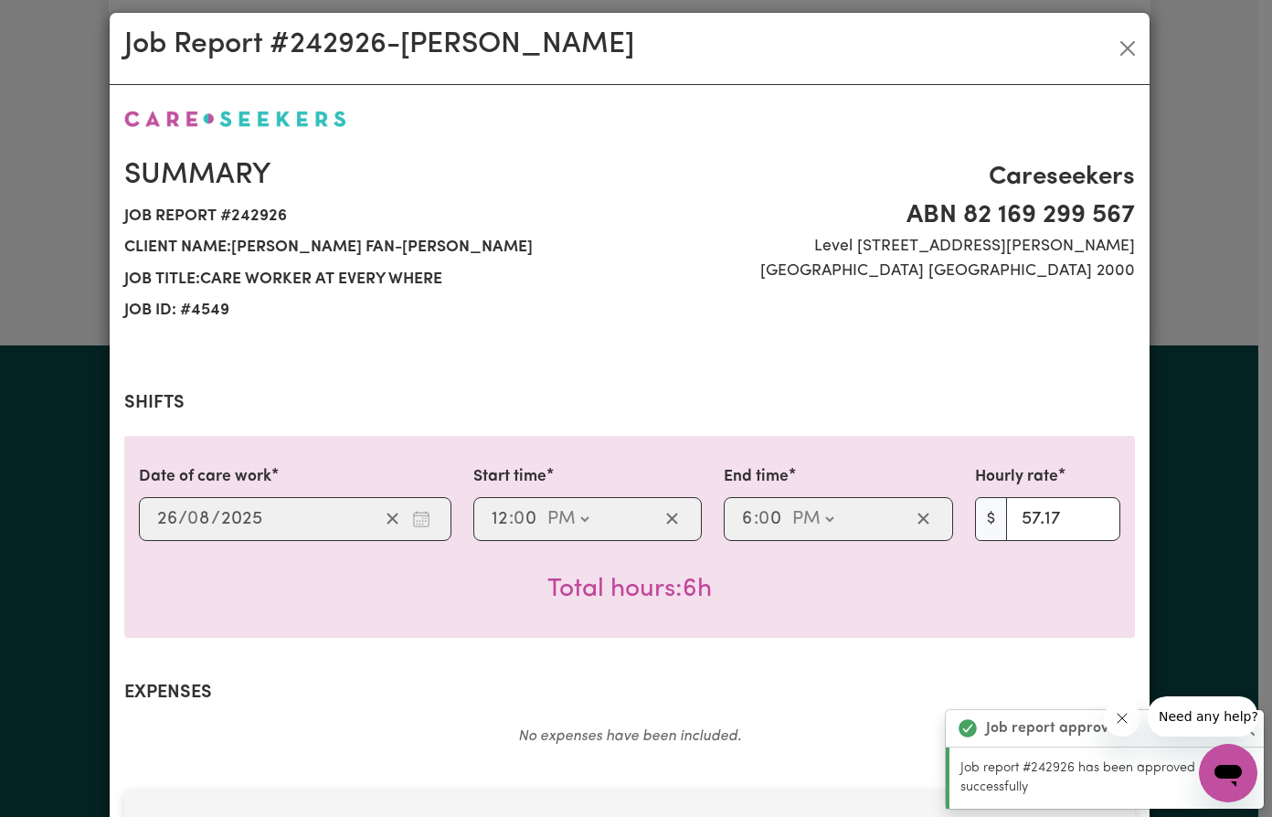
scroll to position [0, 0]
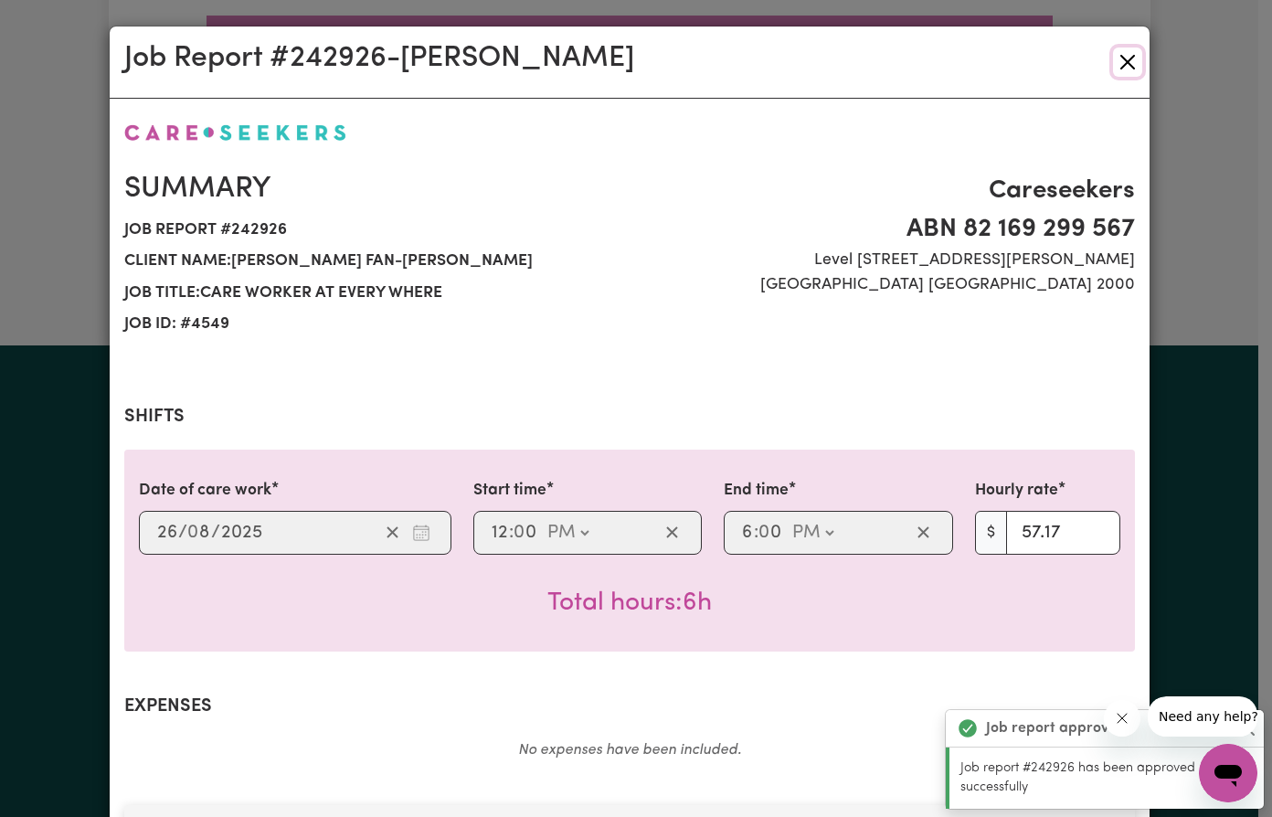
click at [1125, 67] on button "Close" at bounding box center [1127, 62] width 29 height 29
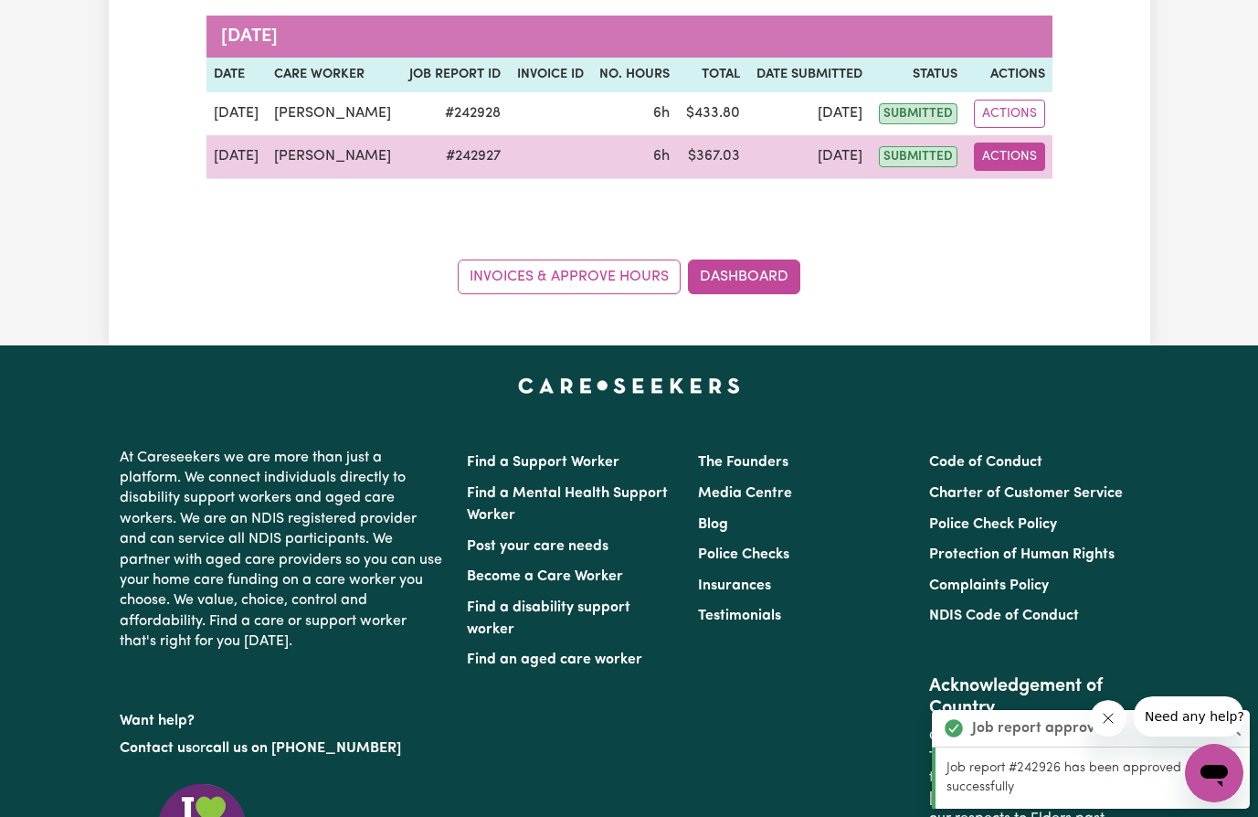
click at [1003, 151] on button "Actions" at bounding box center [1009, 157] width 71 height 28
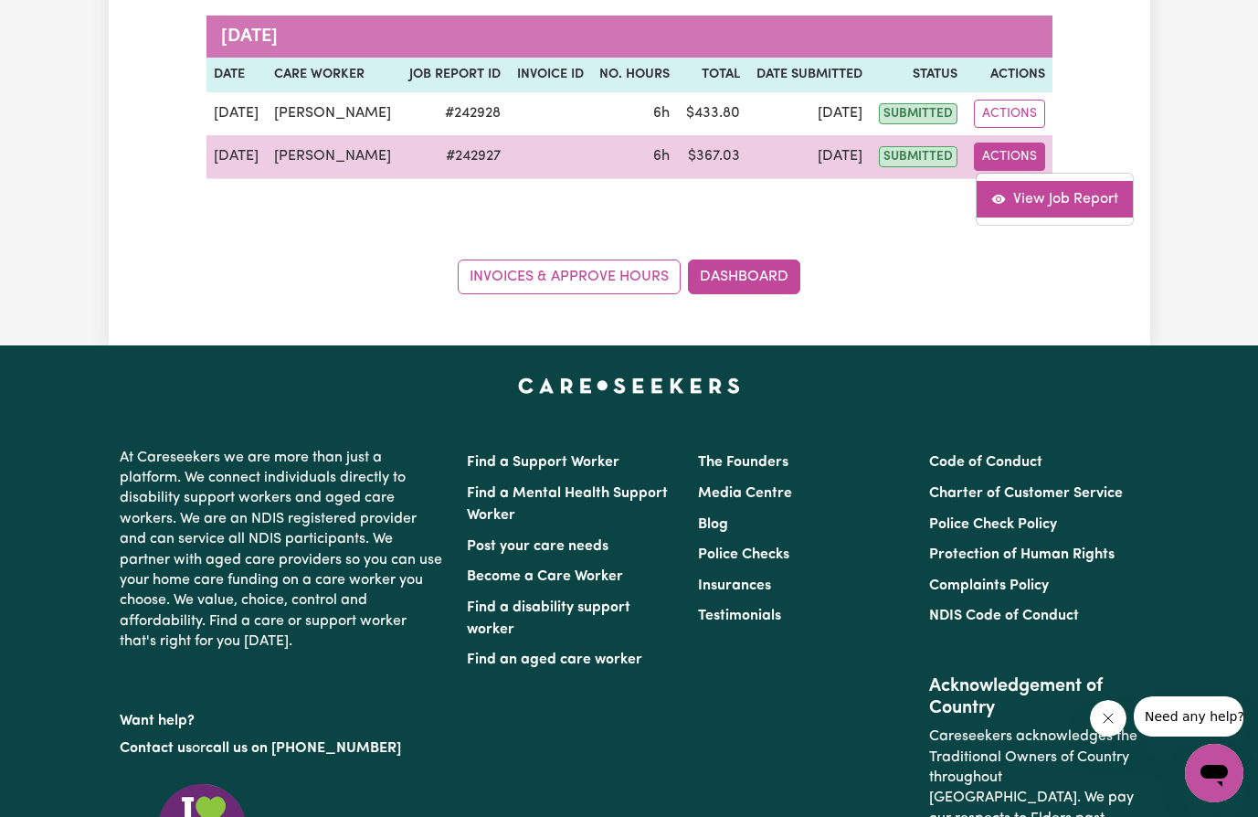
click at [1030, 200] on link "View Job Report" at bounding box center [1055, 199] width 156 height 37
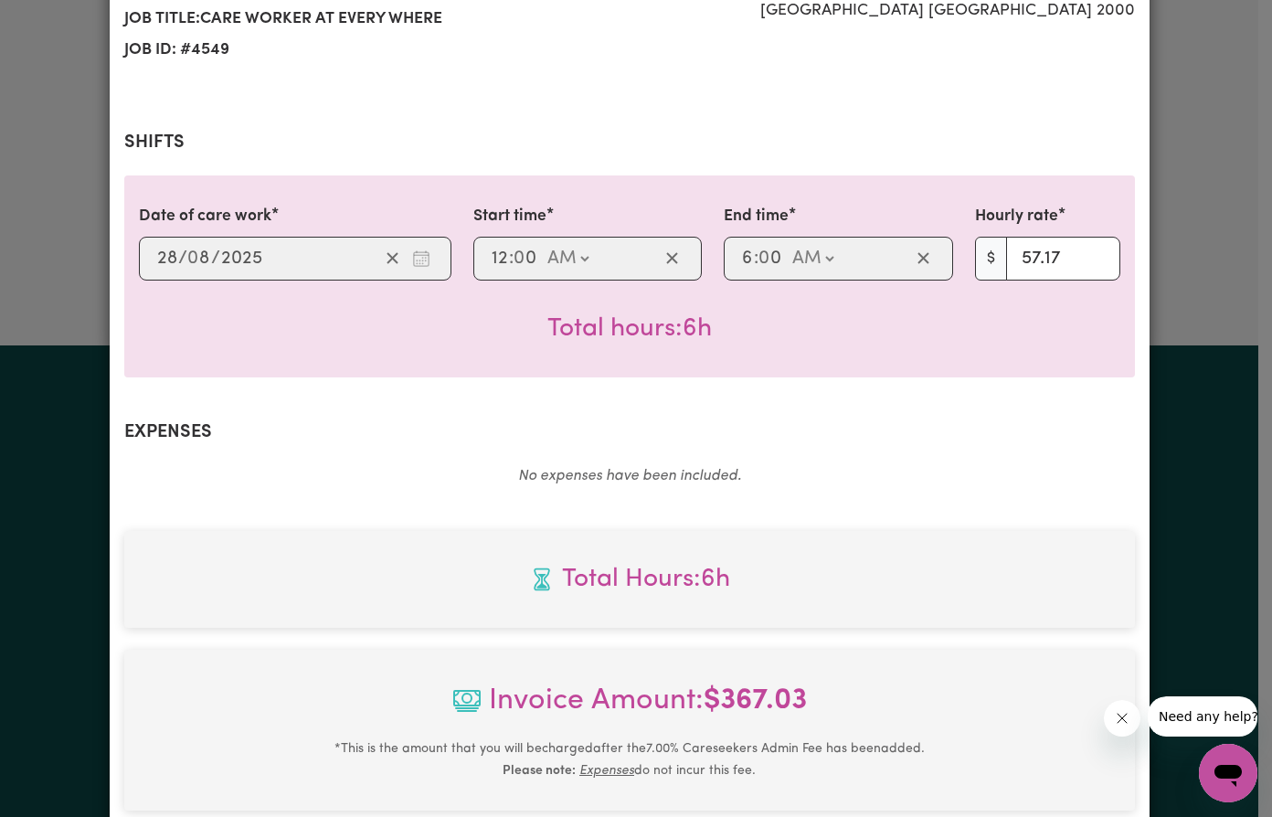
scroll to position [592, 0]
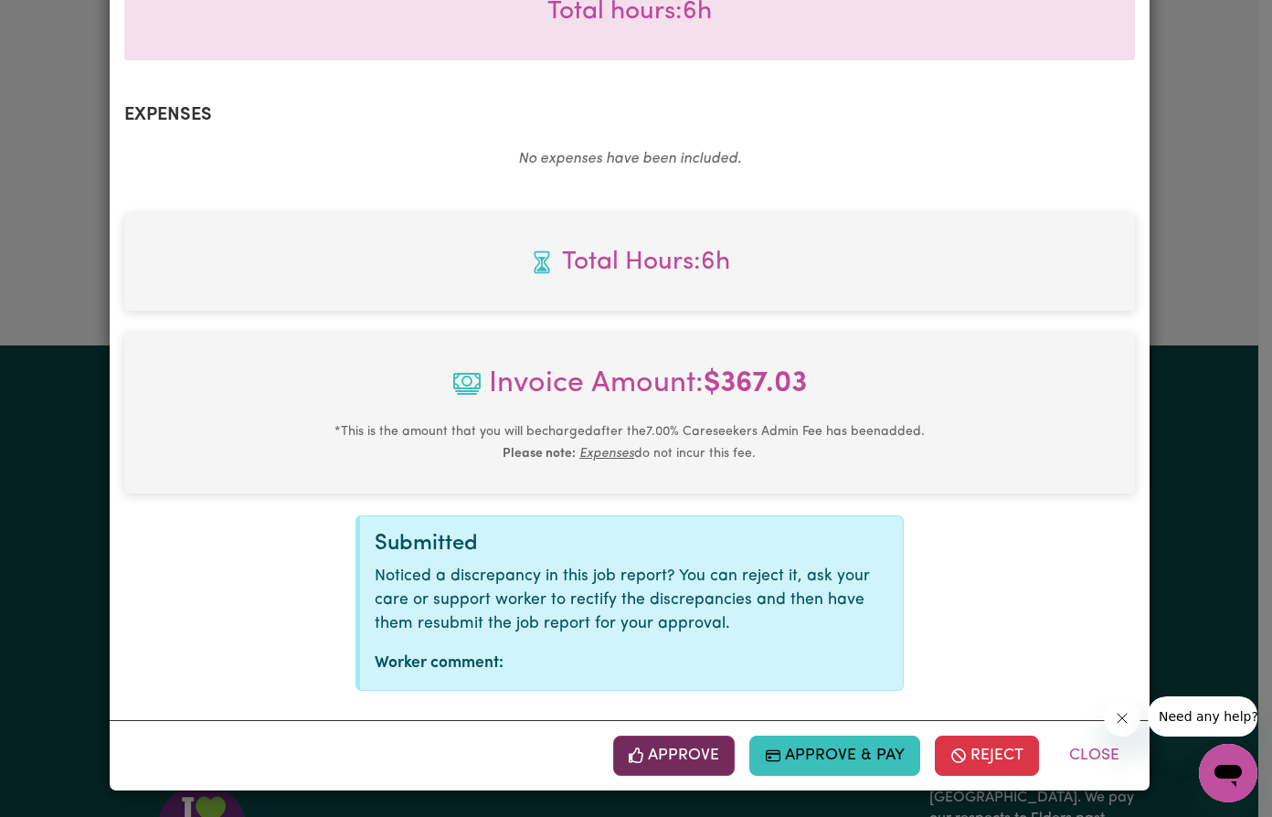
click at [673, 737] on button "Approve" at bounding box center [674, 755] width 122 height 40
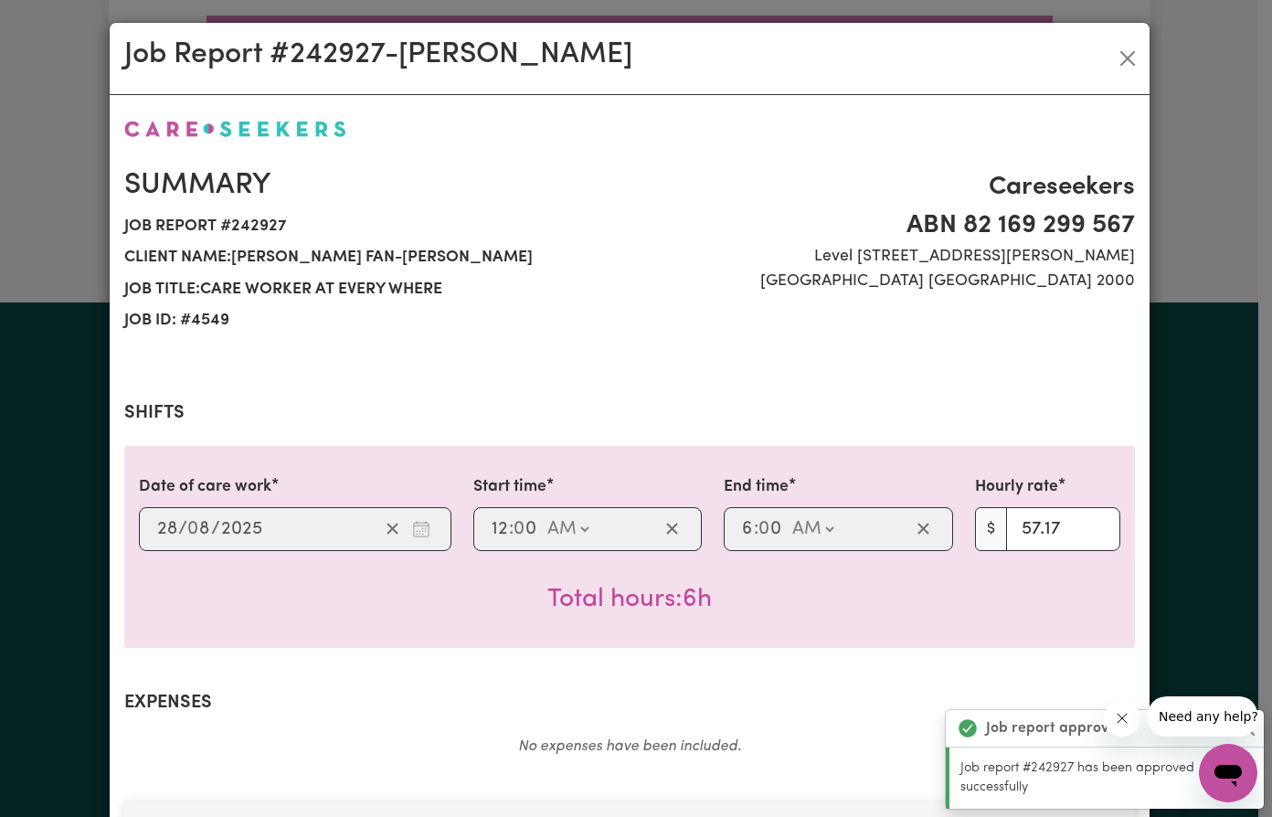
scroll to position [0, 0]
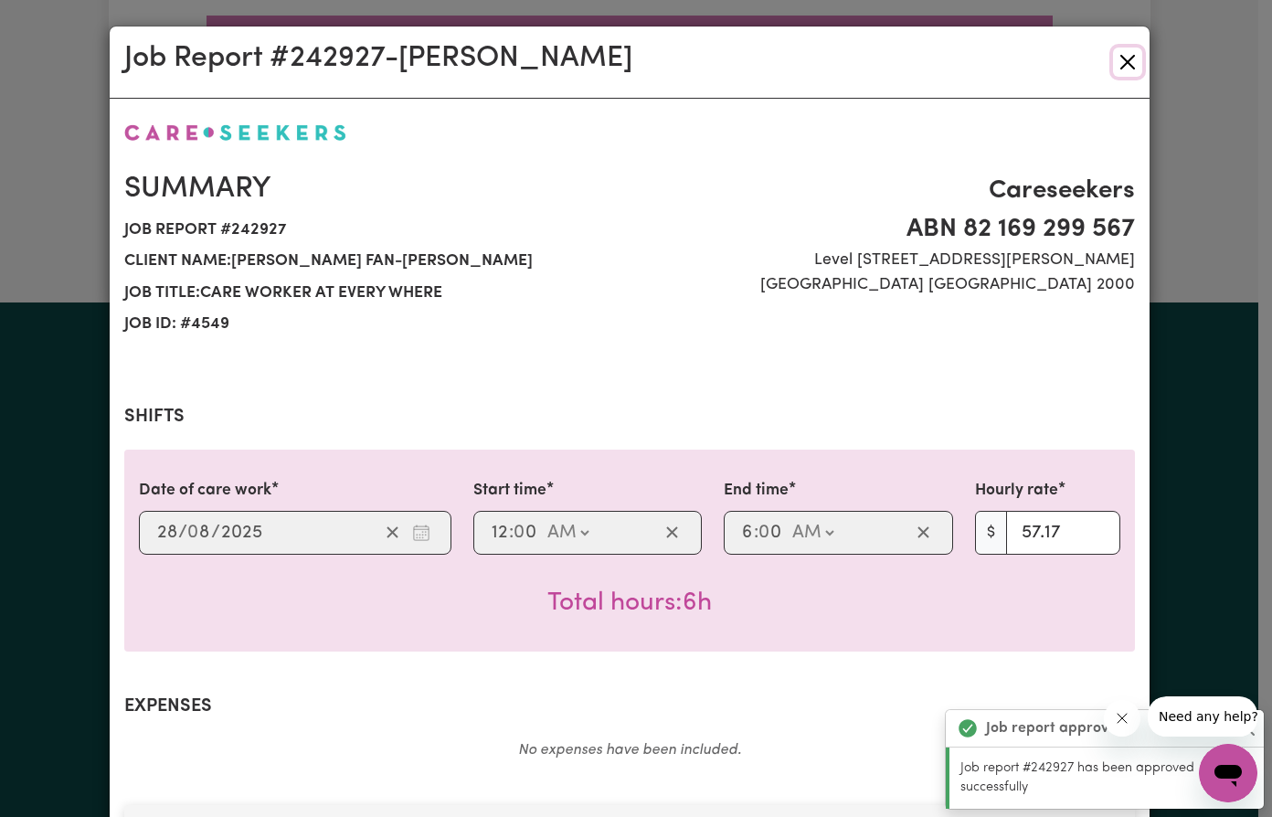
click at [1125, 64] on button "Close" at bounding box center [1127, 62] width 29 height 29
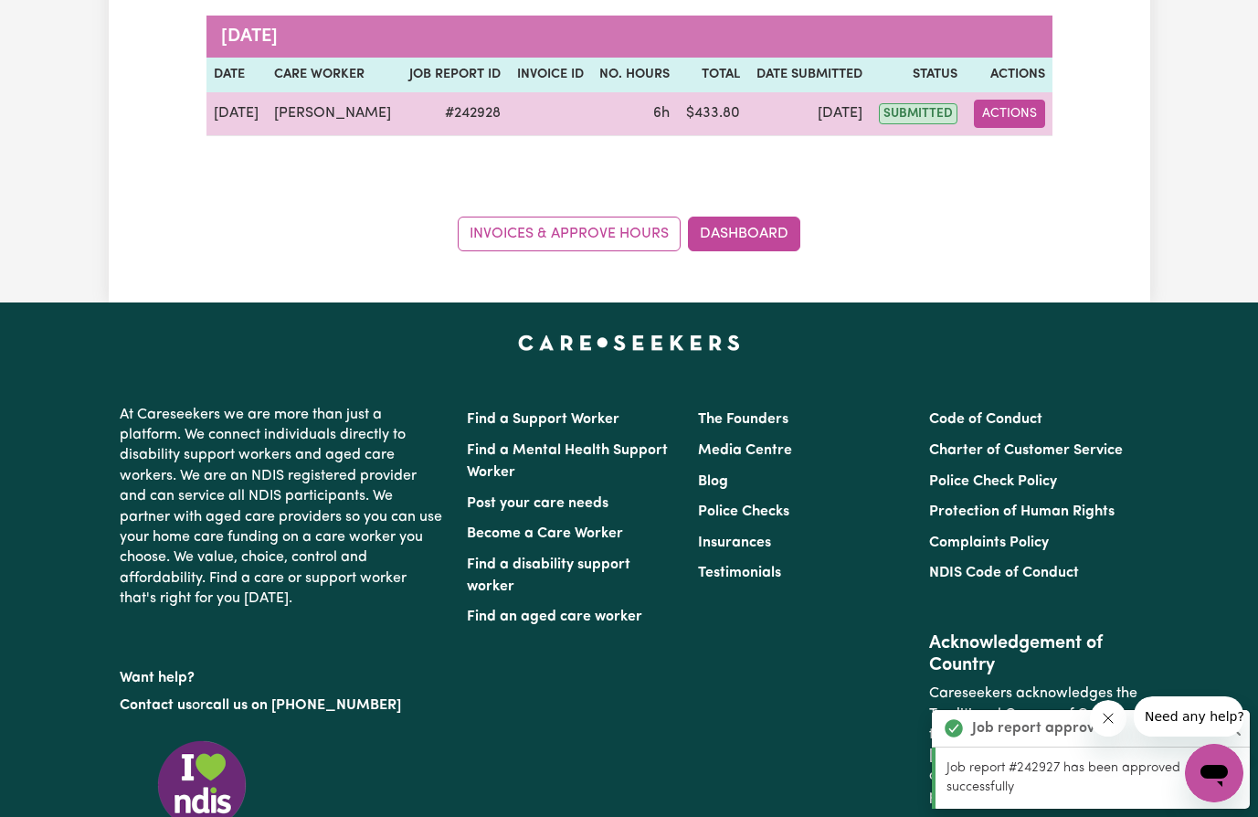
click at [1006, 111] on button "Actions" at bounding box center [1009, 114] width 71 height 28
click at [1033, 158] on link "View Job Report" at bounding box center [1055, 156] width 156 height 37
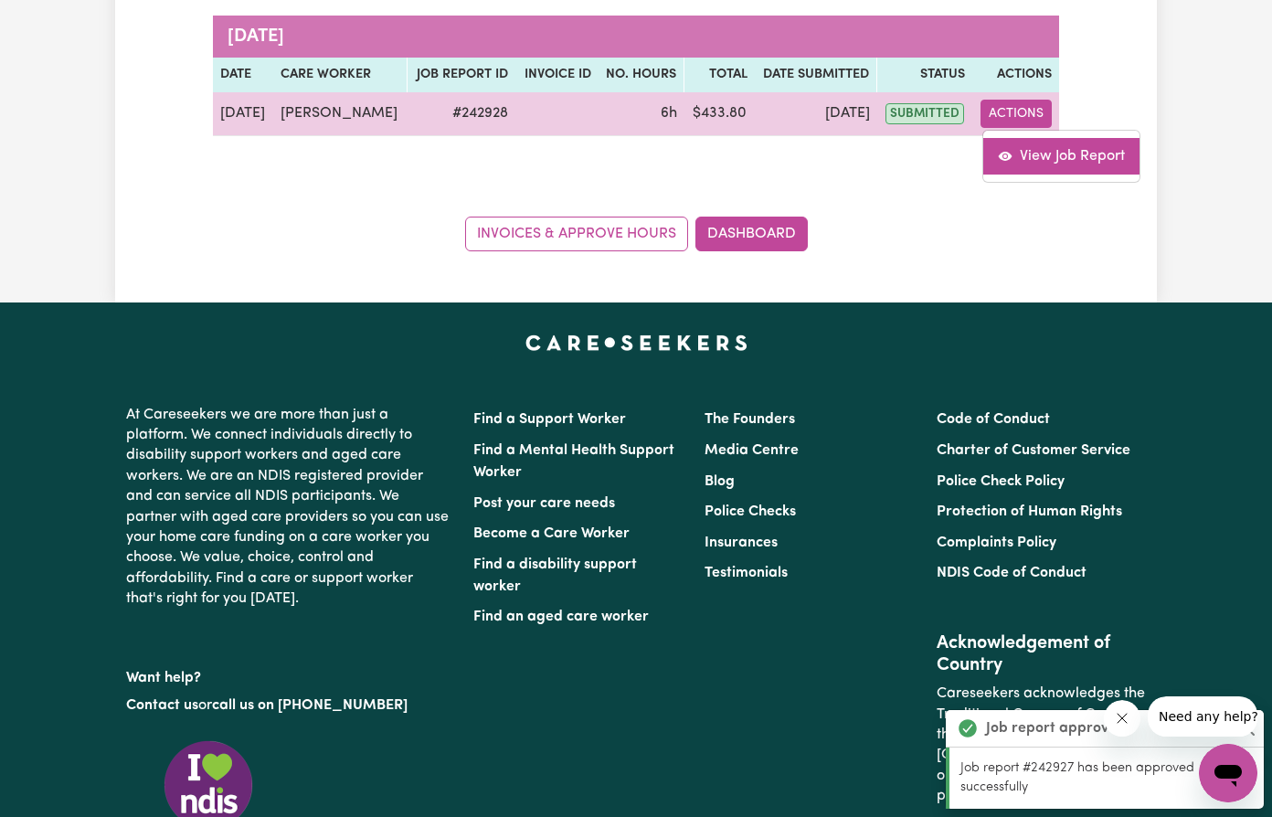
select select "pm"
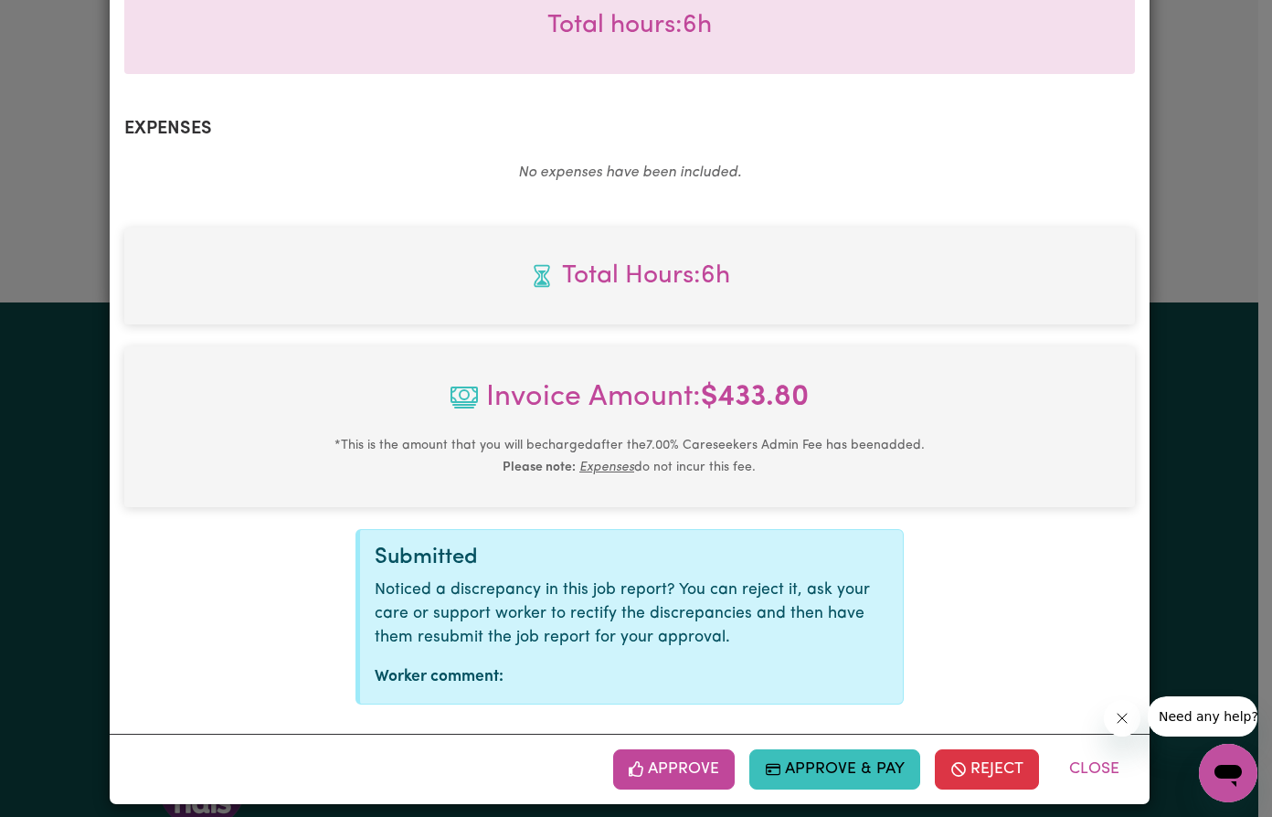
scroll to position [592, 0]
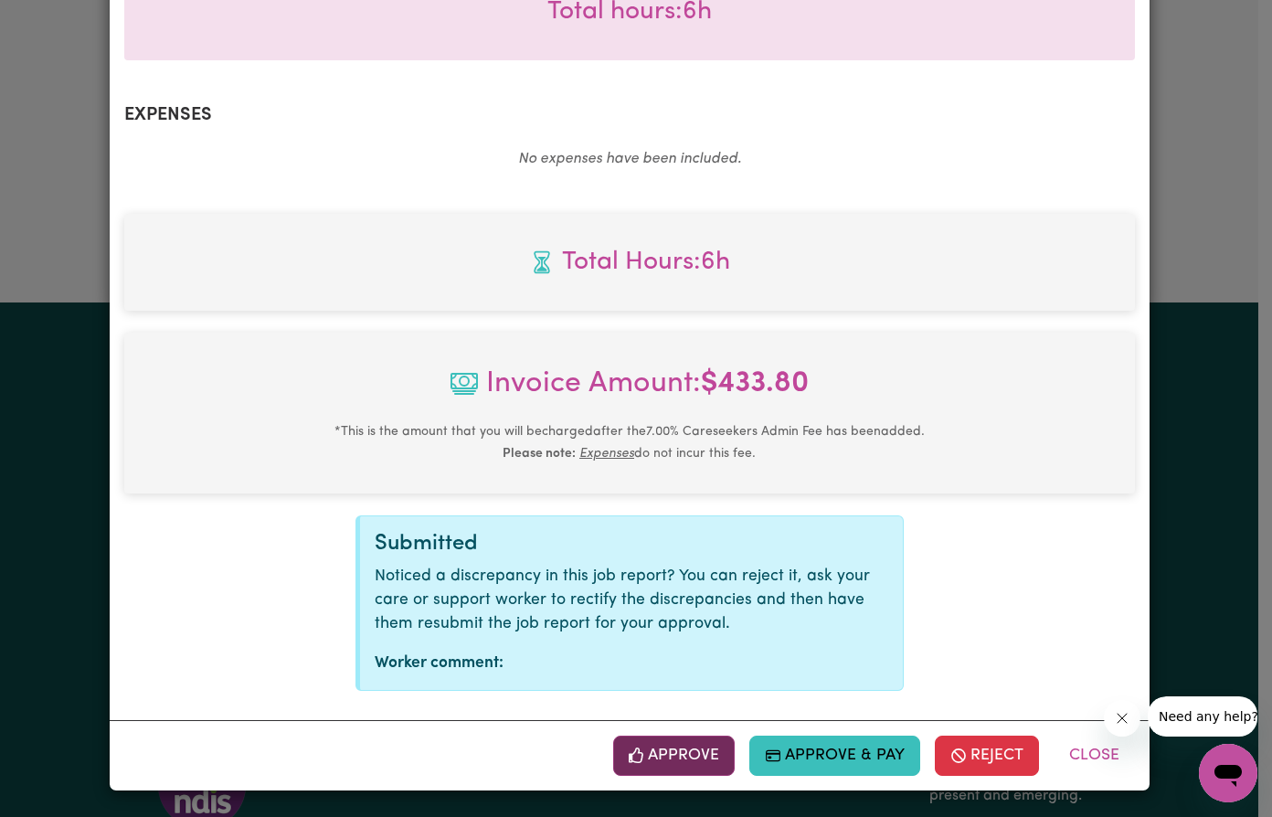
click at [671, 755] on button "Approve" at bounding box center [674, 755] width 122 height 40
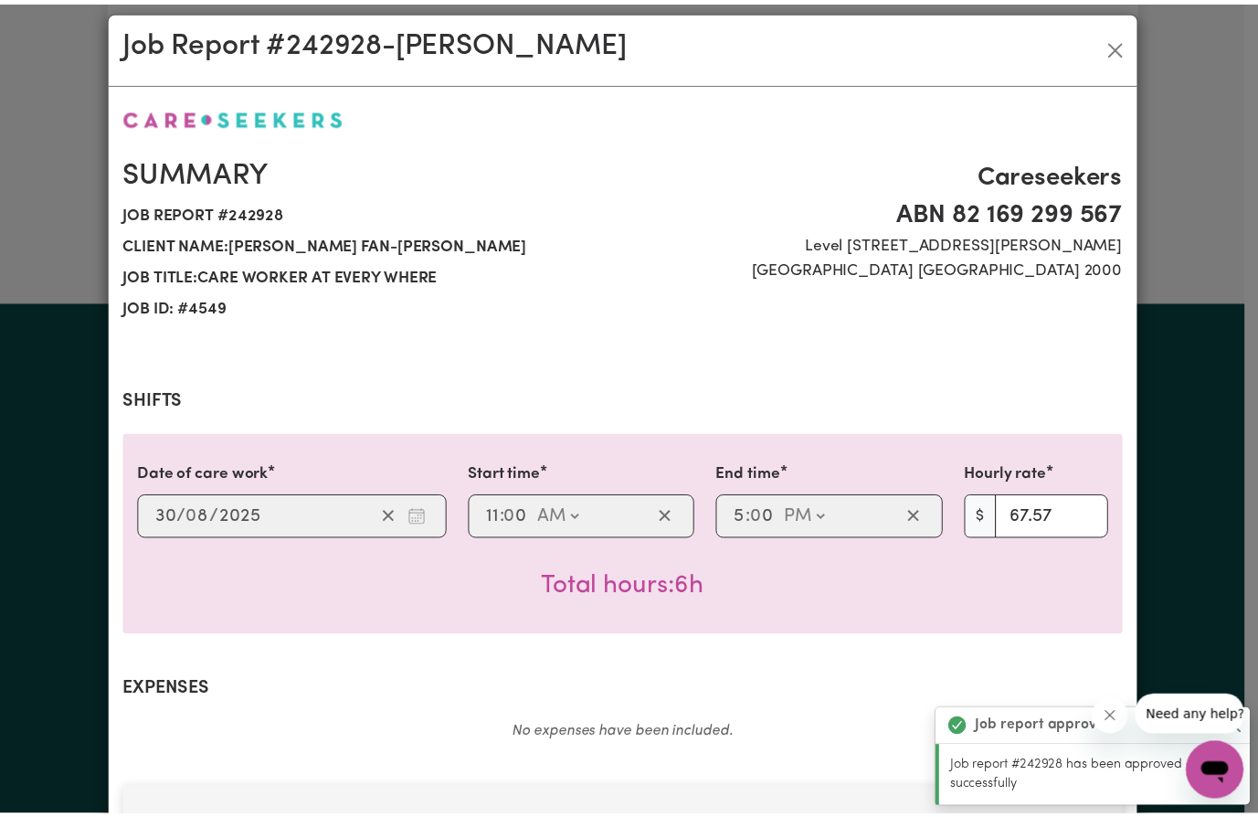
scroll to position [0, 0]
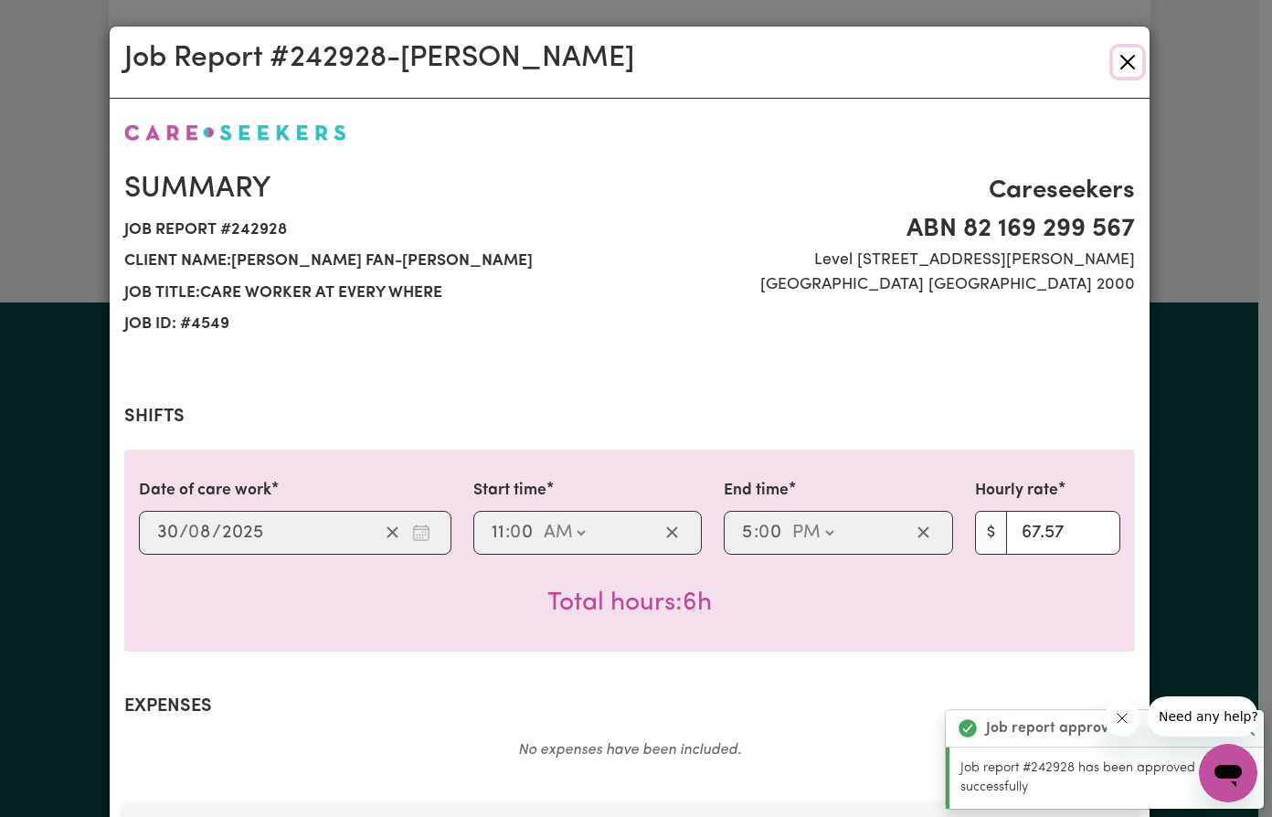
click at [1127, 61] on button "Close" at bounding box center [1127, 62] width 29 height 29
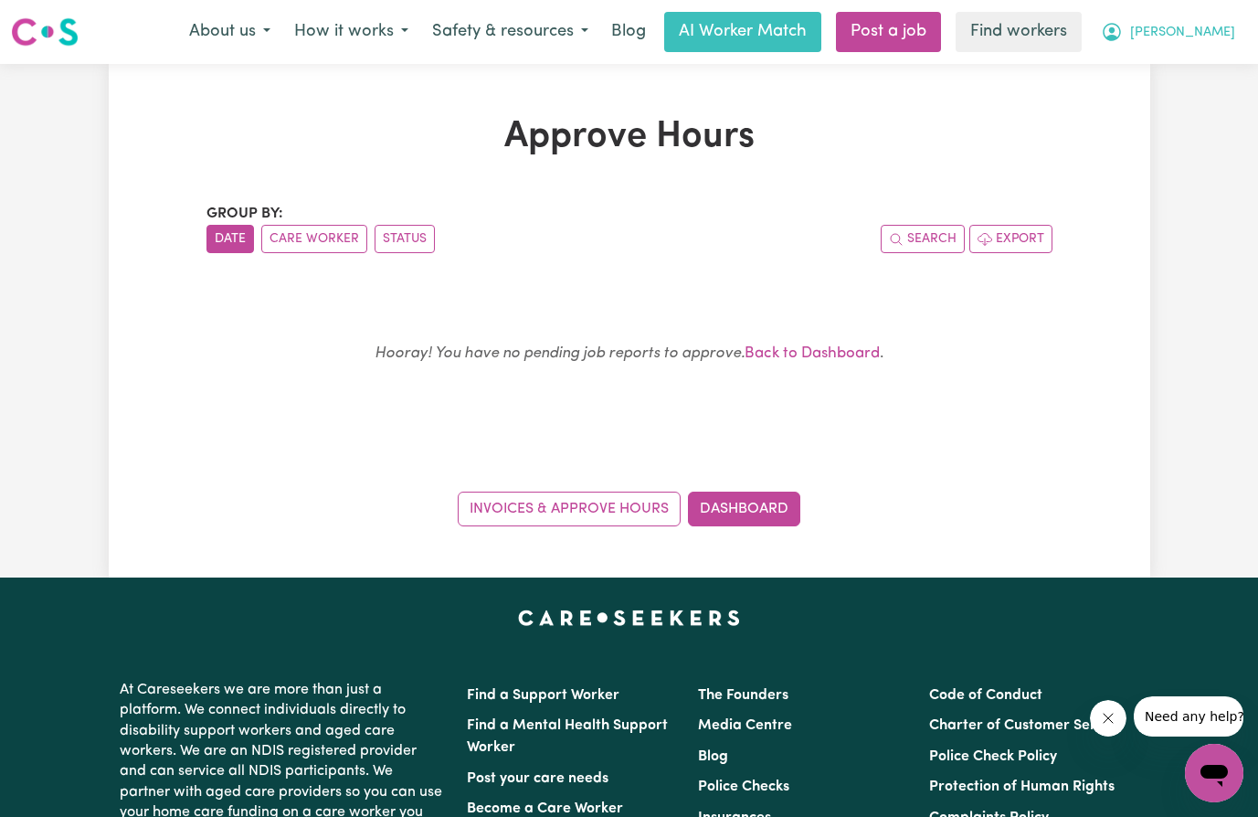
click at [1190, 25] on span "[PERSON_NAME]" at bounding box center [1182, 33] width 105 height 20
click at [1188, 68] on link "My Dashboard" at bounding box center [1174, 71] width 144 height 35
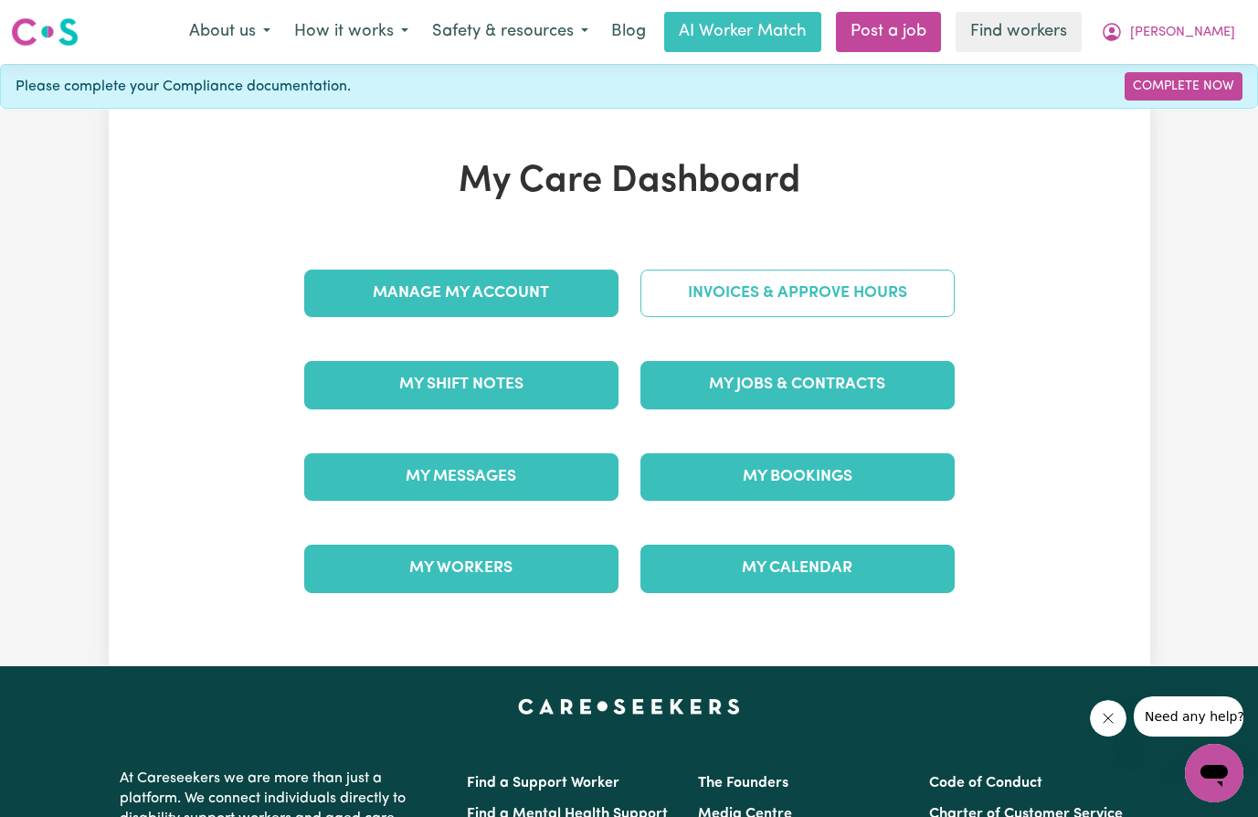
click at [818, 305] on link "Invoices & Approve Hours" at bounding box center [797, 293] width 314 height 48
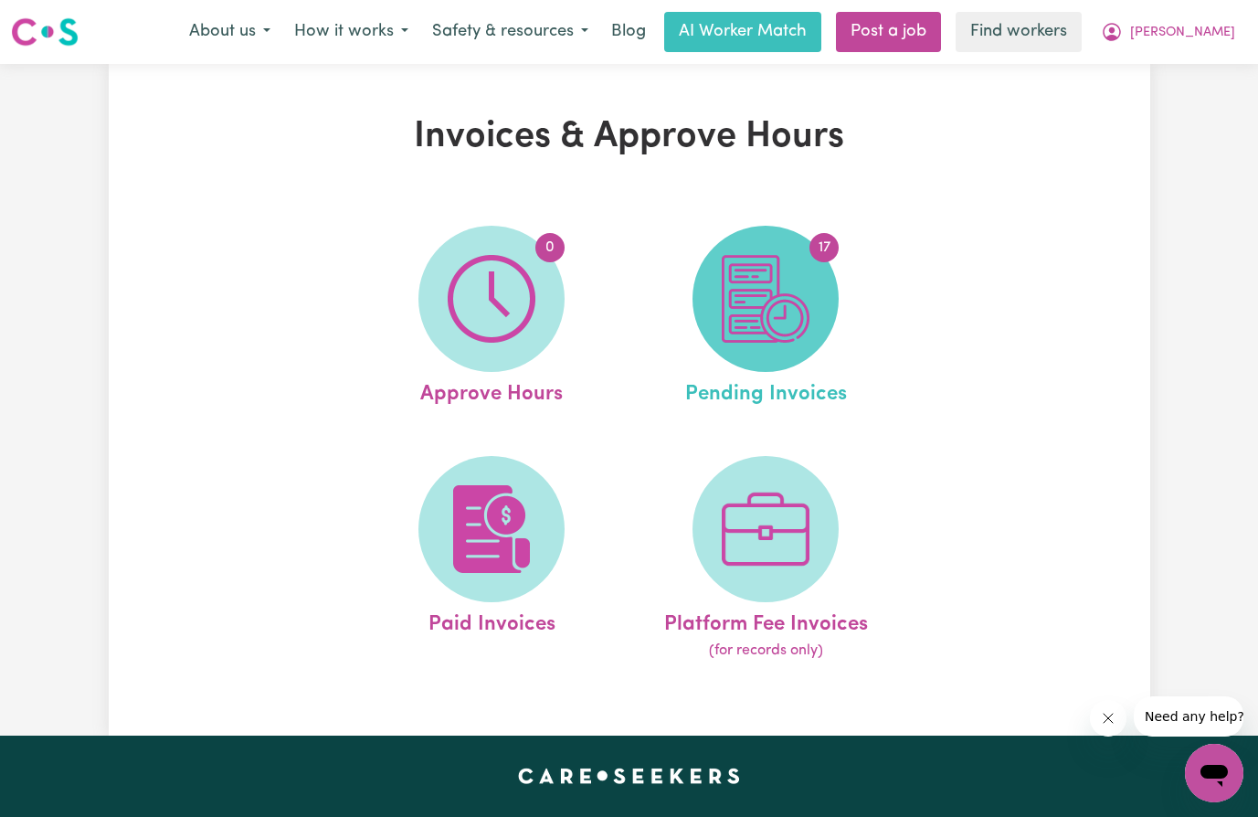
click at [761, 305] on img at bounding box center [766, 299] width 88 height 88
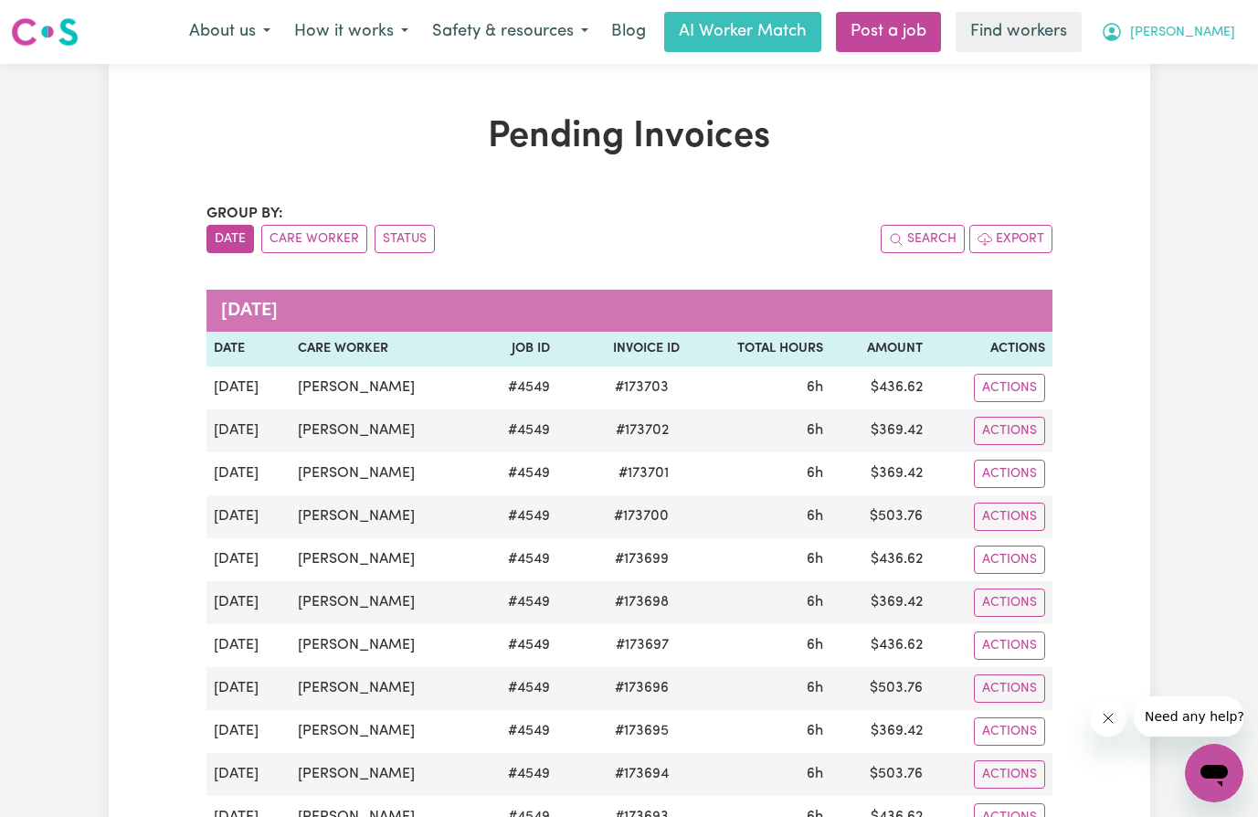
click at [1203, 33] on span "[PERSON_NAME]" at bounding box center [1182, 33] width 105 height 20
click at [1189, 66] on link "My Dashboard" at bounding box center [1174, 71] width 144 height 35
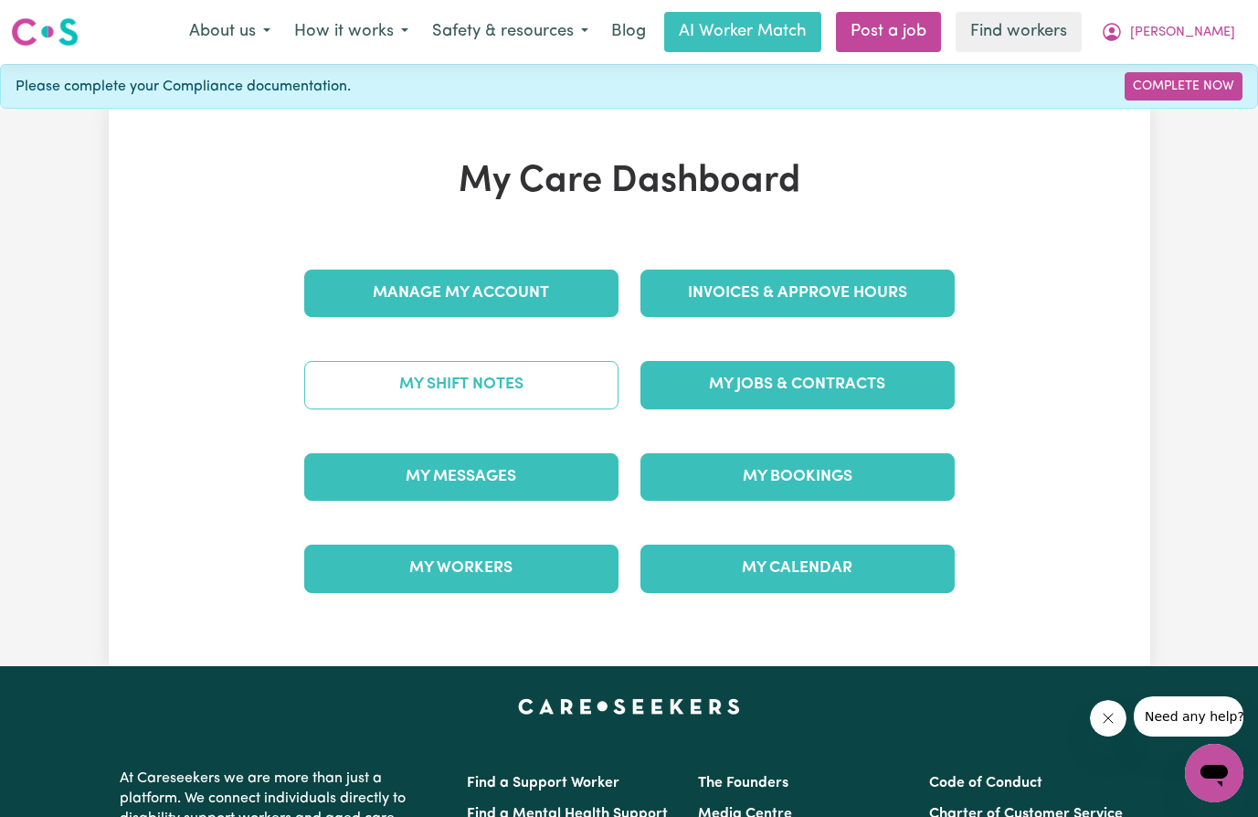
click at [487, 389] on link "My Shift Notes" at bounding box center [461, 385] width 314 height 48
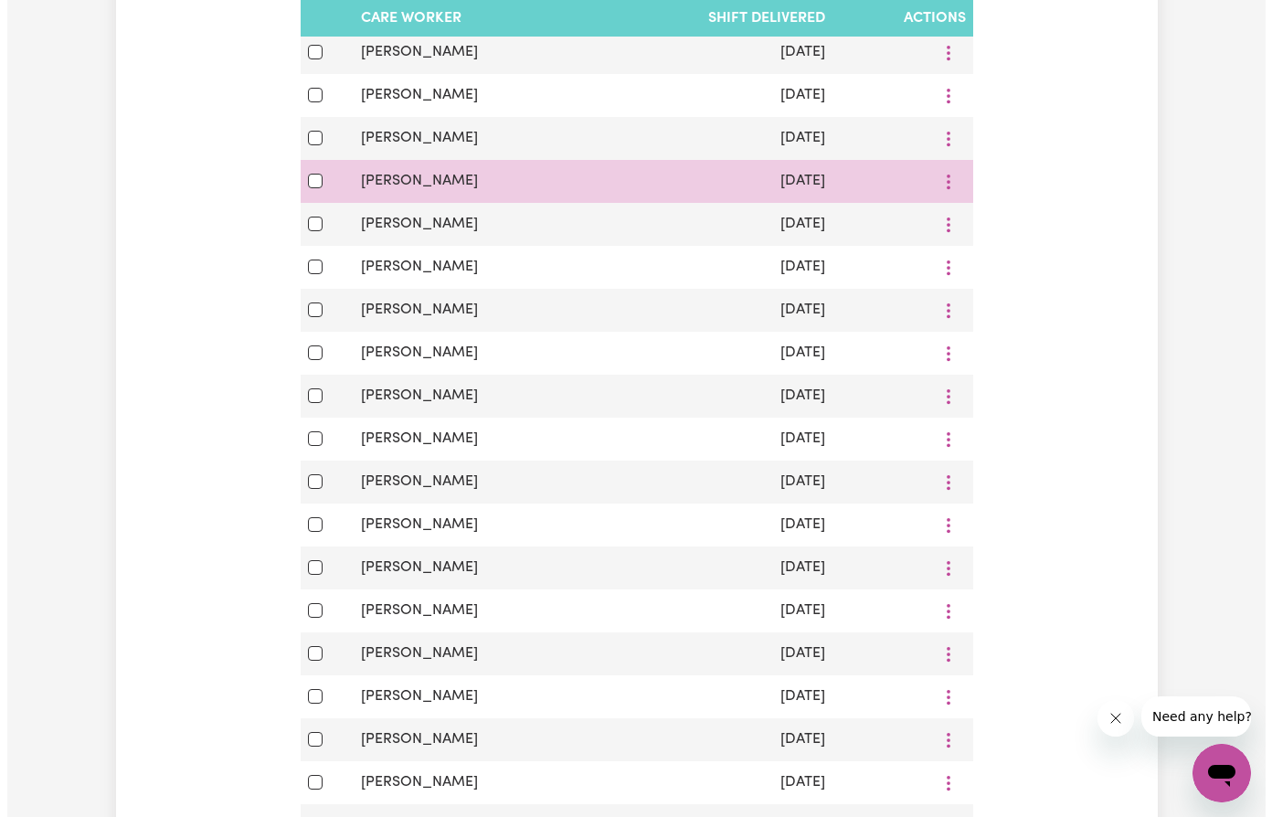
scroll to position [639, 0]
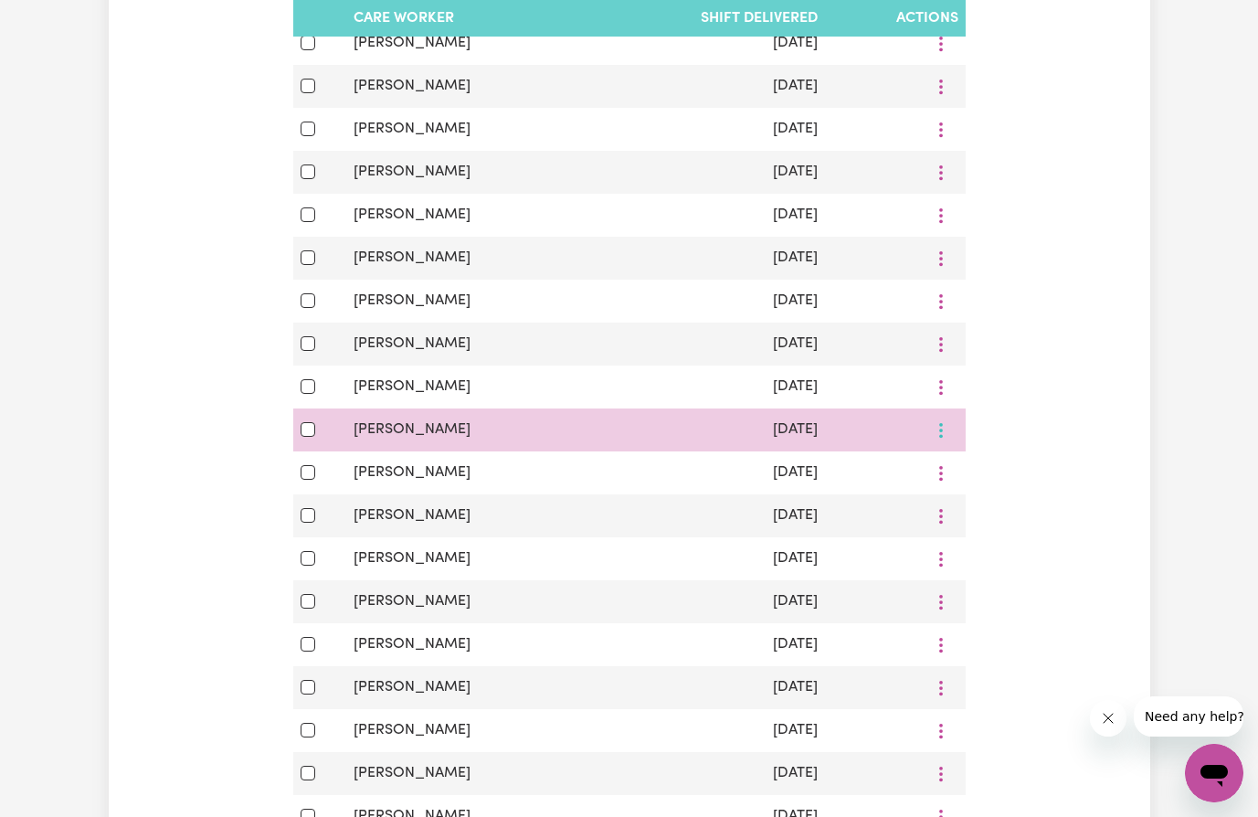
click at [938, 437] on icon "More options" at bounding box center [941, 430] width 18 height 18
click at [1009, 478] on span "View Shift Note" at bounding box center [1016, 473] width 100 height 15
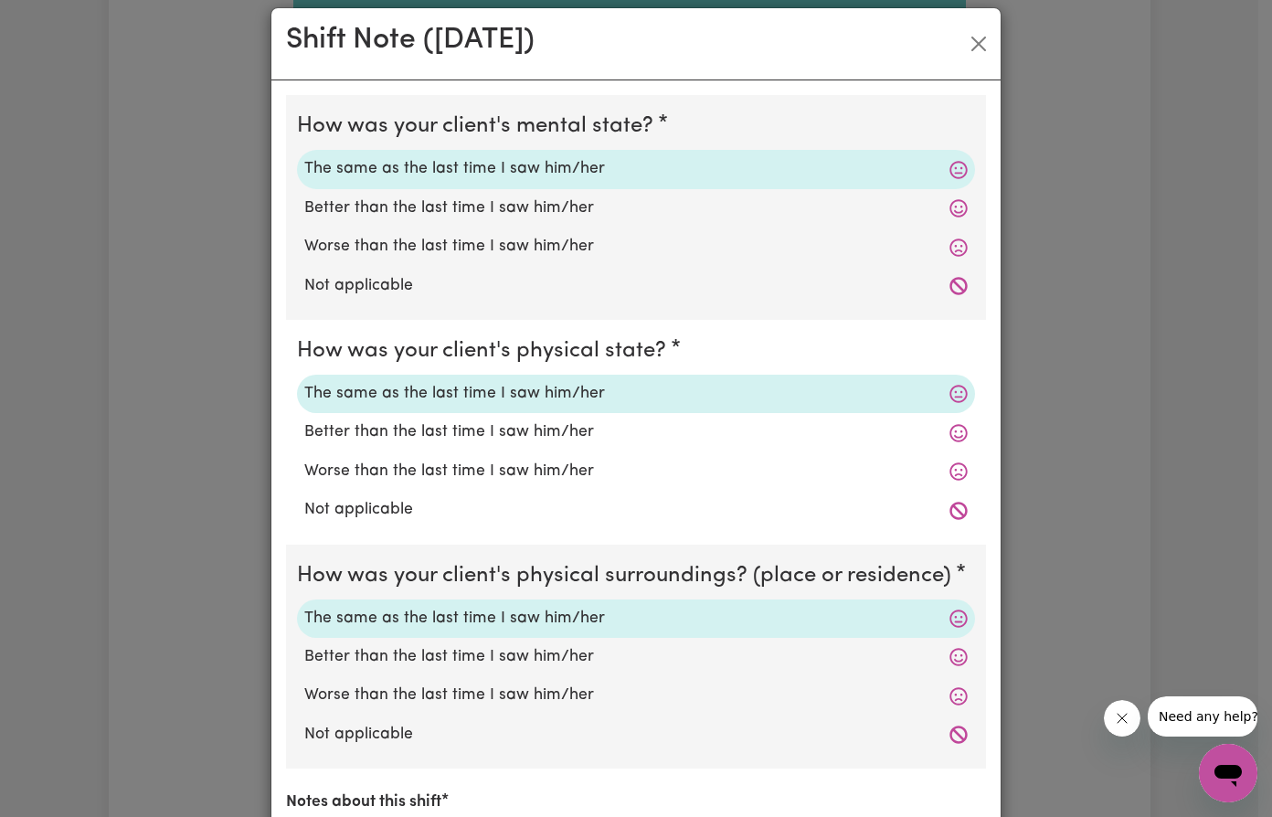
scroll to position [0, 0]
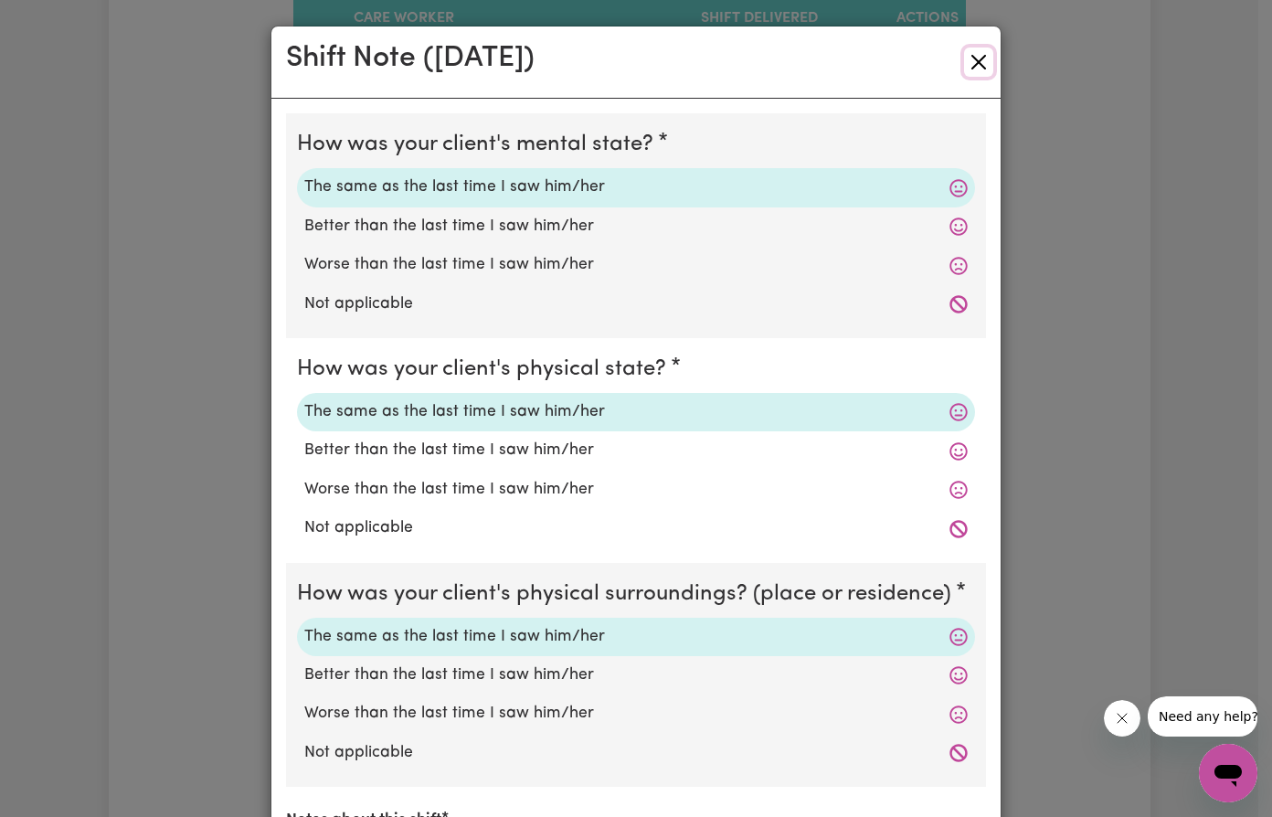
click at [981, 69] on button "Close" at bounding box center [978, 62] width 29 height 29
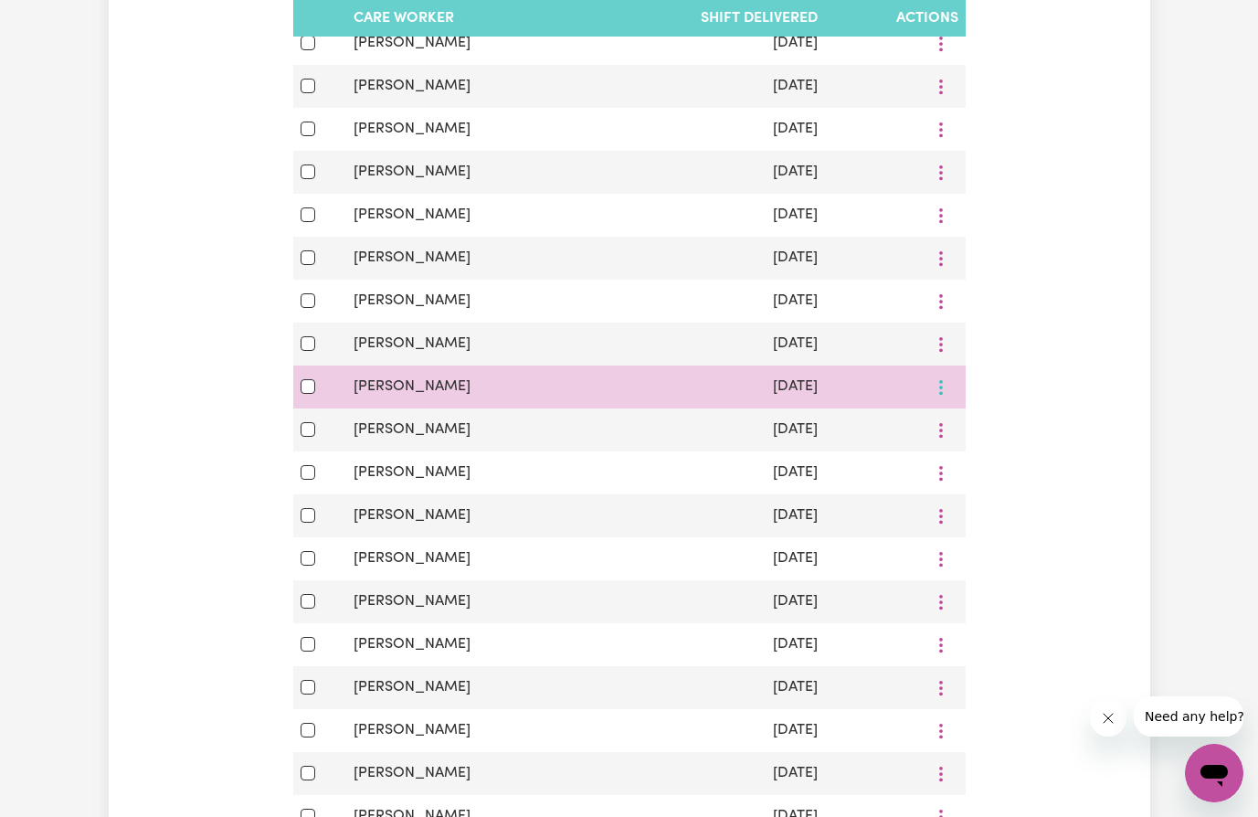
click at [938, 396] on icon "More options" at bounding box center [941, 387] width 18 height 18
click at [1005, 436] on span "View Shift Note" at bounding box center [1016, 430] width 100 height 15
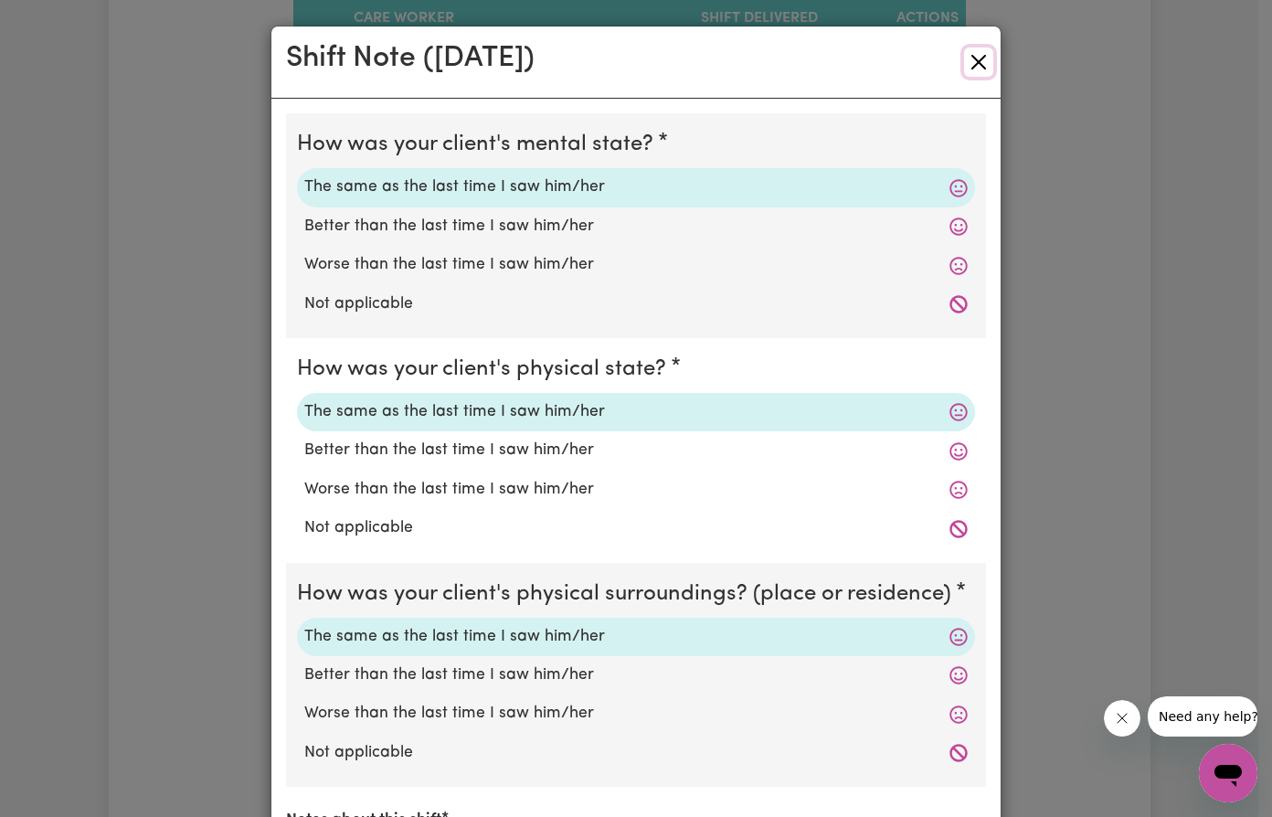
click at [971, 55] on button "Close" at bounding box center [978, 62] width 29 height 29
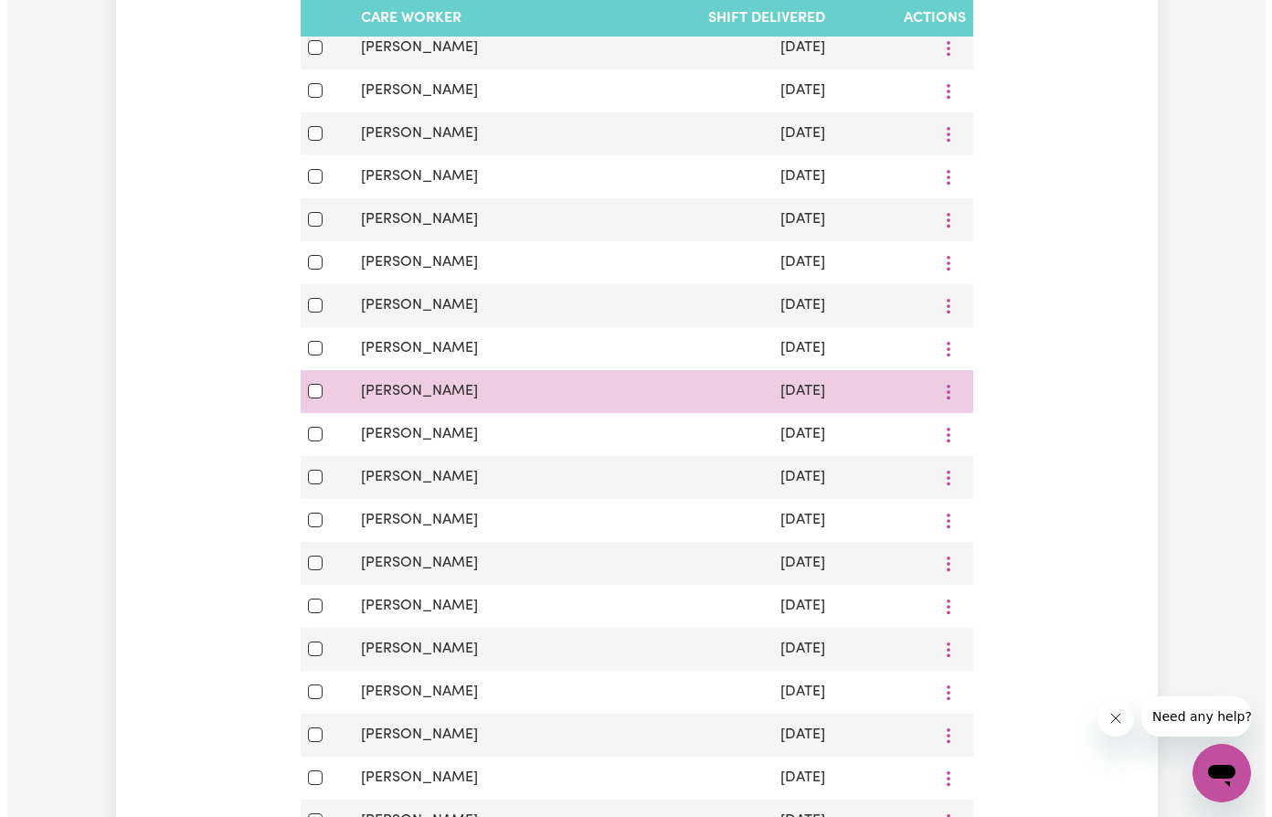
scroll to position [548, 0]
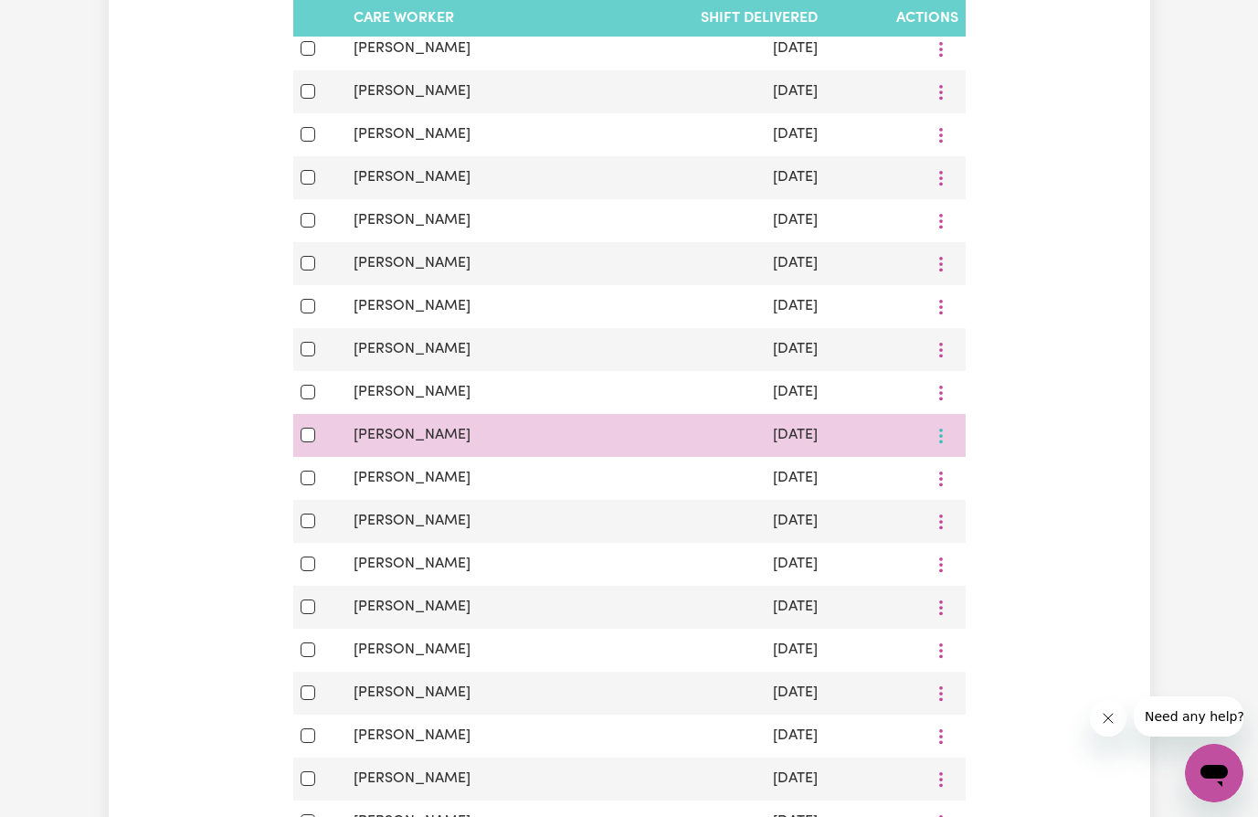
click at [945, 449] on button "More options" at bounding box center [941, 435] width 35 height 28
click at [993, 486] on span "View Shift Note" at bounding box center [1016, 478] width 100 height 15
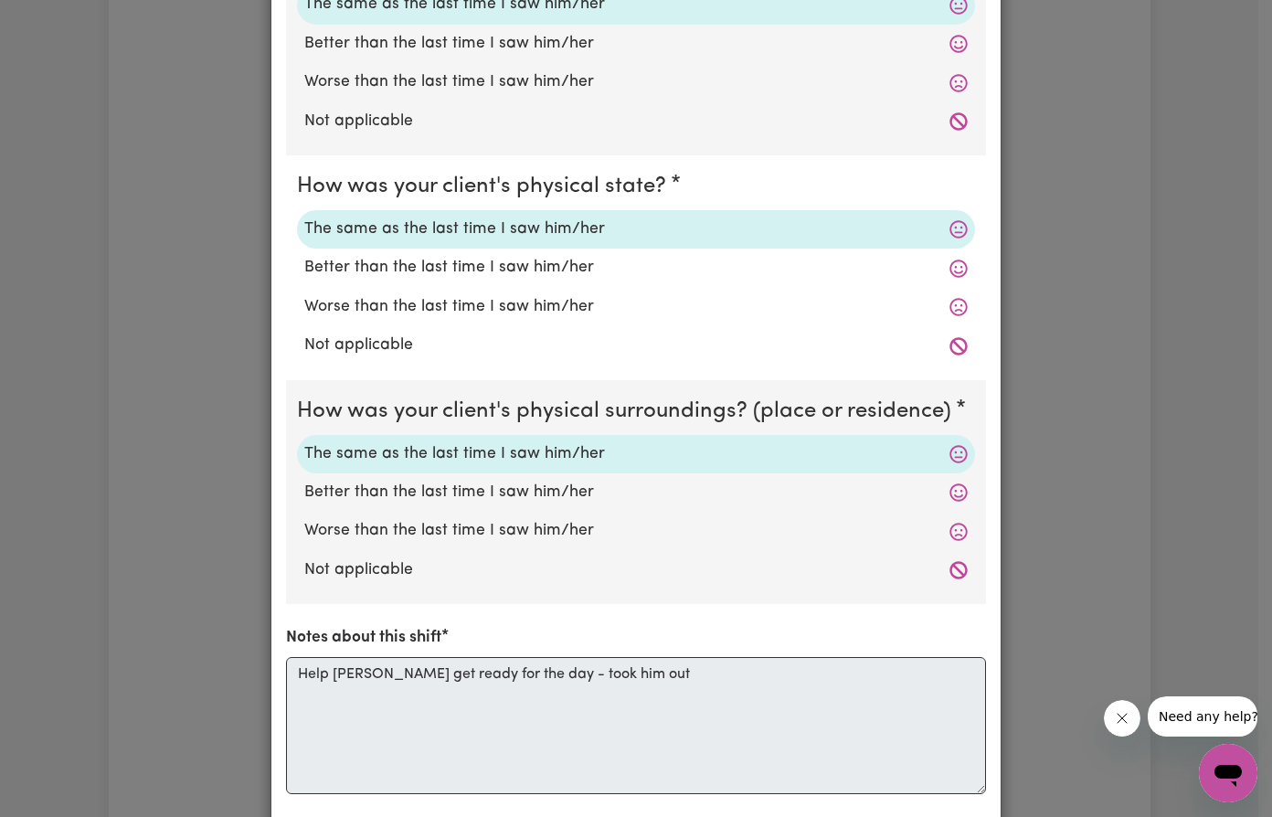
scroll to position [0, 0]
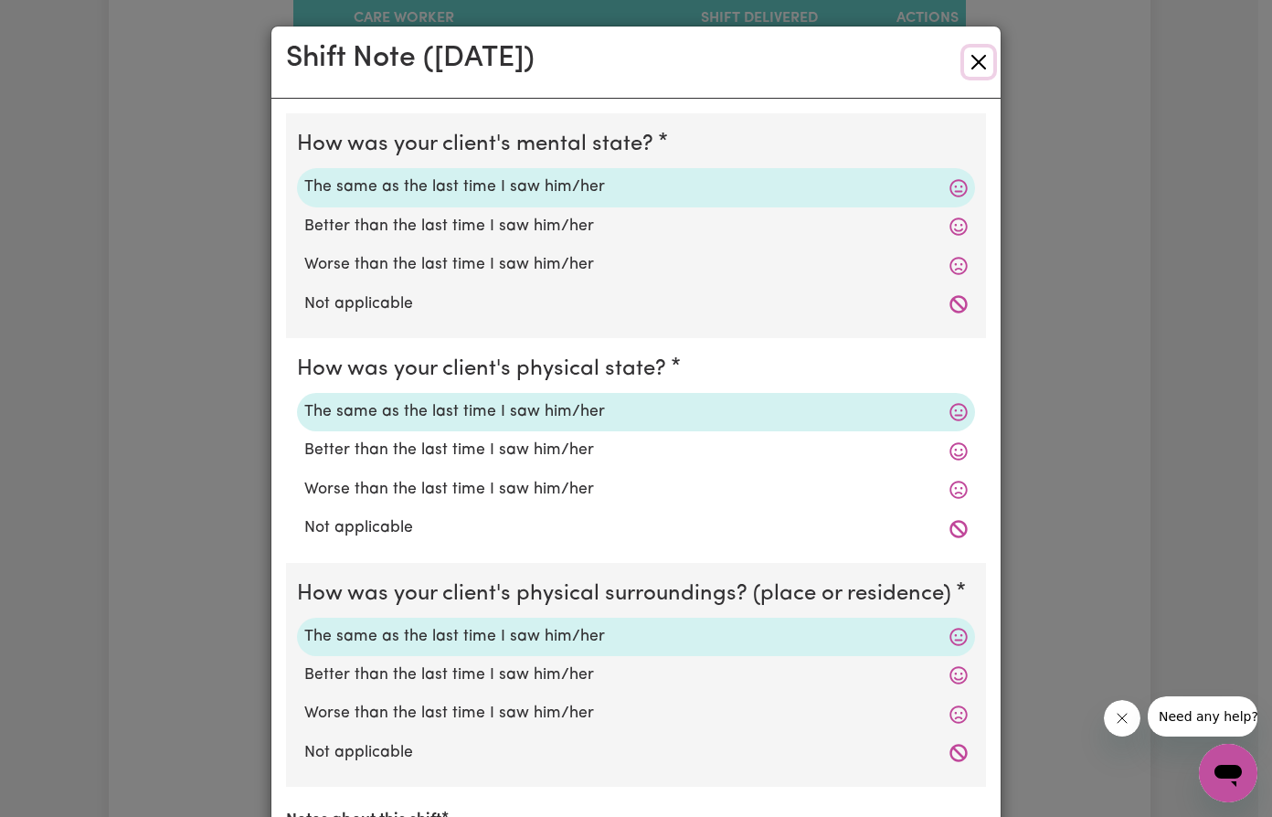
click at [980, 69] on button "Close" at bounding box center [978, 62] width 29 height 29
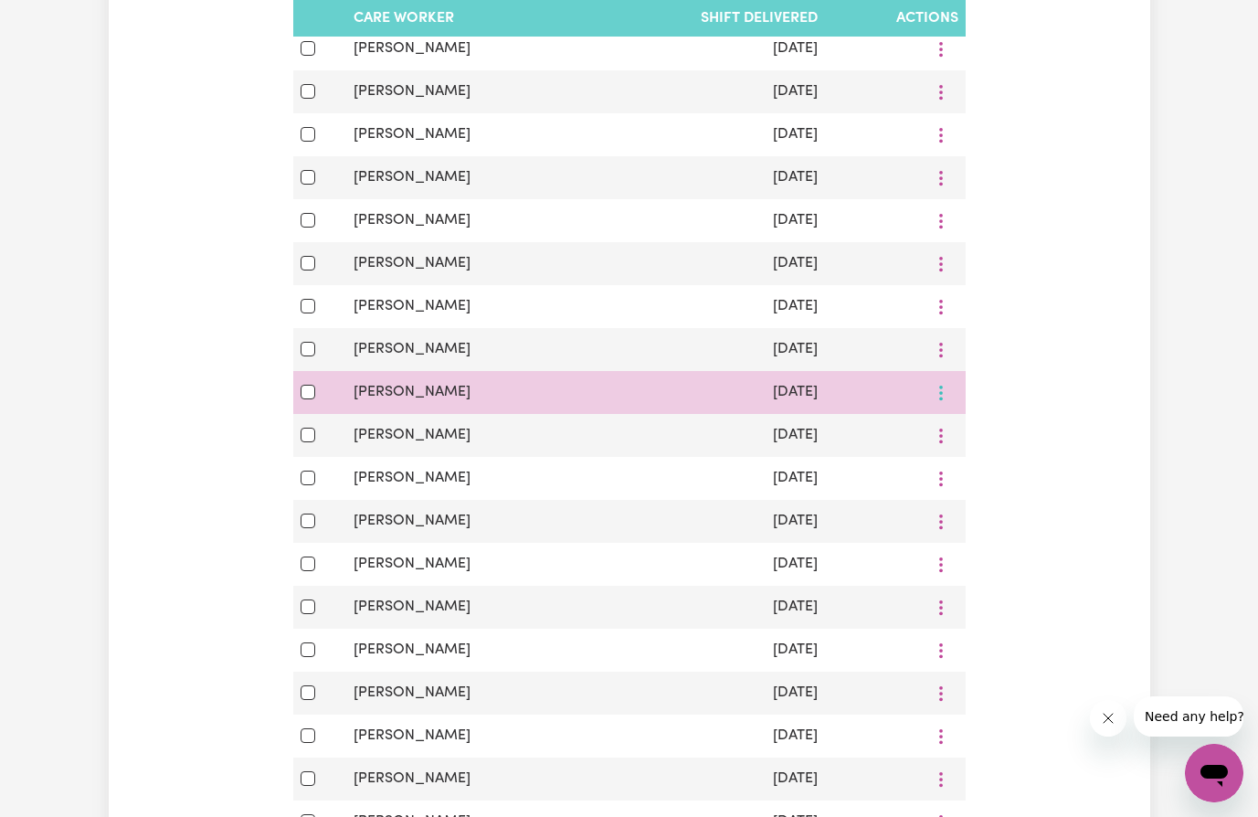
click at [945, 404] on button "More options" at bounding box center [941, 392] width 35 height 28
click at [994, 438] on span "View Shift Note" at bounding box center [1016, 435] width 100 height 15
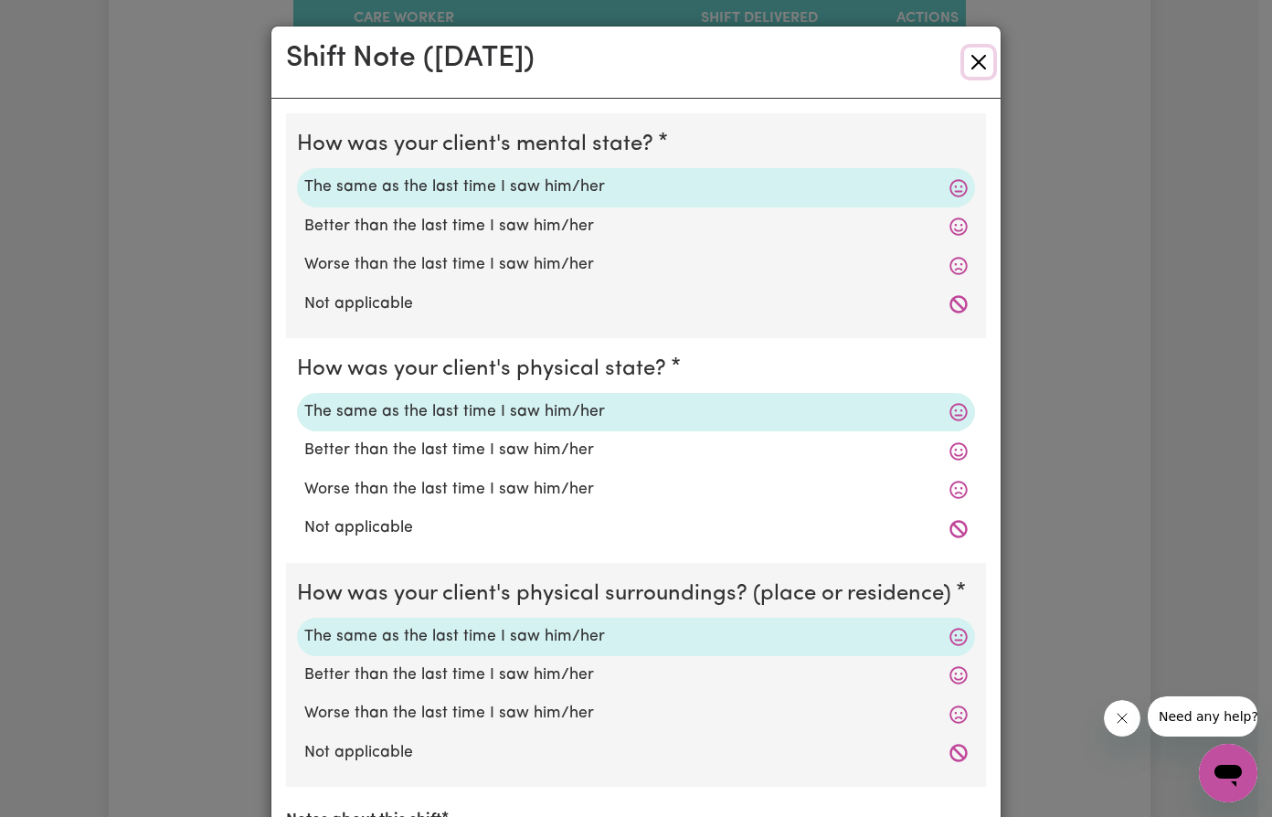
click at [978, 66] on button "Close" at bounding box center [978, 62] width 29 height 29
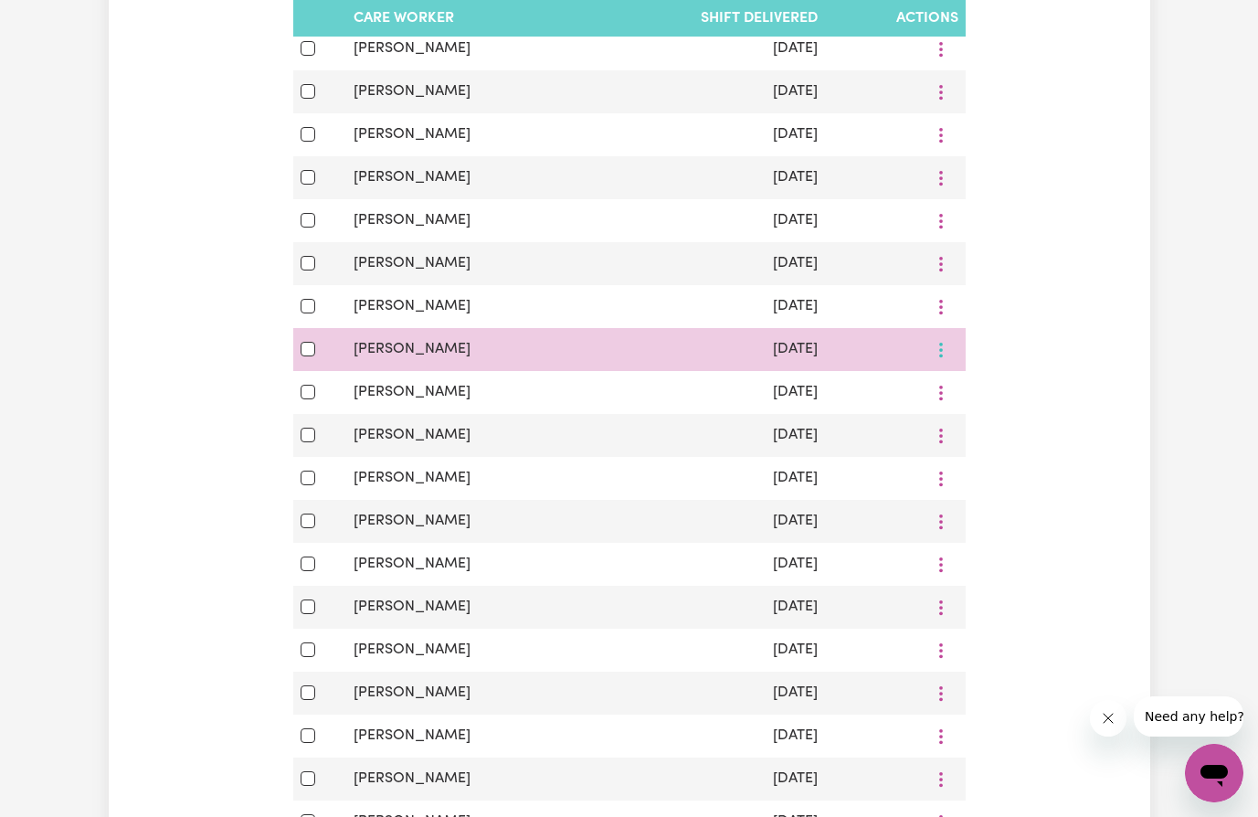
click at [944, 357] on button "More options" at bounding box center [941, 349] width 35 height 28
click at [984, 394] on span "View Shift Note" at bounding box center [1016, 392] width 100 height 15
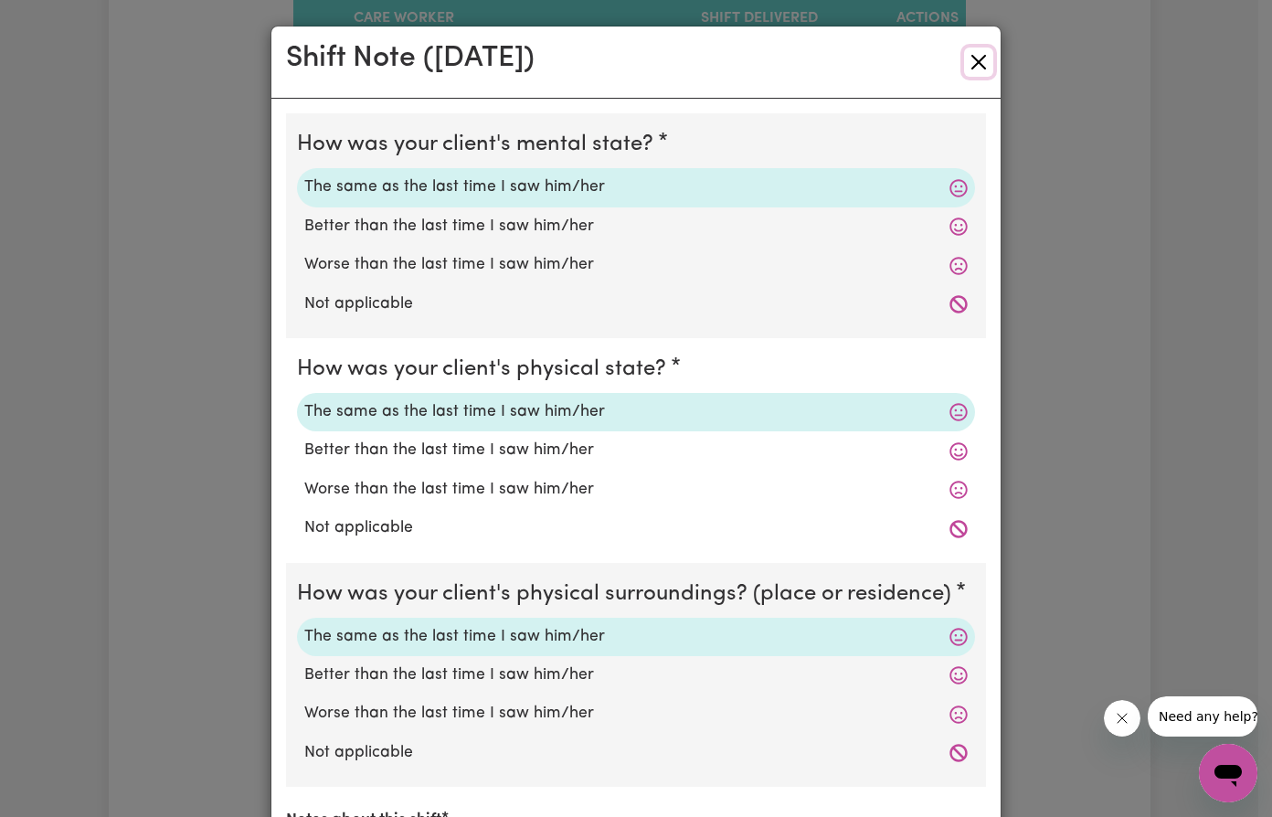
click at [972, 59] on button "Close" at bounding box center [978, 62] width 29 height 29
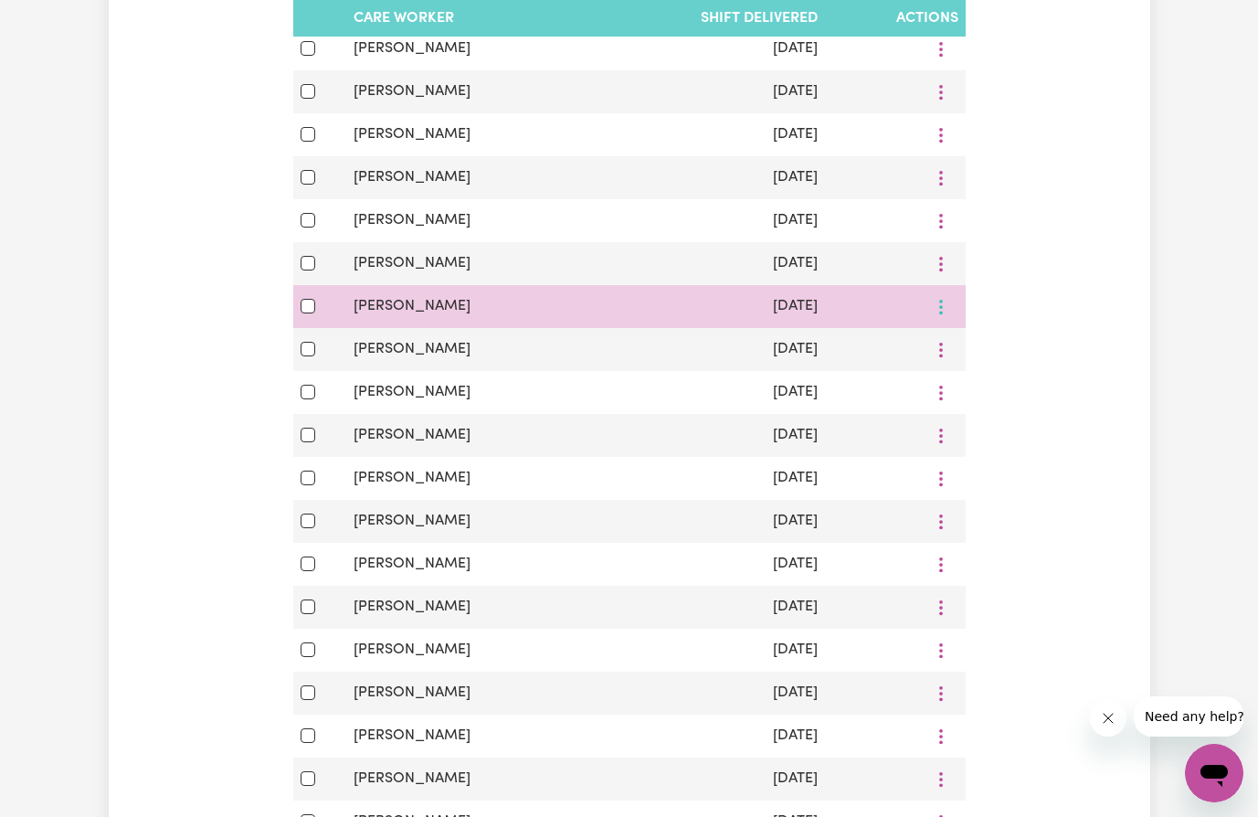
click at [943, 314] on icon "More options" at bounding box center [941, 307] width 18 height 18
click at [984, 345] on span "View Shift Note" at bounding box center [1016, 350] width 100 height 15
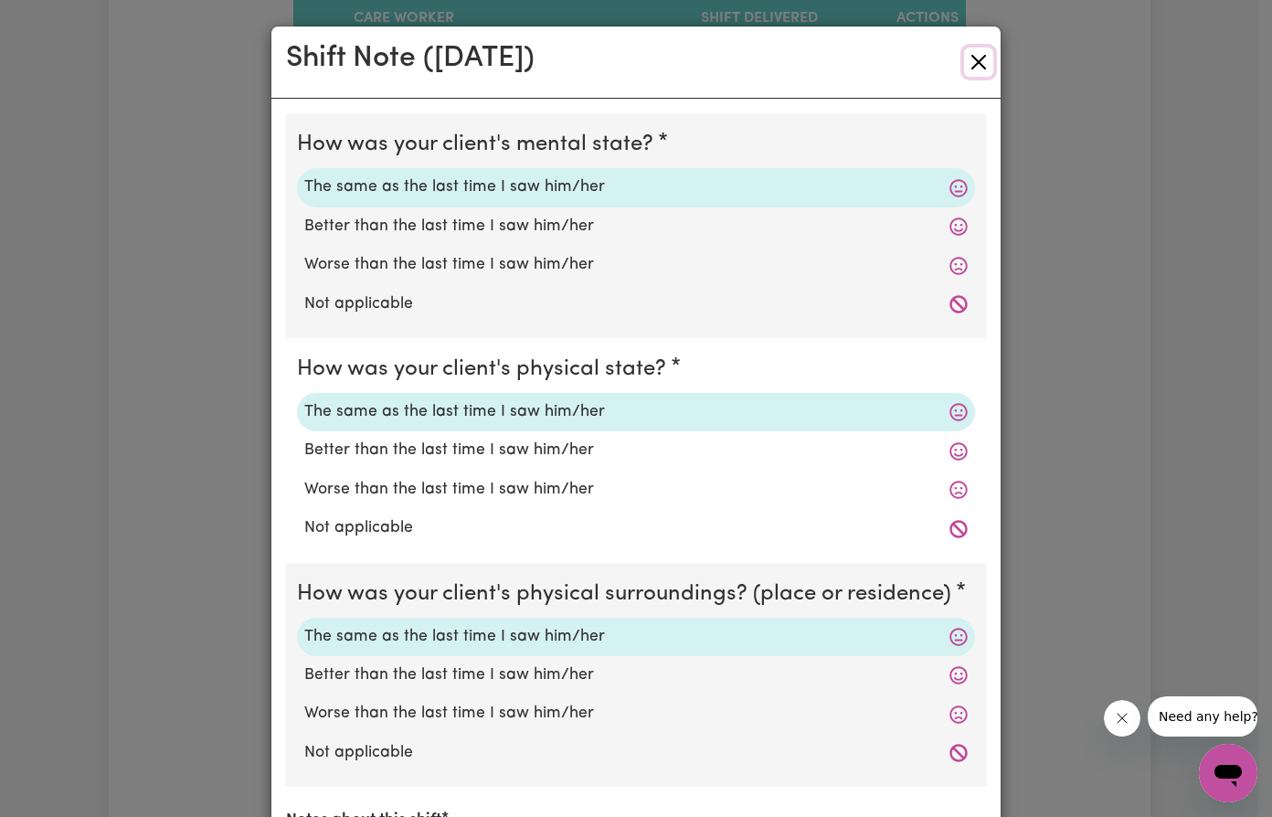
click at [977, 69] on button "Close" at bounding box center [978, 62] width 29 height 29
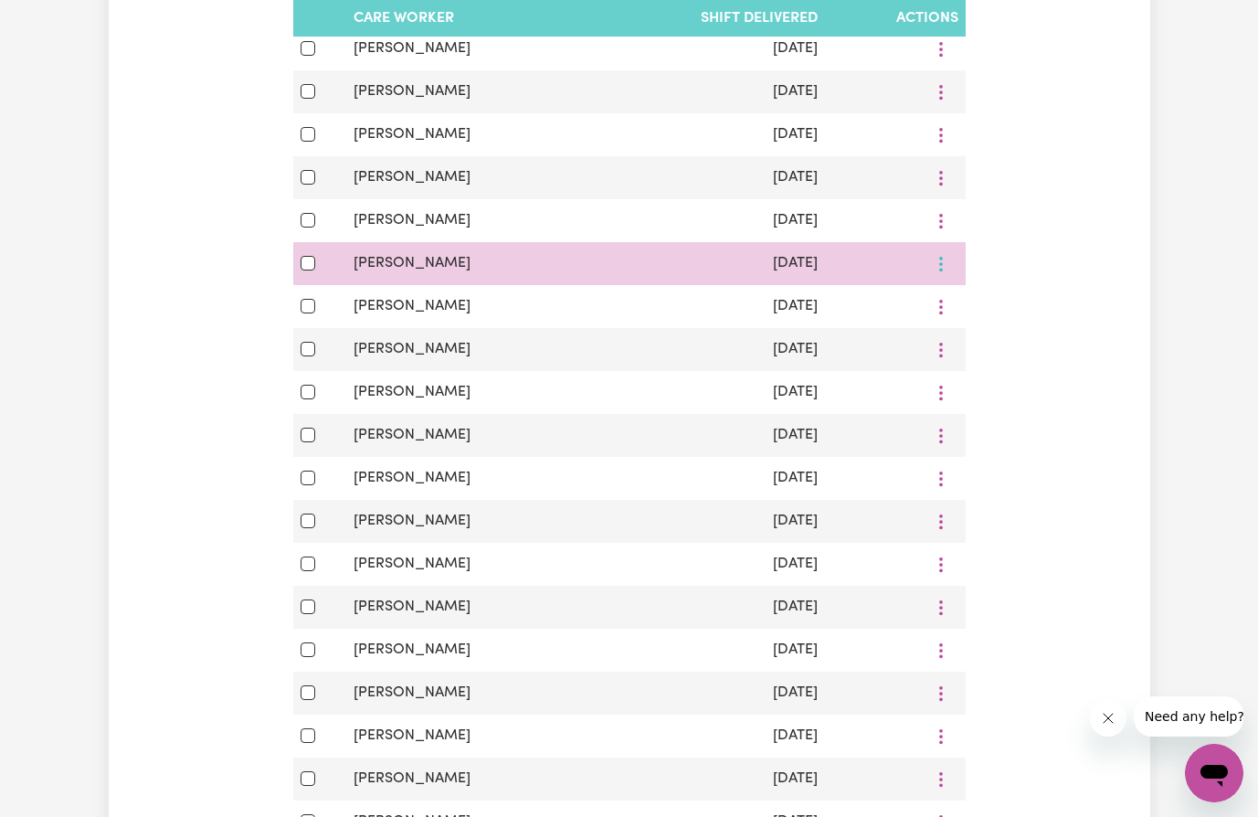
click at [943, 267] on button "More options" at bounding box center [941, 263] width 35 height 28
click at [1001, 307] on span "View Shift Note" at bounding box center [1016, 307] width 100 height 15
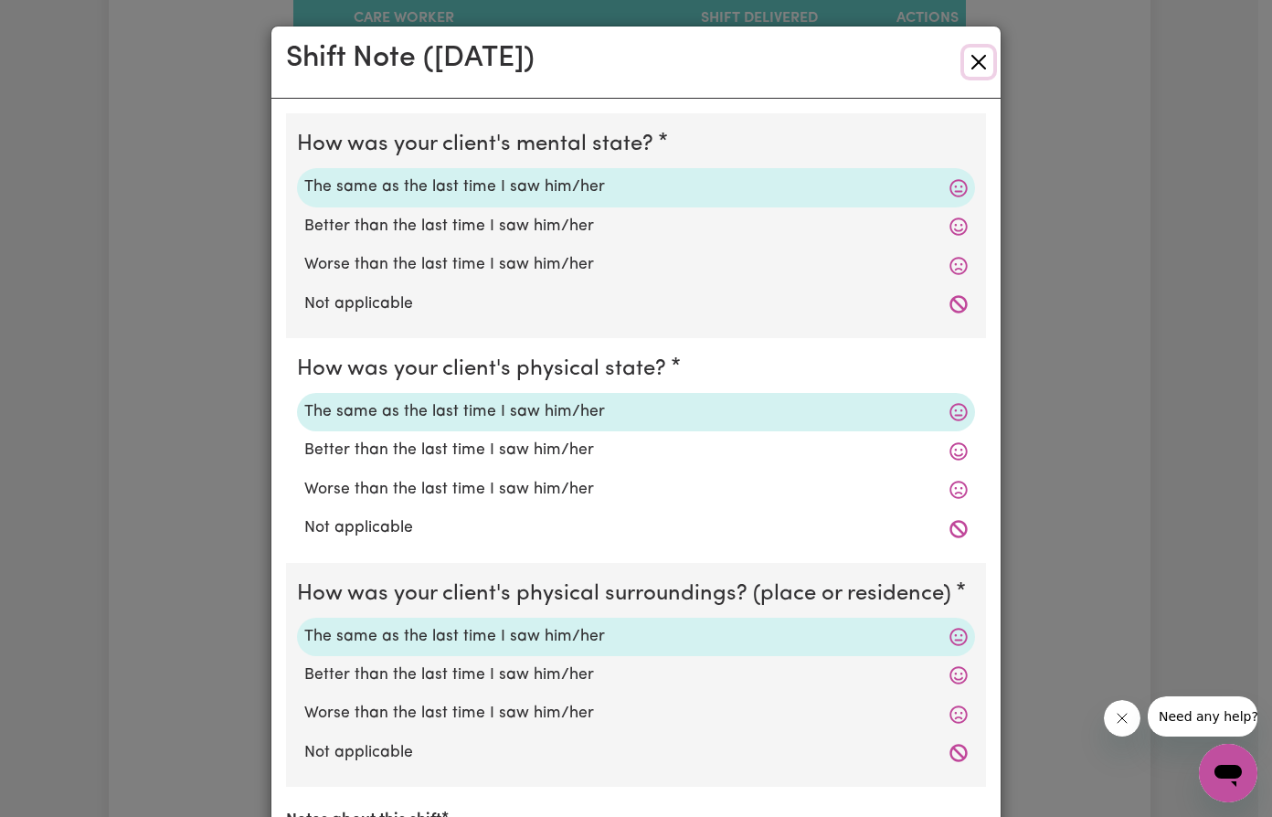
click at [969, 61] on button "Close" at bounding box center [978, 62] width 29 height 29
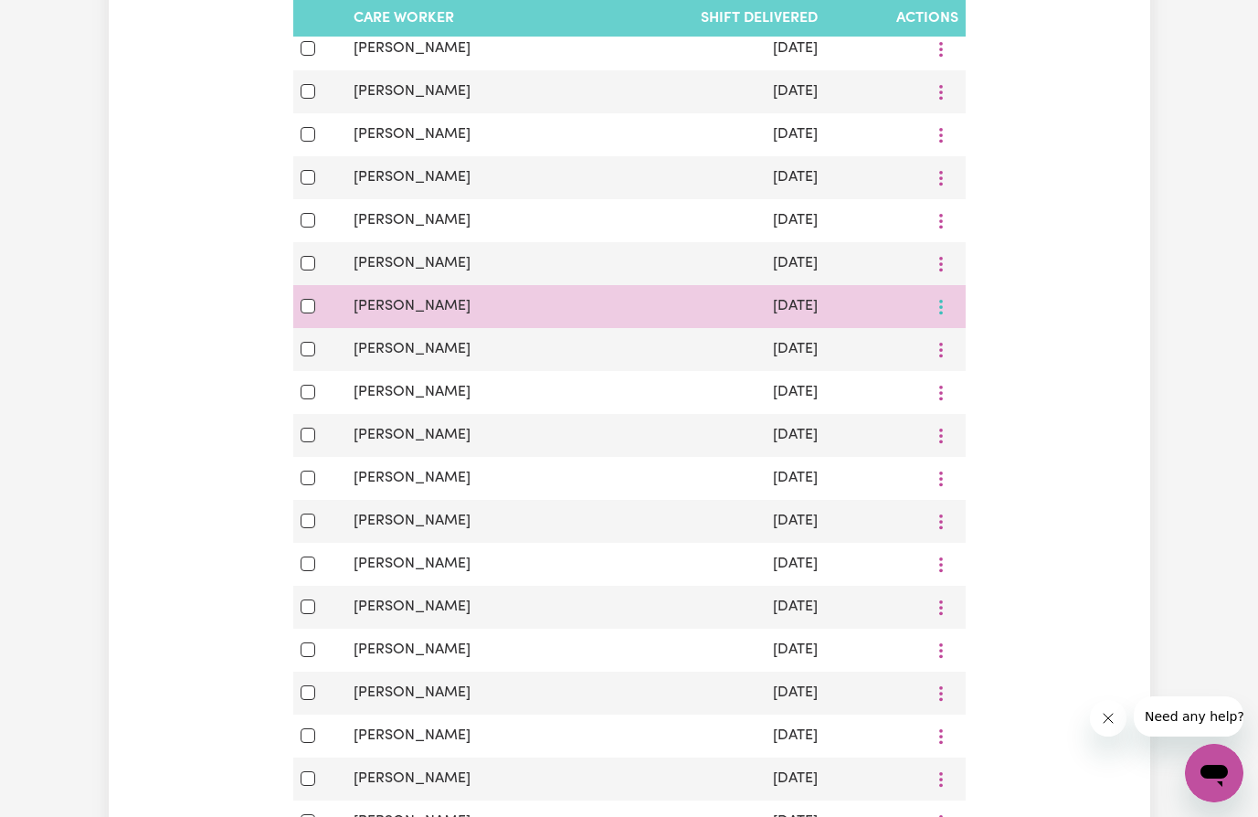
click at [937, 311] on icon "More options" at bounding box center [941, 307] width 18 height 18
click at [1005, 356] on span "View Shift Note" at bounding box center [1016, 350] width 100 height 15
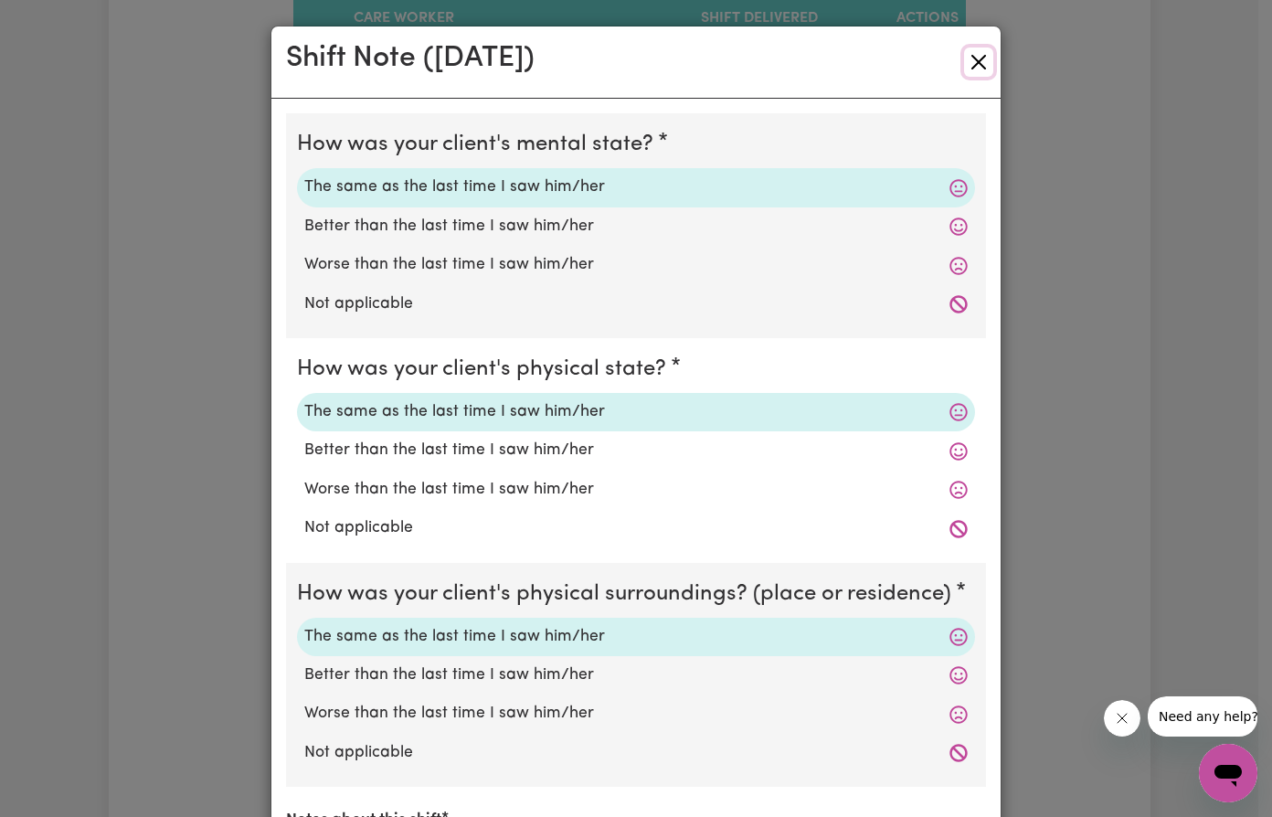
click at [976, 59] on button "Close" at bounding box center [978, 62] width 29 height 29
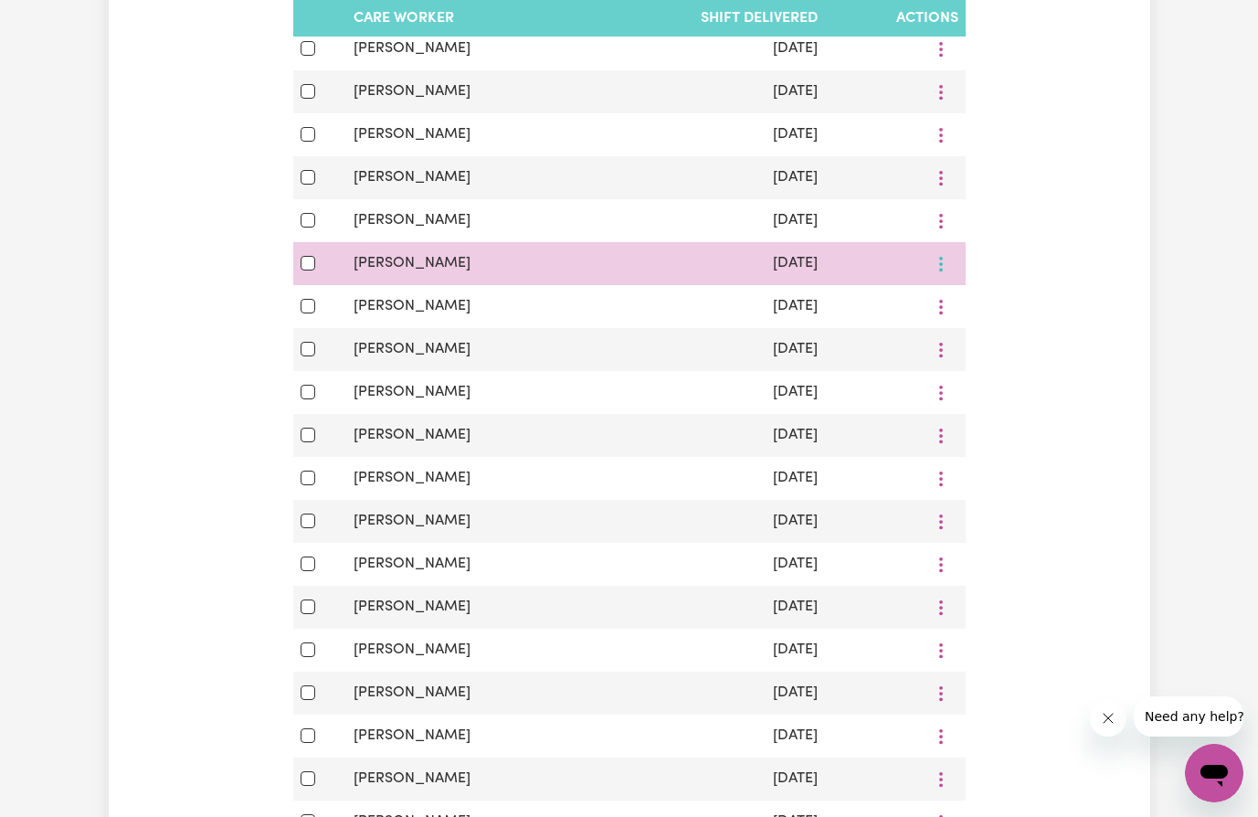
click at [945, 266] on button "More options" at bounding box center [941, 263] width 35 height 28
click at [1000, 313] on span "View Shift Note" at bounding box center [1016, 307] width 100 height 15
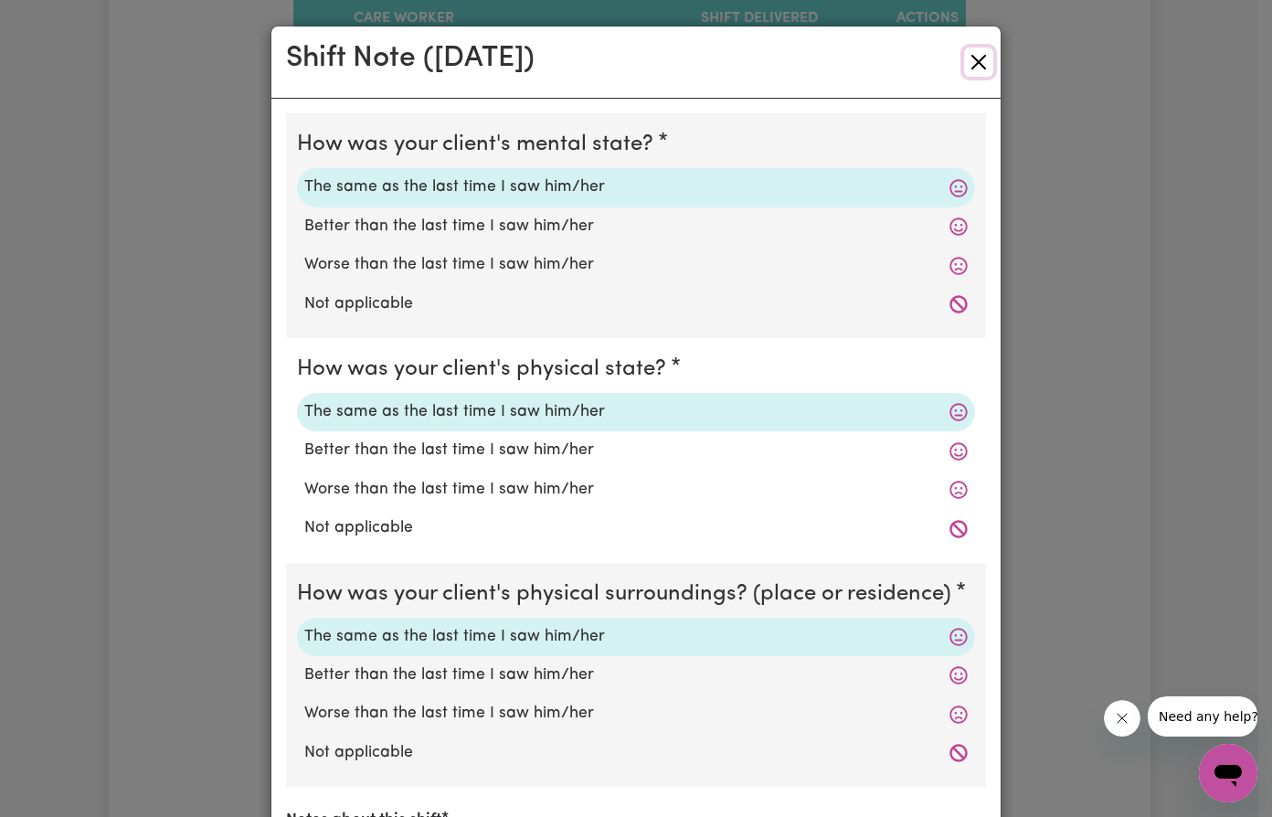
click at [970, 67] on button "Close" at bounding box center [978, 62] width 29 height 29
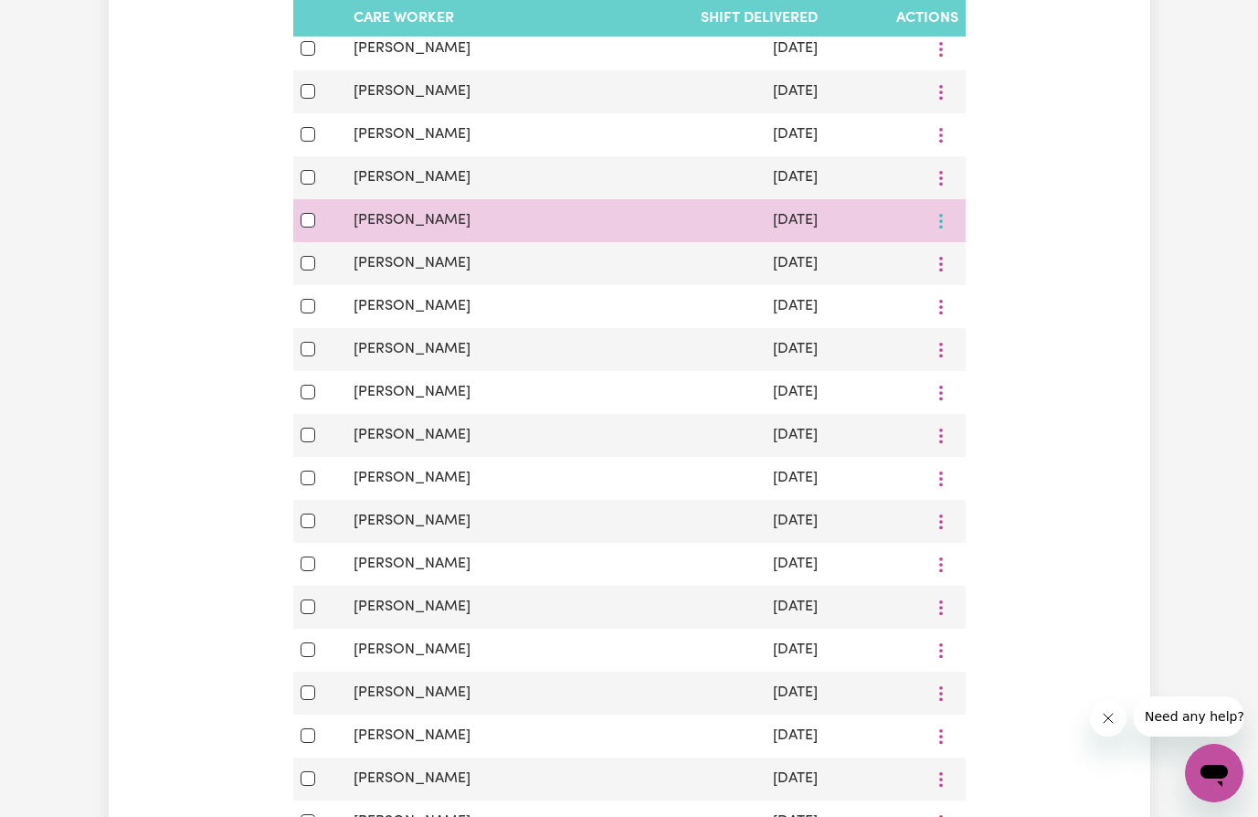
click at [949, 218] on button "More options" at bounding box center [941, 220] width 35 height 28
click at [989, 267] on span "View Shift Note" at bounding box center [1016, 264] width 100 height 15
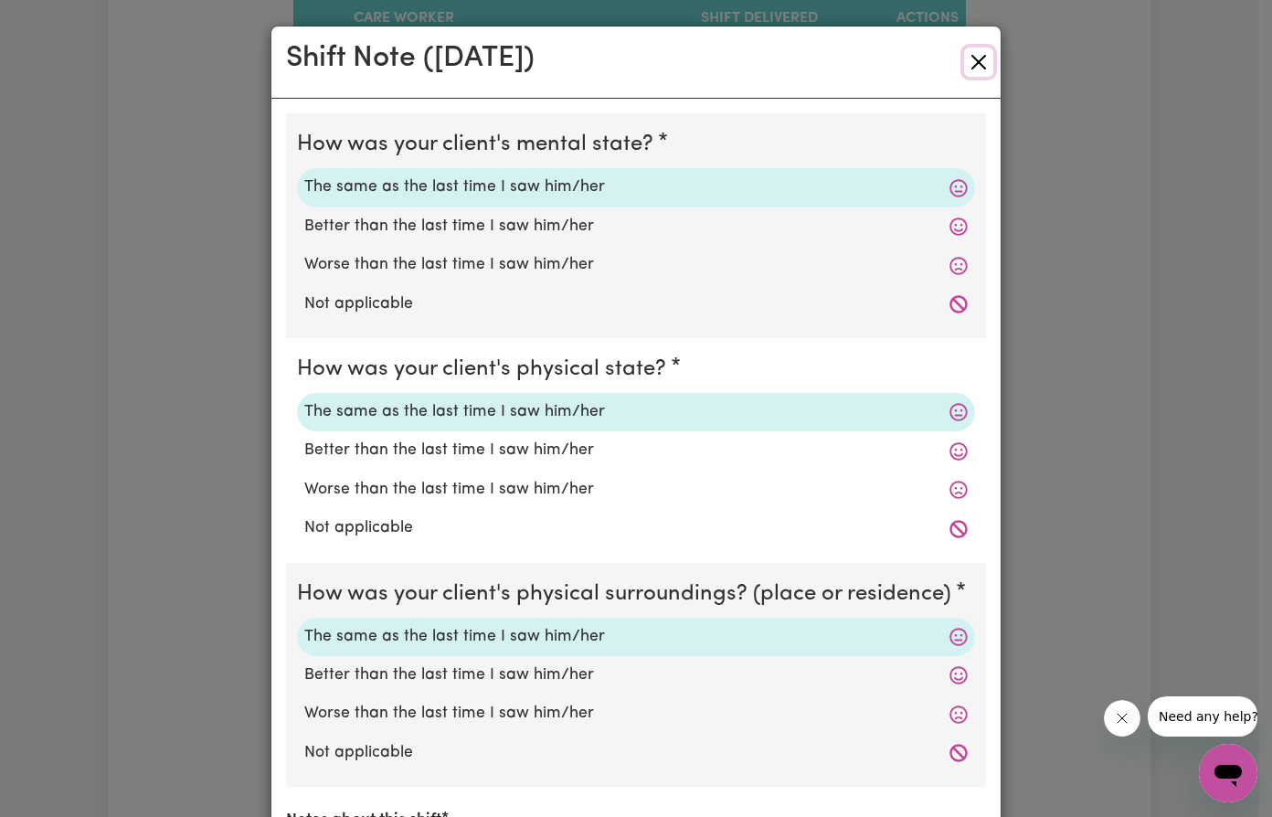
click at [971, 64] on button "Close" at bounding box center [978, 62] width 29 height 29
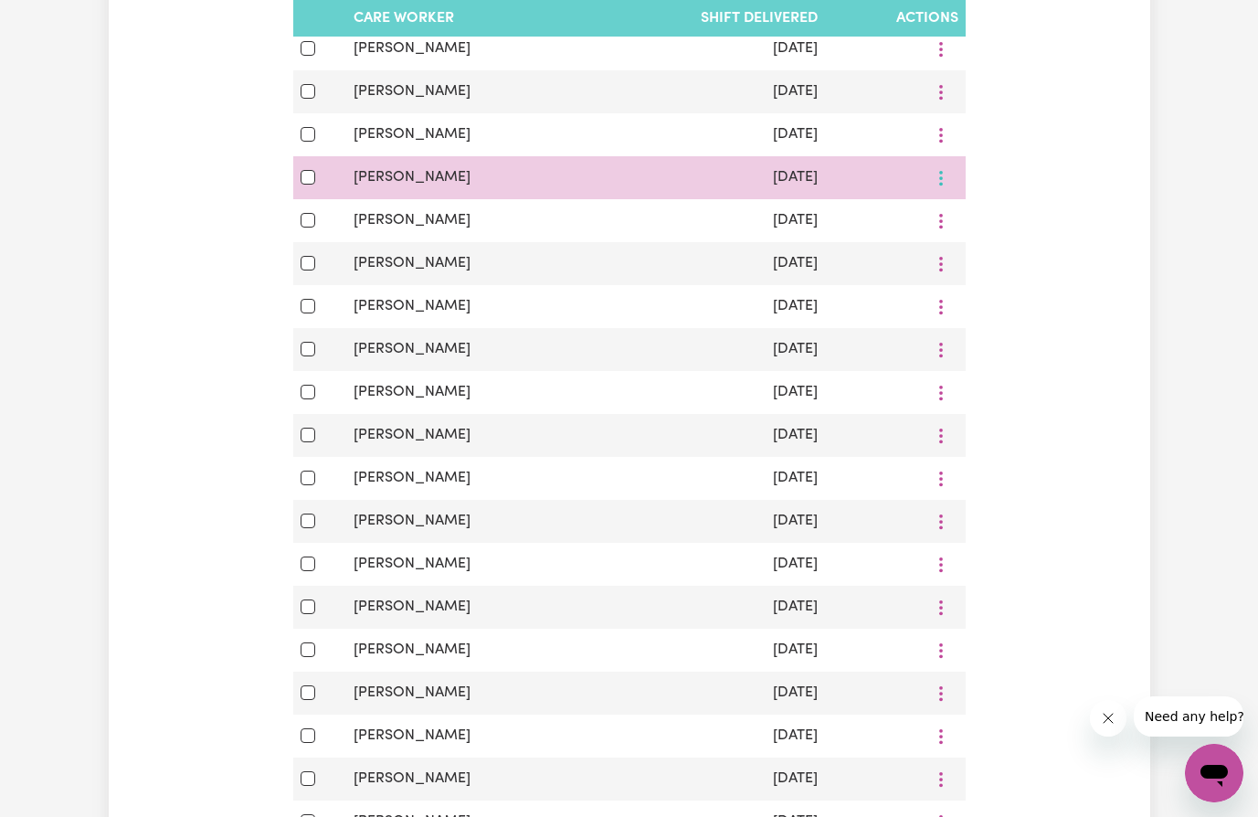
click at [945, 174] on button "More options" at bounding box center [941, 178] width 35 height 28
click at [1012, 216] on span "View Shift Note" at bounding box center [1016, 221] width 100 height 15
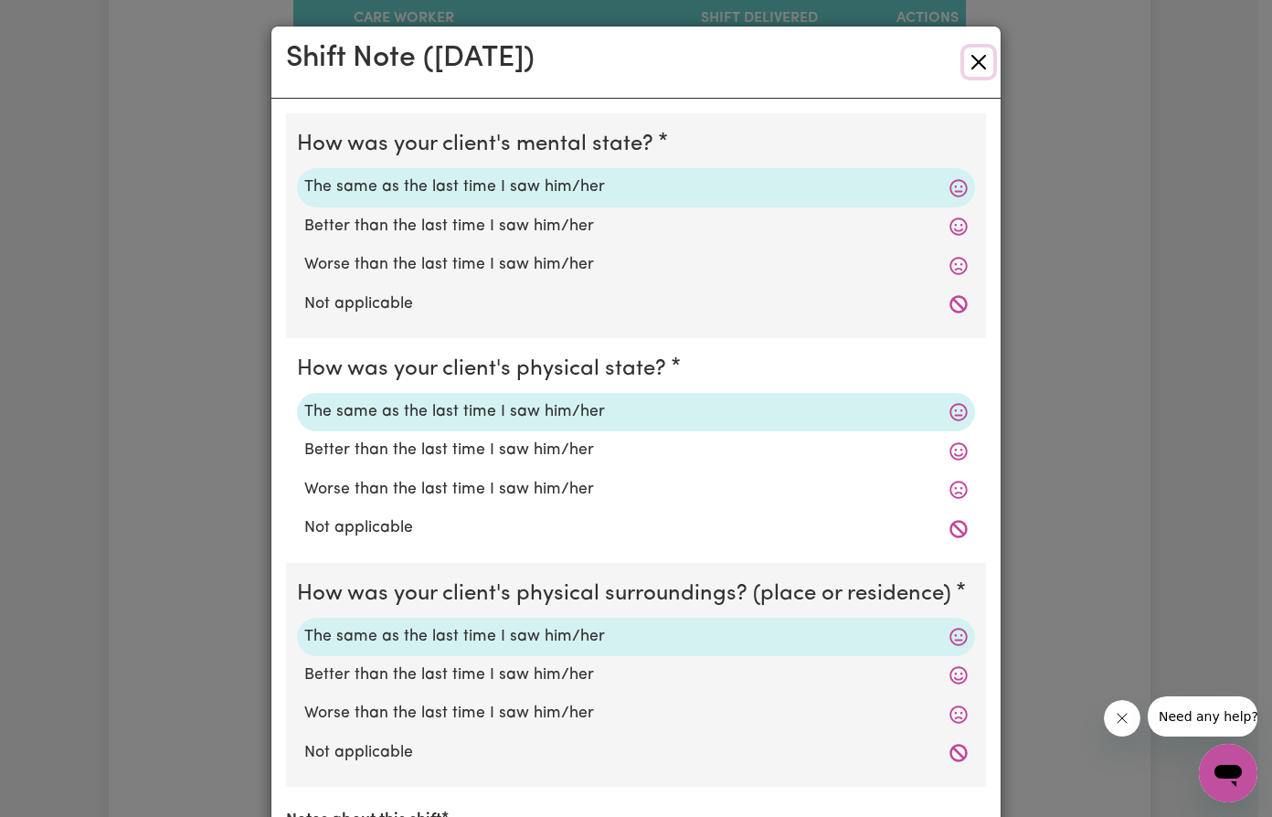
click at [969, 66] on button "Close" at bounding box center [978, 62] width 29 height 29
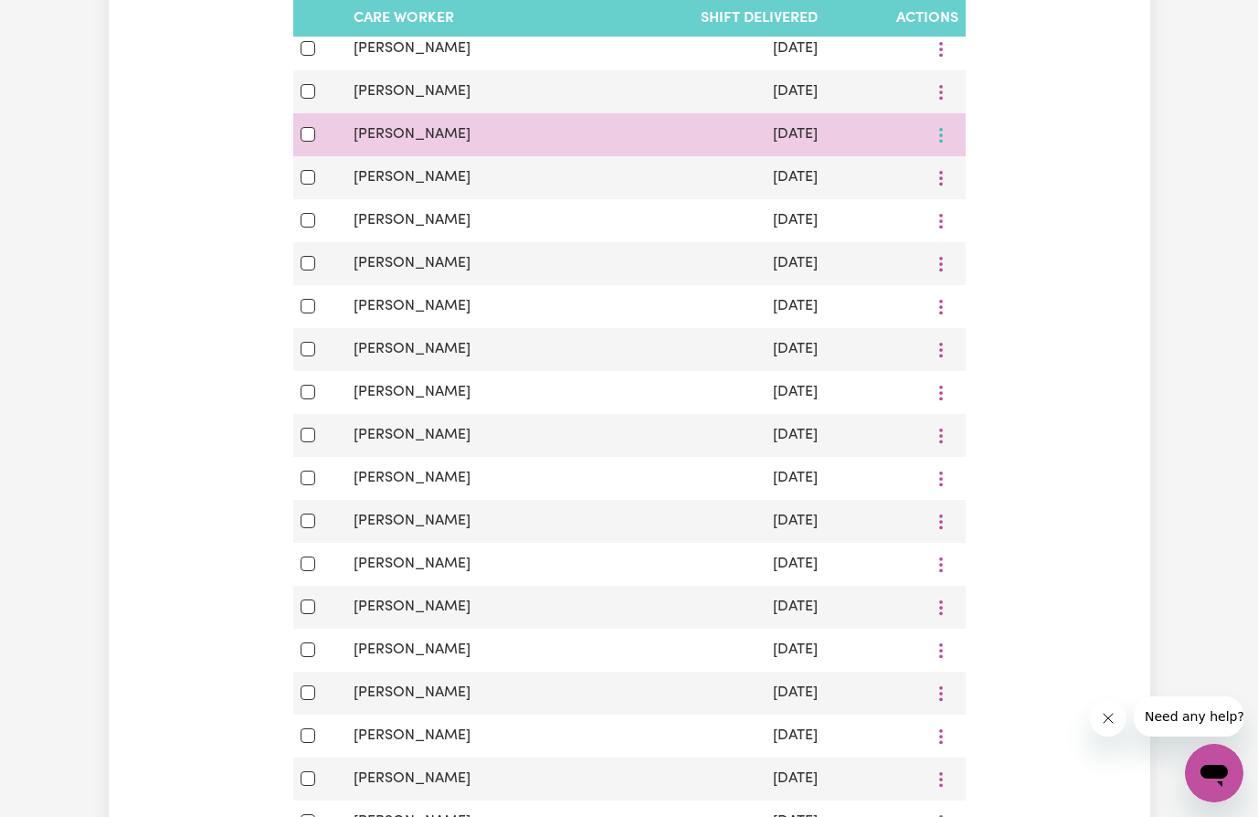
click at [945, 135] on button "More options" at bounding box center [941, 135] width 35 height 28
click at [998, 175] on span "View Shift Note" at bounding box center [1016, 178] width 100 height 15
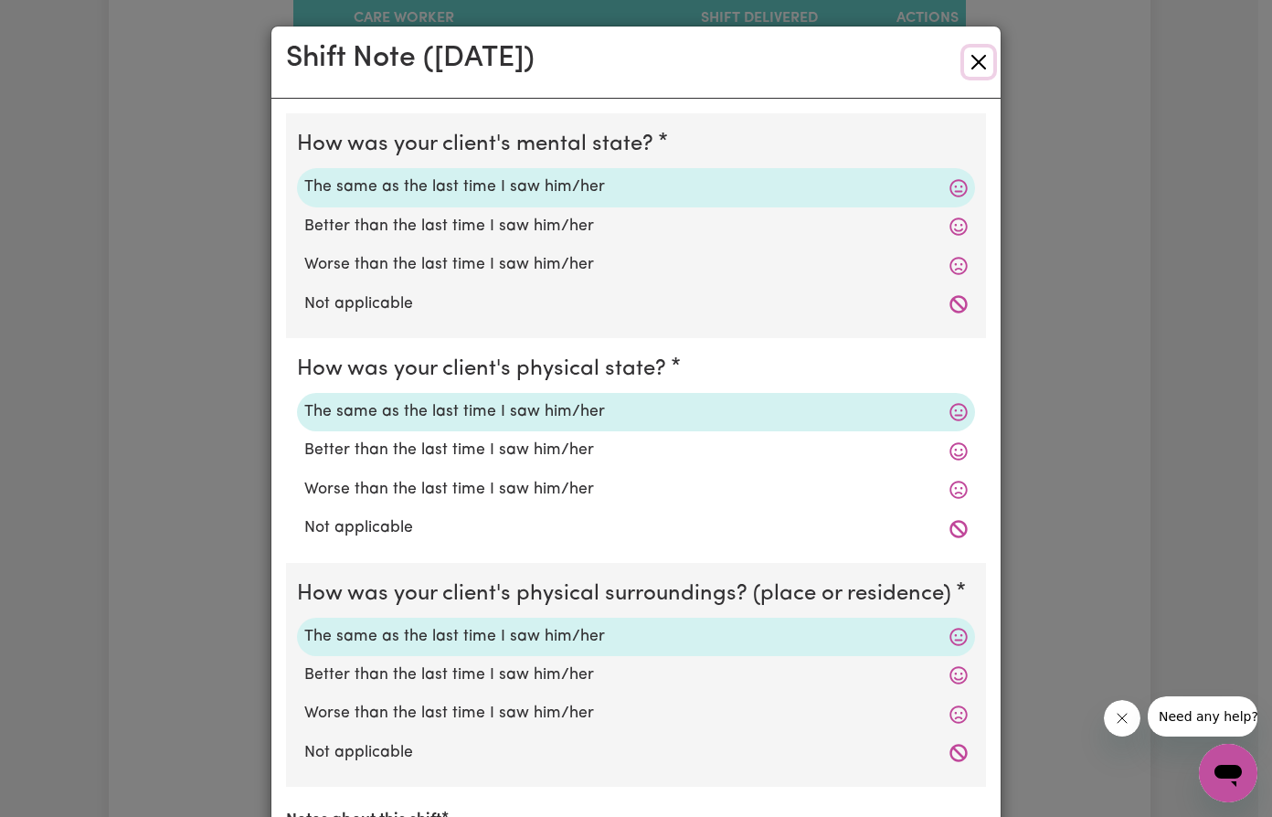
click at [966, 63] on button "Close" at bounding box center [978, 62] width 29 height 29
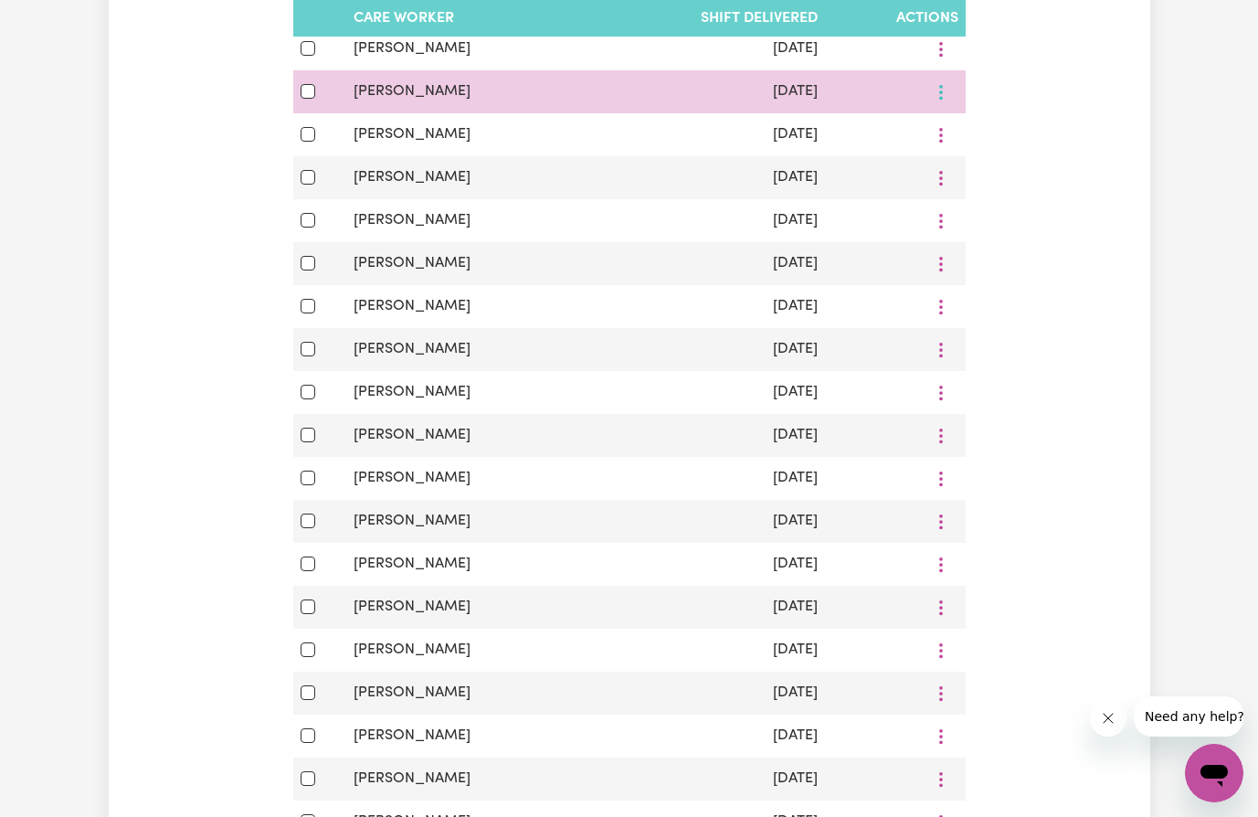
click at [946, 84] on button "More options" at bounding box center [941, 92] width 35 height 28
click at [1020, 135] on span "View Shift Note" at bounding box center [1016, 135] width 100 height 15
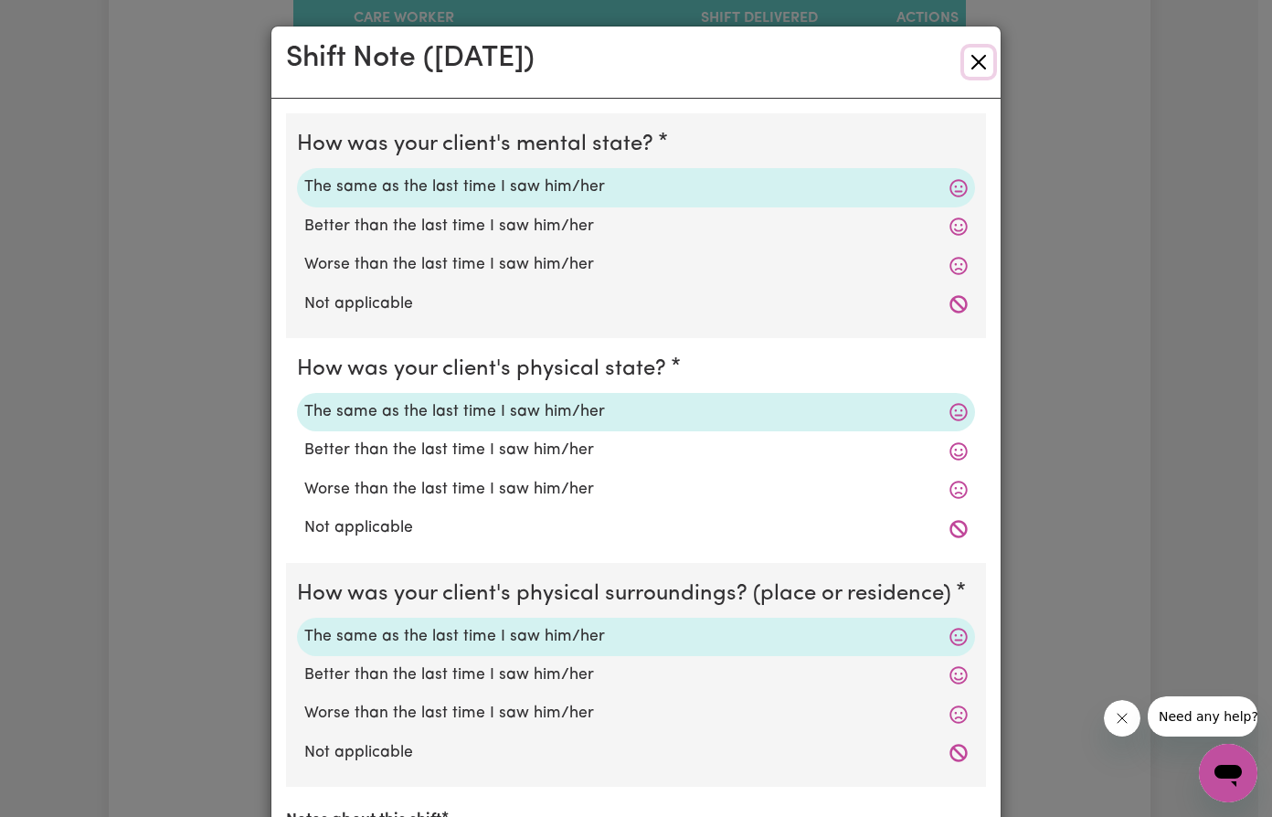
click at [975, 64] on button "Close" at bounding box center [978, 62] width 29 height 29
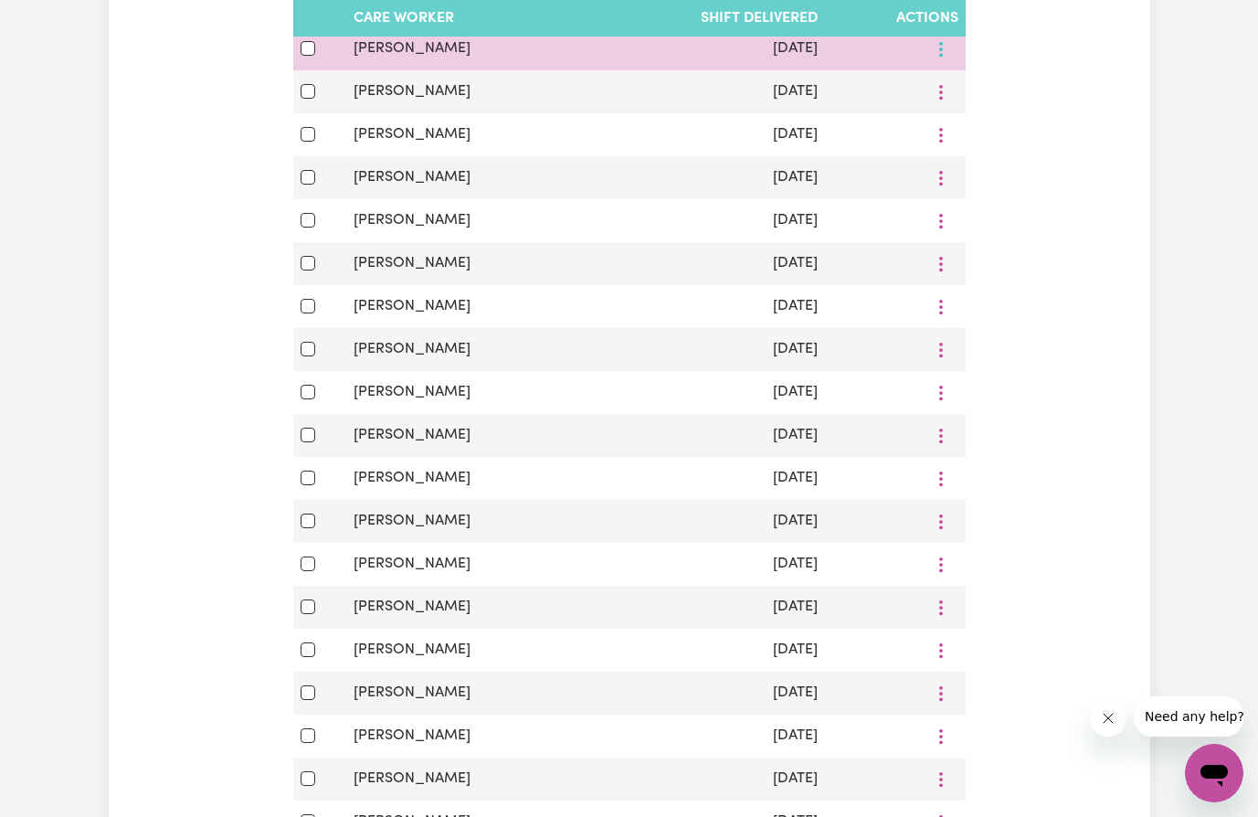
click at [938, 55] on icon "More options" at bounding box center [941, 49] width 18 height 18
click at [998, 94] on span "View Shift Note" at bounding box center [1016, 92] width 100 height 15
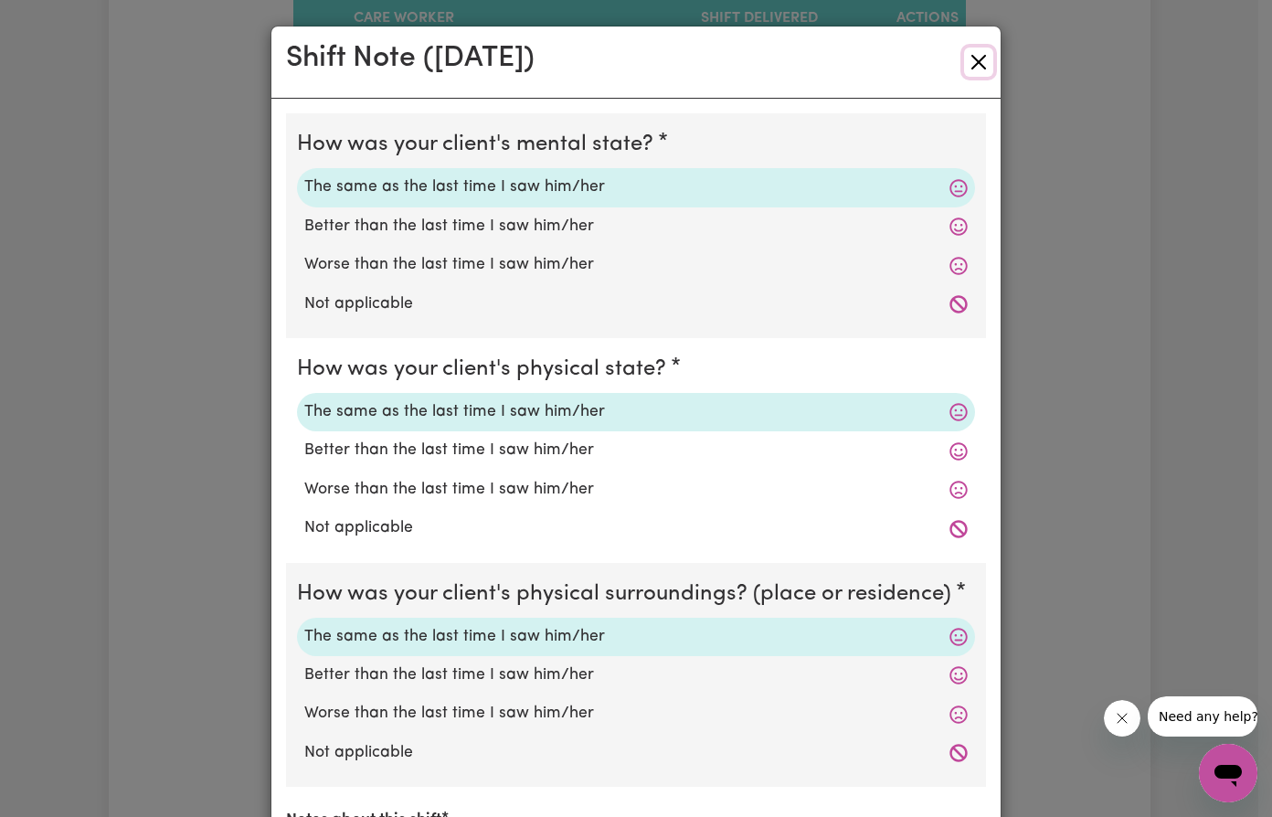
click at [964, 58] on button "Close" at bounding box center [978, 62] width 29 height 29
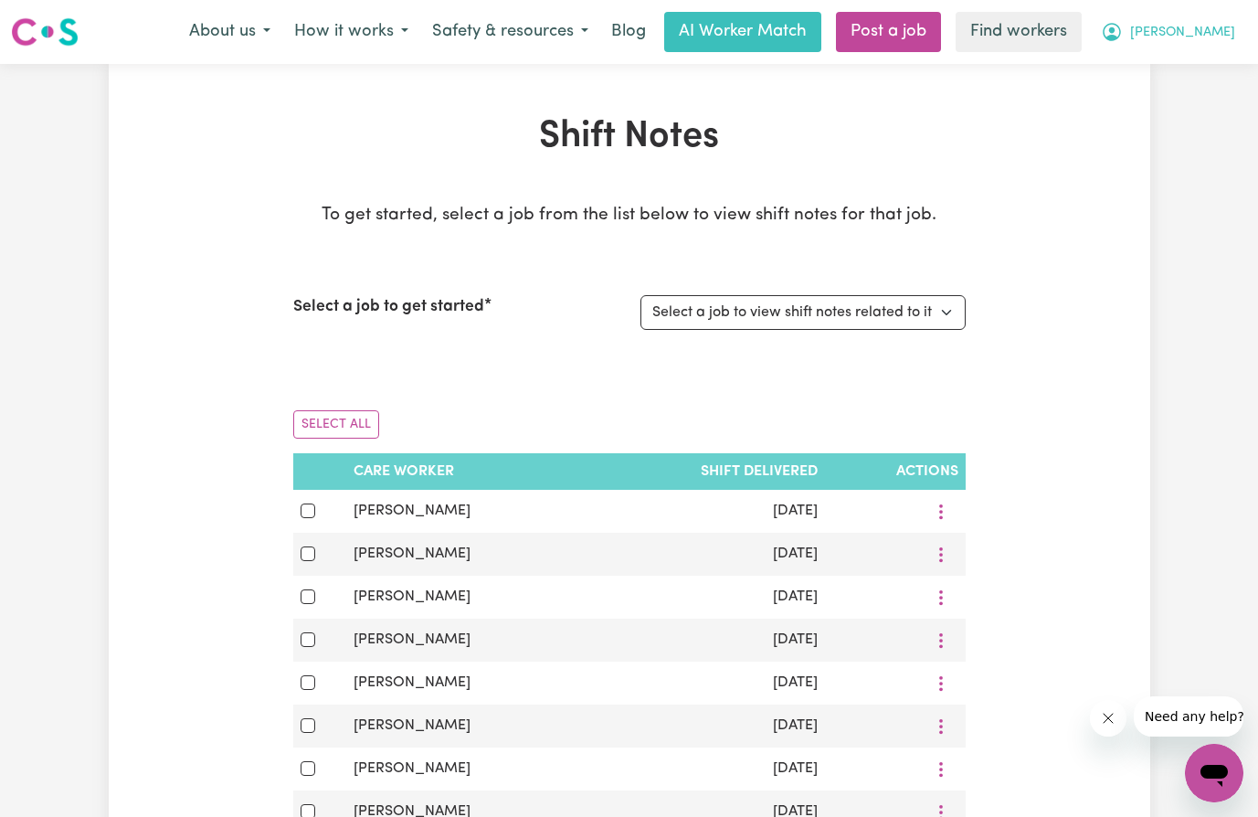
click at [1209, 37] on span "[PERSON_NAME]" at bounding box center [1182, 33] width 105 height 20
click at [1218, 64] on link "My Dashboard" at bounding box center [1174, 71] width 144 height 35
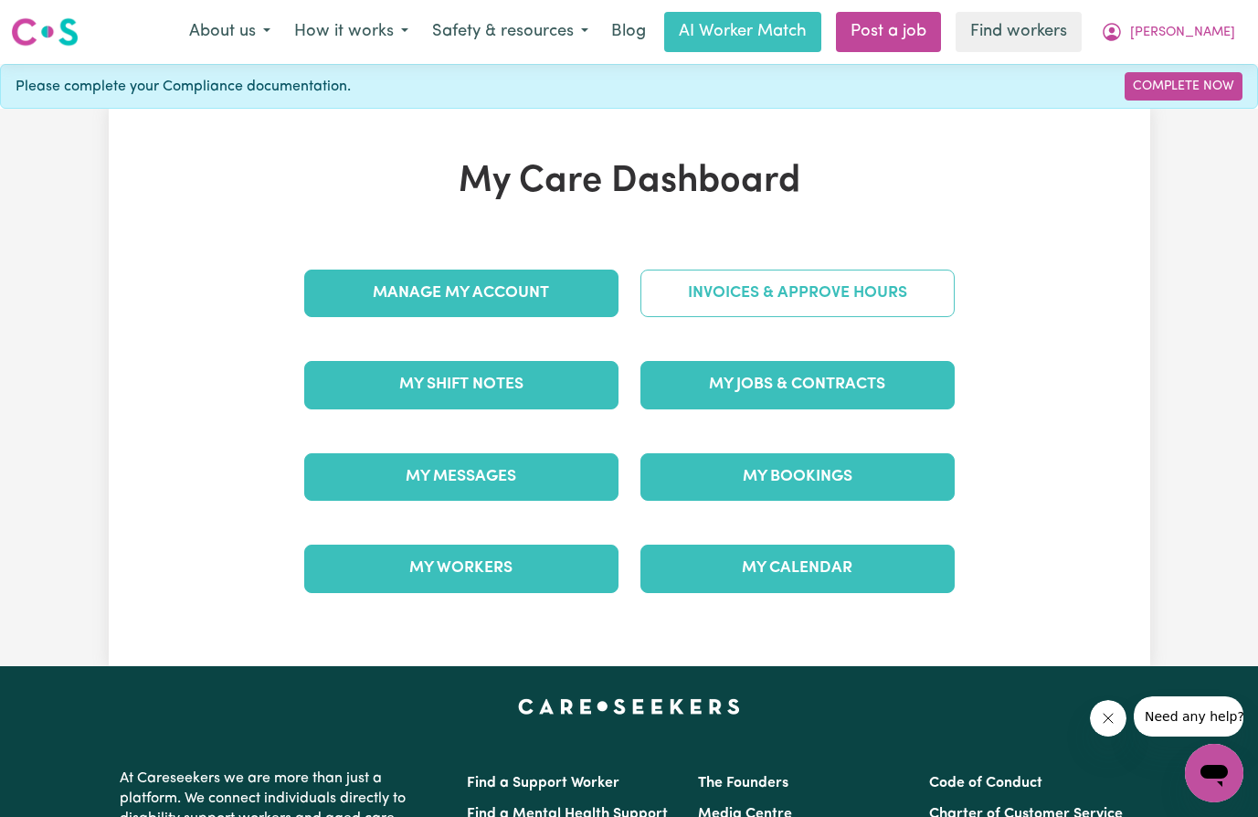
click at [787, 292] on link "Invoices & Approve Hours" at bounding box center [797, 293] width 314 height 48
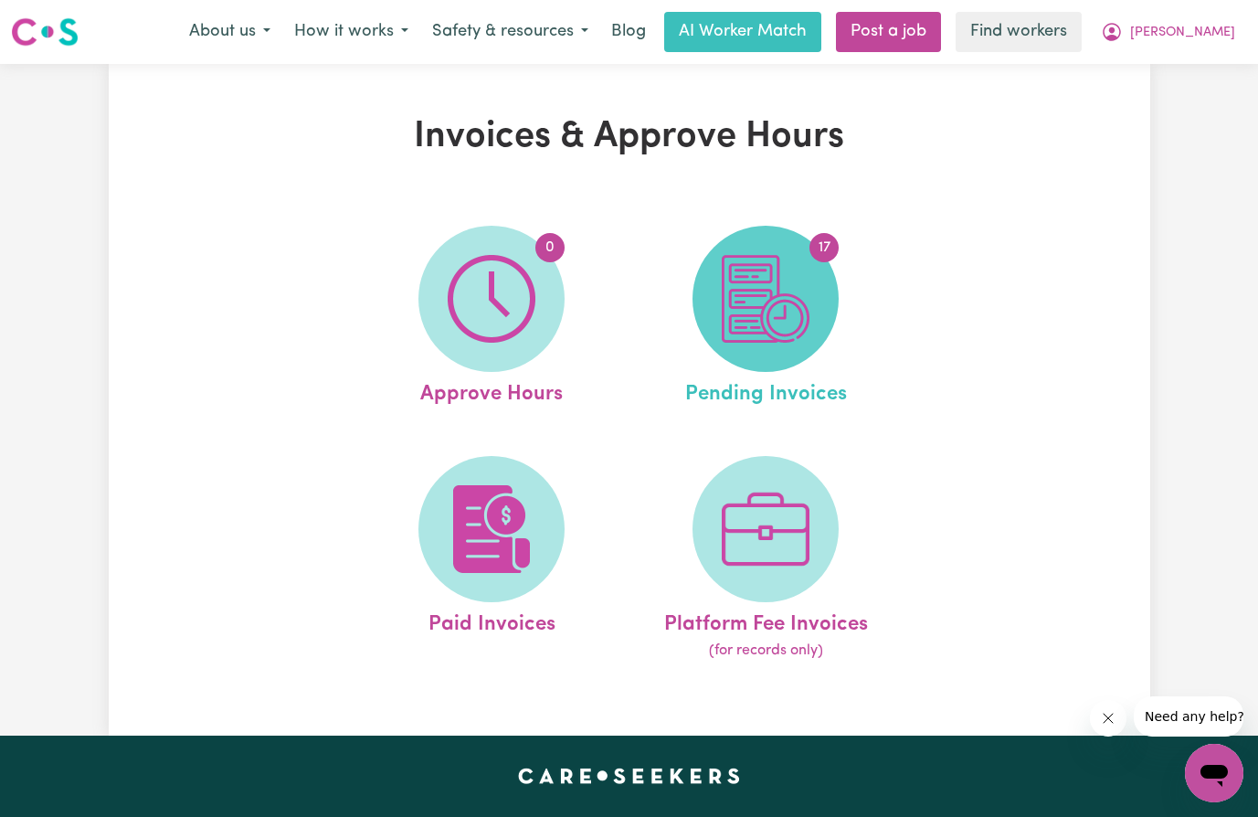
click at [785, 302] on img at bounding box center [766, 299] width 88 height 88
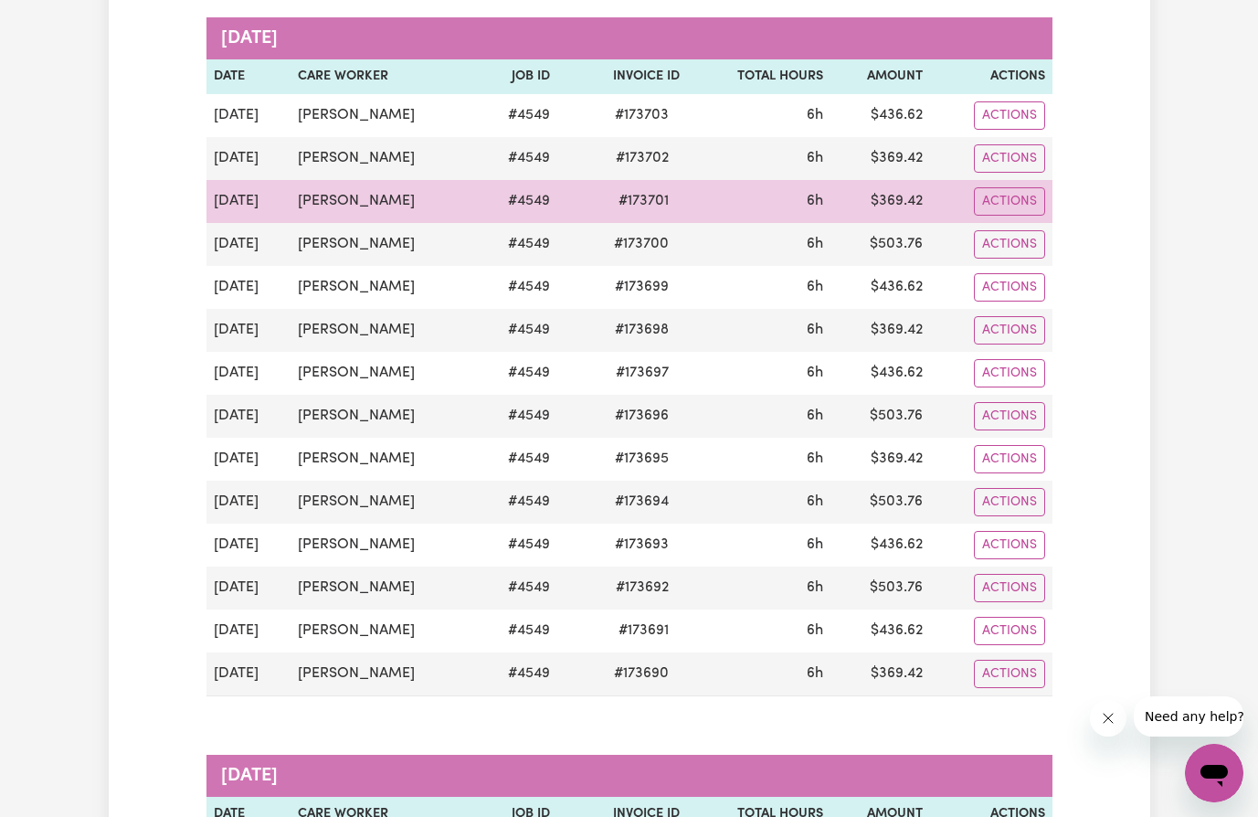
scroll to position [274, 0]
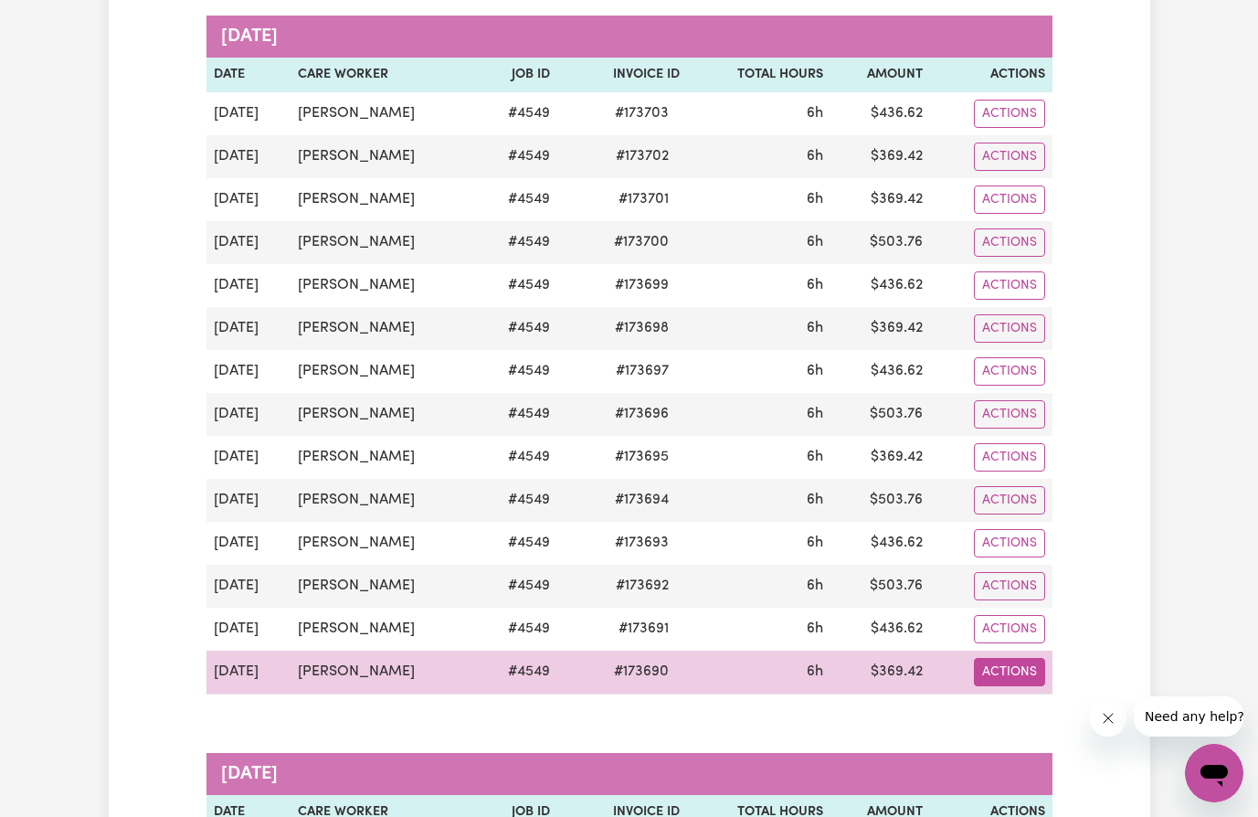
click at [1007, 672] on button "Actions" at bounding box center [1009, 672] width 71 height 28
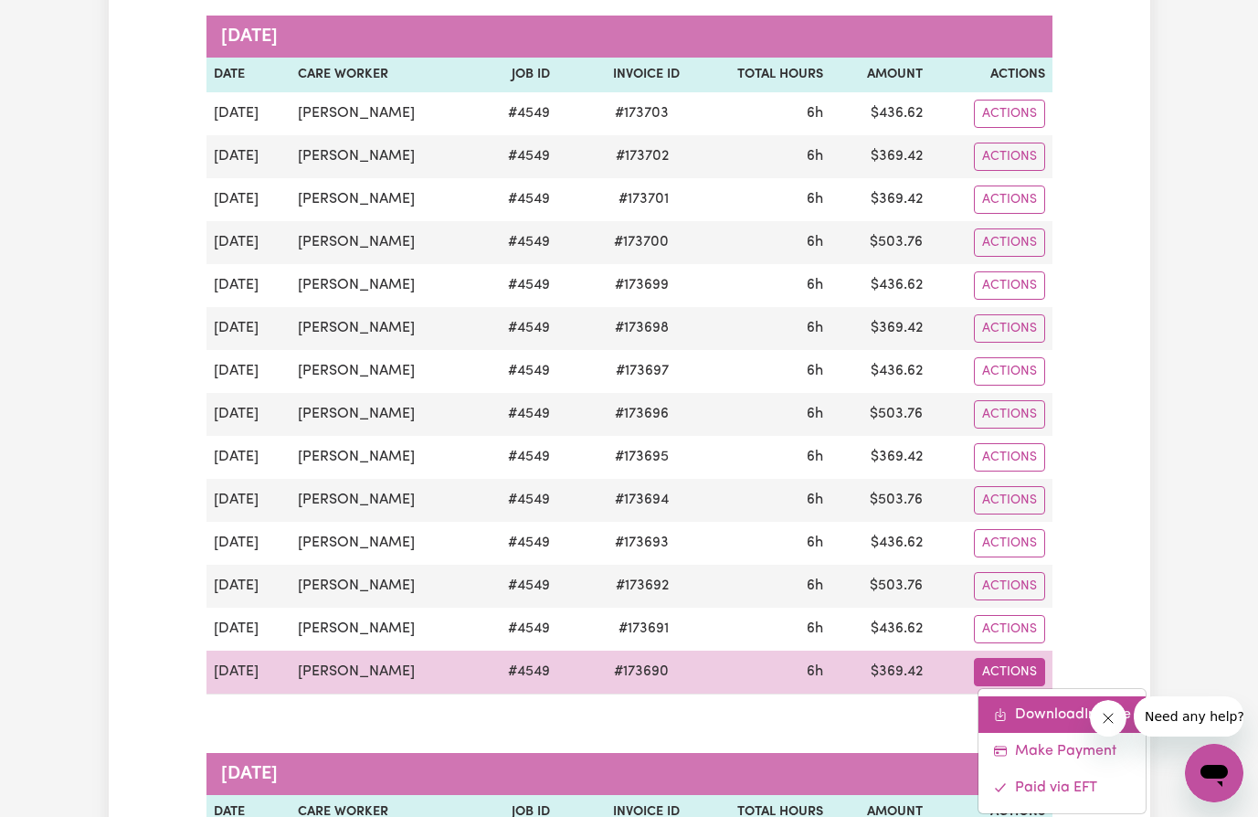
click at [1069, 715] on link "Download Invoice" at bounding box center [1061, 714] width 167 height 37
